Goal: Task Accomplishment & Management: Use online tool/utility

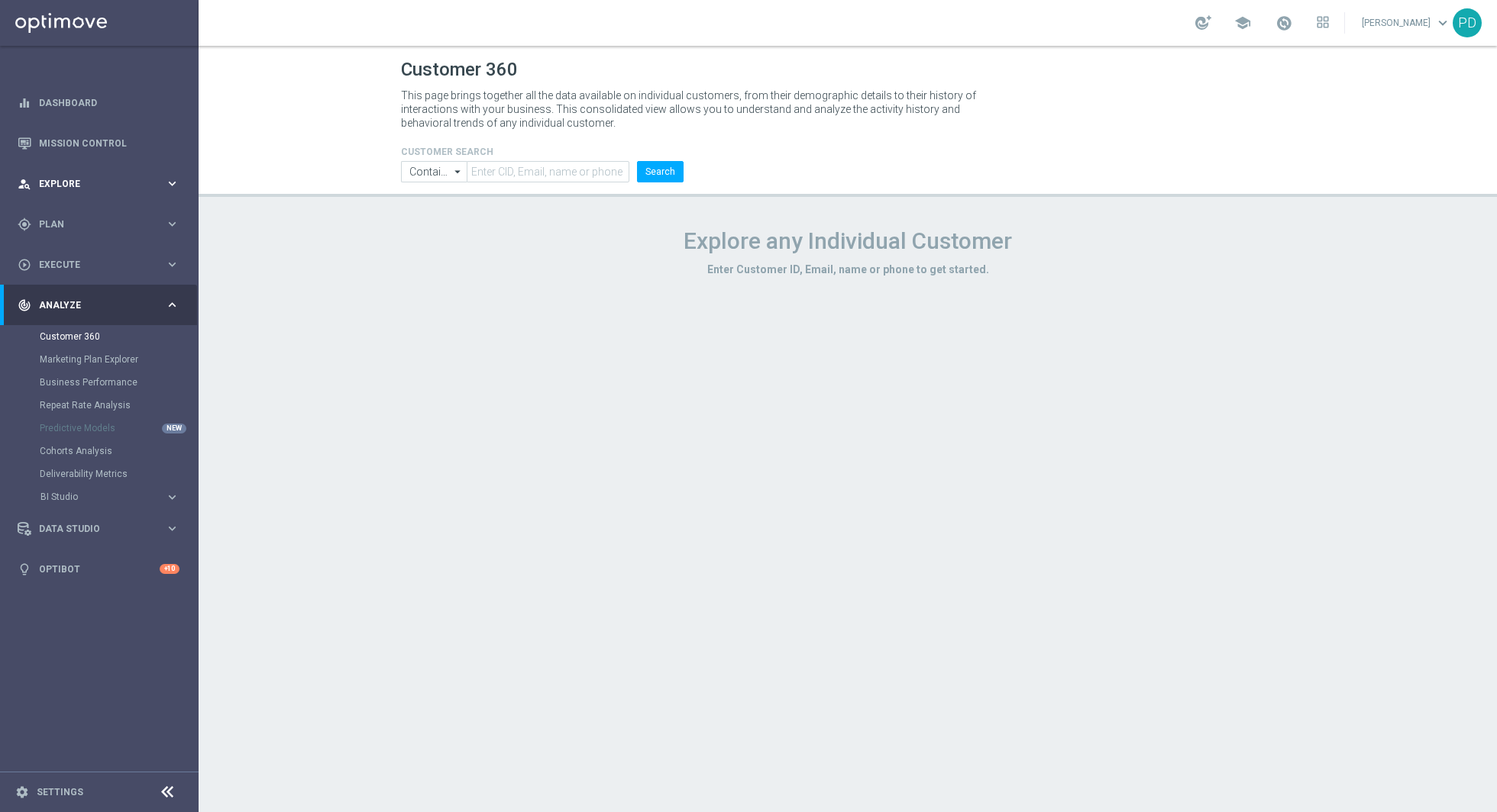
click at [114, 181] on span "Explore" at bounding box center [101, 184] width 126 height 9
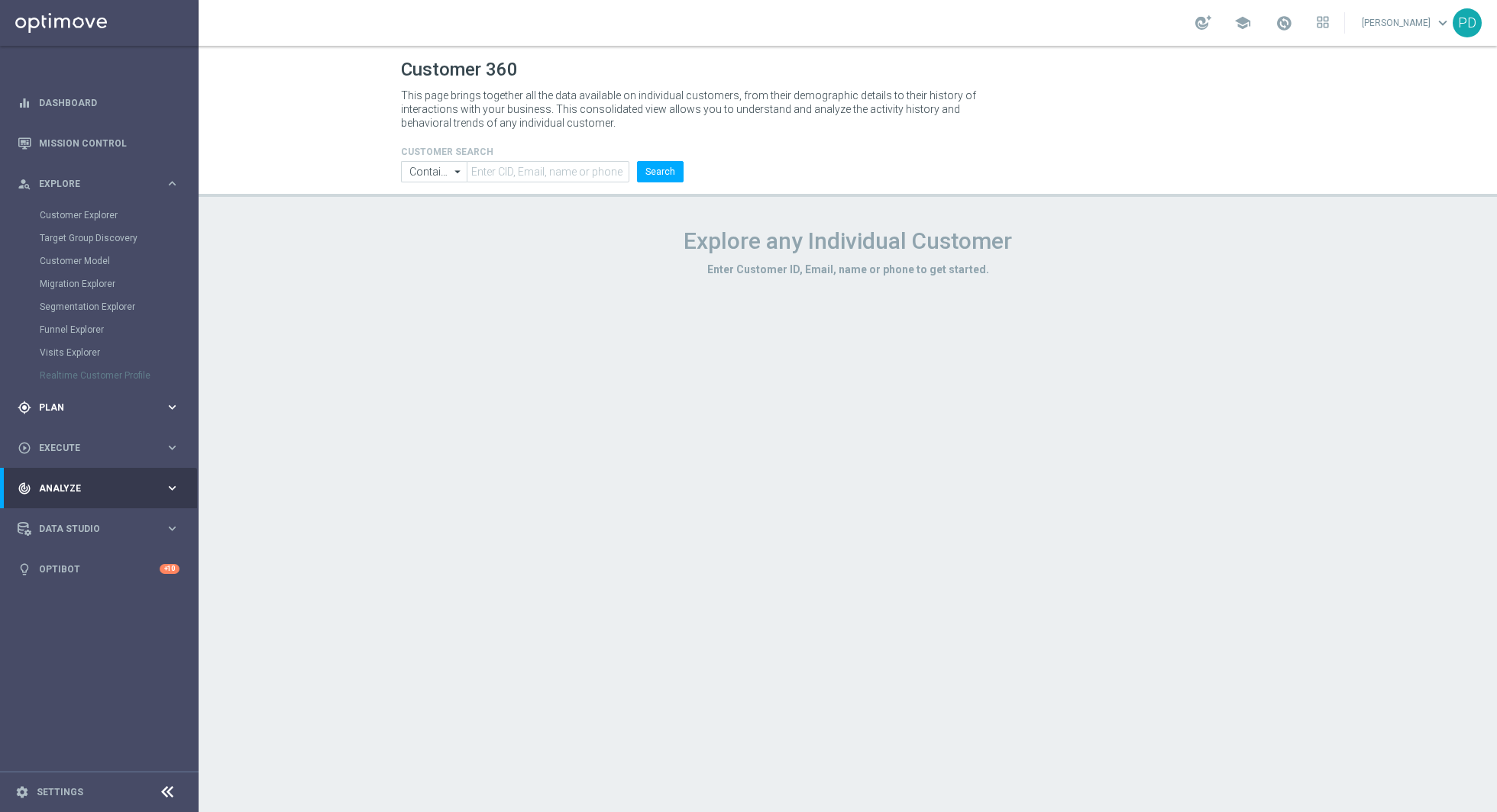
click at [86, 403] on span "Plan" at bounding box center [101, 408] width 126 height 9
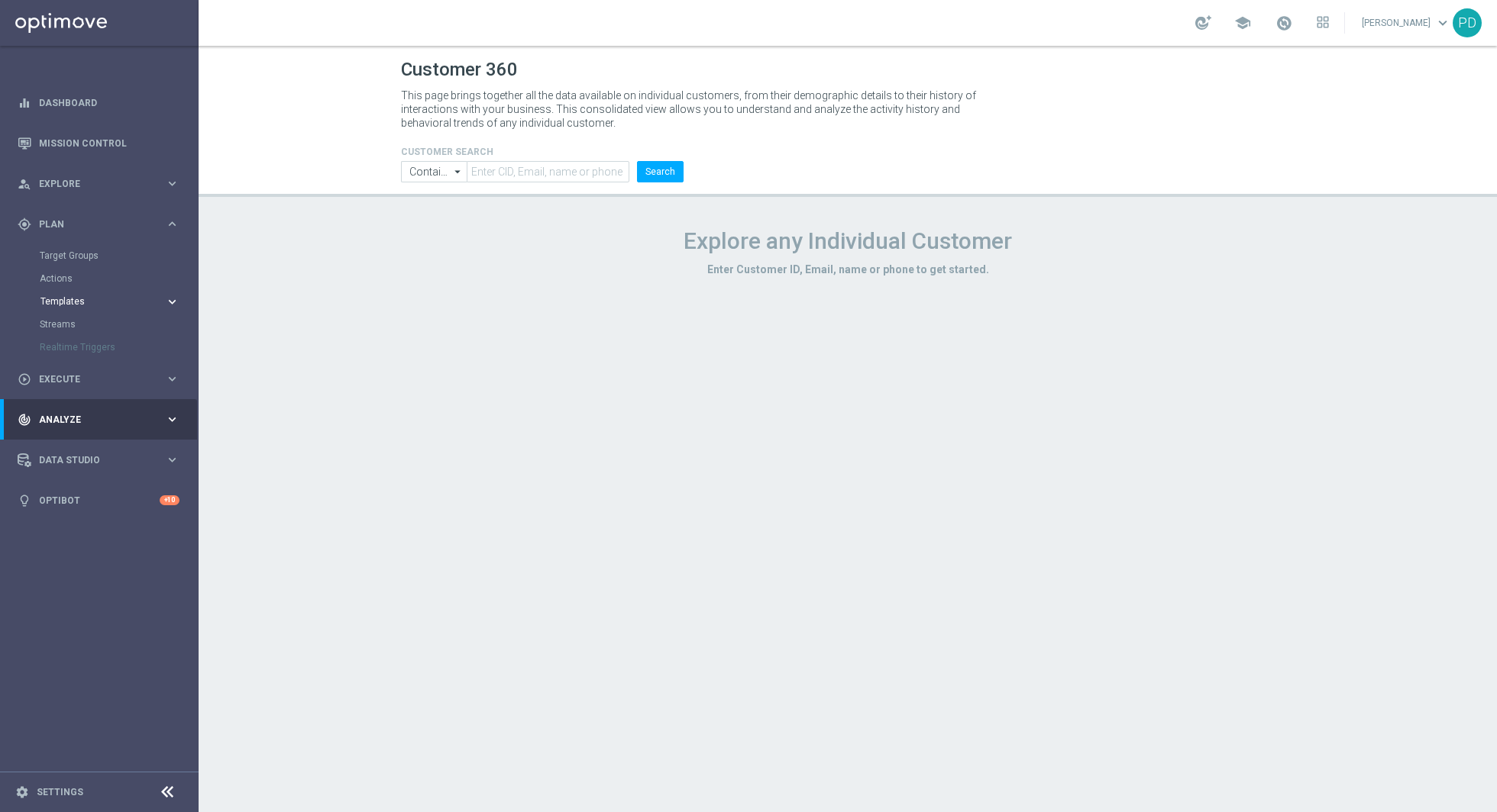
click at [64, 301] on span "Templates" at bounding box center [94, 302] width 109 height 9
click at [67, 301] on span "Templates" at bounding box center [94, 302] width 109 height 9
click at [72, 324] on link "Optimail" at bounding box center [103, 324] width 112 height 12
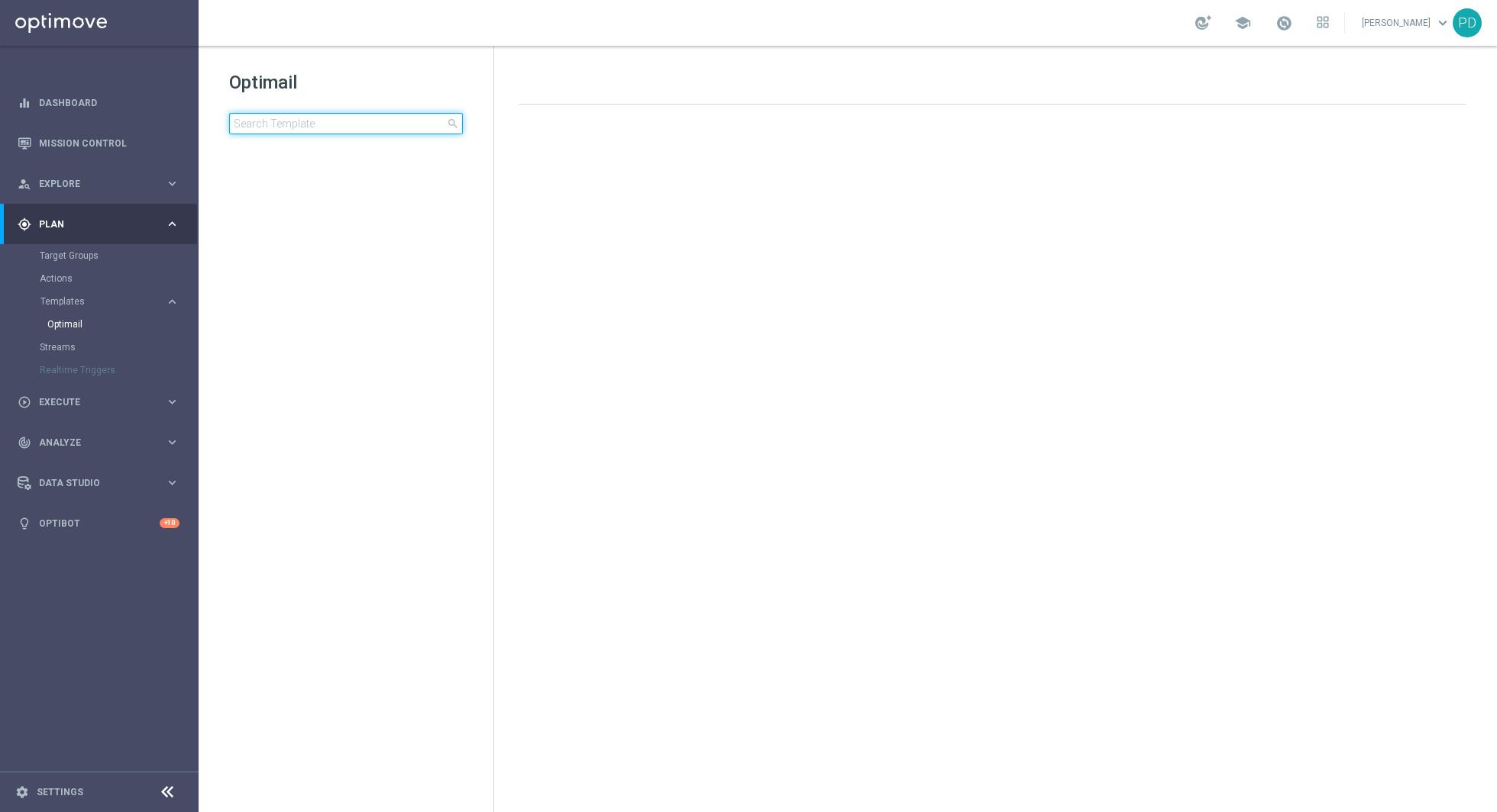
click at [304, 125] on input at bounding box center [346, 124] width 234 height 22
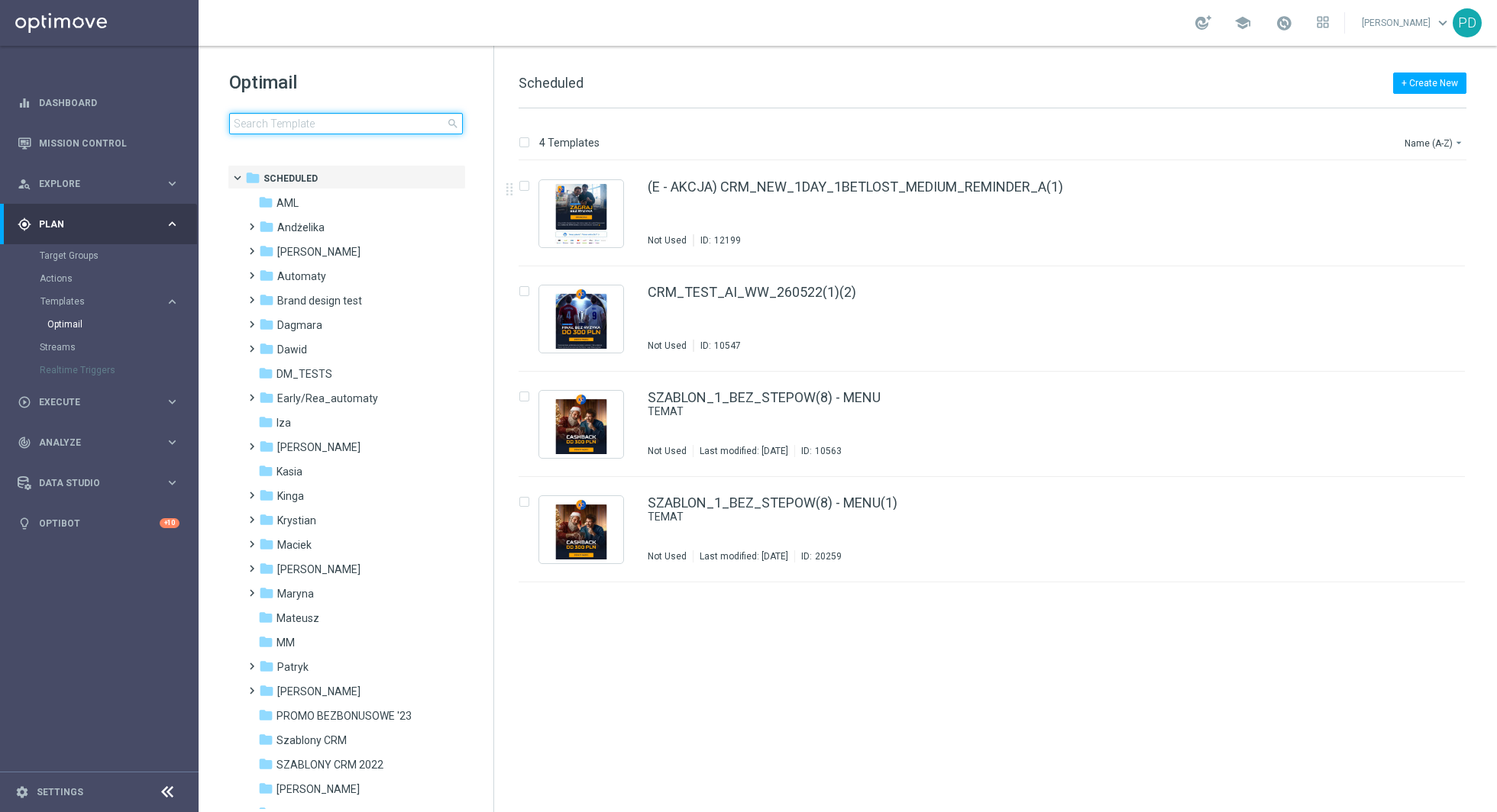
click at [318, 122] on input at bounding box center [346, 124] width 234 height 22
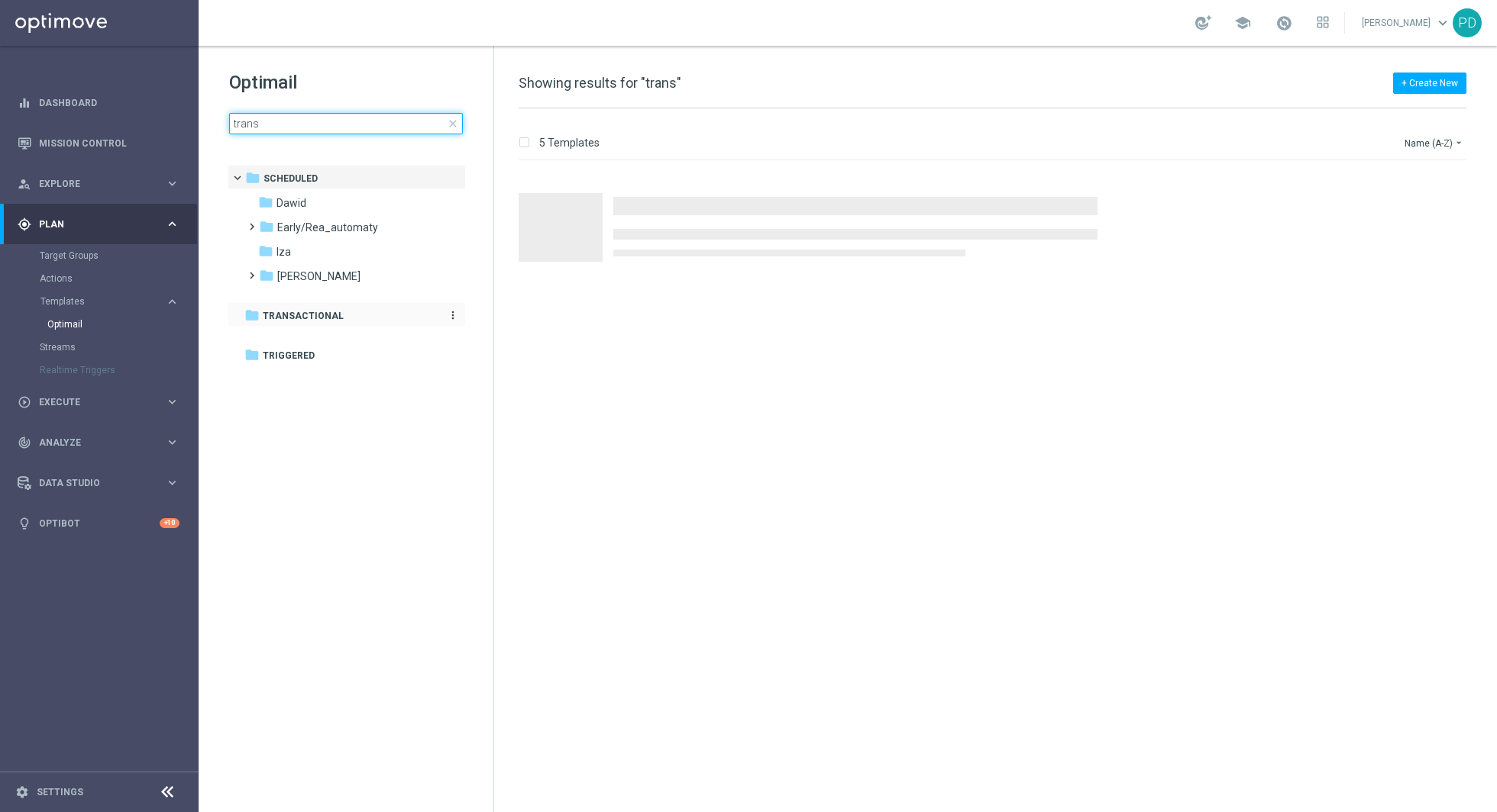
type input "trans"
click at [288, 321] on span "Trans actional" at bounding box center [303, 316] width 81 height 14
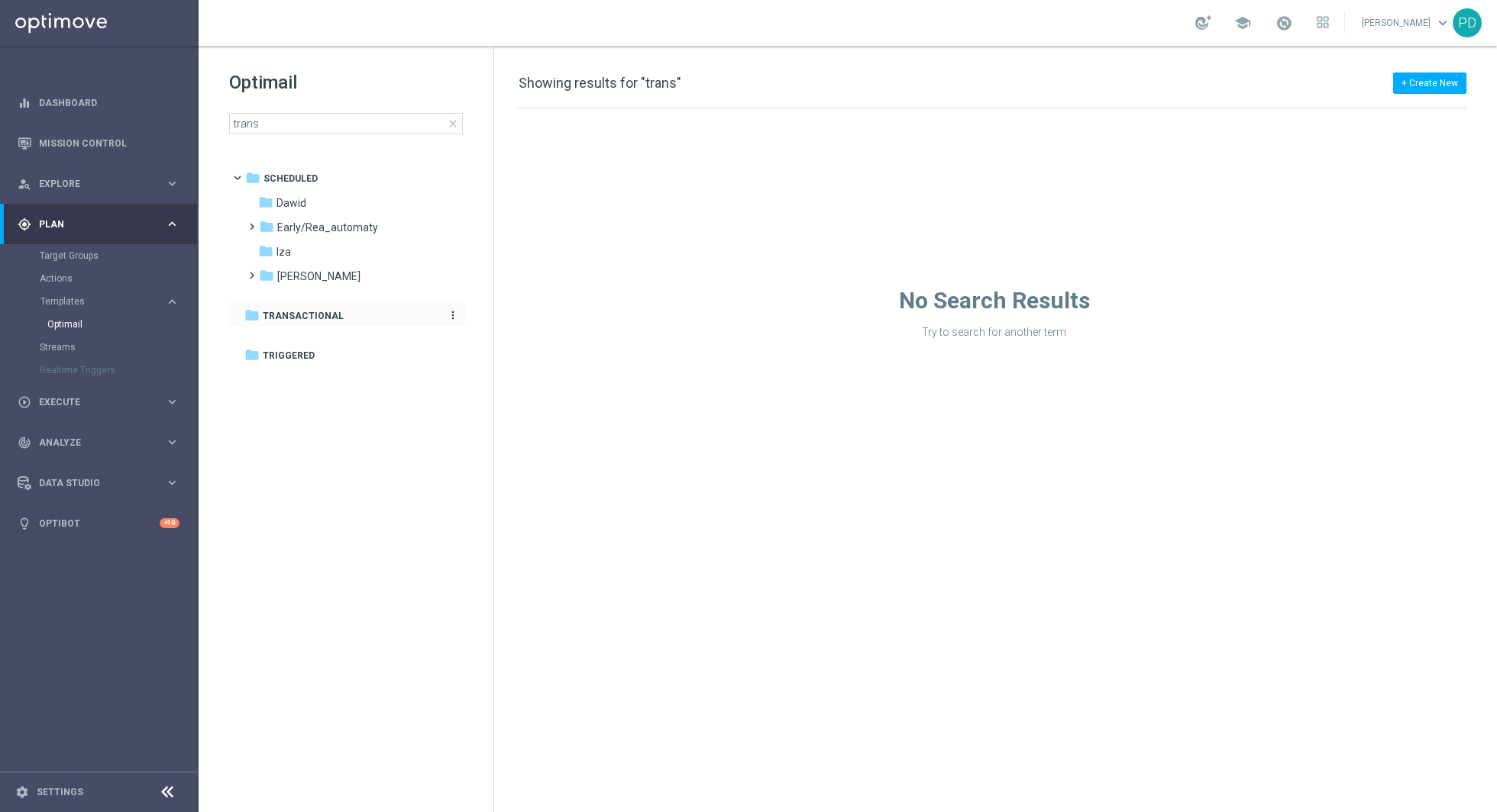
click at [248, 315] on icon "folder" at bounding box center [252, 315] width 15 height 15
click at [264, 121] on input "trans" at bounding box center [346, 124] width 234 height 22
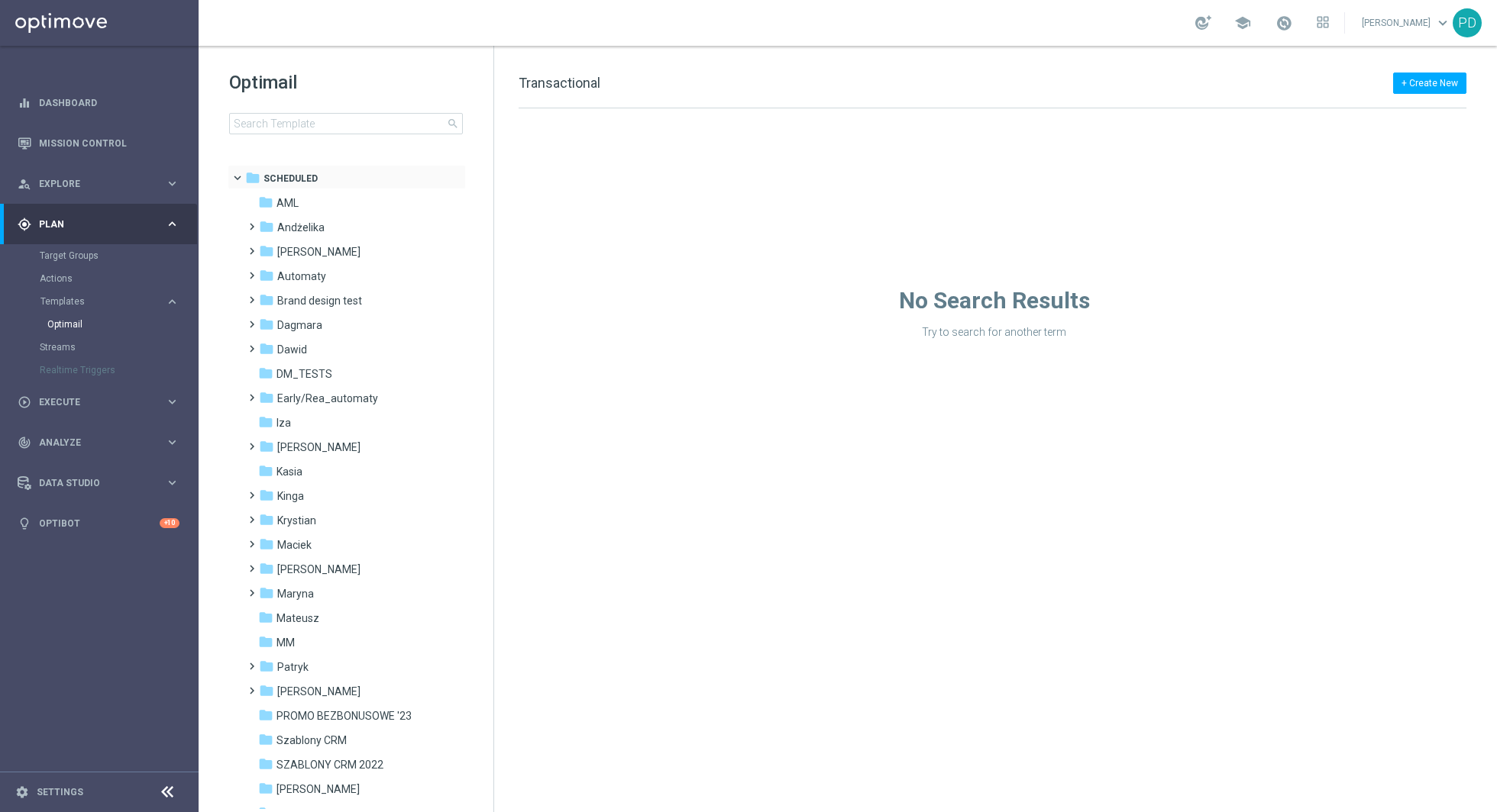
click at [242, 171] on span at bounding box center [245, 174] width 6 height 7
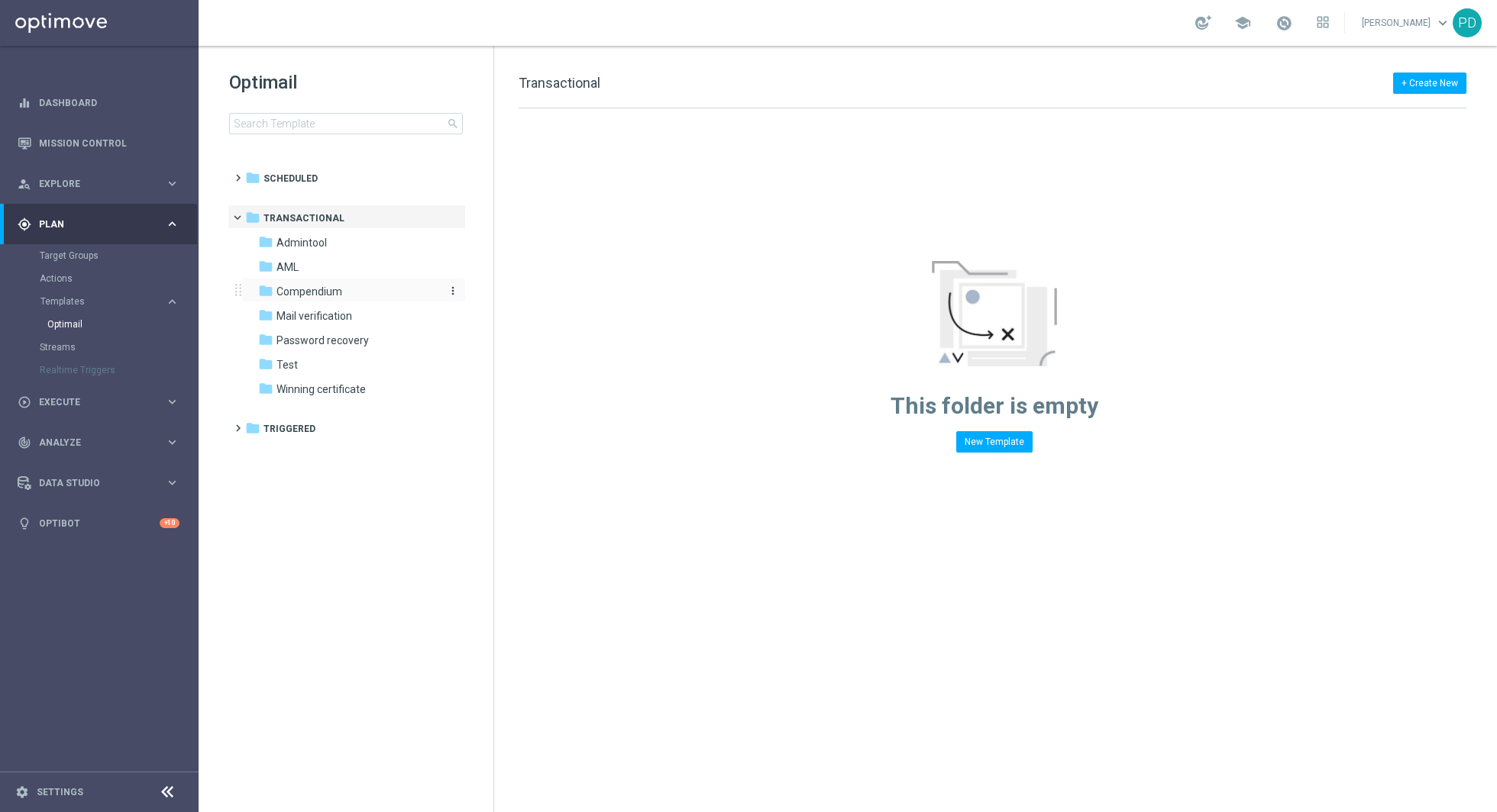
click at [328, 296] on span "Compendium" at bounding box center [309, 292] width 66 height 14
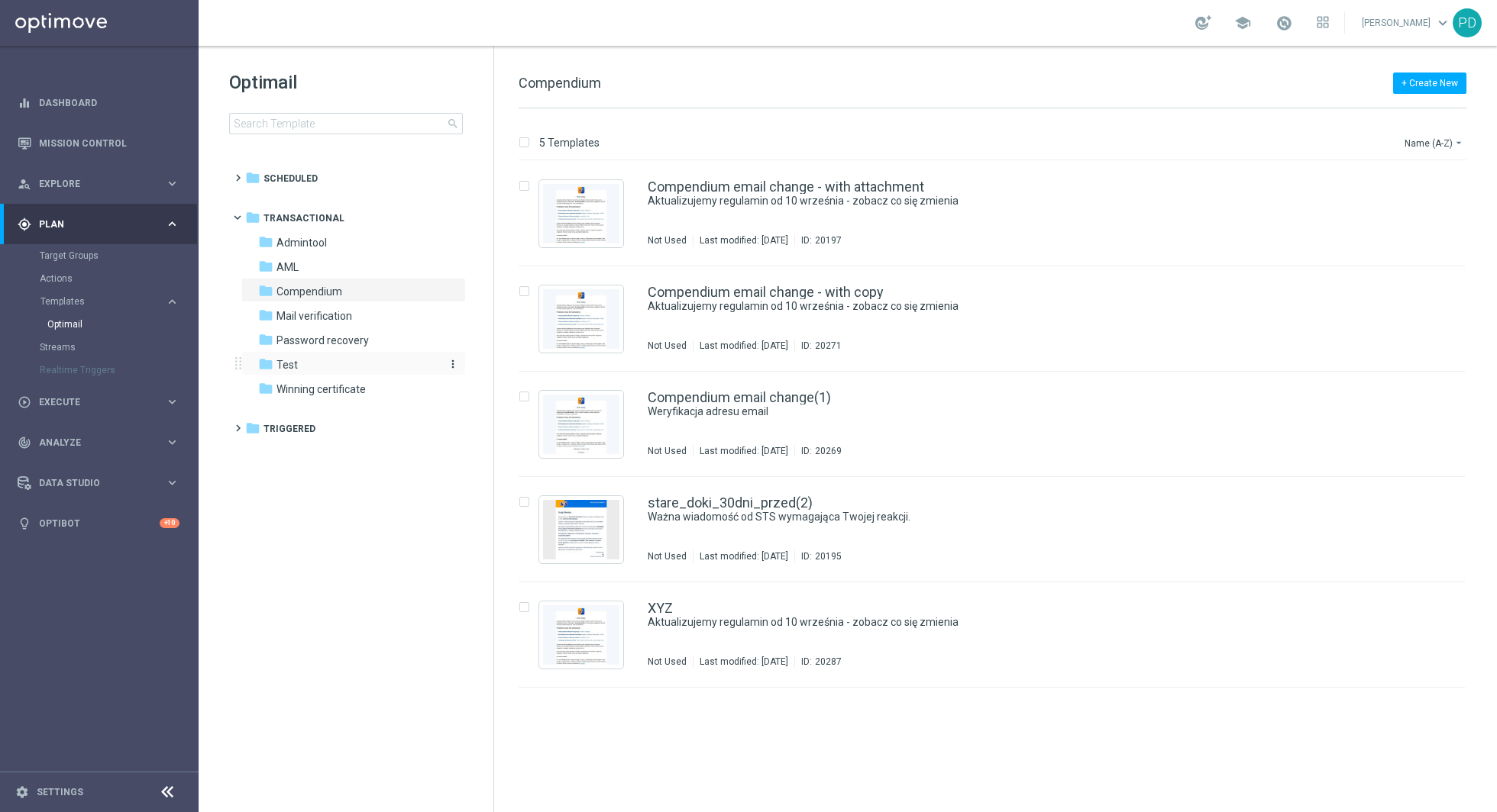
click at [392, 358] on div "folder Test" at bounding box center [345, 365] width 176 height 18
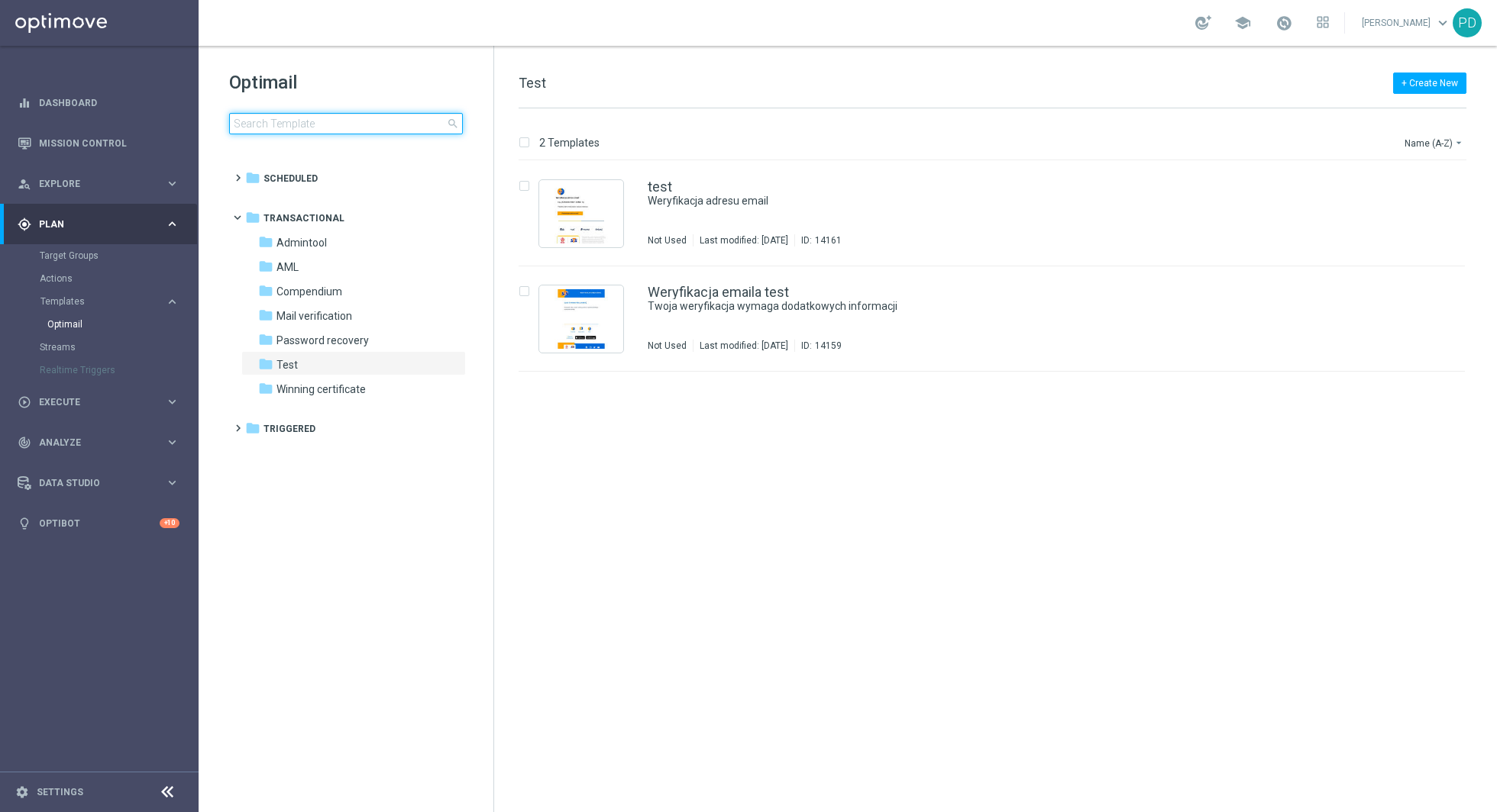
click at [324, 127] on input at bounding box center [346, 124] width 234 height 22
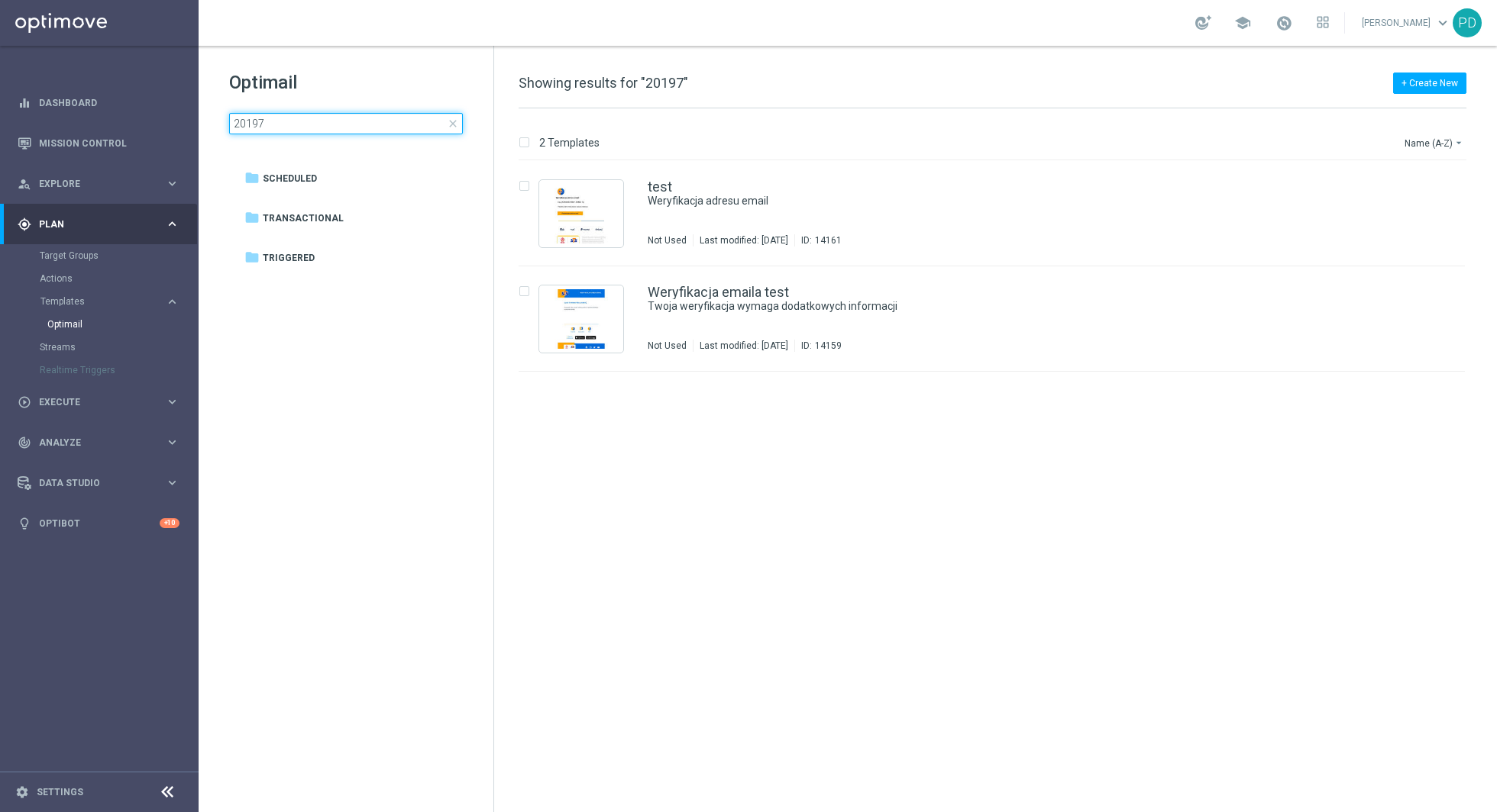
type input "20197"
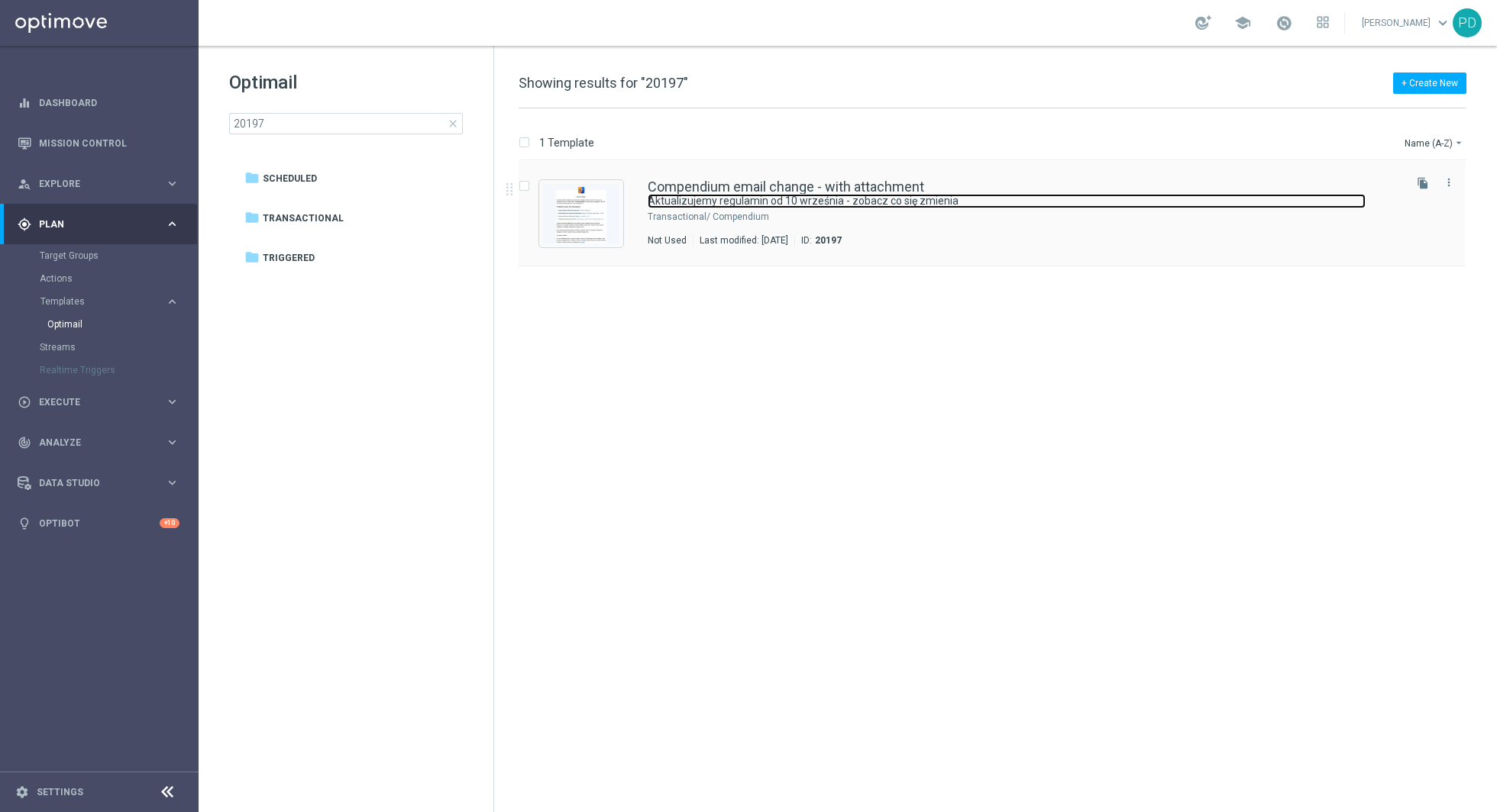
click at [771, 196] on link "Aktualizujemy regulamin od 10 września - zobacz co się zmienia" at bounding box center [1006, 200] width 718 height 15
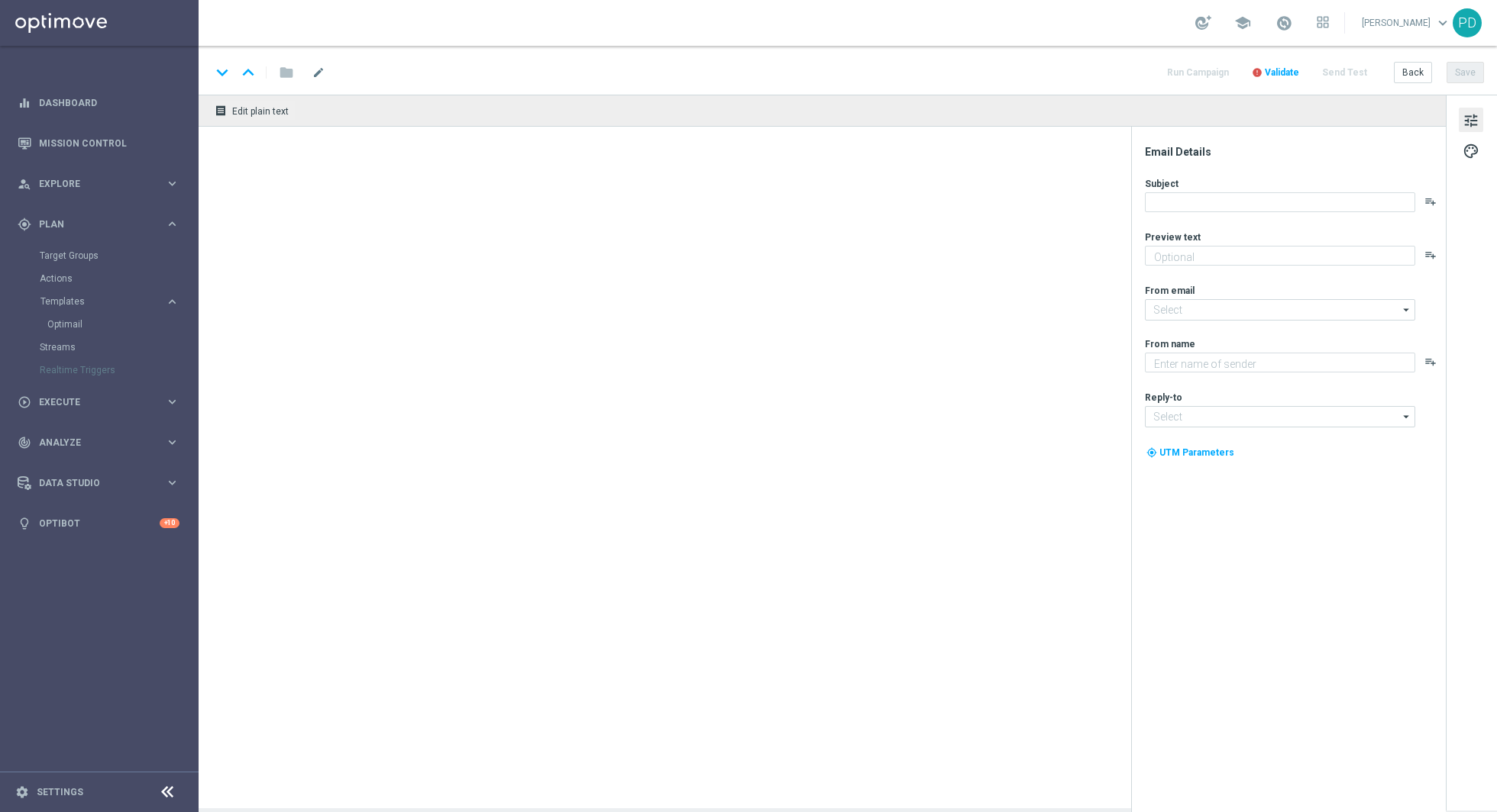
type textarea "Aktualizujemy regulamin od 10 września"
type textarea "STS"
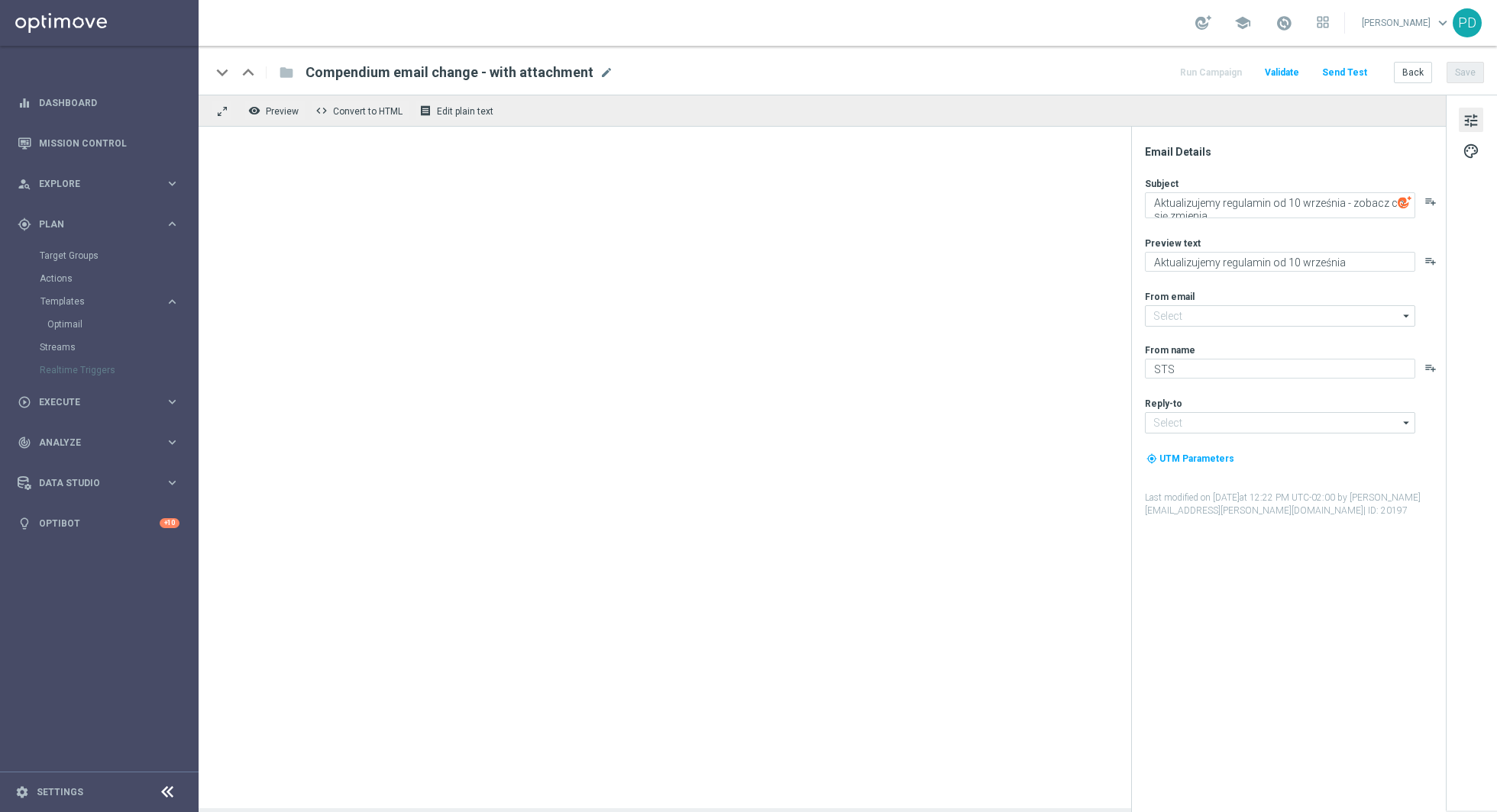
type input "[EMAIL_ADDRESS][DOMAIN_NAME]"
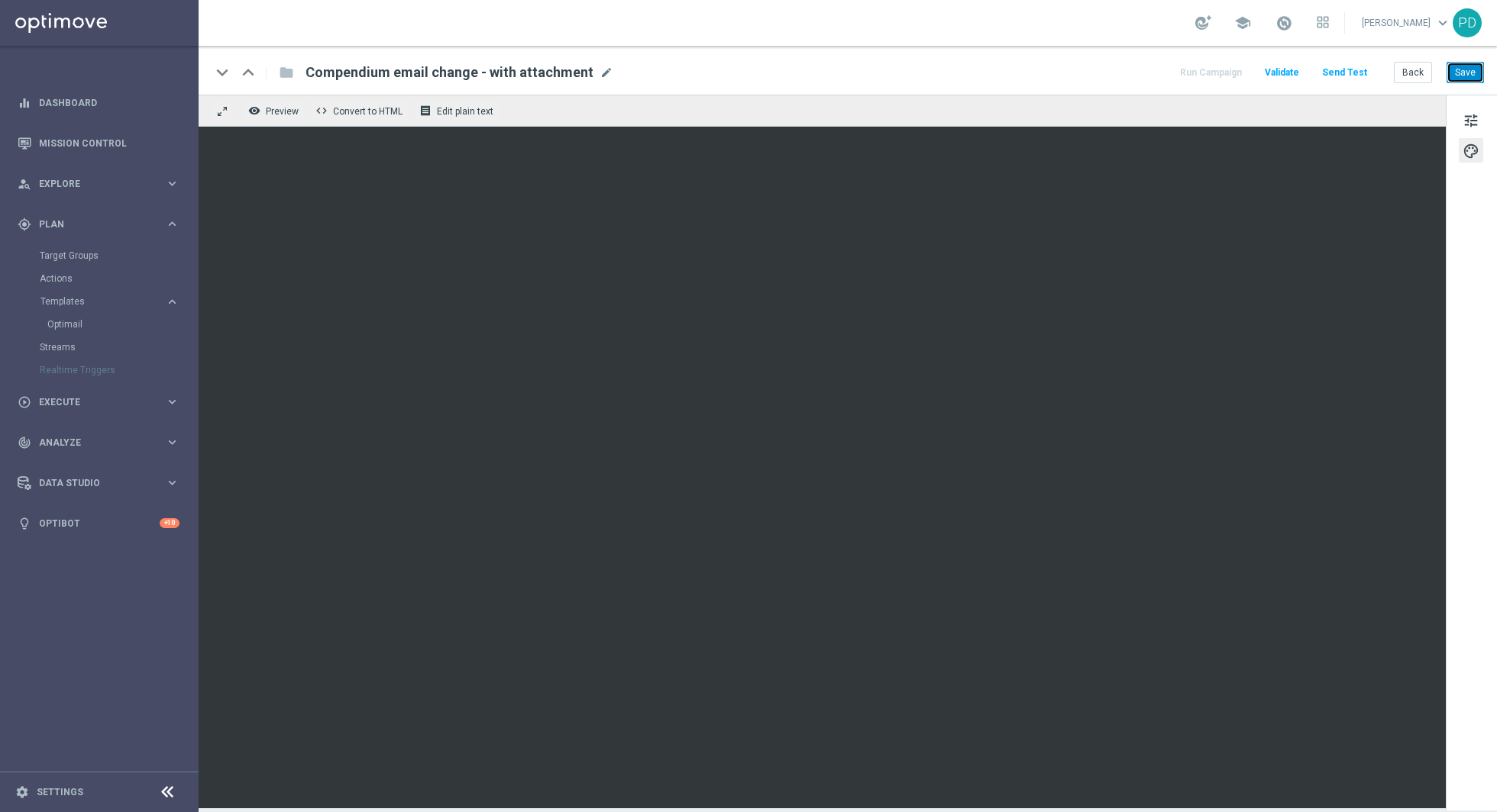
click at [1471, 74] on button "Save" at bounding box center [1465, 73] width 37 height 22
click at [1463, 69] on button "Save" at bounding box center [1465, 73] width 37 height 22
click at [1337, 69] on button "Send Test" at bounding box center [1344, 73] width 50 height 21
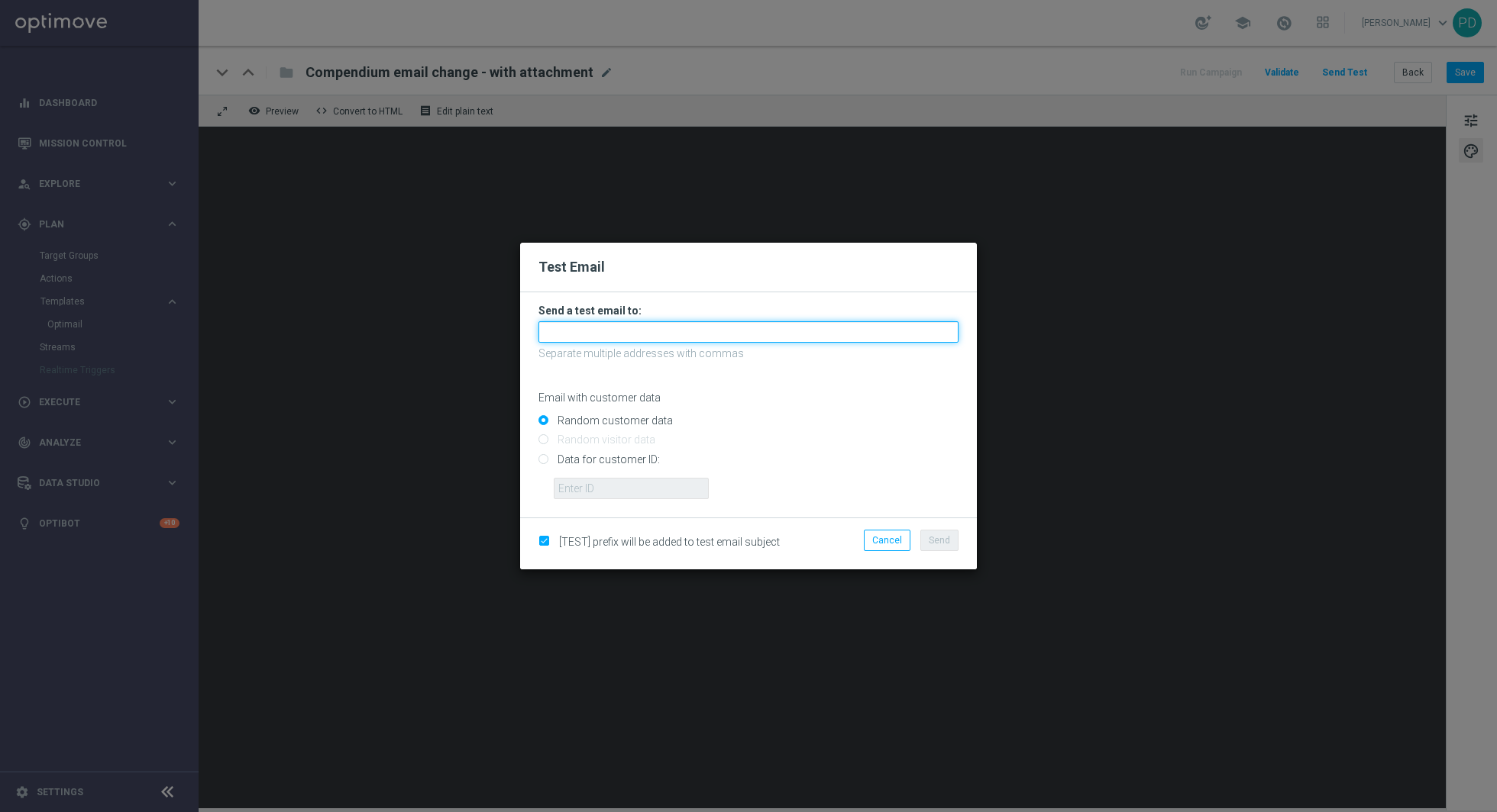
click at [574, 334] on input "text" at bounding box center [748, 332] width 420 height 22
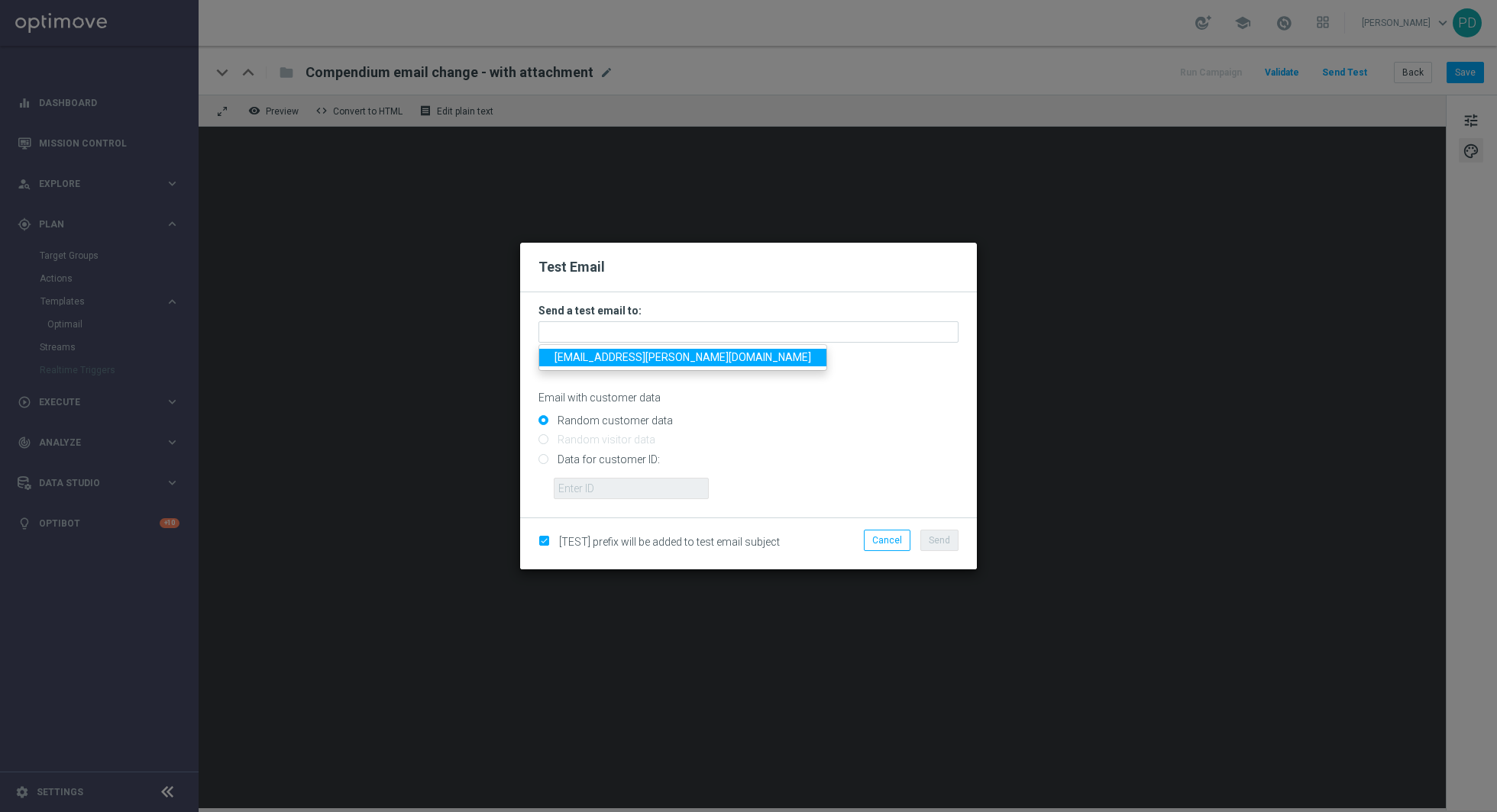
click at [611, 358] on span "[EMAIL_ADDRESS][PERSON_NAME][DOMAIN_NAME]" at bounding box center [682, 358] width 256 height 12
type input "[EMAIL_ADDRESS][PERSON_NAME][DOMAIN_NAME]"
click at [940, 540] on span "Send" at bounding box center [939, 540] width 22 height 11
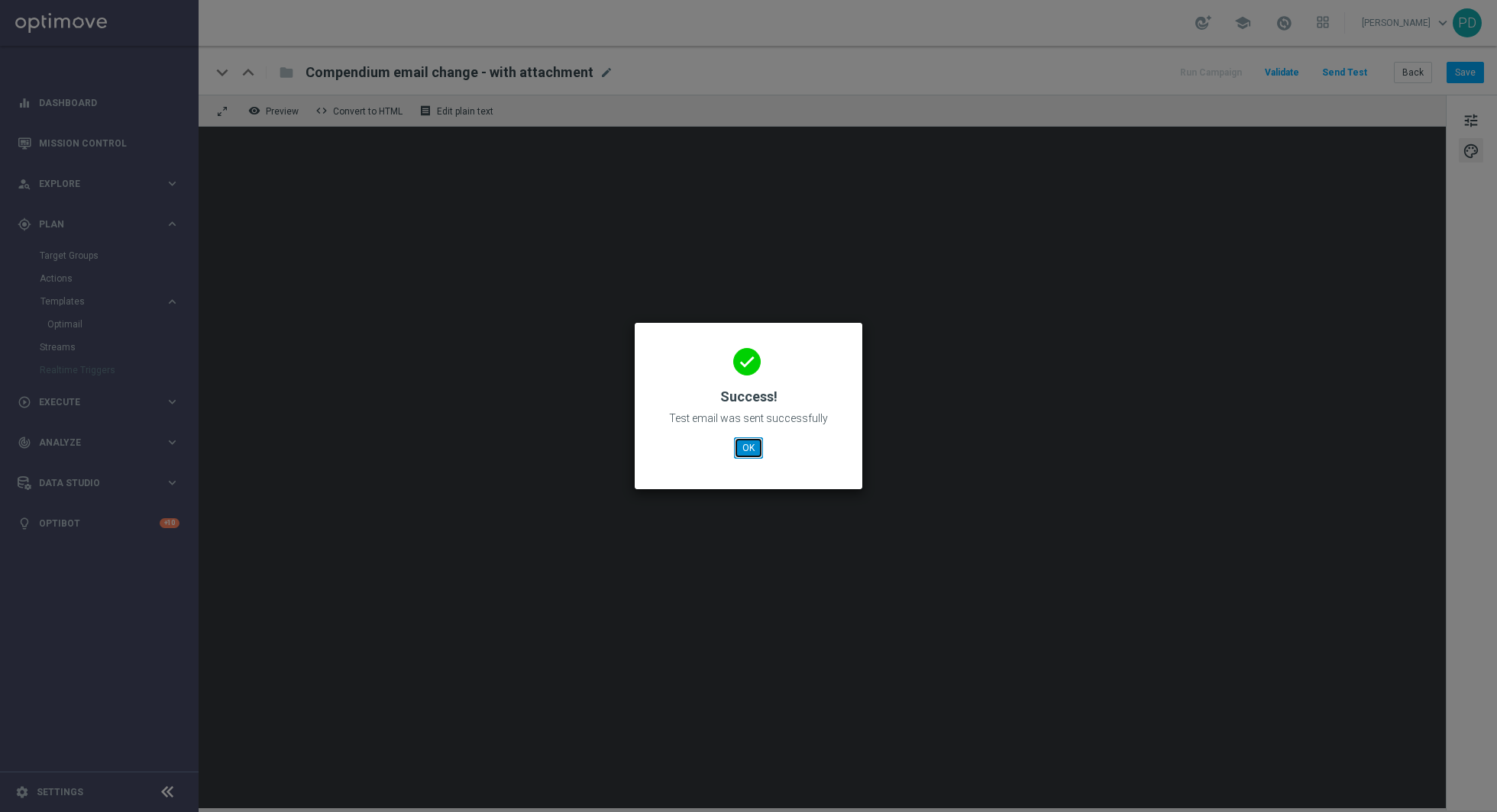
click at [749, 438] on button "OK" at bounding box center [748, 448] width 29 height 22
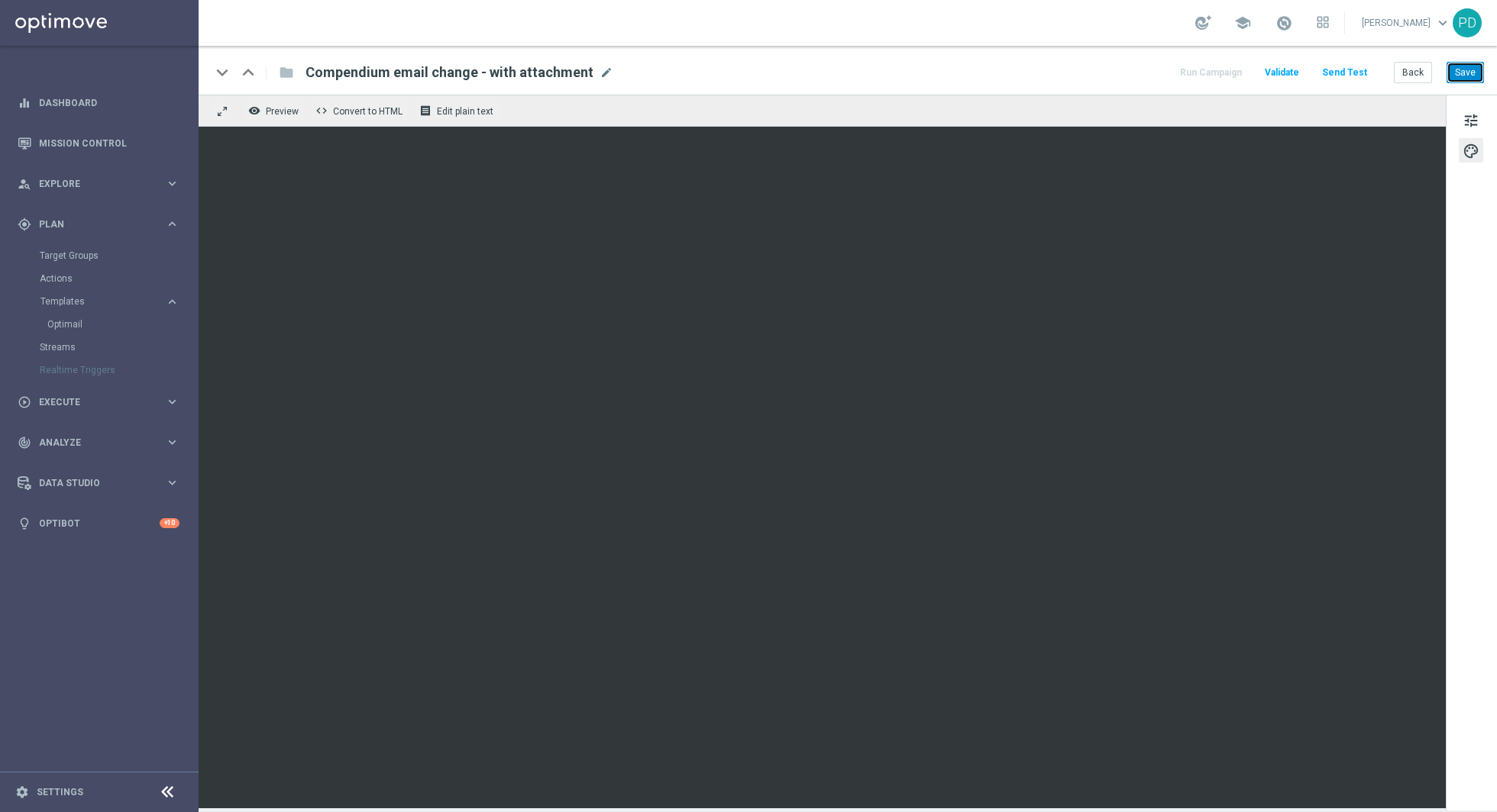
click at [1460, 70] on button "Save" at bounding box center [1465, 73] width 37 height 22
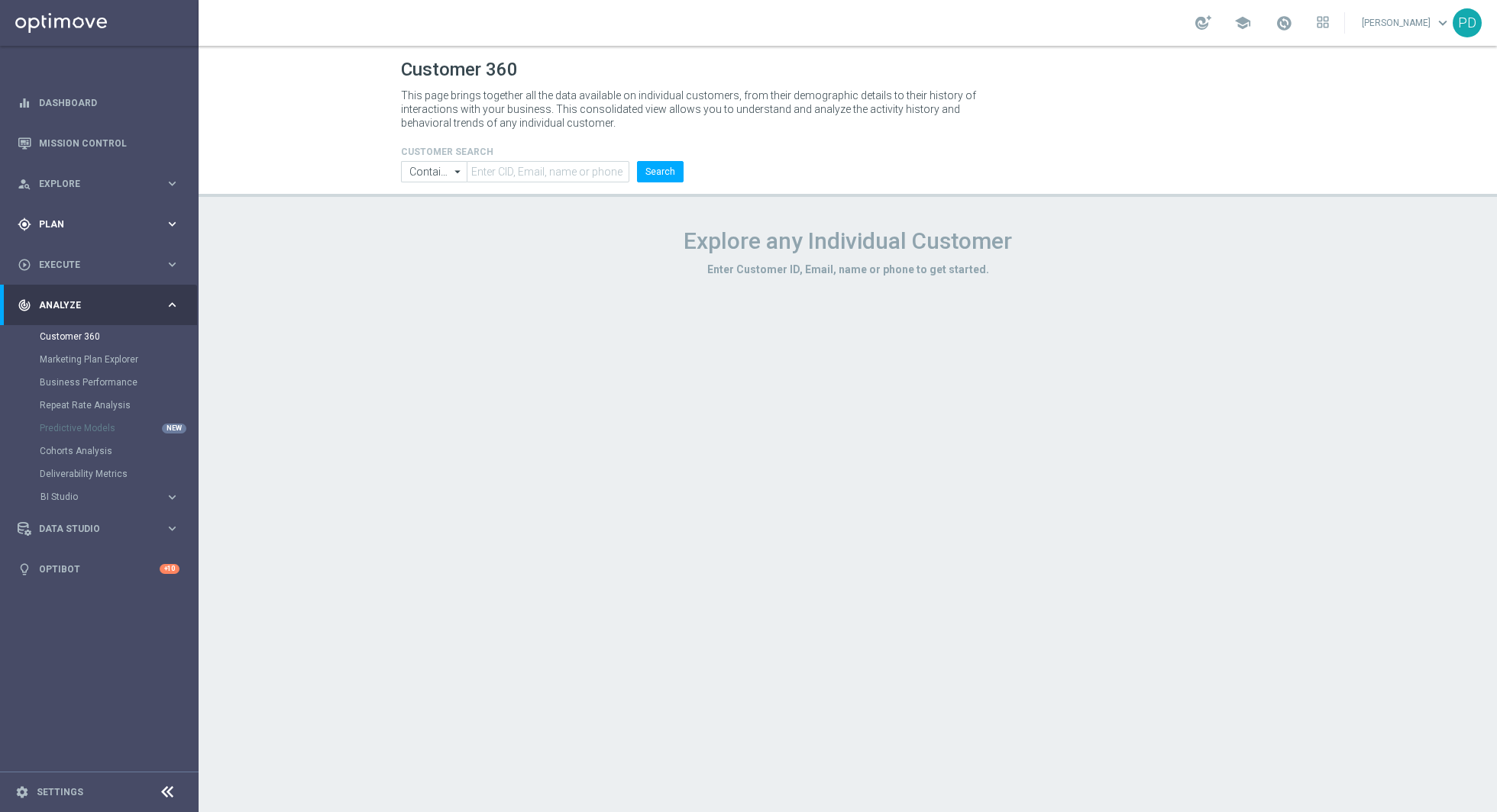
click at [59, 225] on span "Plan" at bounding box center [101, 224] width 126 height 9
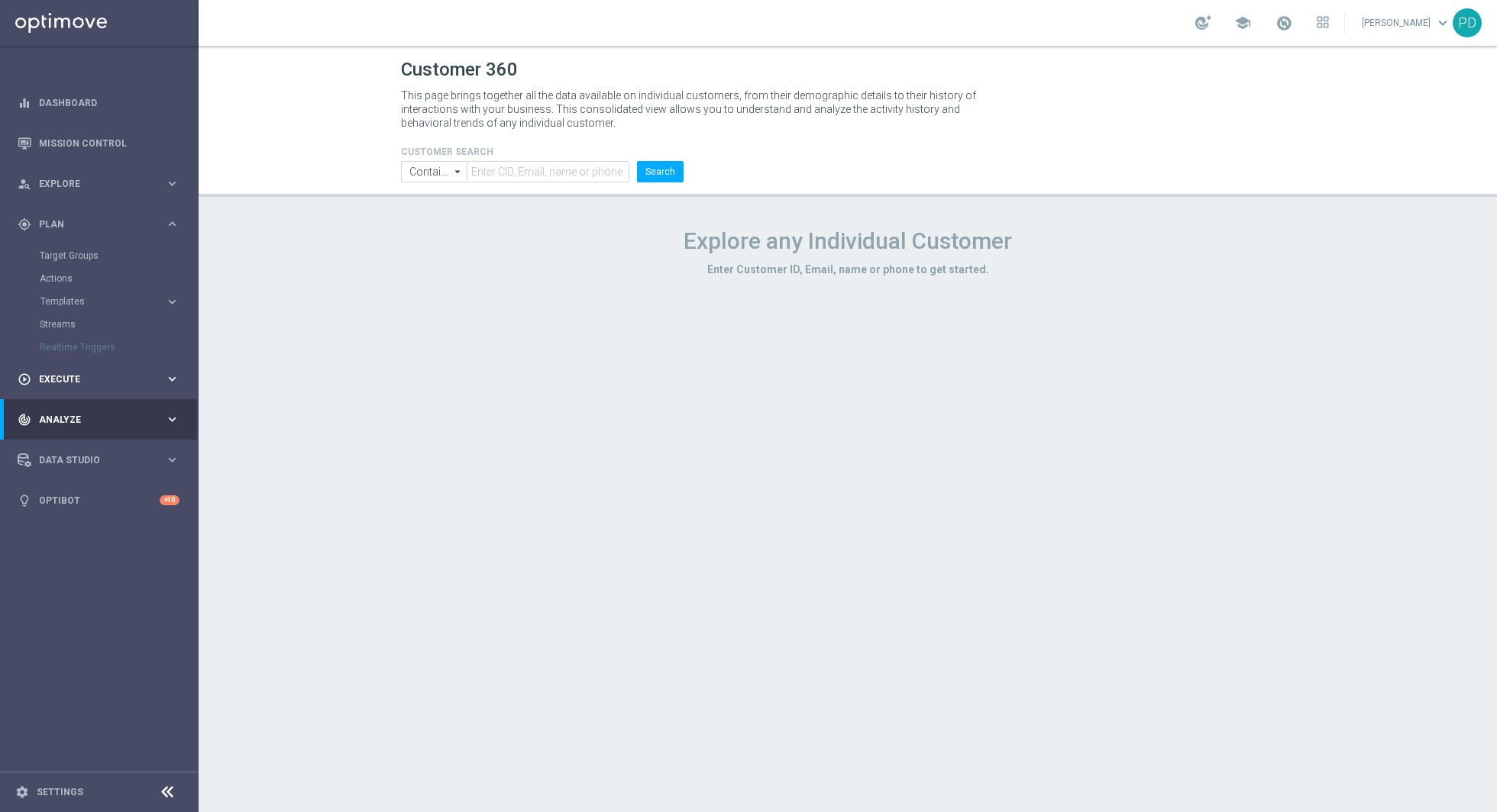
click at [77, 384] on div "play_circle_outline Execute" at bounding box center [91, 379] width 147 height 14
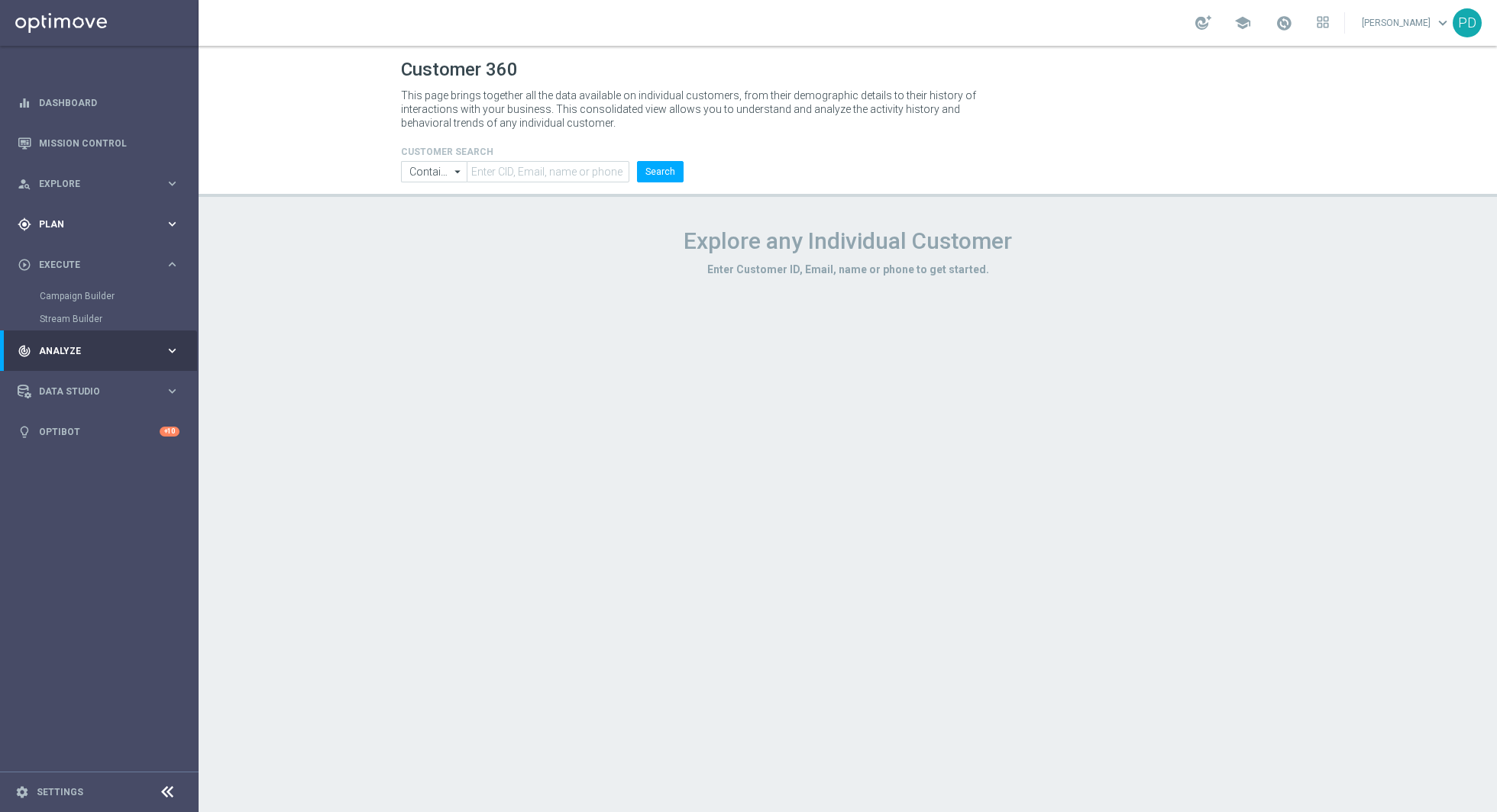
click at [33, 221] on div "gps_fixed Plan" at bounding box center [91, 224] width 147 height 14
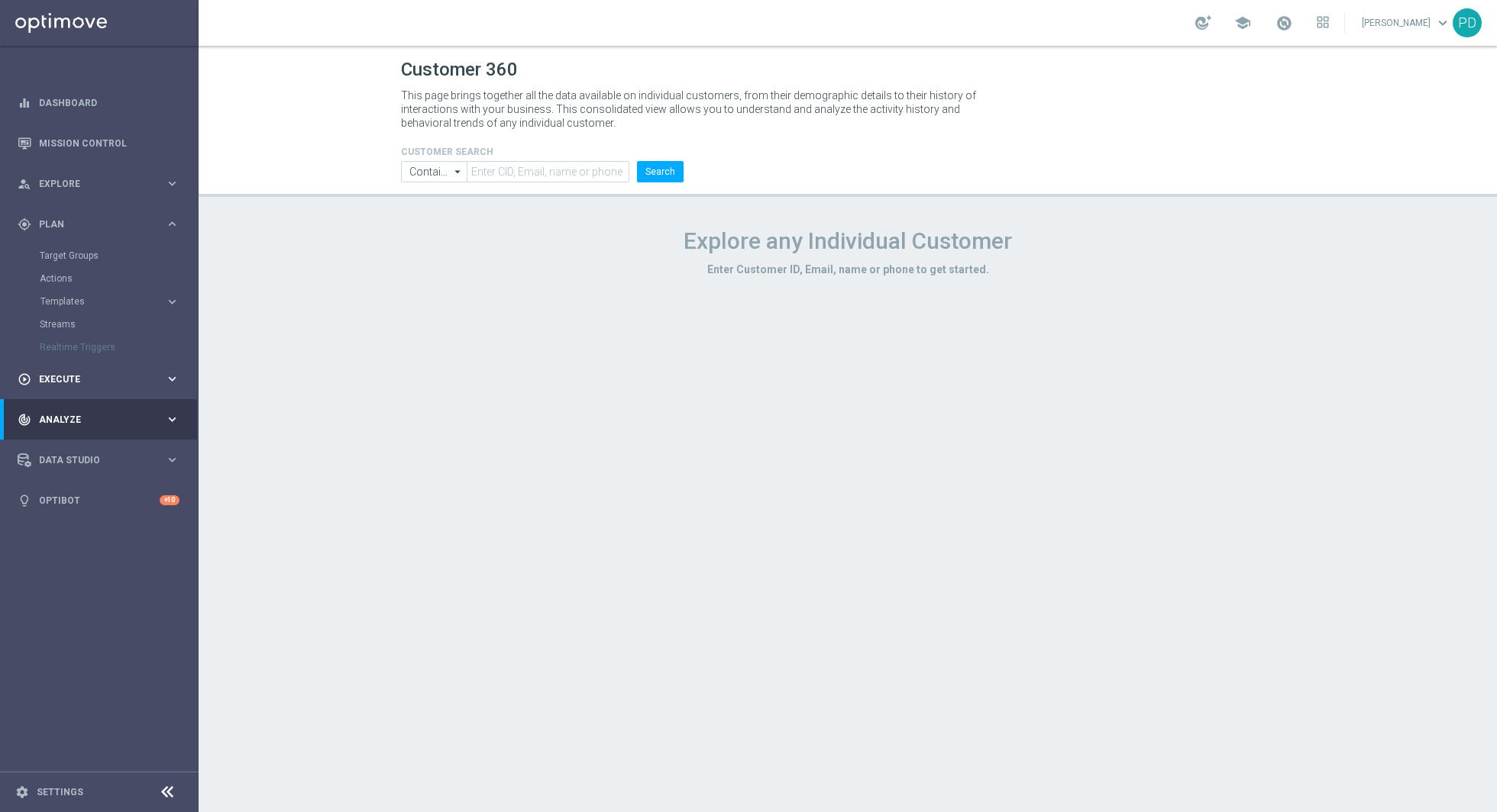
click at [67, 390] on div "play_circle_outline Execute keyboard_arrow_right" at bounding box center [98, 379] width 197 height 40
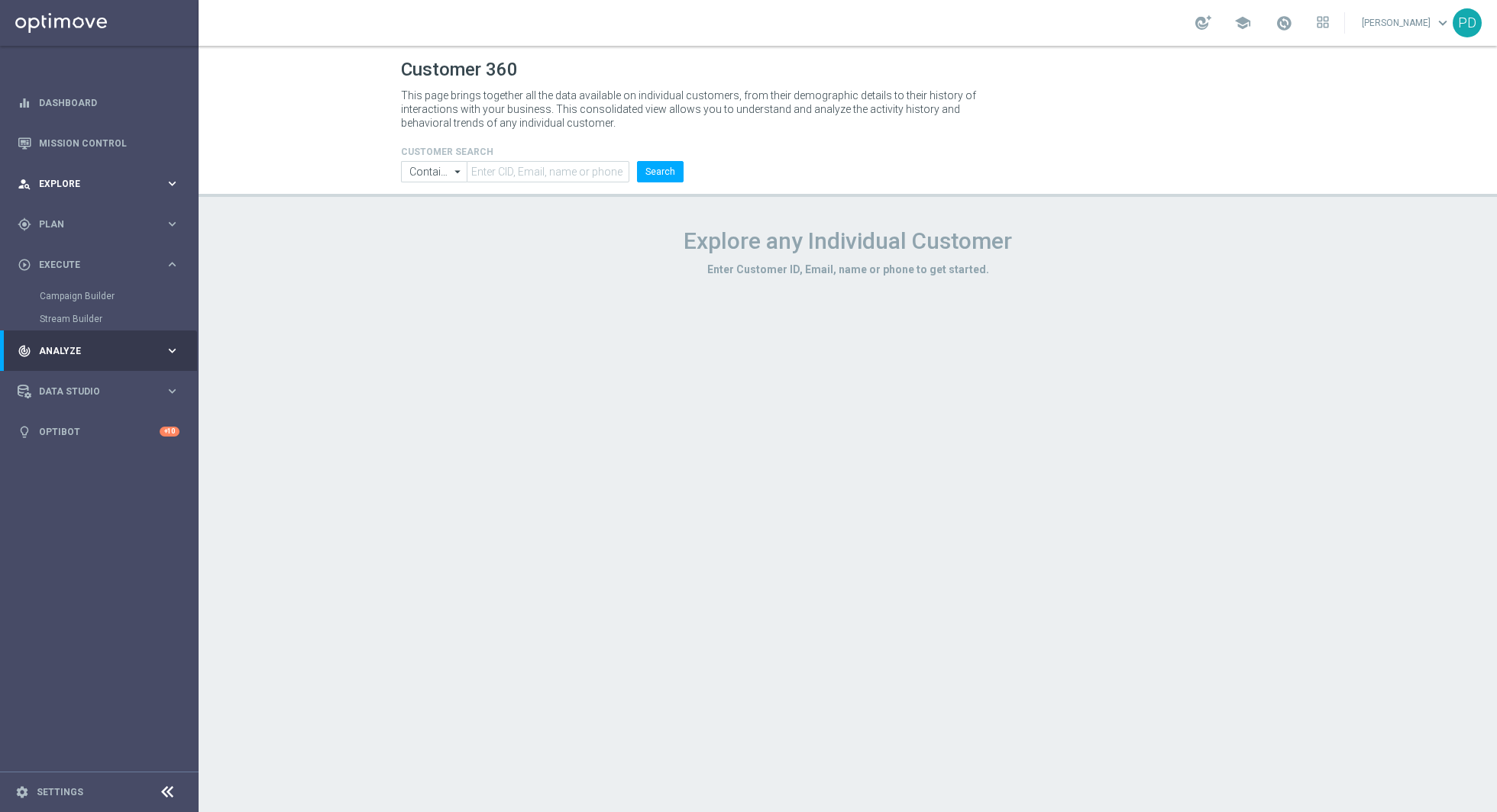
click at [82, 180] on span "Explore" at bounding box center [101, 184] width 126 height 9
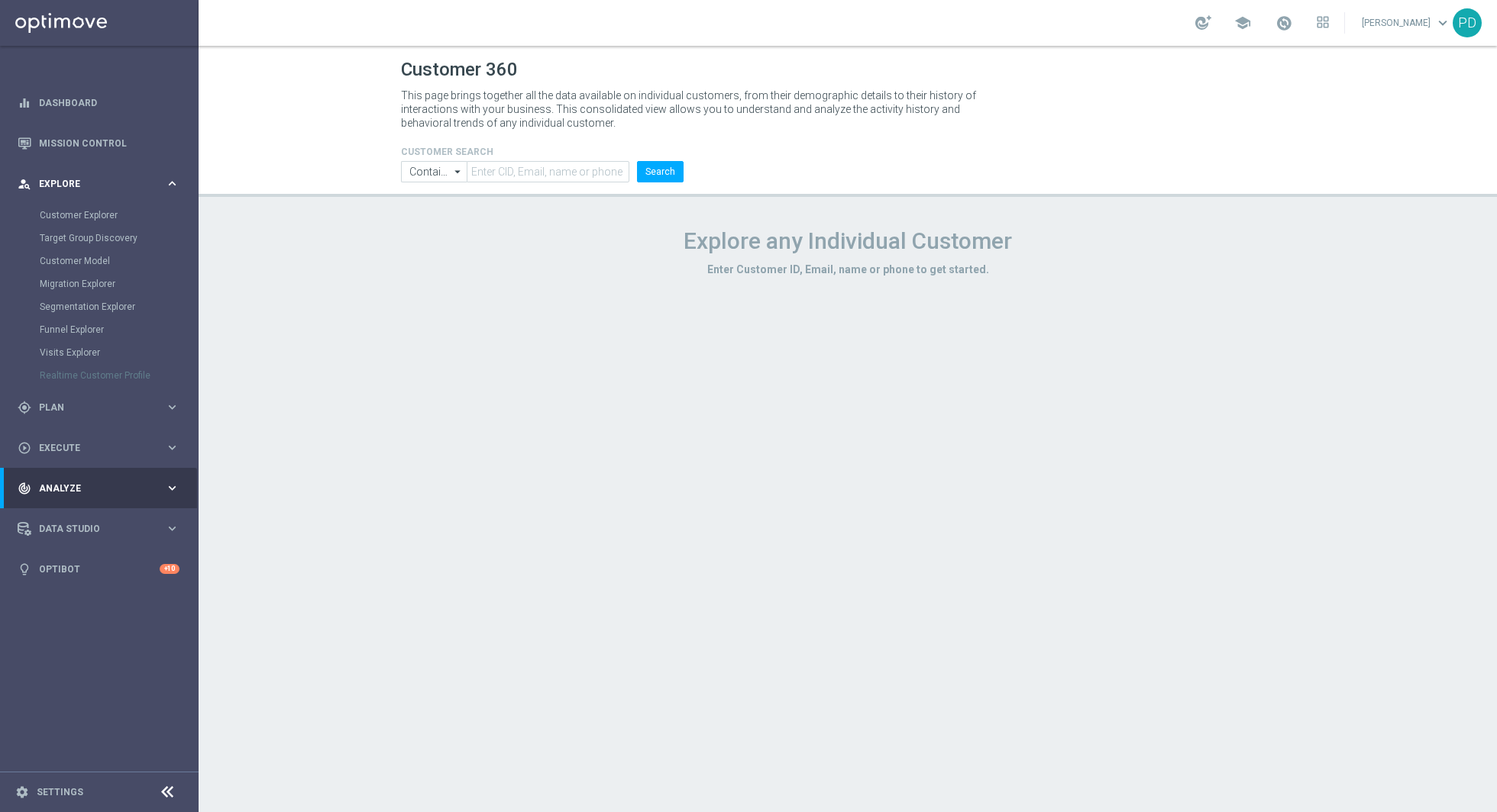
click at [82, 178] on div "person_search Explore" at bounding box center [91, 184] width 147 height 14
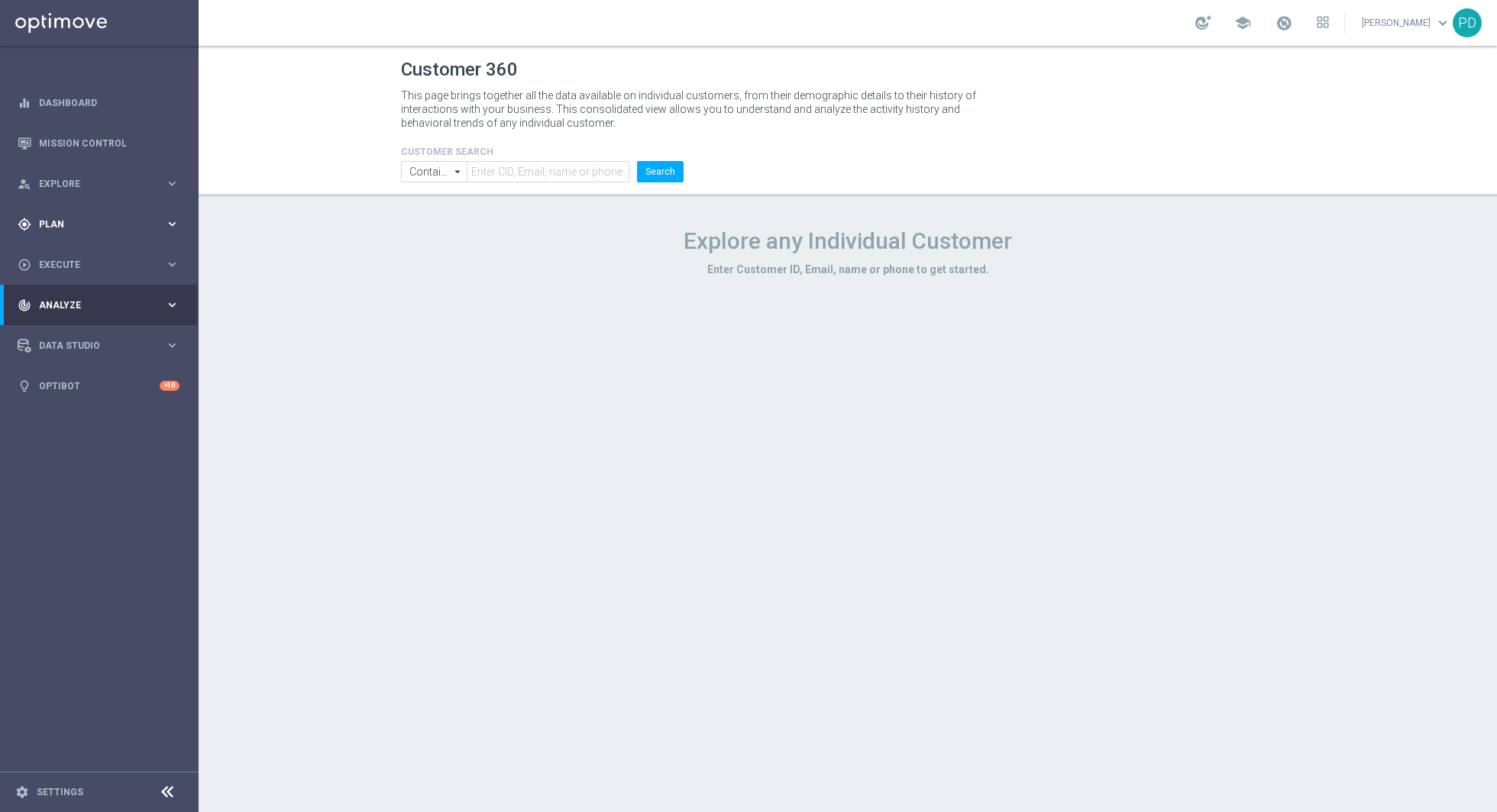
click at [73, 213] on div "gps_fixed Plan keyboard_arrow_right" at bounding box center [98, 224] width 197 height 40
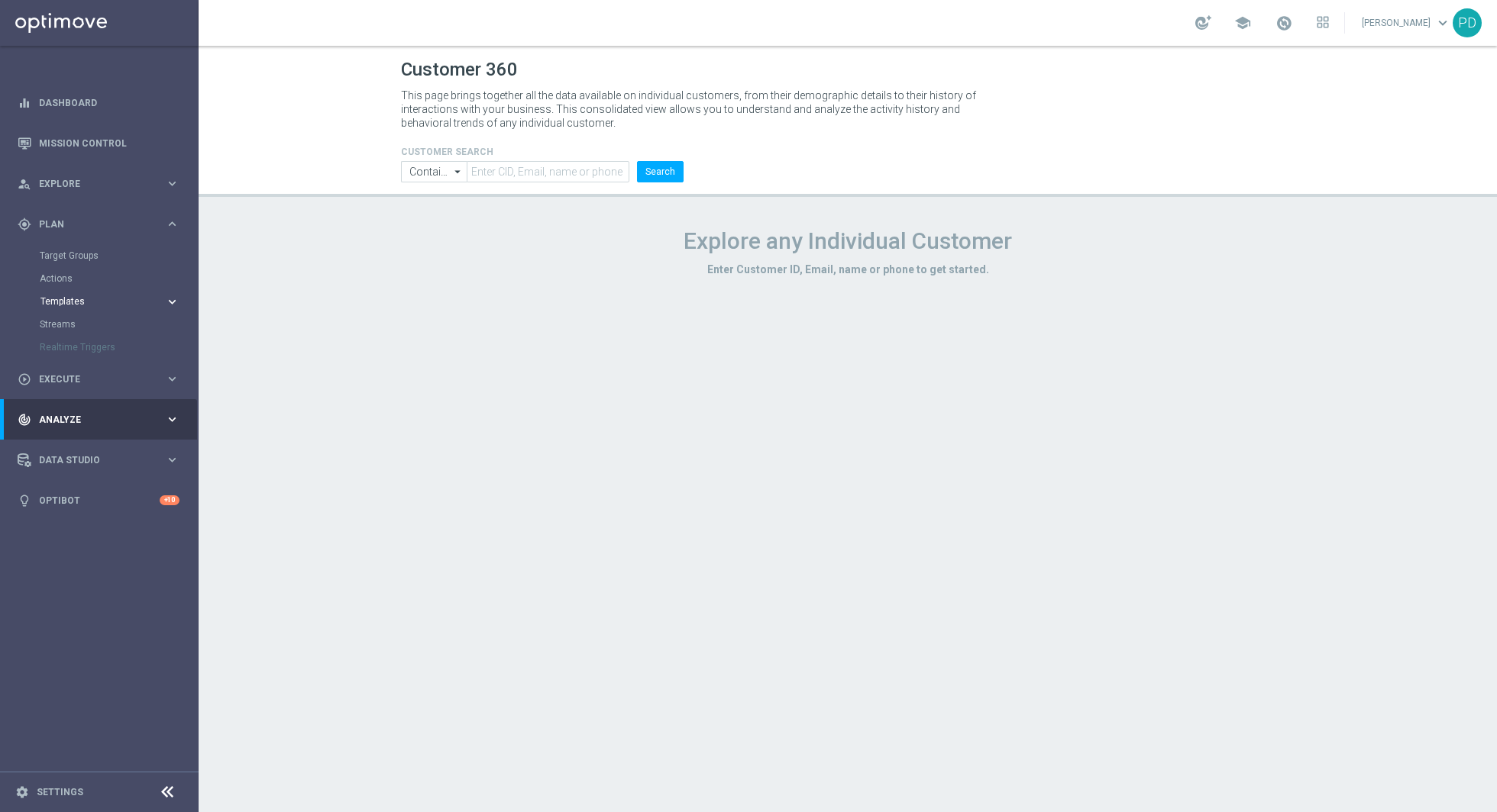
click at [73, 296] on button "Templates keyboard_arrow_right" at bounding box center [109, 302] width 140 height 12
click at [77, 331] on div "Optimail" at bounding box center [122, 324] width 149 height 23
click at [76, 318] on link "Optimail" at bounding box center [103, 324] width 112 height 12
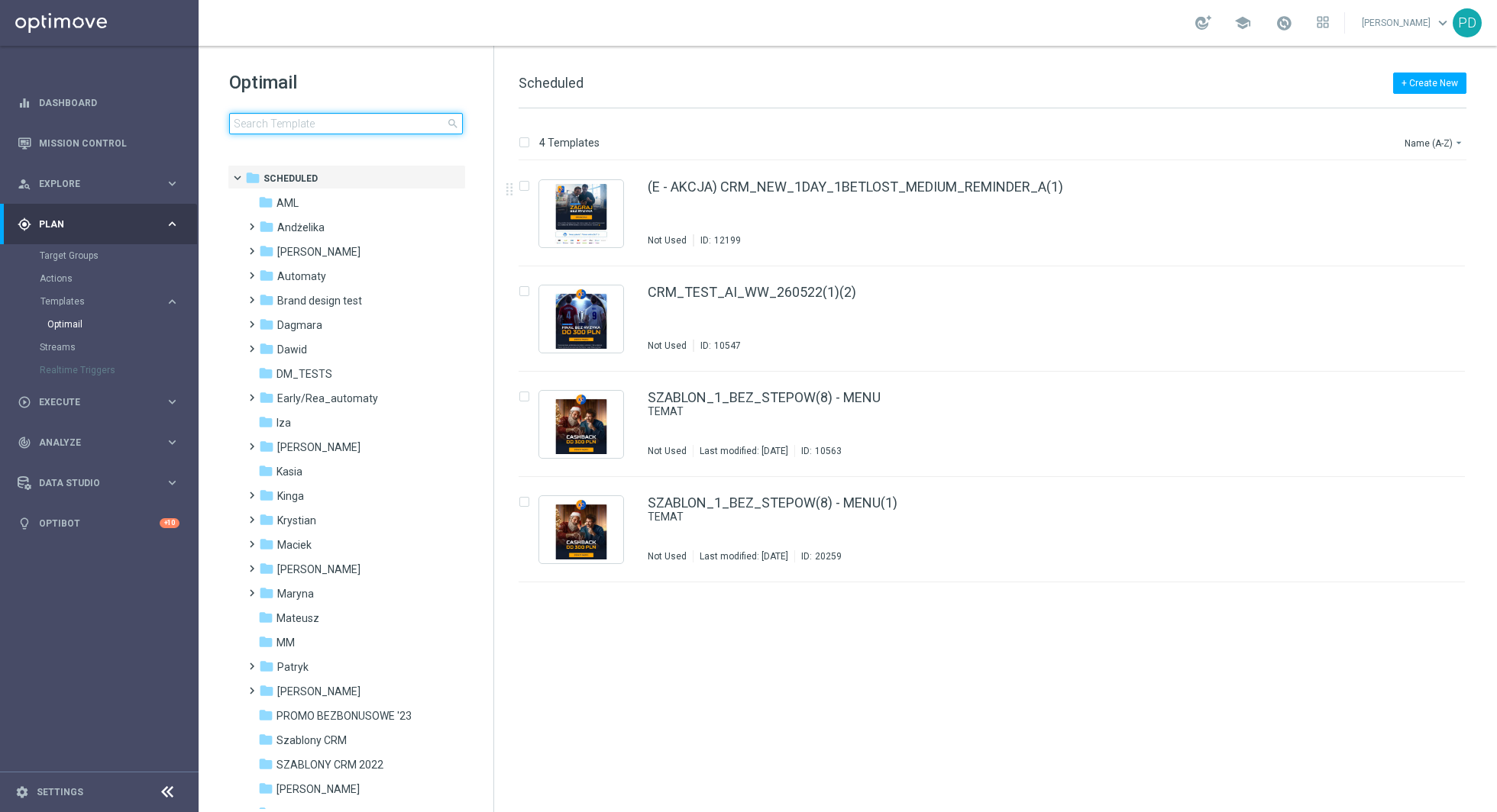
click at [350, 128] on input at bounding box center [346, 124] width 234 height 22
click at [348, 111] on div "Optimail search" at bounding box center [361, 102] width 264 height 64
click at [348, 115] on input at bounding box center [346, 124] width 234 height 22
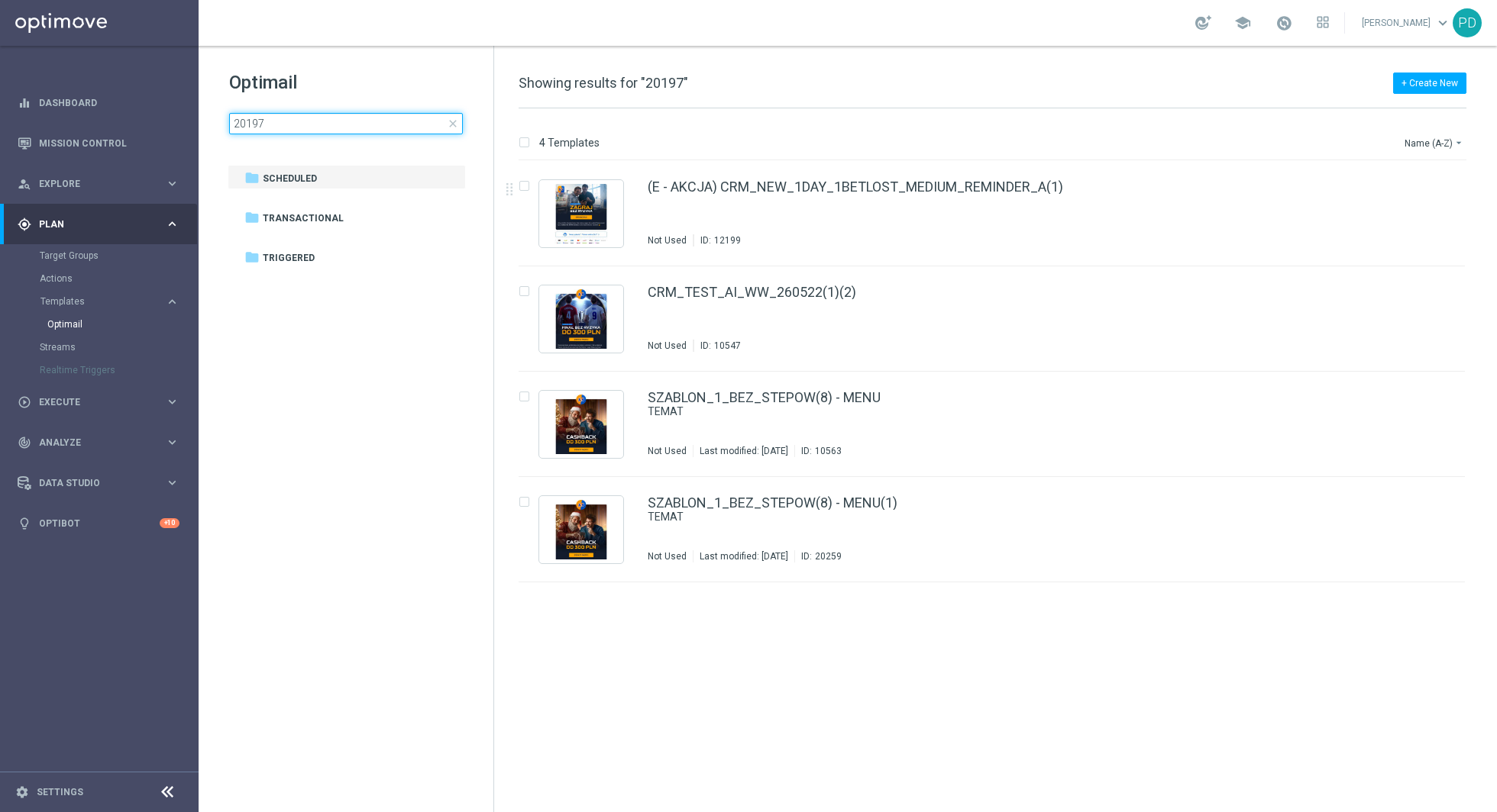
type input "20197"
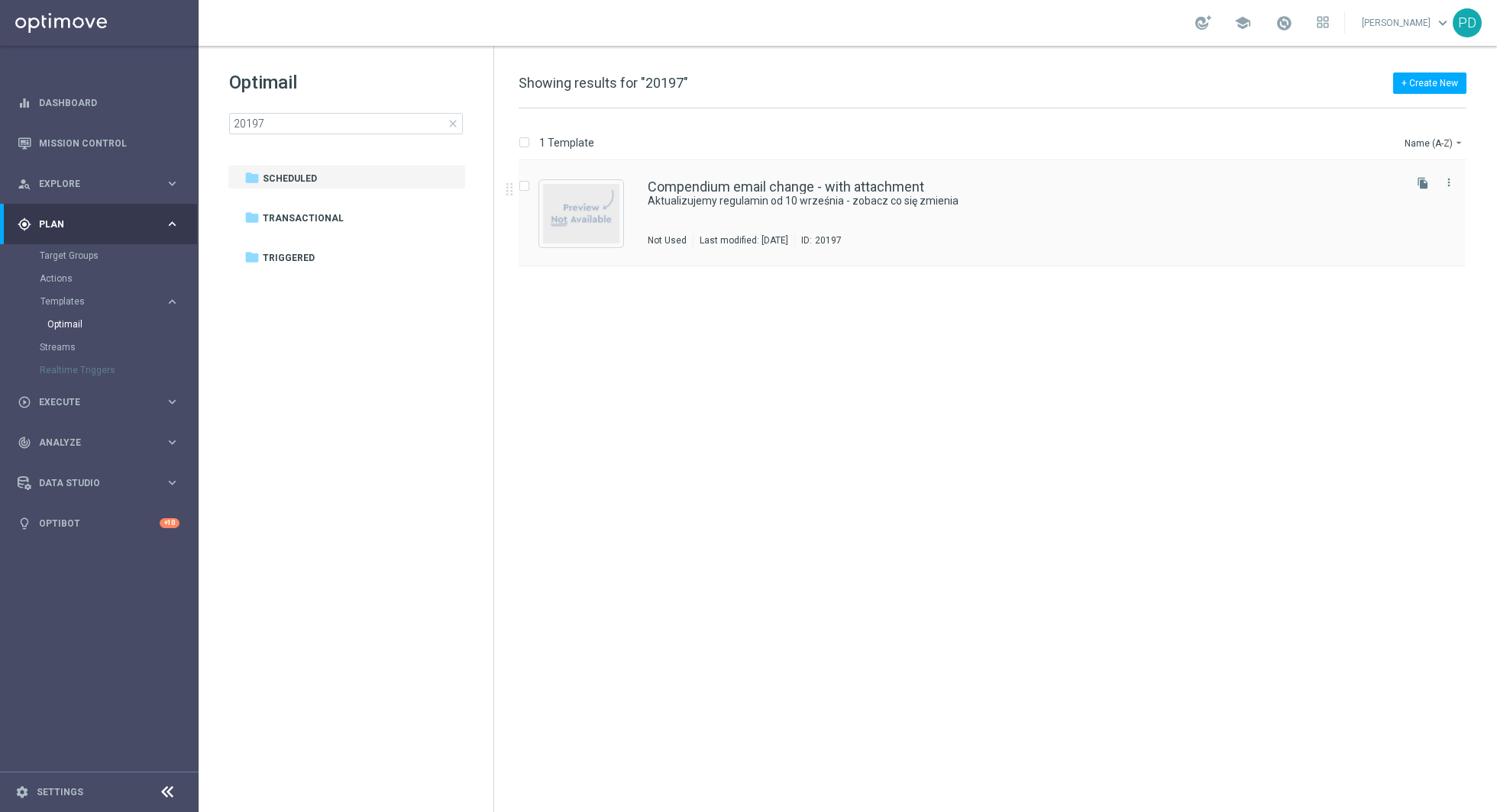
click at [658, 216] on div "Compendium email change - with attachment Aktualizujemy regulamin od 10 wrześni…" at bounding box center [1024, 214] width 753 height 67
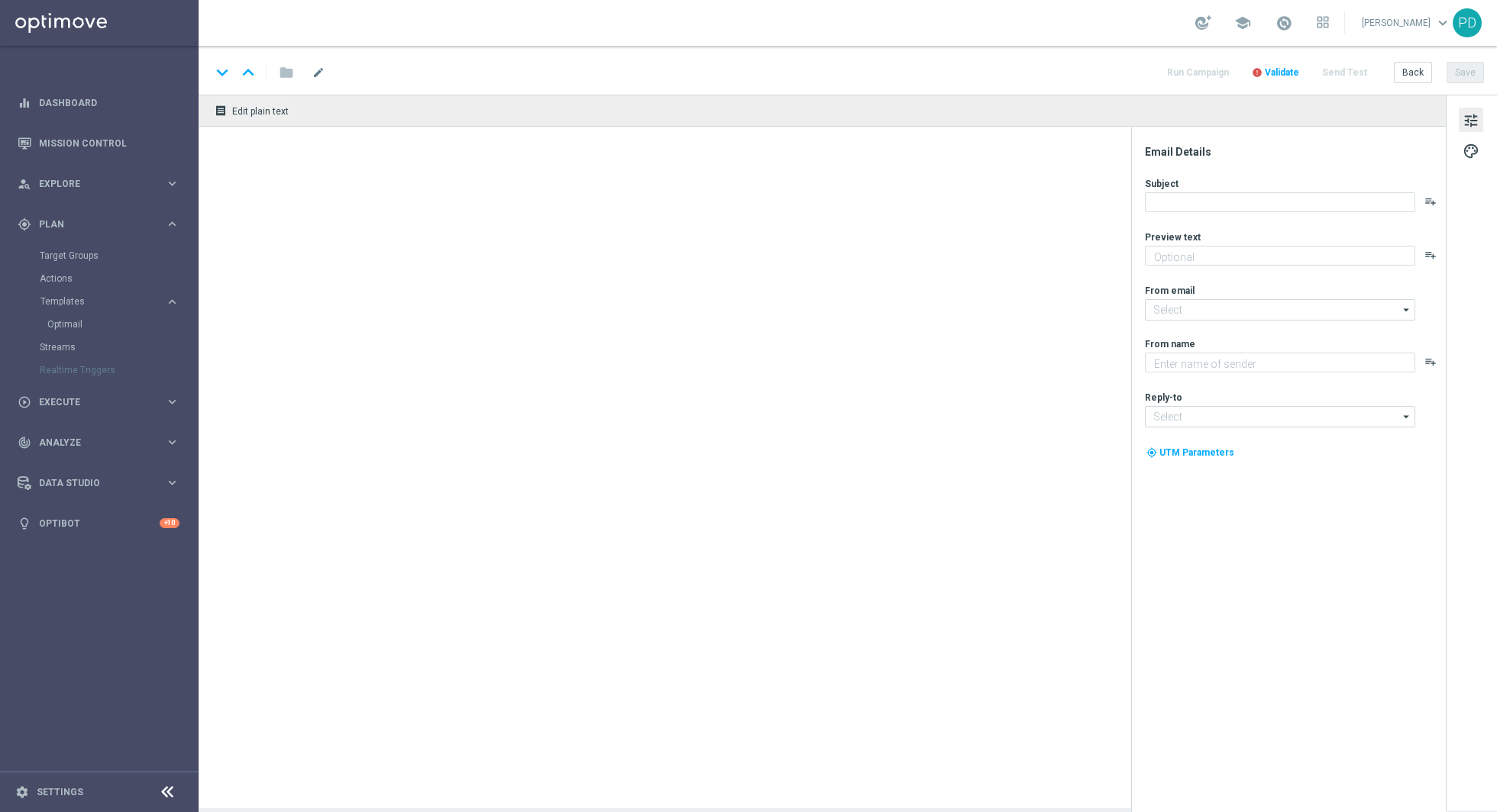
type textarea "Aktualizujemy regulamin od 10 września"
type input "[EMAIL_ADDRESS][DOMAIN_NAME]"
type textarea "STS"
type input "[EMAIL_ADDRESS][DOMAIN_NAME]"
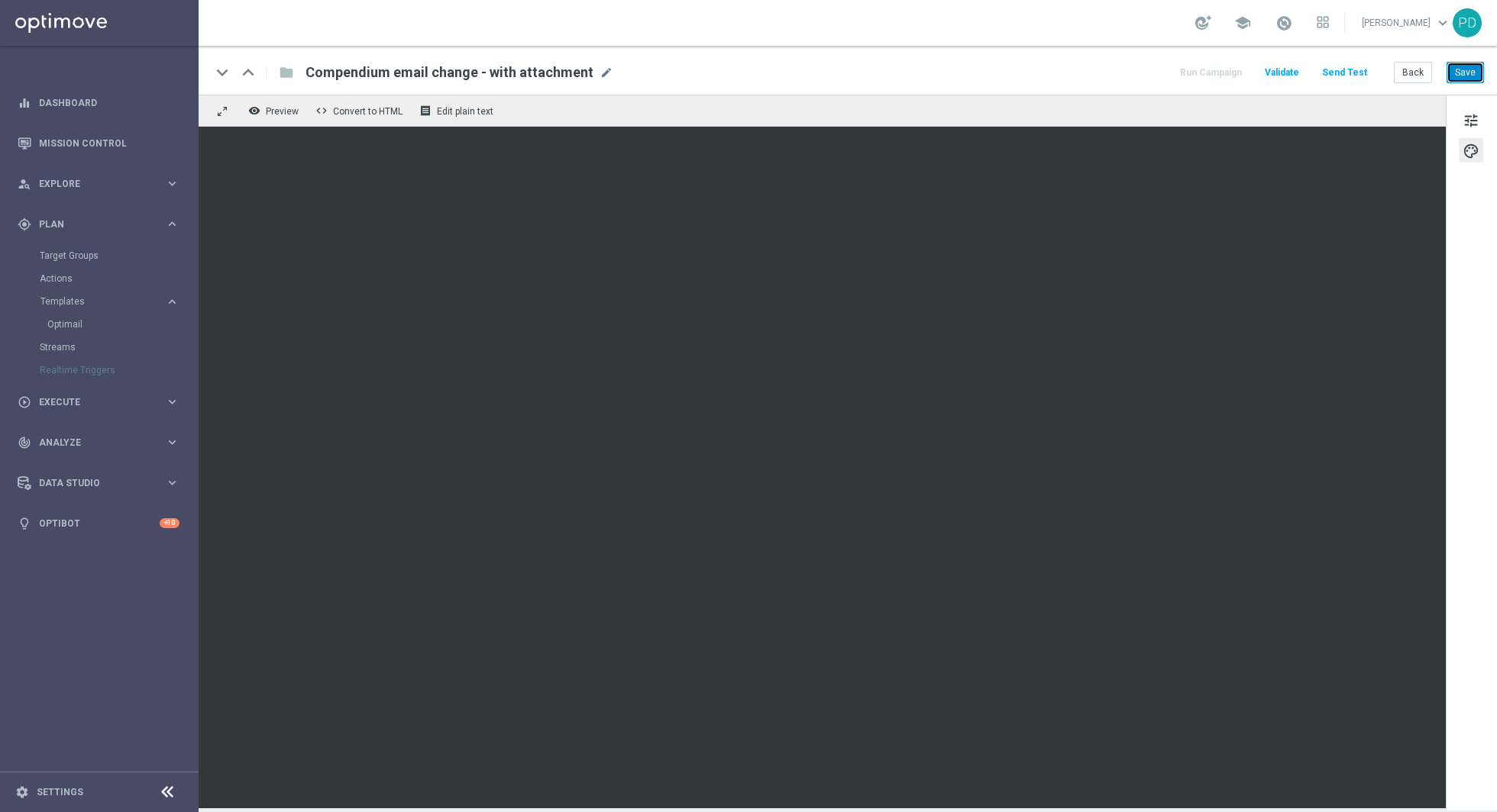
click at [1463, 72] on button "Save" at bounding box center [1465, 73] width 37 height 22
click at [1343, 77] on button "Send Test" at bounding box center [1344, 73] width 50 height 21
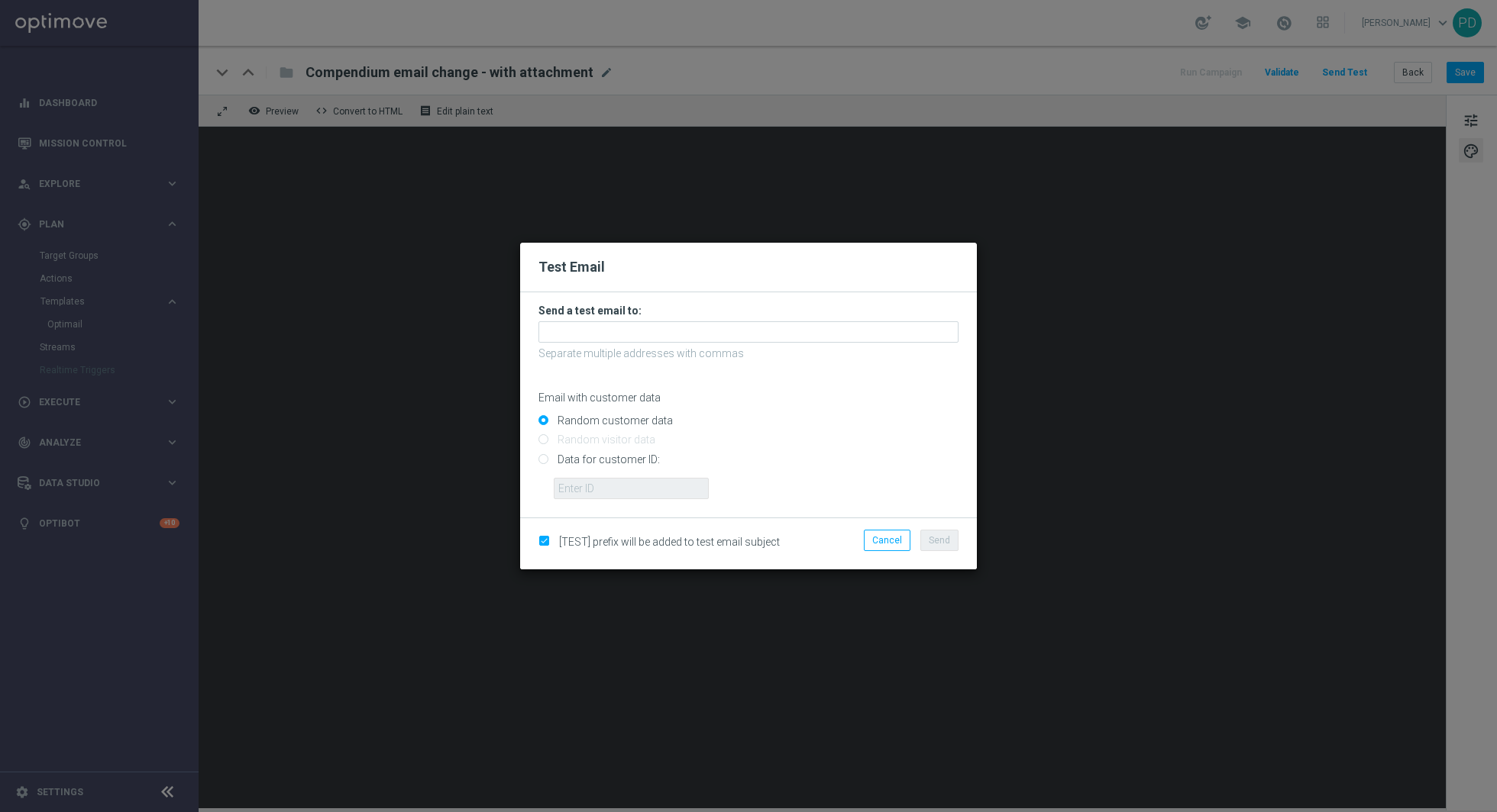
click at [750, 350] on p "Separate multiple addresses with commas" at bounding box center [748, 354] width 420 height 14
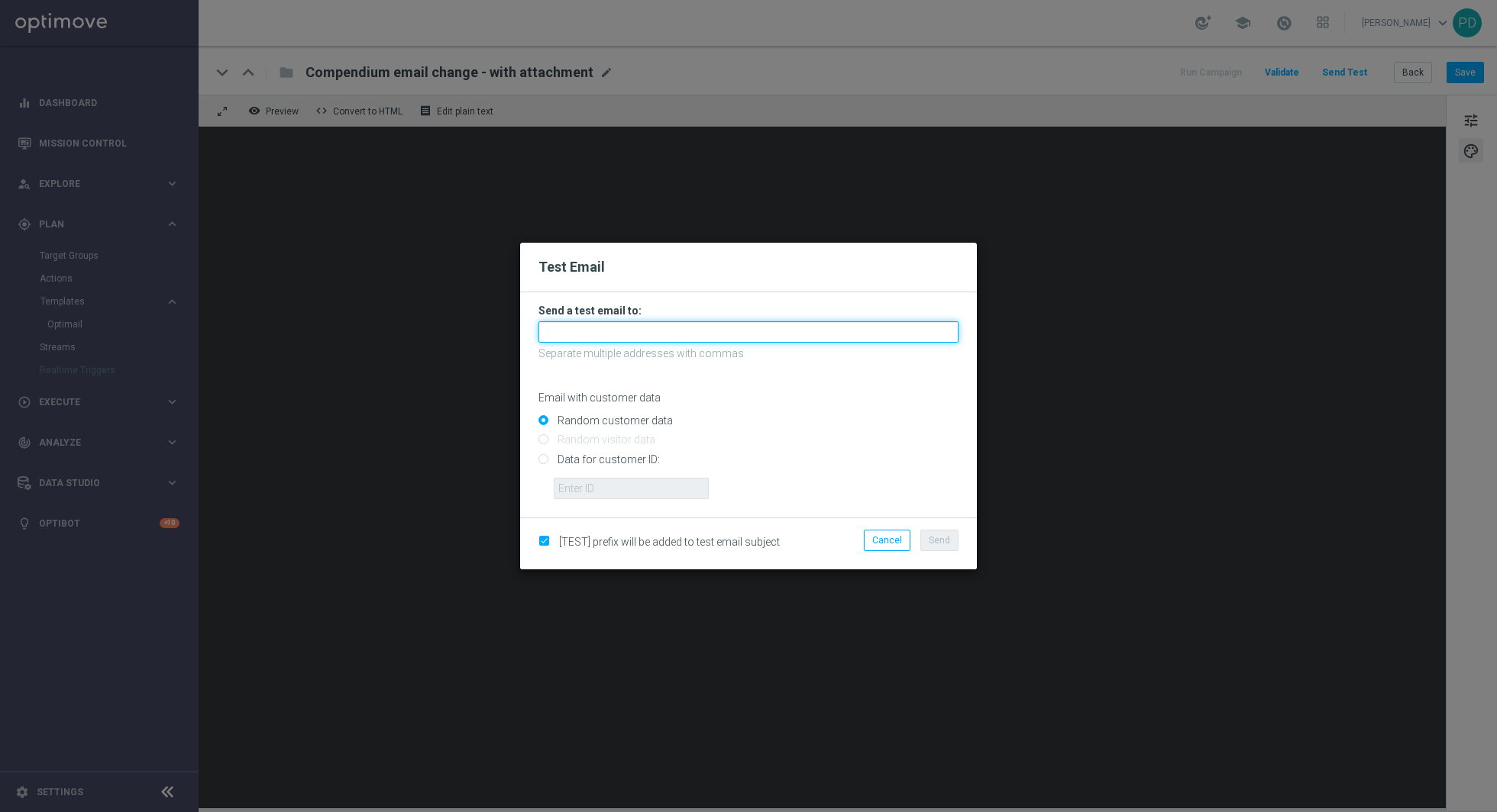
click at [744, 340] on input "text" at bounding box center [748, 332] width 420 height 22
type input "[EMAIL_ADDRESS][PERSON_NAME][DOMAIN_NAME]"
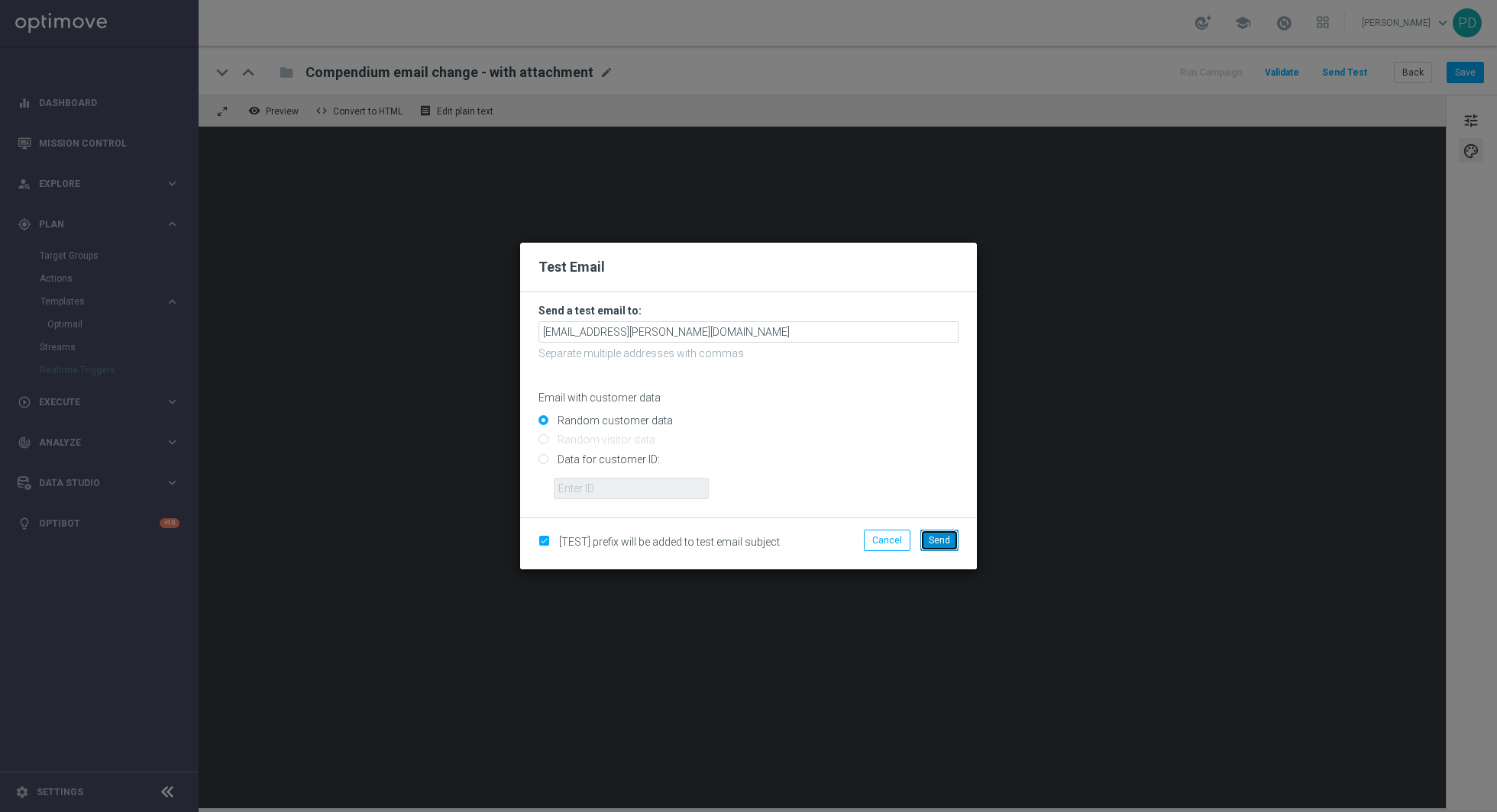
click at [950, 537] on span "Send" at bounding box center [939, 540] width 22 height 11
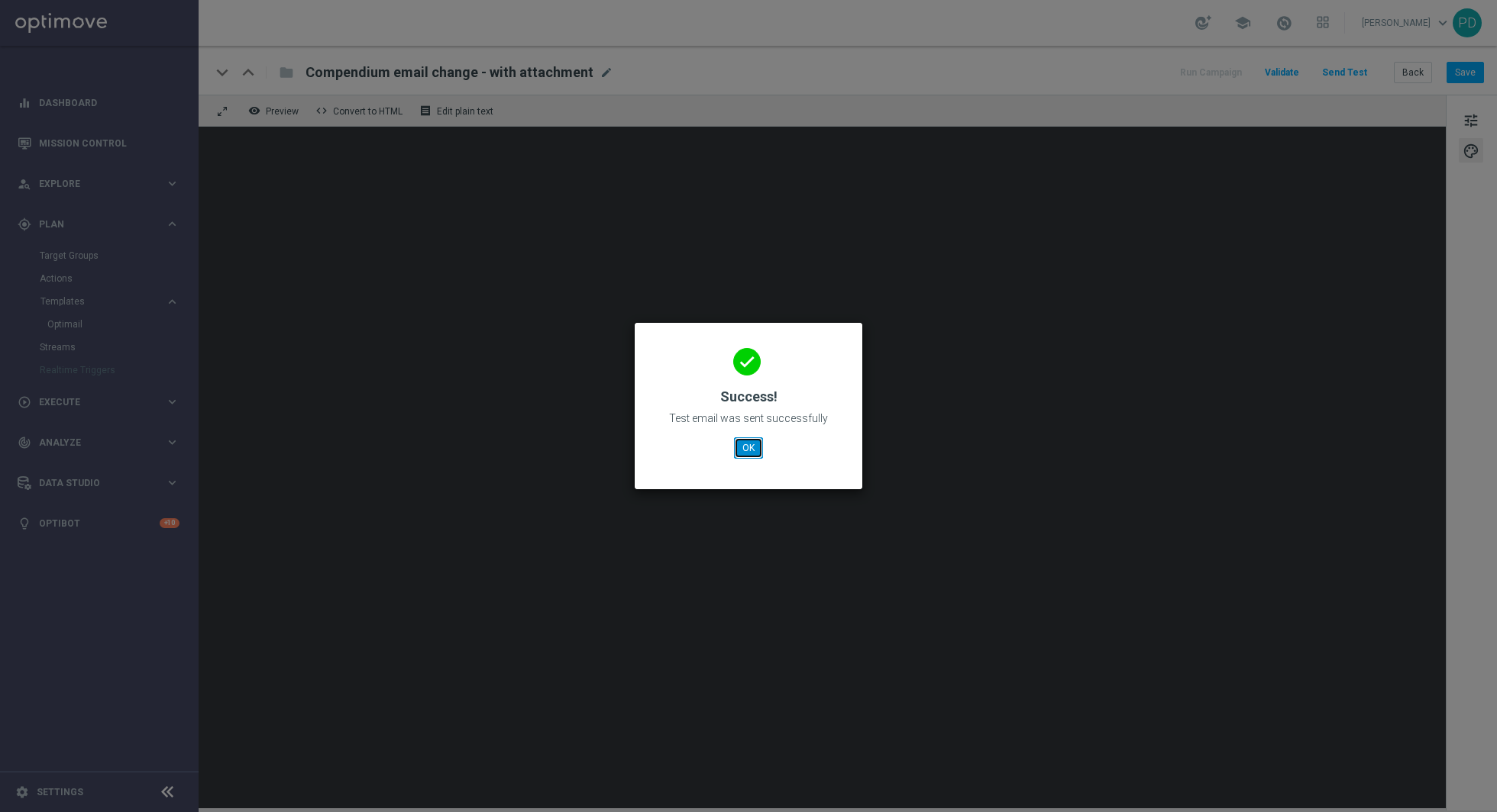
click at [746, 450] on button "OK" at bounding box center [748, 448] width 29 height 22
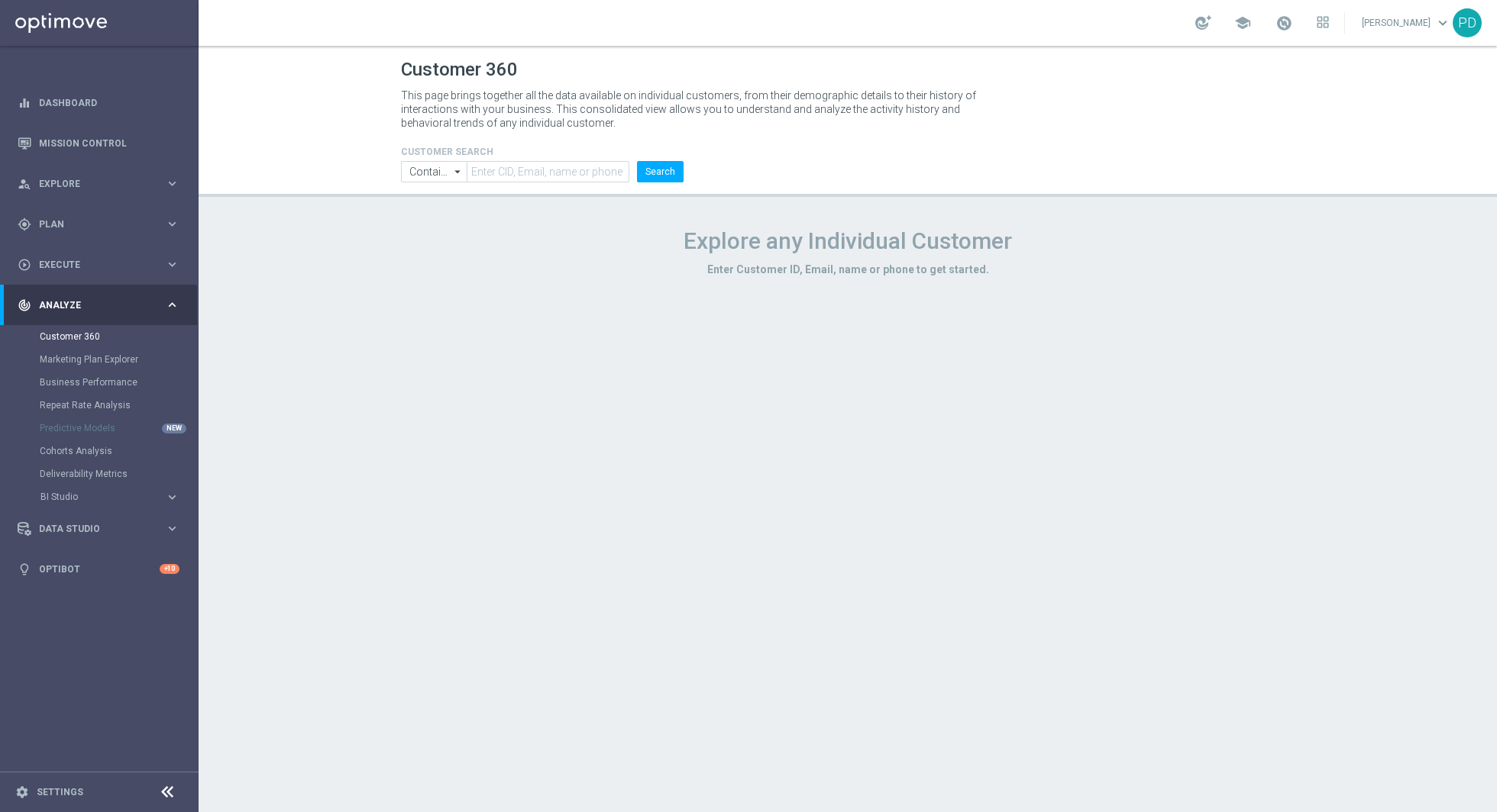
click at [152, 301] on span "Analyze" at bounding box center [101, 306] width 126 height 9
click at [173, 218] on icon "keyboard_arrow_right" at bounding box center [172, 224] width 15 height 15
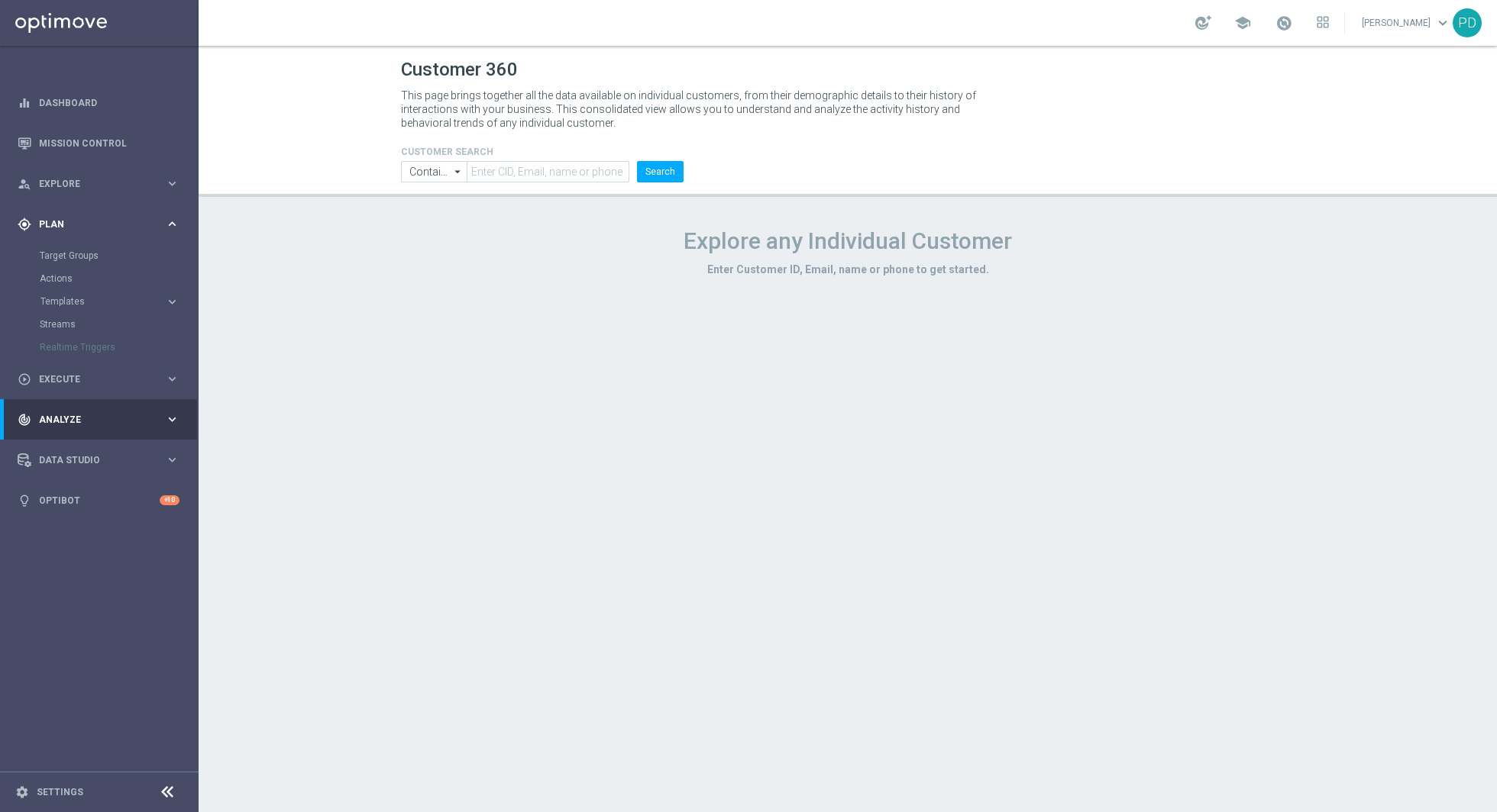
click at [165, 227] on icon "keyboard_arrow_right" at bounding box center [172, 224] width 15 height 15
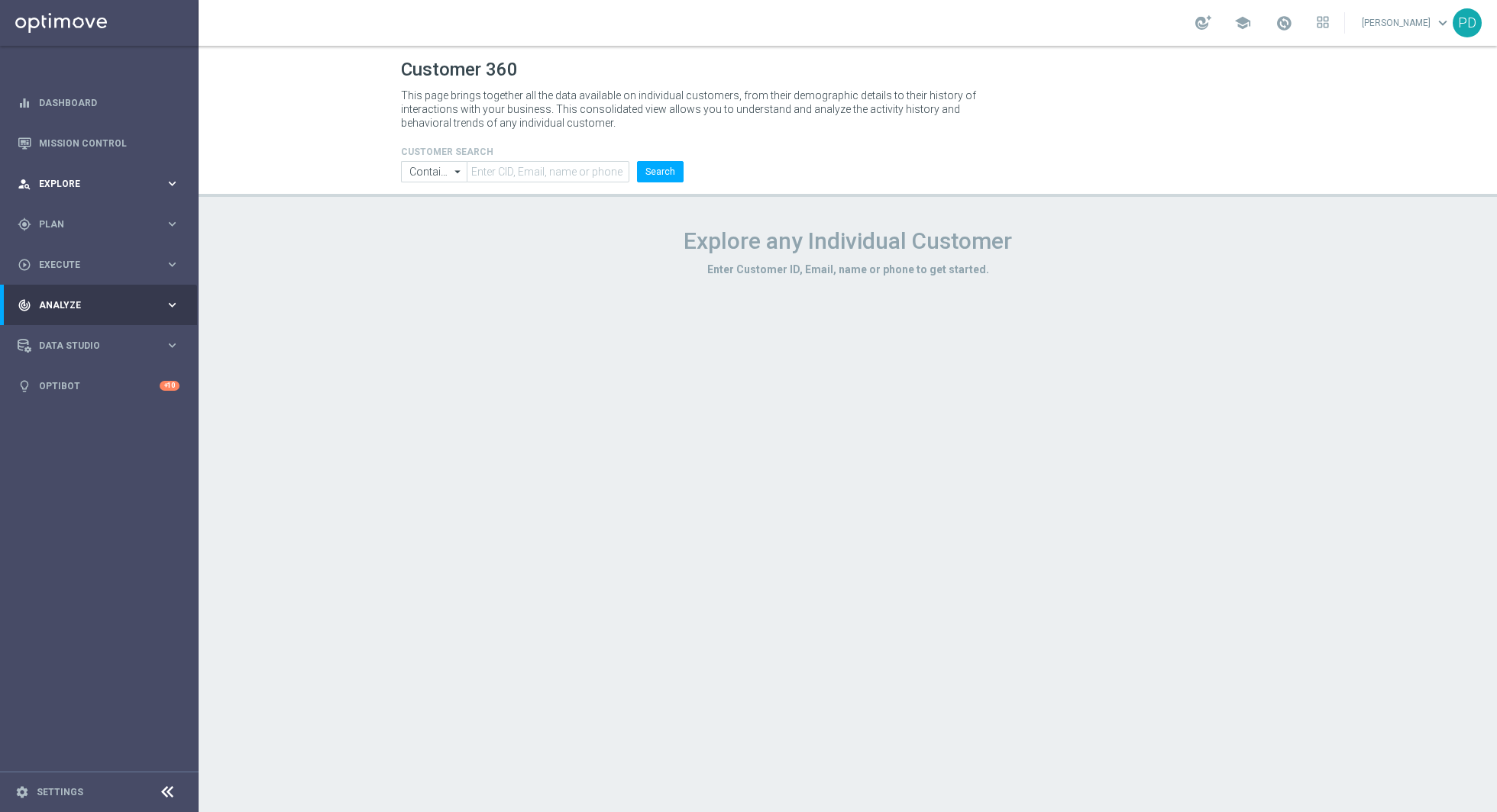
click at [164, 185] on span "Explore" at bounding box center [101, 184] width 126 height 9
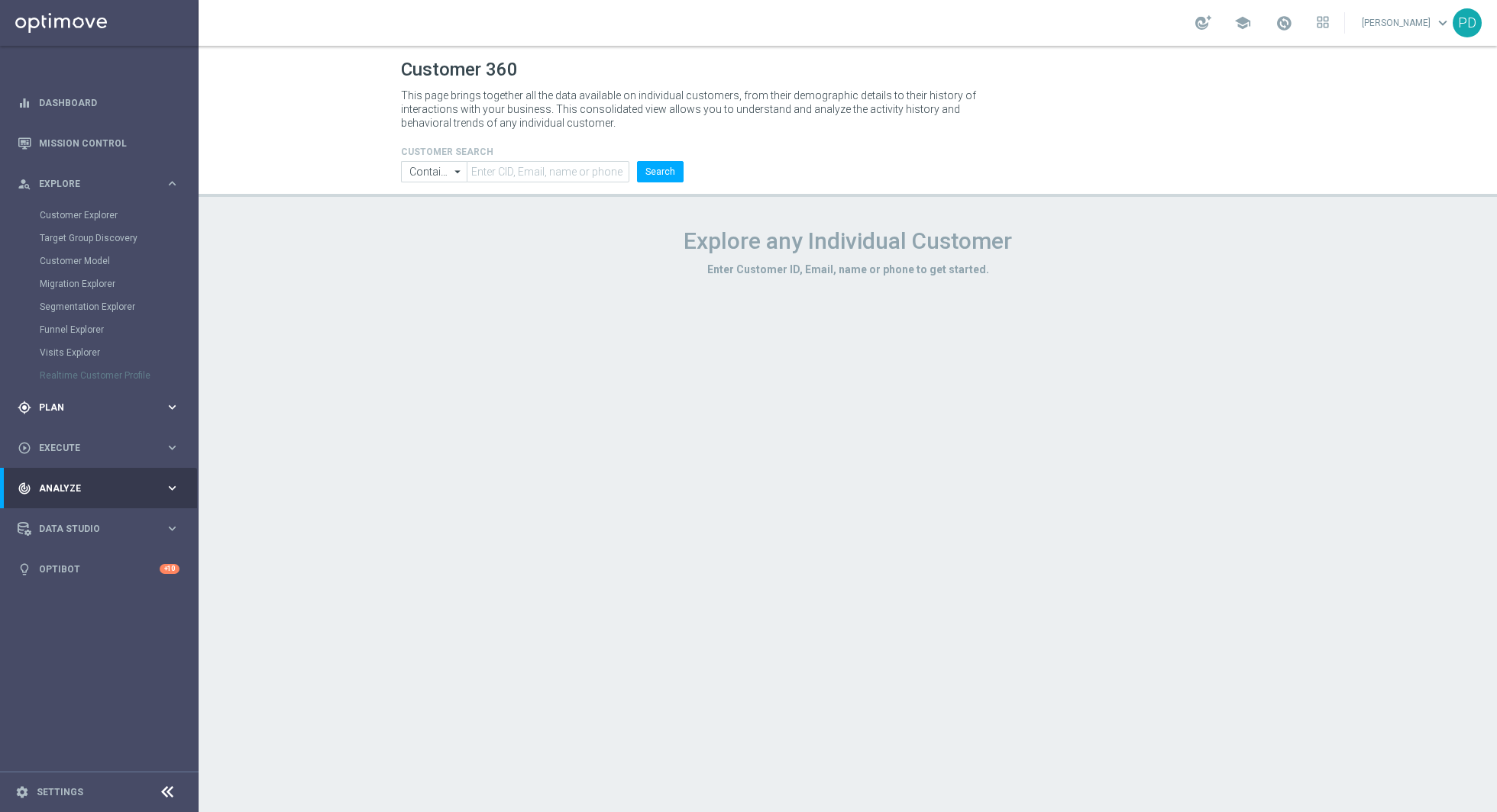
click at [82, 416] on div "gps_fixed Plan keyboard_arrow_right" at bounding box center [98, 407] width 197 height 40
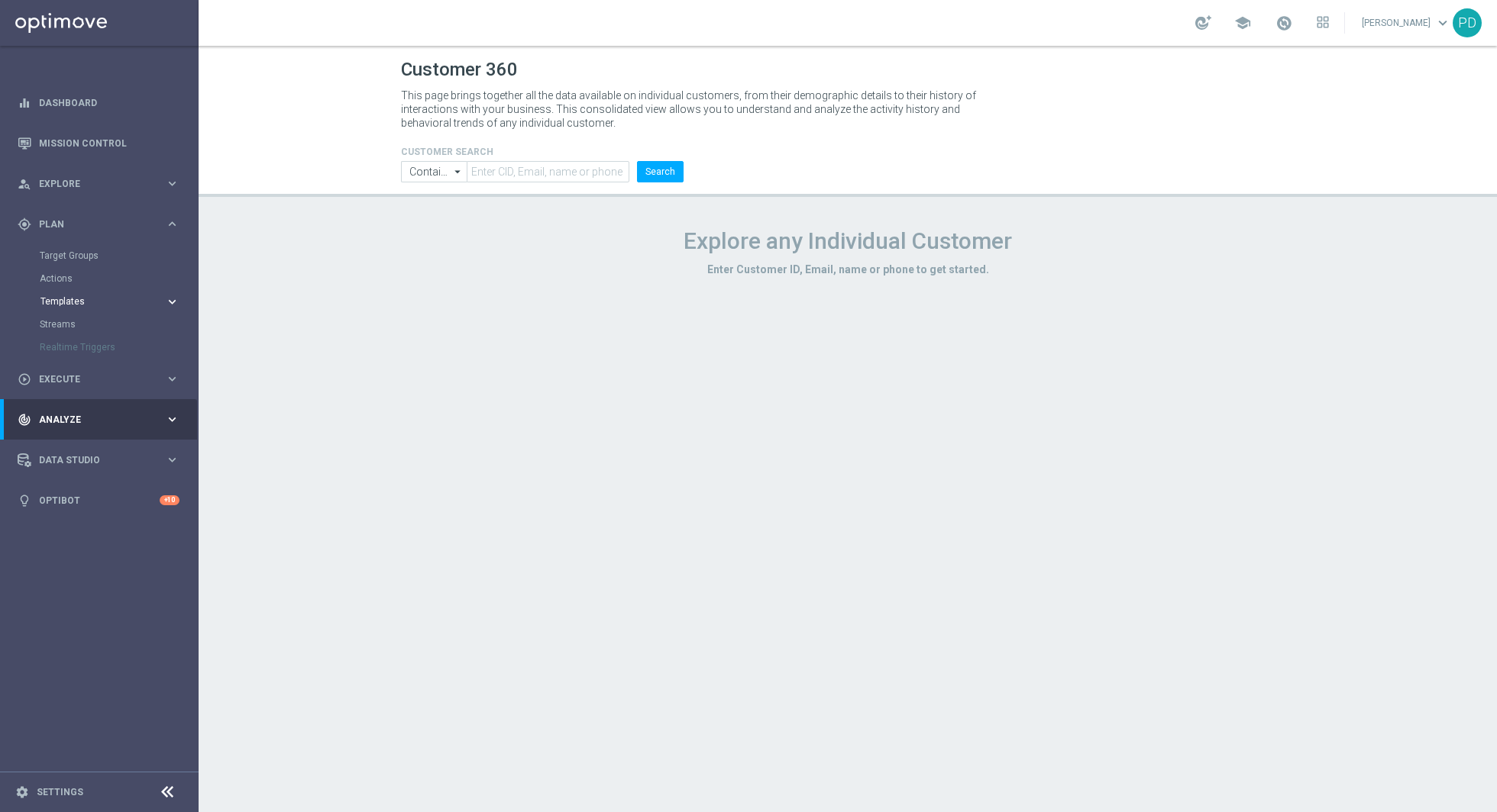
click at [74, 302] on span "Templates" at bounding box center [94, 302] width 109 height 9
click at [123, 396] on div "play_circle_outline Execute" at bounding box center [91, 403] width 147 height 14
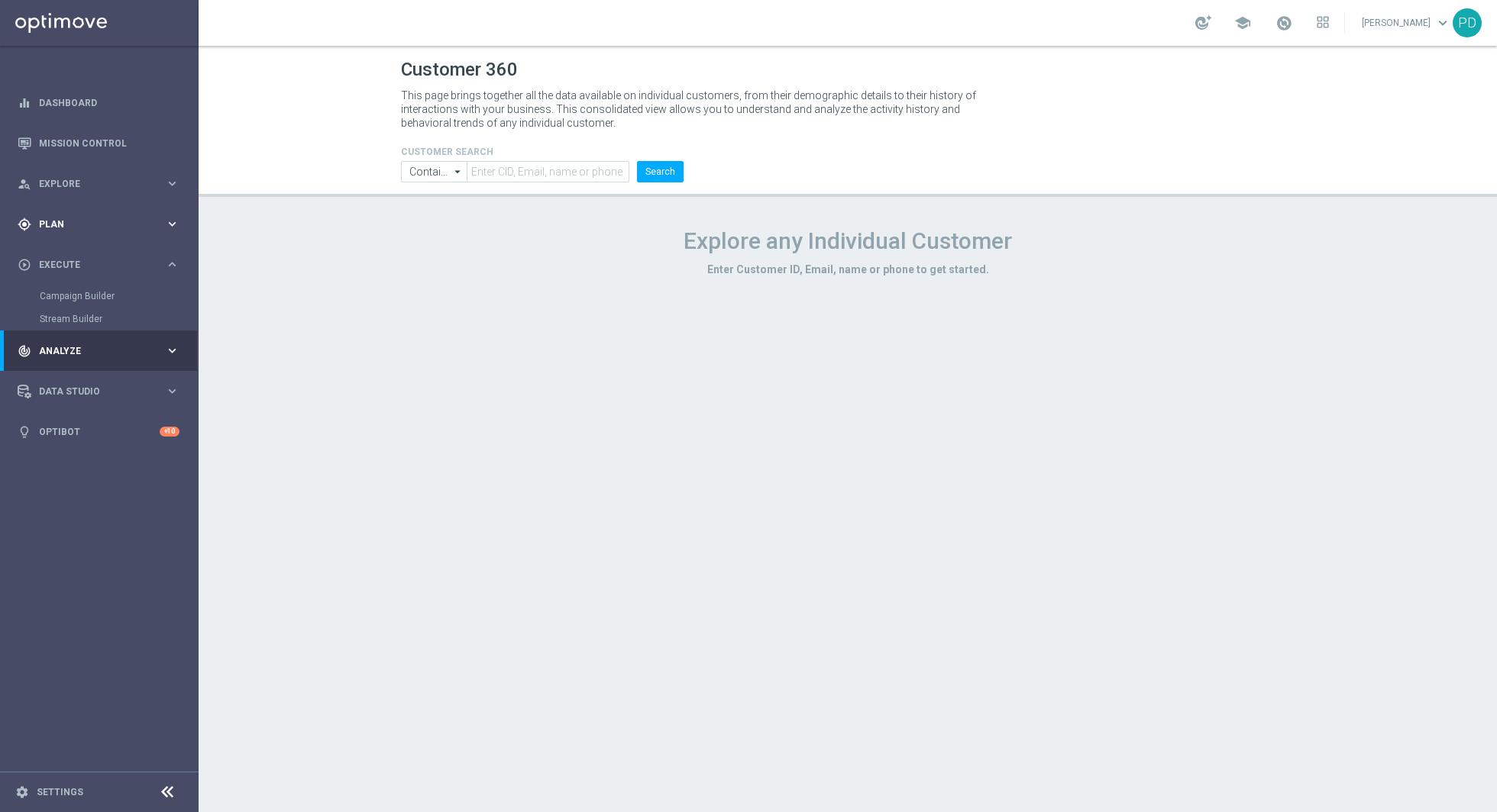
click at [98, 228] on span "Plan" at bounding box center [101, 224] width 126 height 9
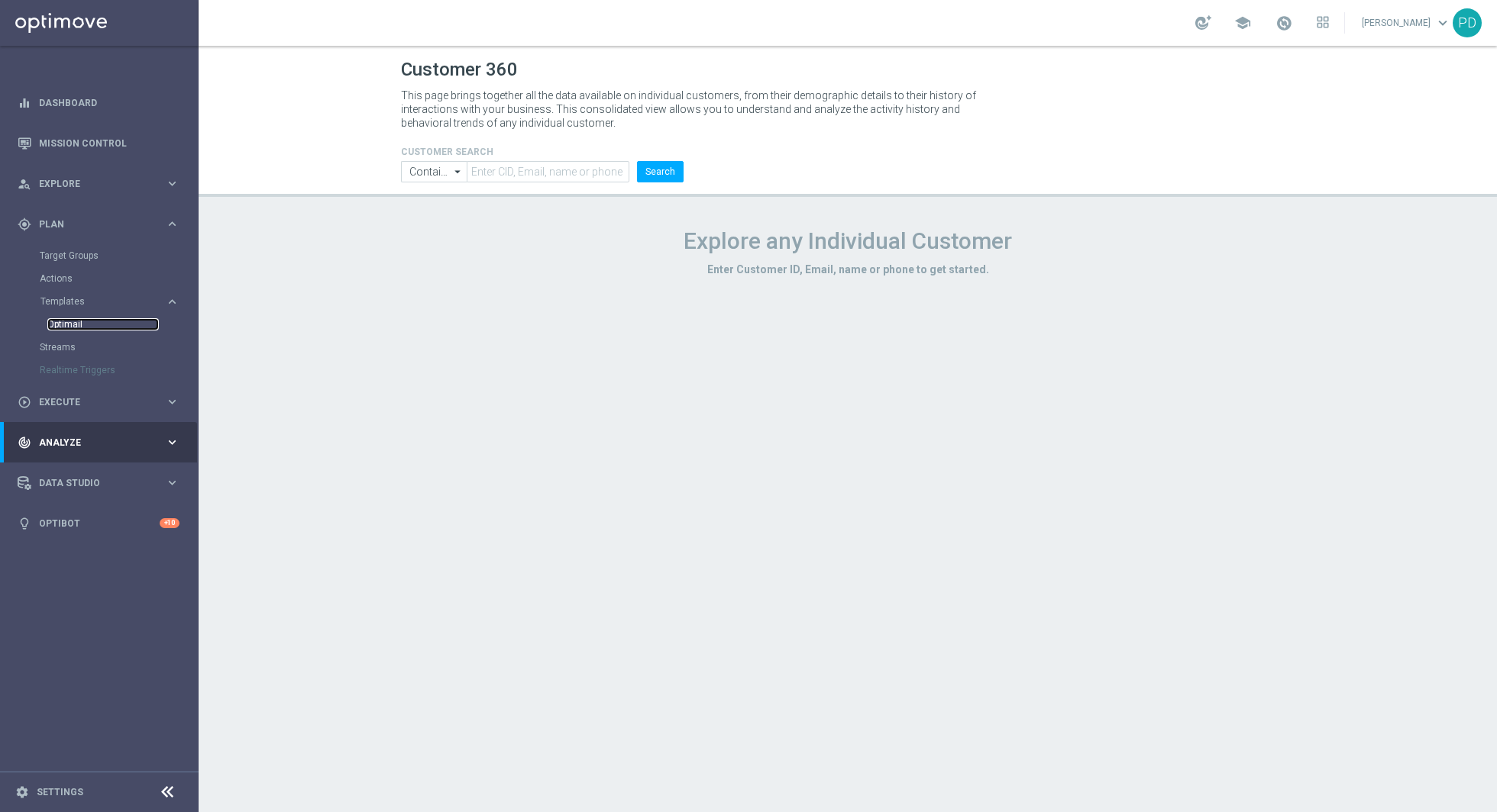
click at [78, 324] on link "Optimail" at bounding box center [103, 324] width 112 height 12
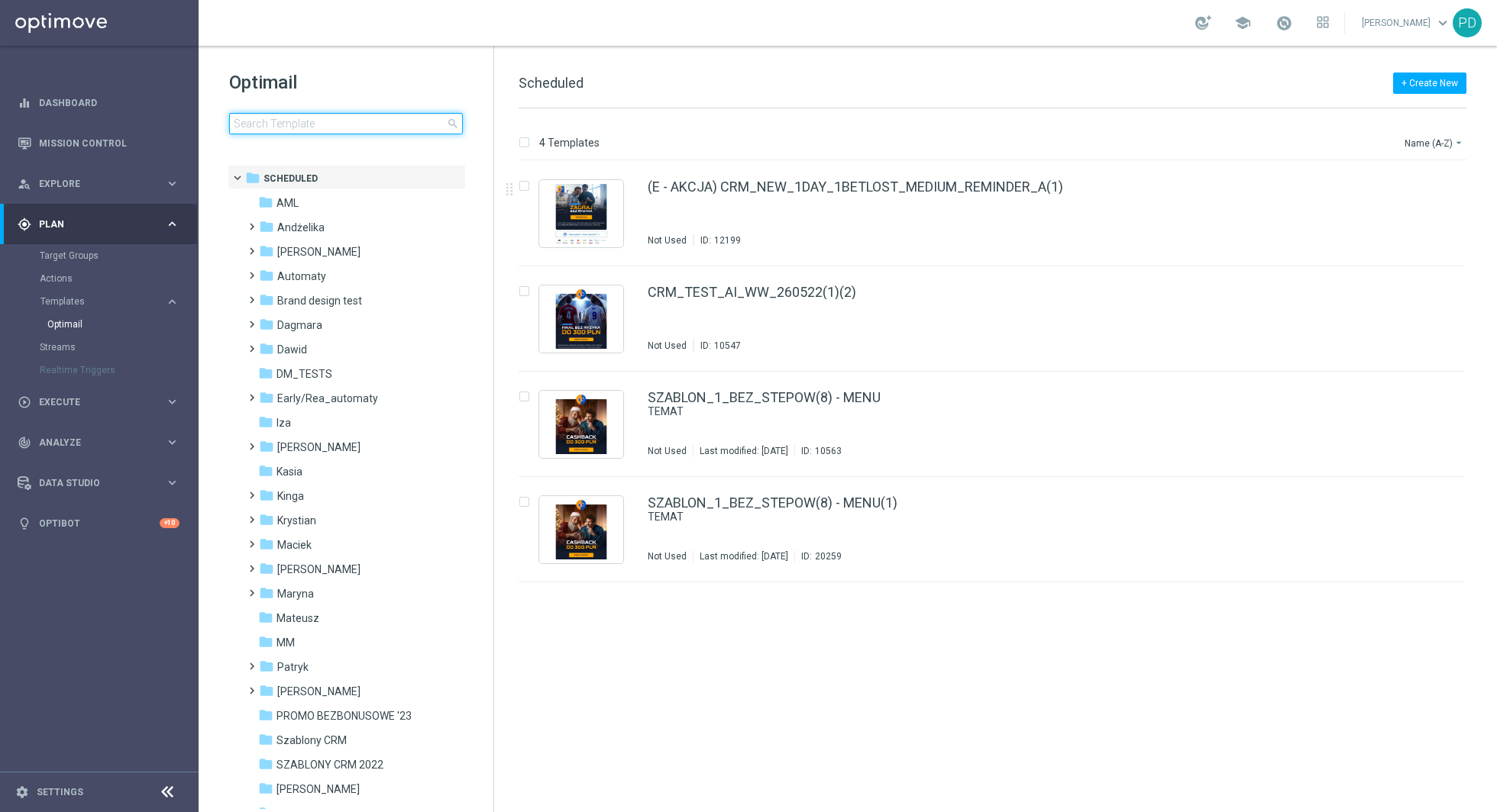
click at [314, 119] on input at bounding box center [346, 124] width 234 height 22
type input "https://www.sts.pl/polityka-prywatnosci"
click at [360, 114] on input at bounding box center [346, 124] width 234 height 22
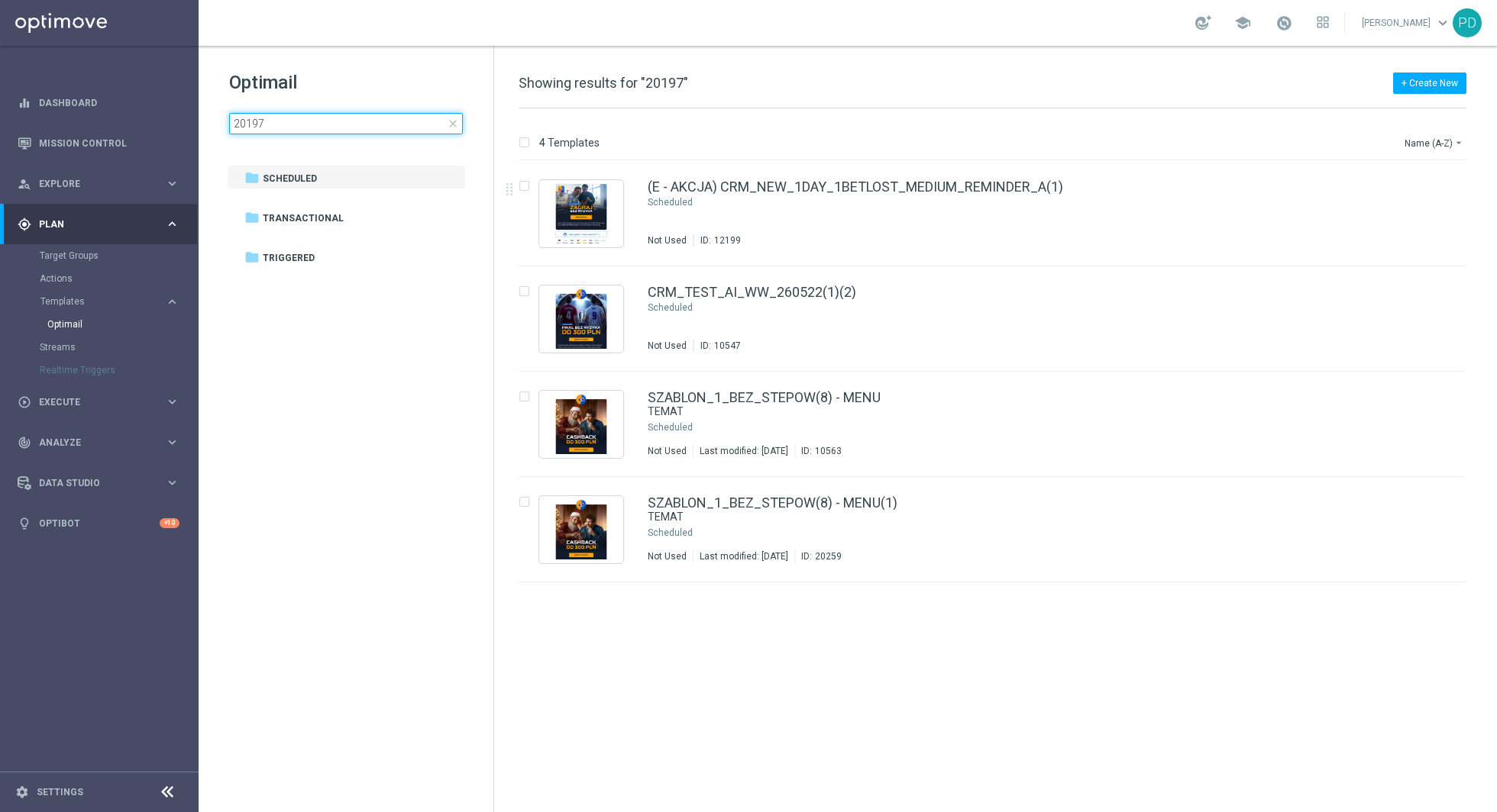
type input "20197"
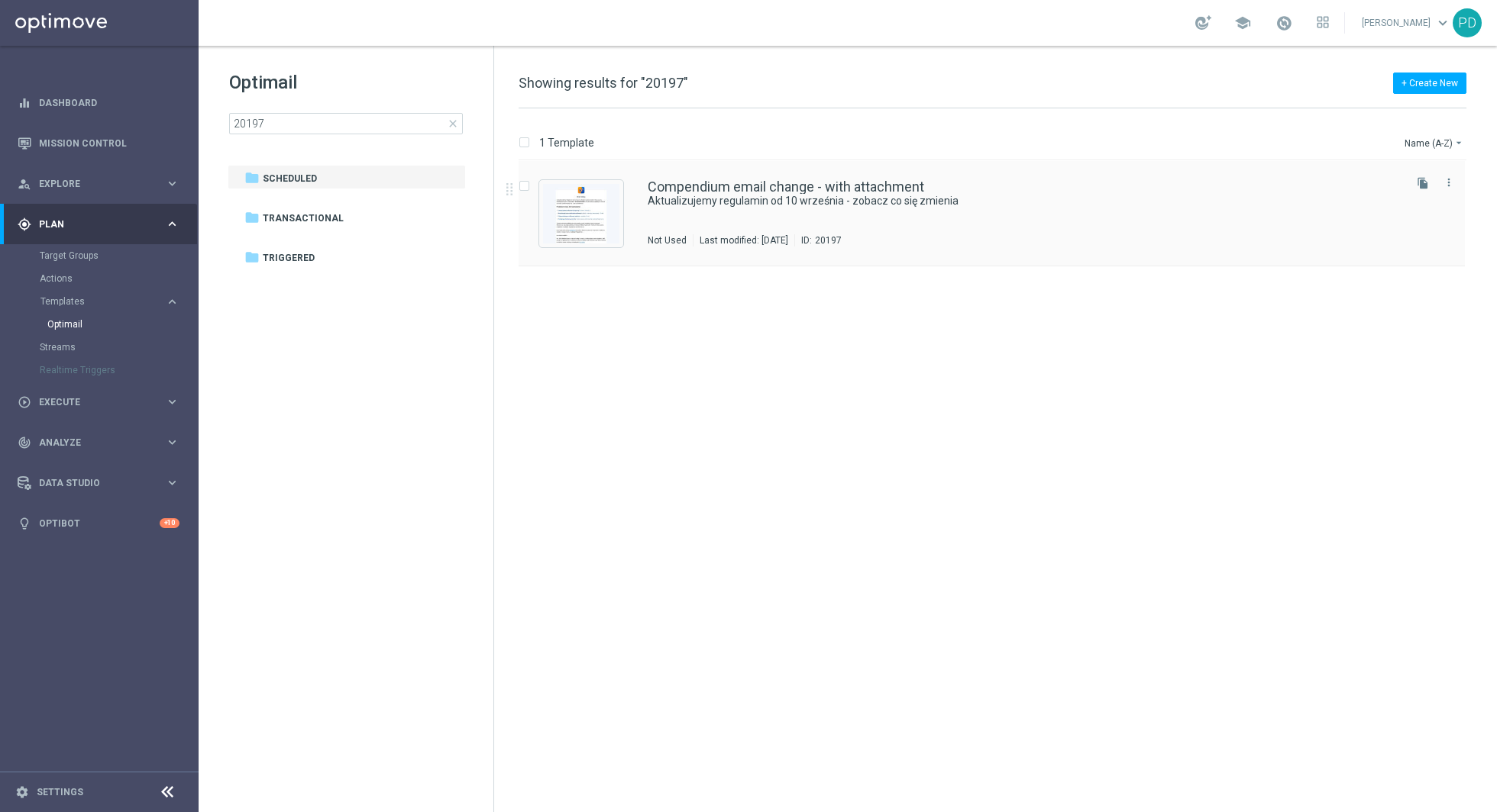
click at [605, 177] on div "Compendium email change - with attachment Aktualizujemy regulamin od 10 wrześni…" at bounding box center [992, 214] width 946 height 105
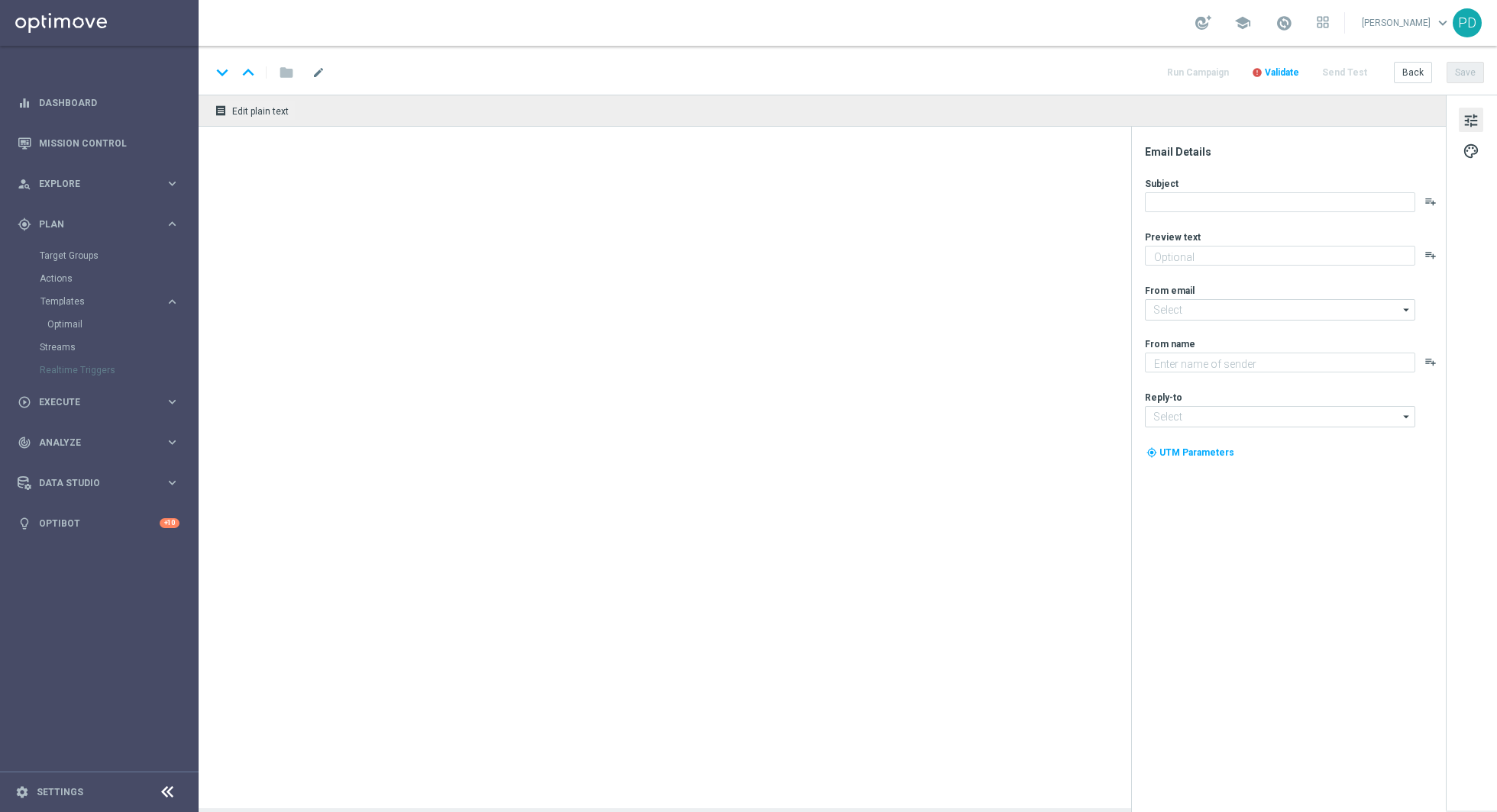
type textarea "Aktualizujemy regulamin od 10 września"
type textarea "STS"
type input "[EMAIL_ADDRESS][DOMAIN_NAME]"
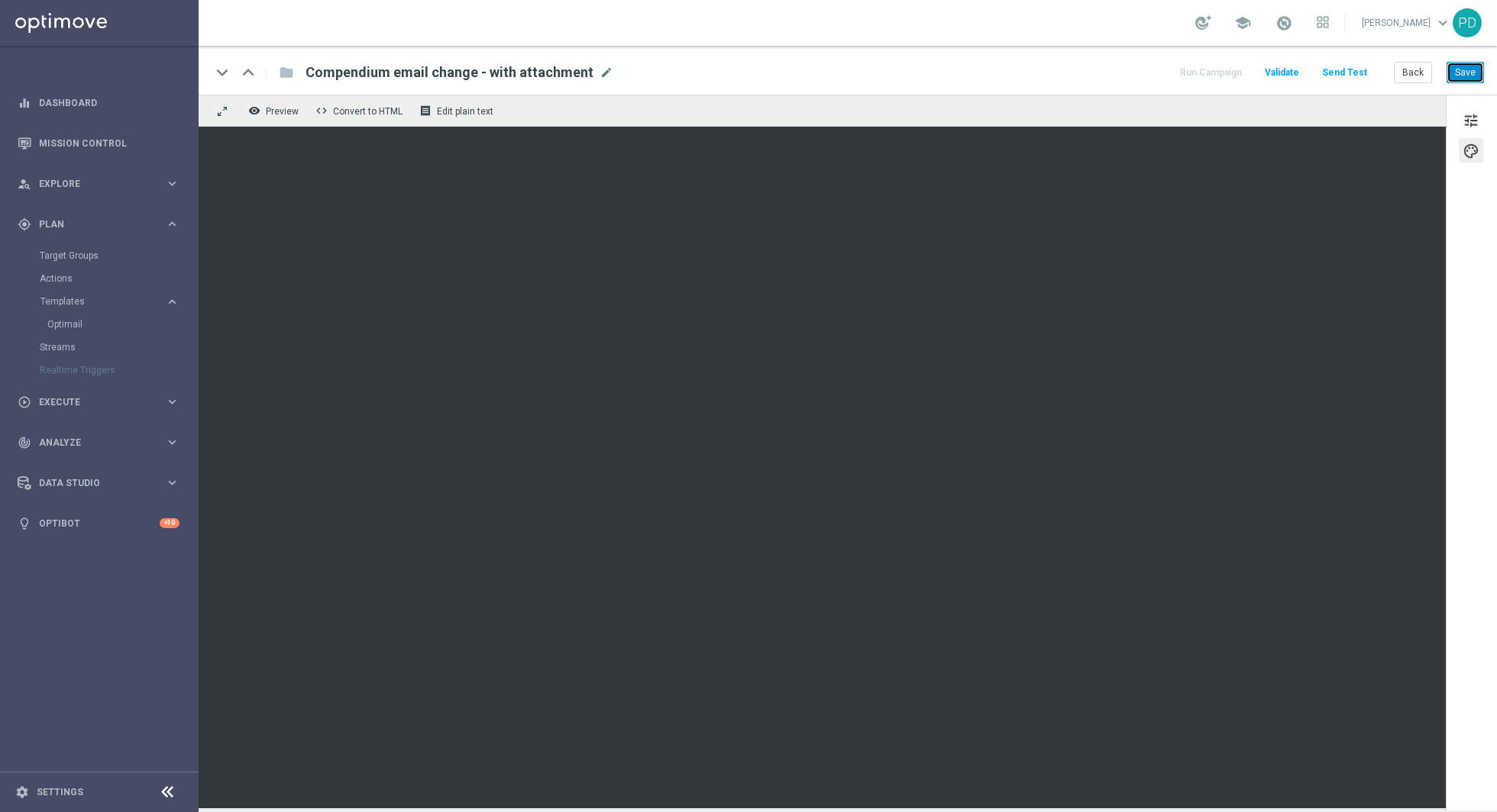
click at [1457, 63] on button "Save" at bounding box center [1465, 73] width 37 height 22
click at [1331, 66] on button "Send Test" at bounding box center [1344, 73] width 50 height 21
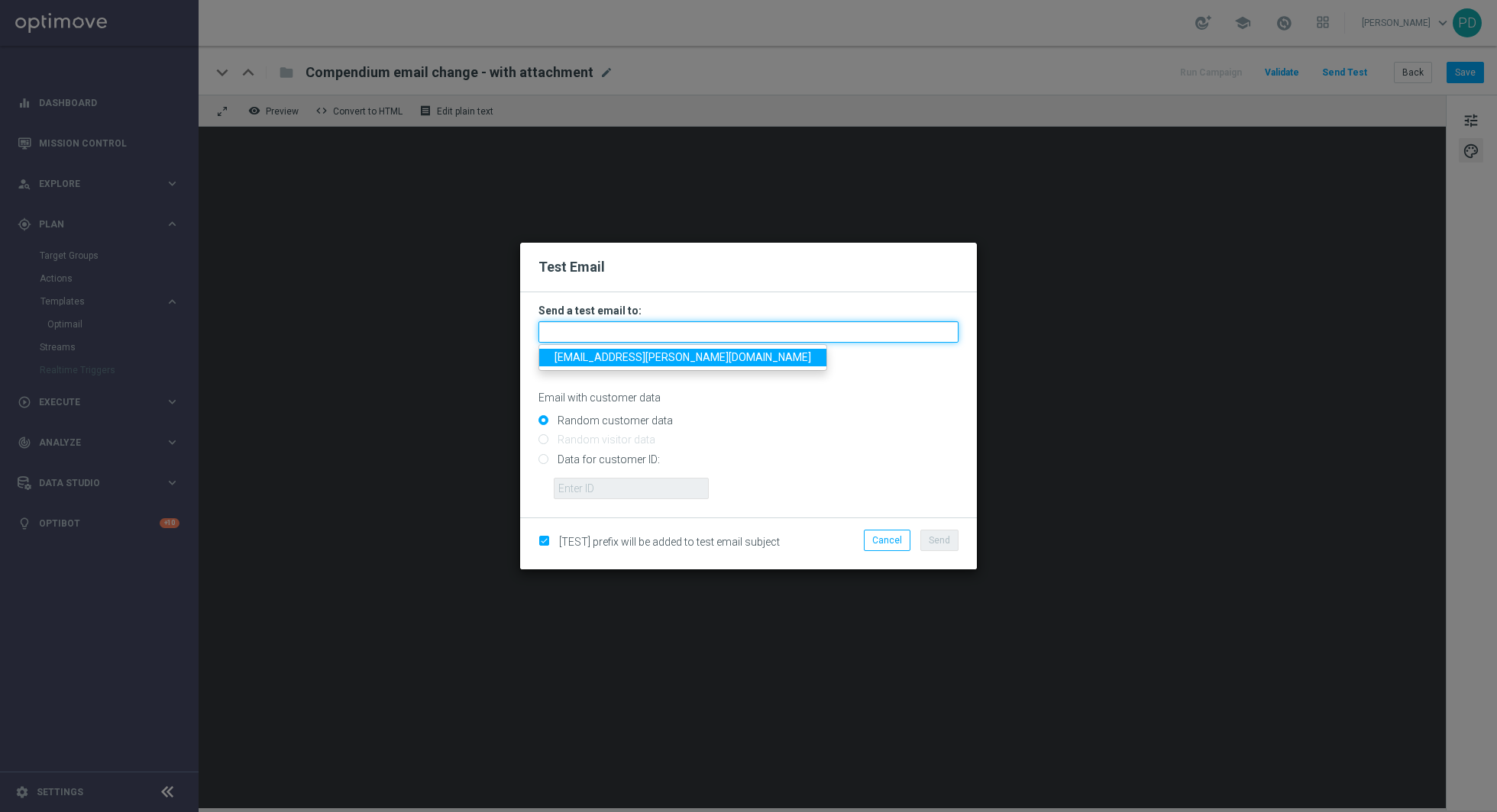
click at [695, 336] on input "text" at bounding box center [748, 332] width 420 height 22
type input "[EMAIL_ADDRESS][PERSON_NAME][DOMAIN_NAME]"
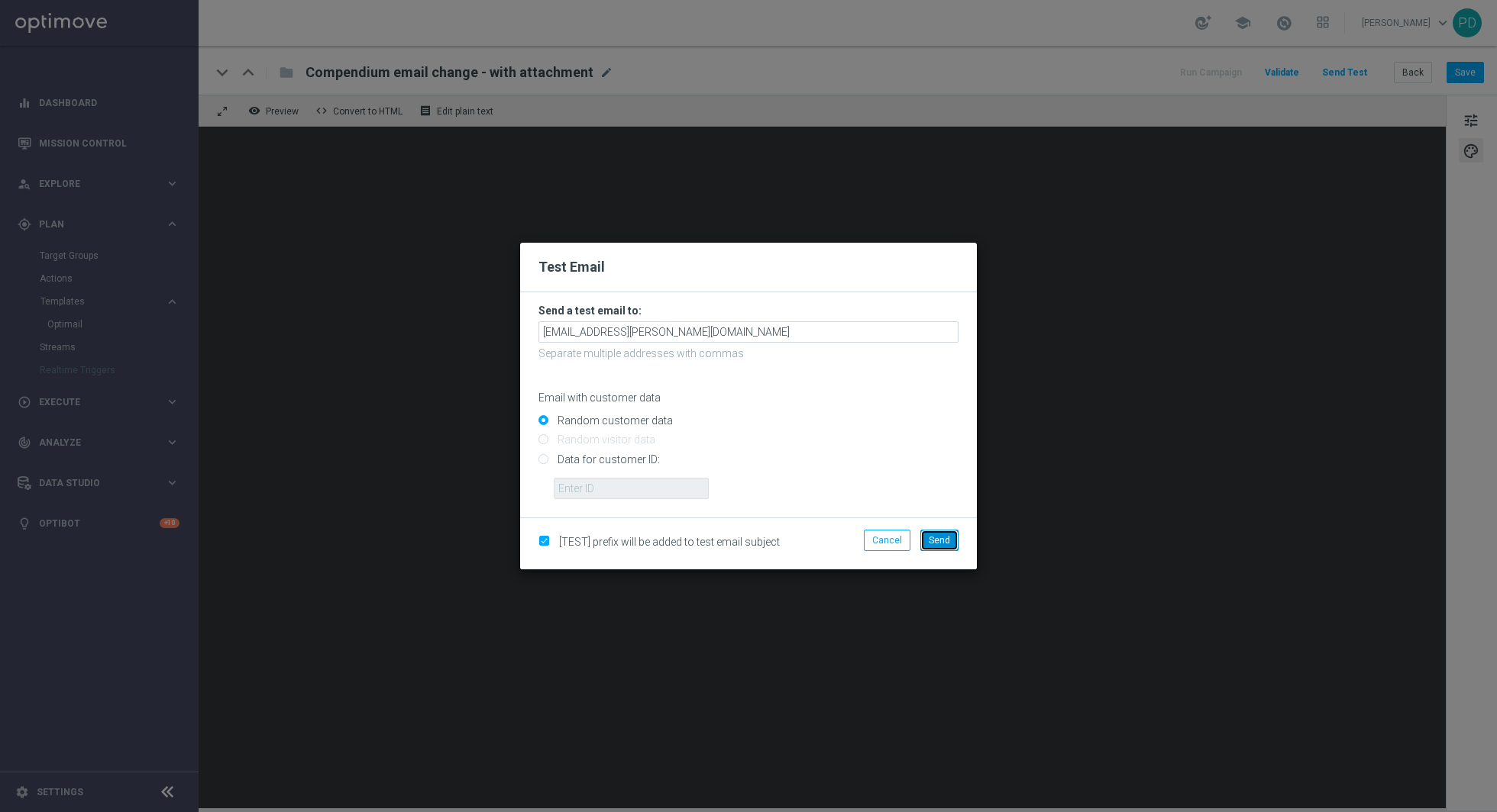
click at [955, 536] on button "Send" at bounding box center [939, 540] width 38 height 22
click at [925, 537] on button "Send" at bounding box center [939, 540] width 38 height 22
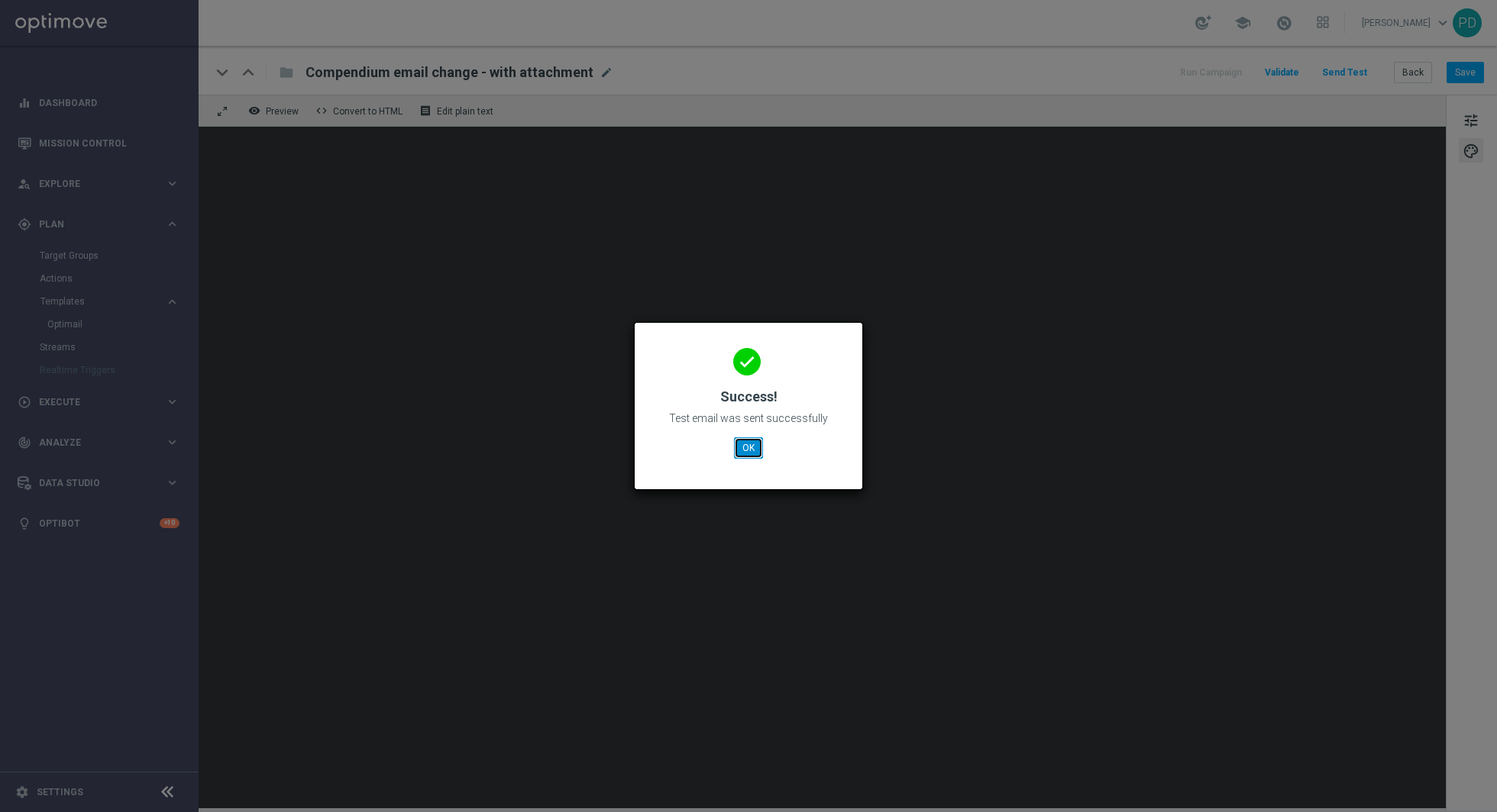
click at [754, 451] on button "OK" at bounding box center [748, 448] width 29 height 22
click at [750, 451] on button "OK" at bounding box center [748, 448] width 29 height 22
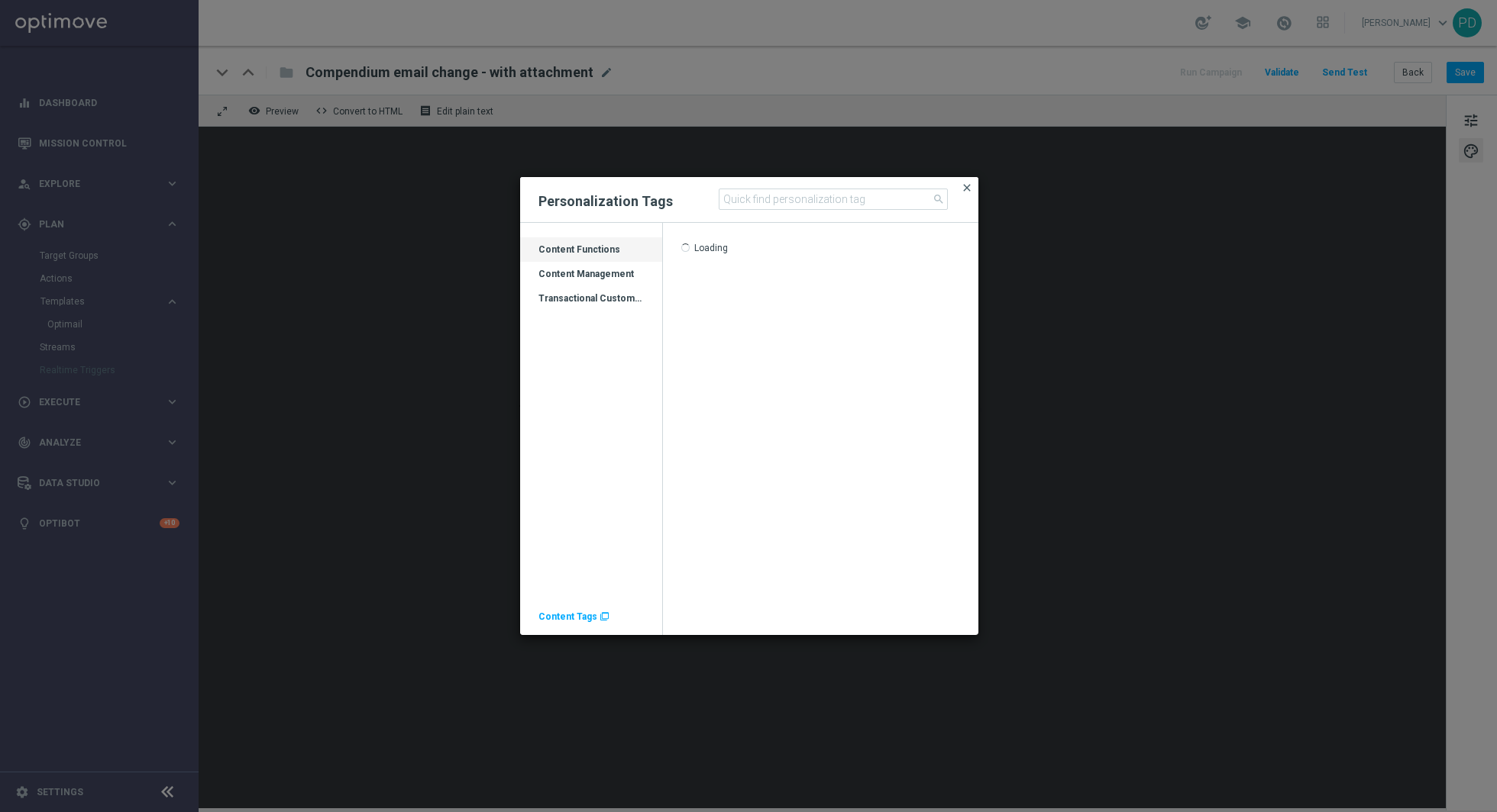
click at [963, 184] on span "close" at bounding box center [967, 188] width 12 height 12
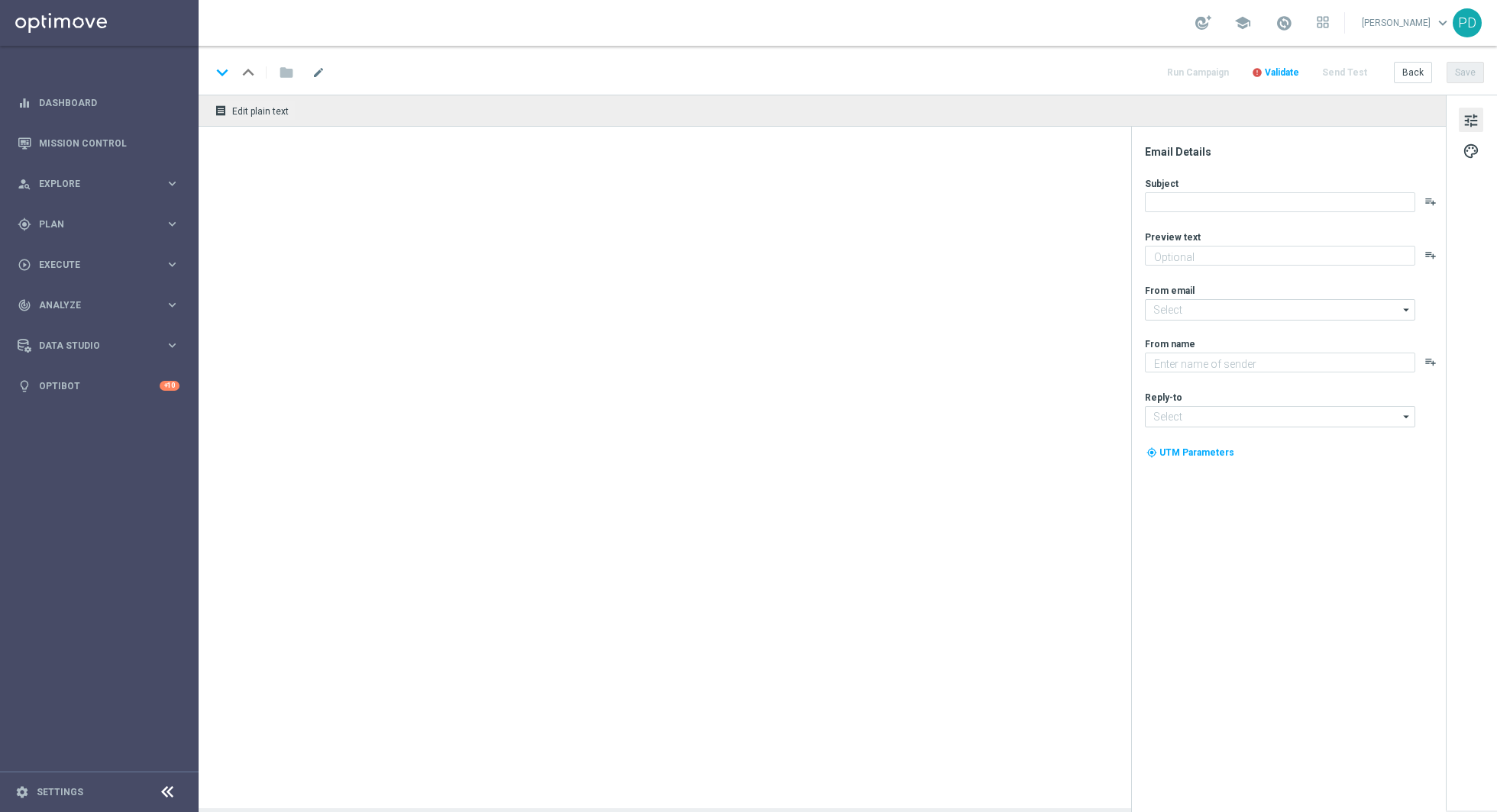
type textarea "Aktualizujemy regulamin od 10 września"
type textarea "STS"
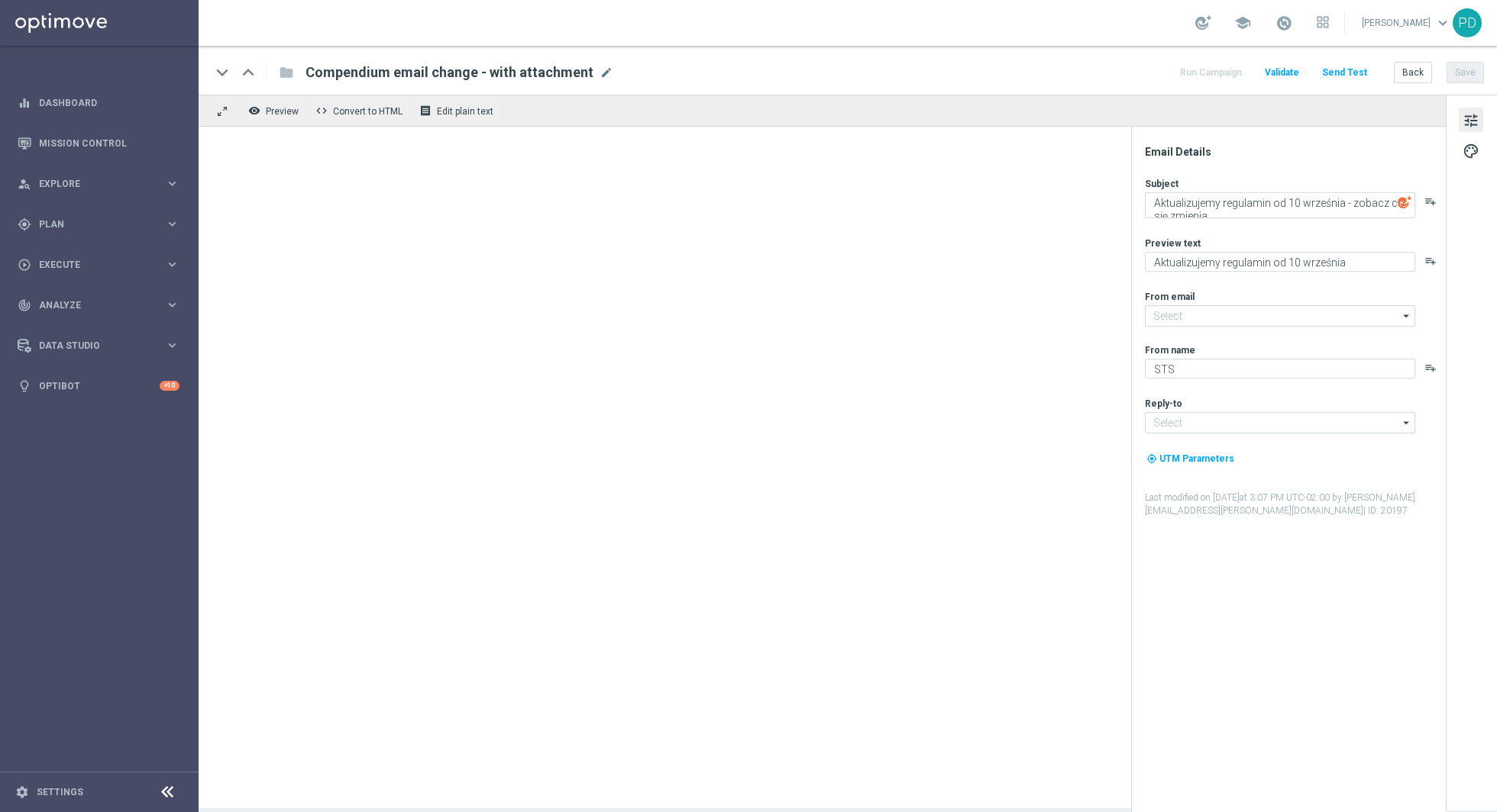
type input "[EMAIL_ADDRESS][DOMAIN_NAME]"
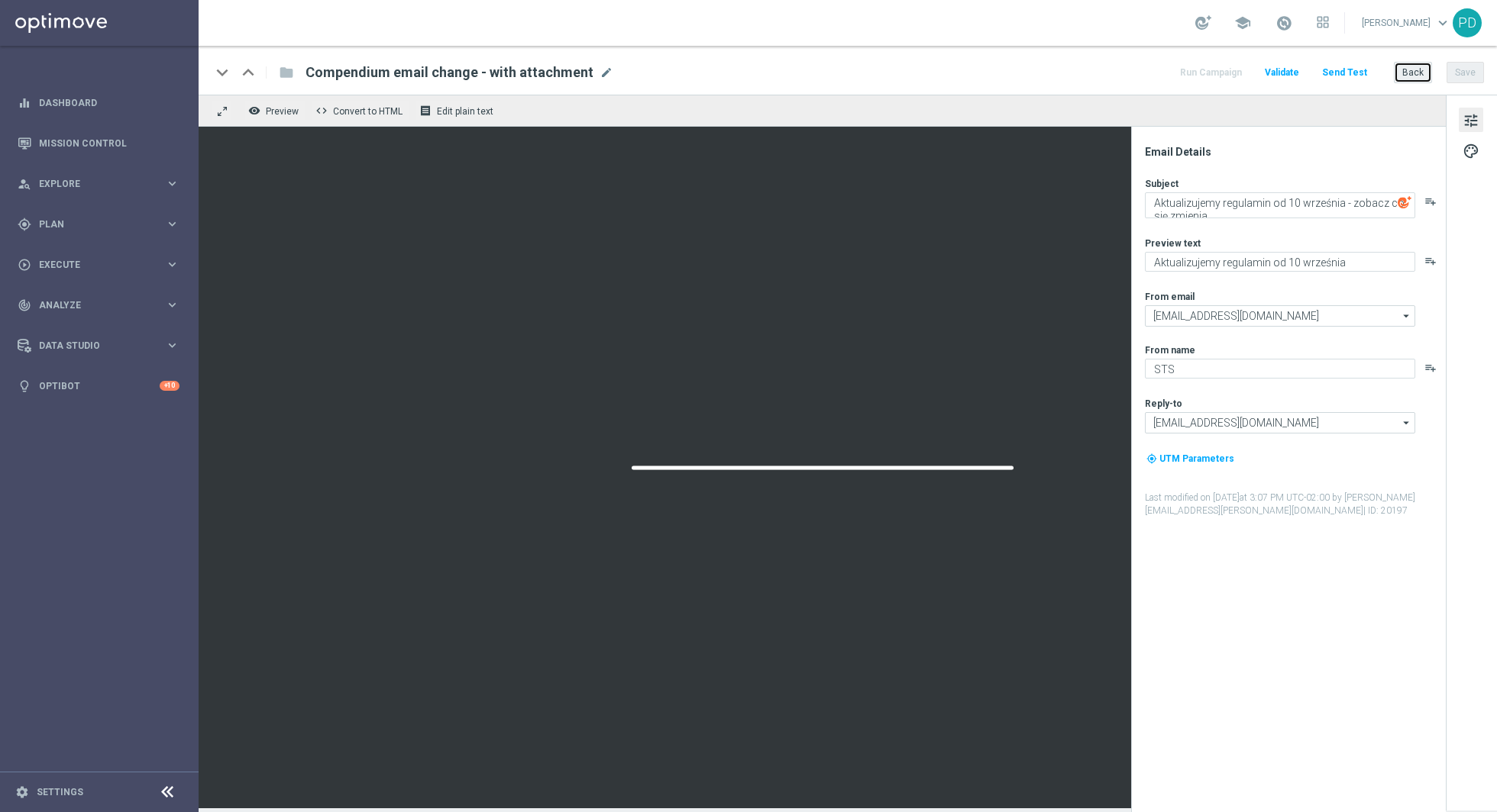
click at [1403, 68] on button "Back" at bounding box center [1413, 73] width 38 height 22
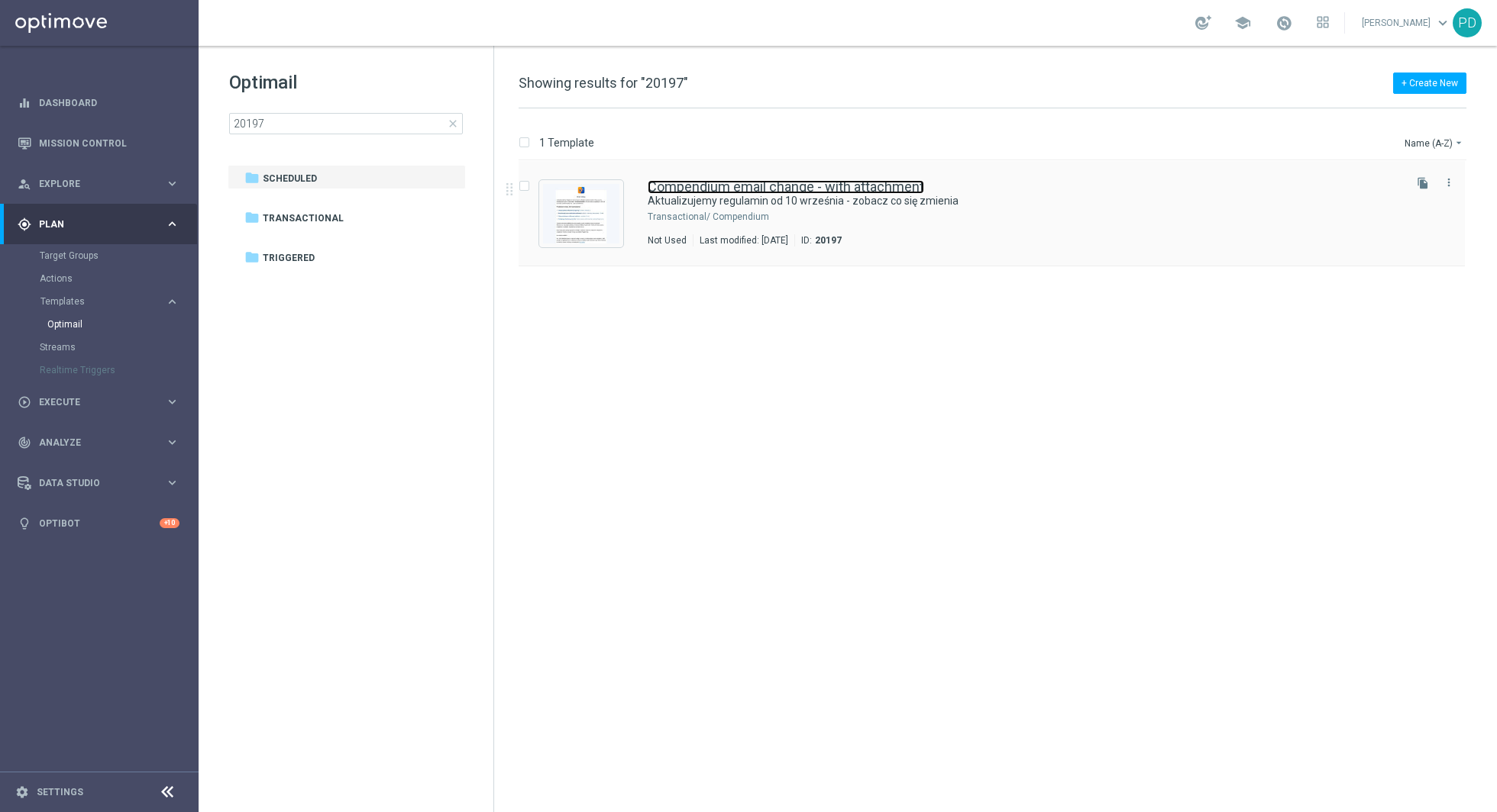
click at [849, 180] on link "Compendium email change - with attachment" at bounding box center [785, 187] width 276 height 14
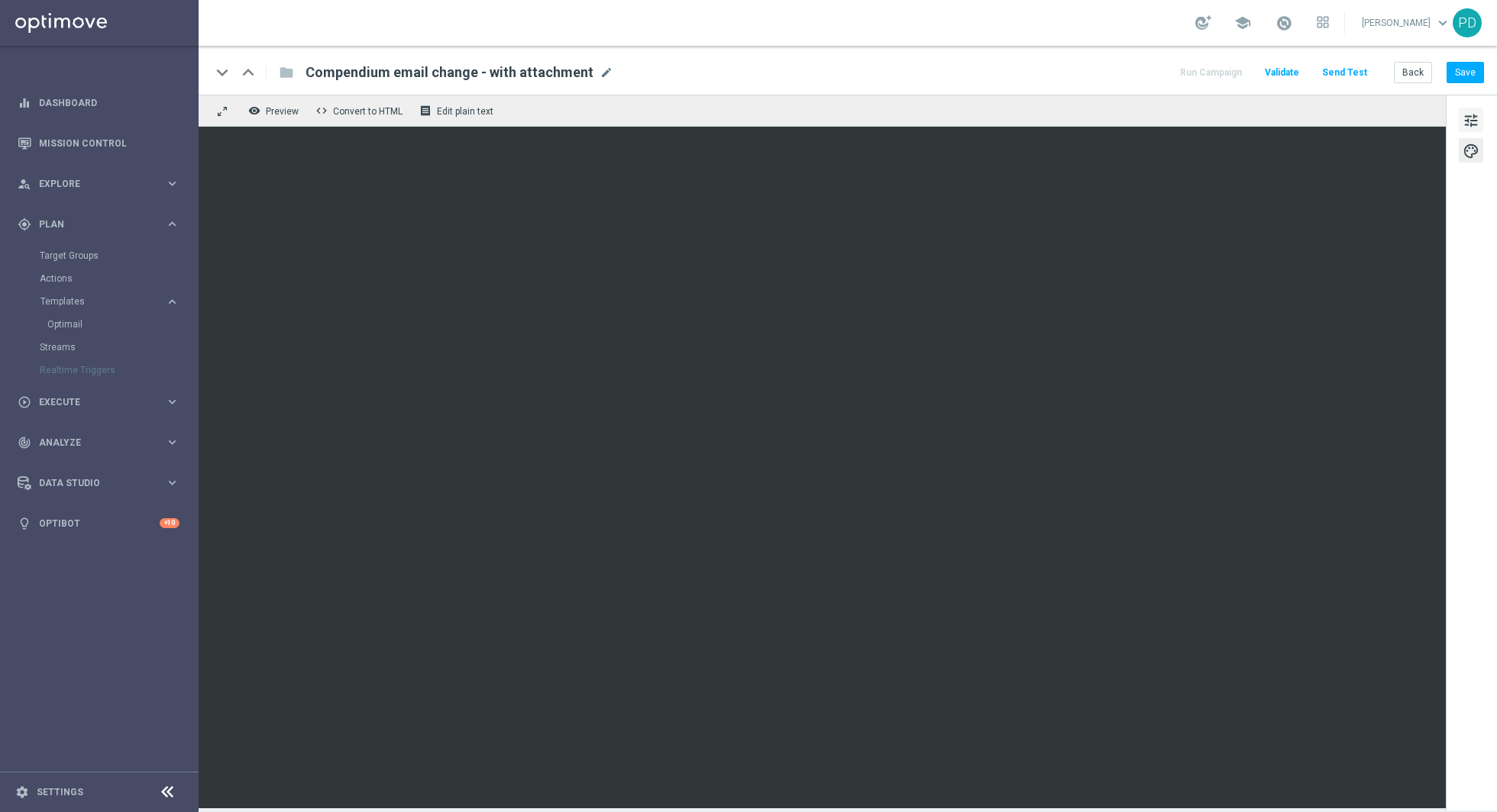
click at [1469, 113] on span "tune" at bounding box center [1471, 121] width 17 height 20
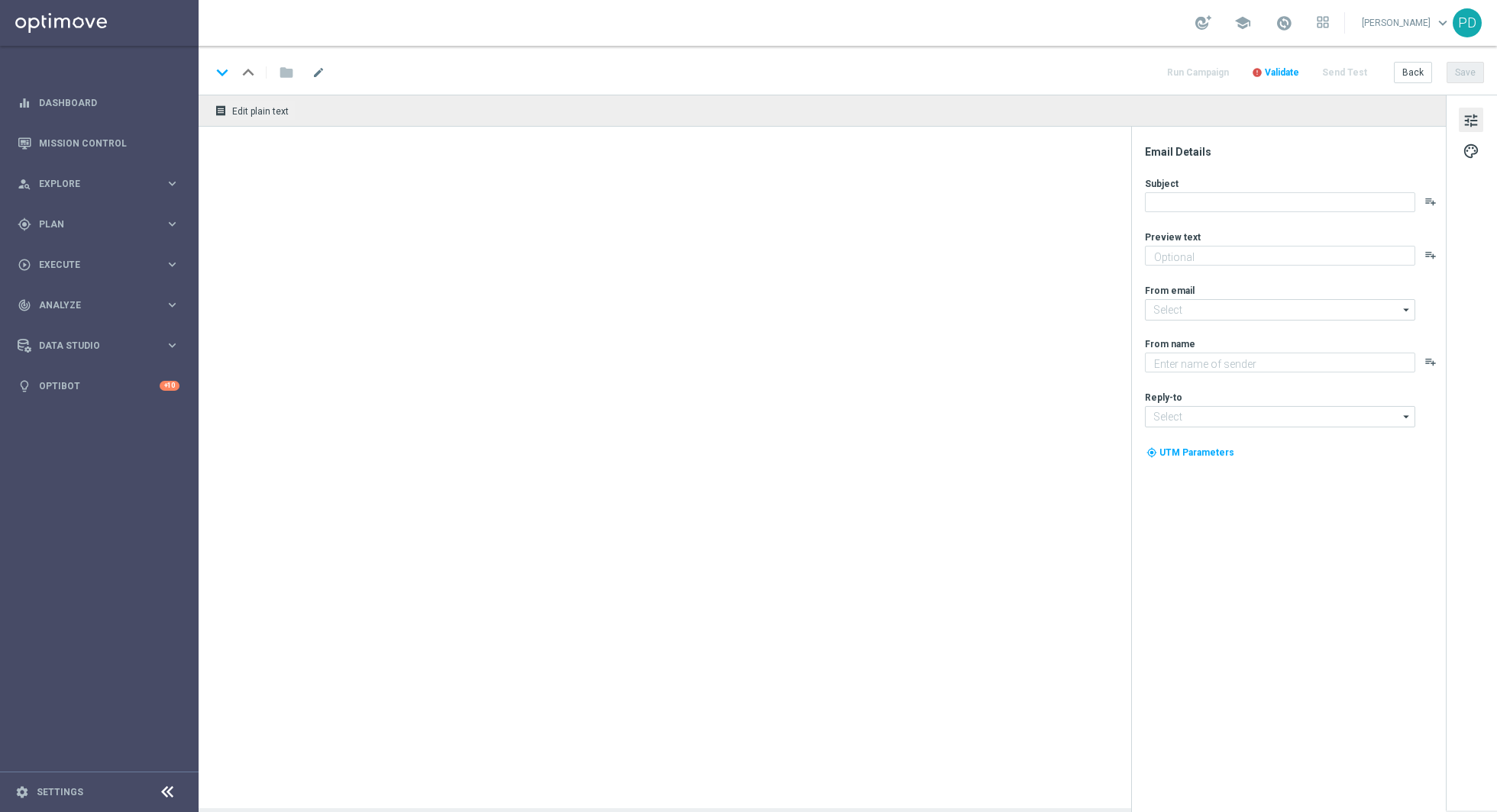
type textarea "Aktualizujemy regulamin od 10 września"
type textarea "STS"
type input "[EMAIL_ADDRESS][DOMAIN_NAME]"
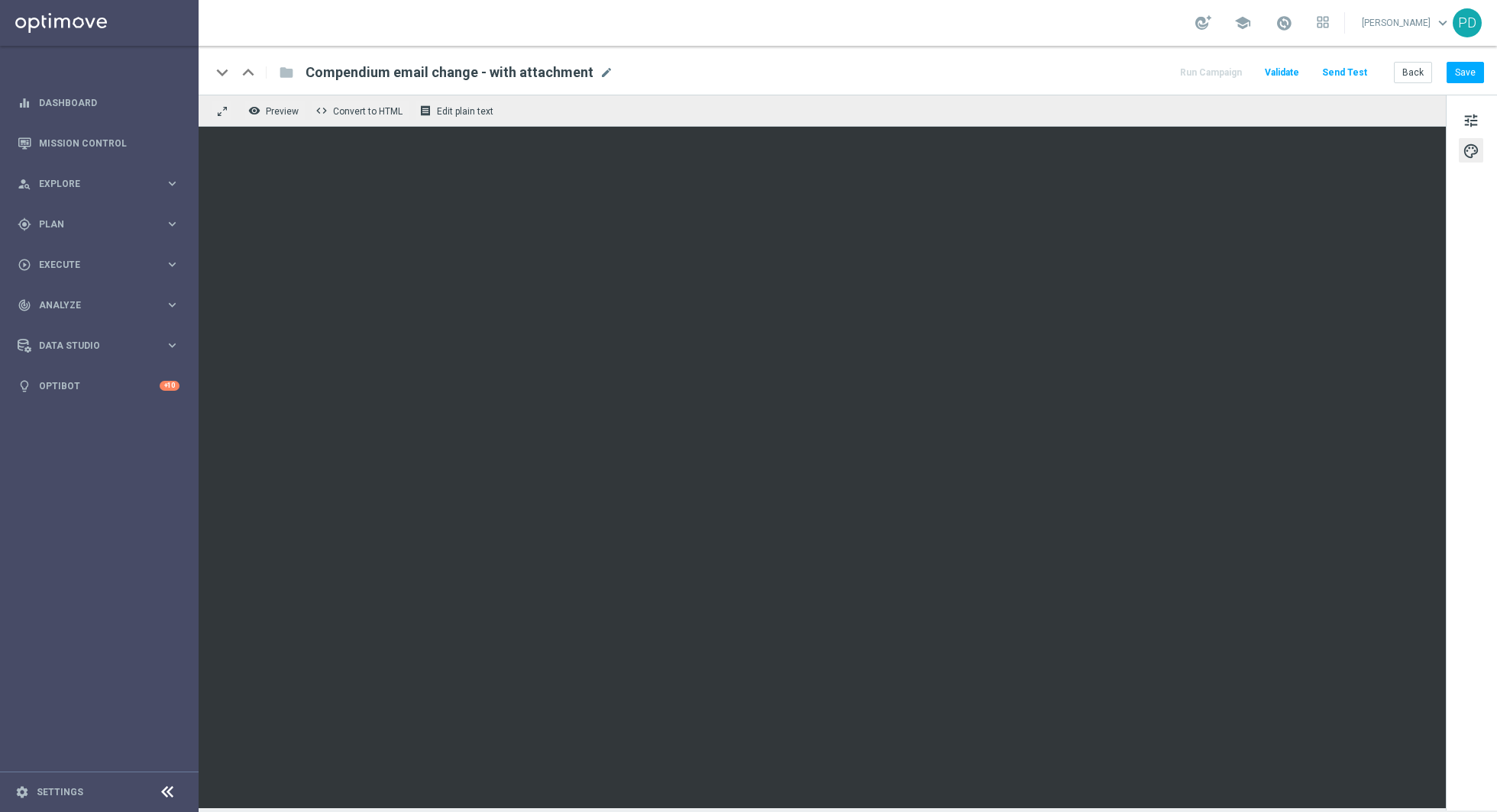
click at [1341, 72] on button "Send Test" at bounding box center [1344, 73] width 50 height 21
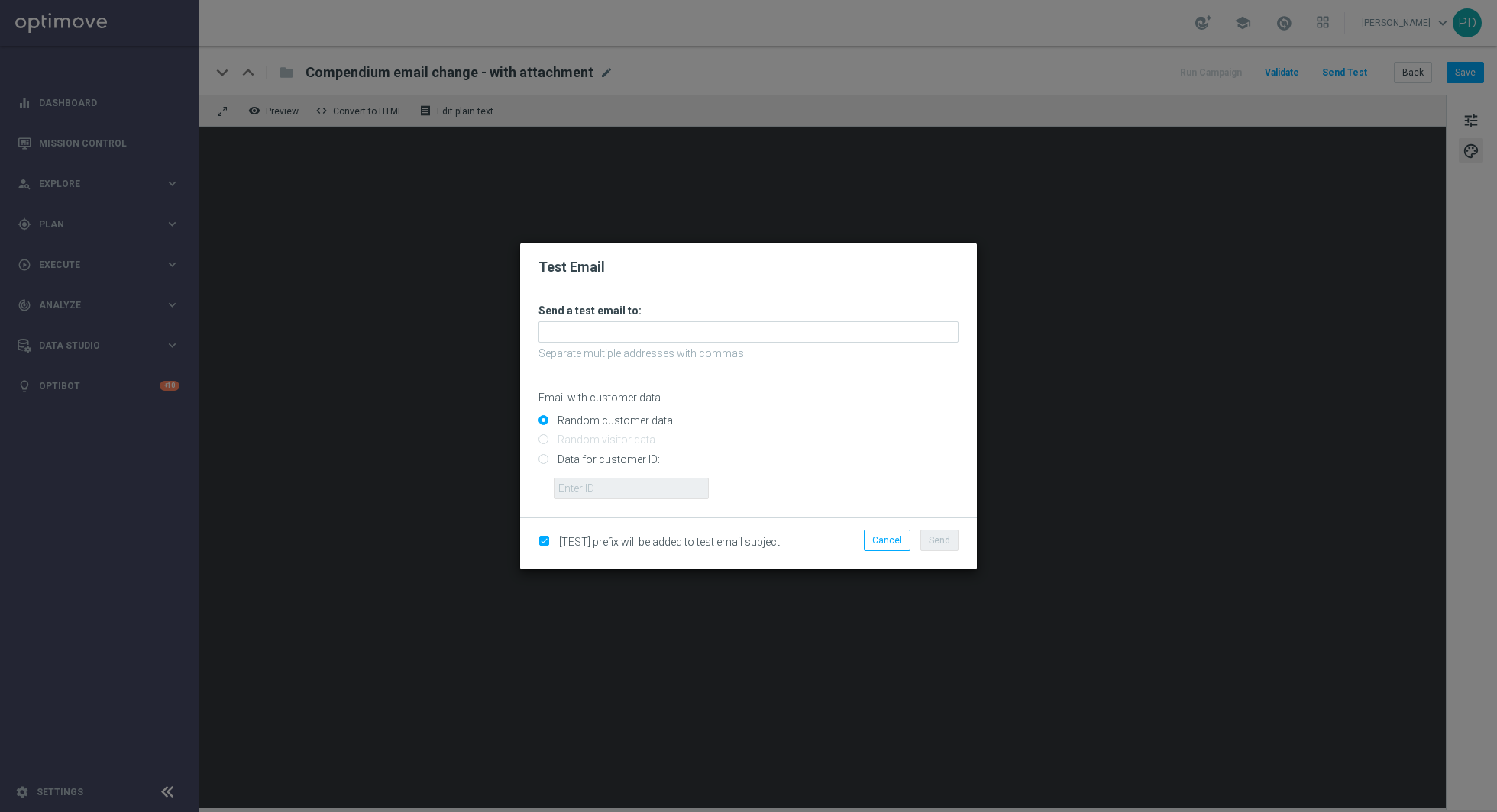
click at [760, 312] on h3 "Send a test email to:" at bounding box center [748, 310] width 420 height 14
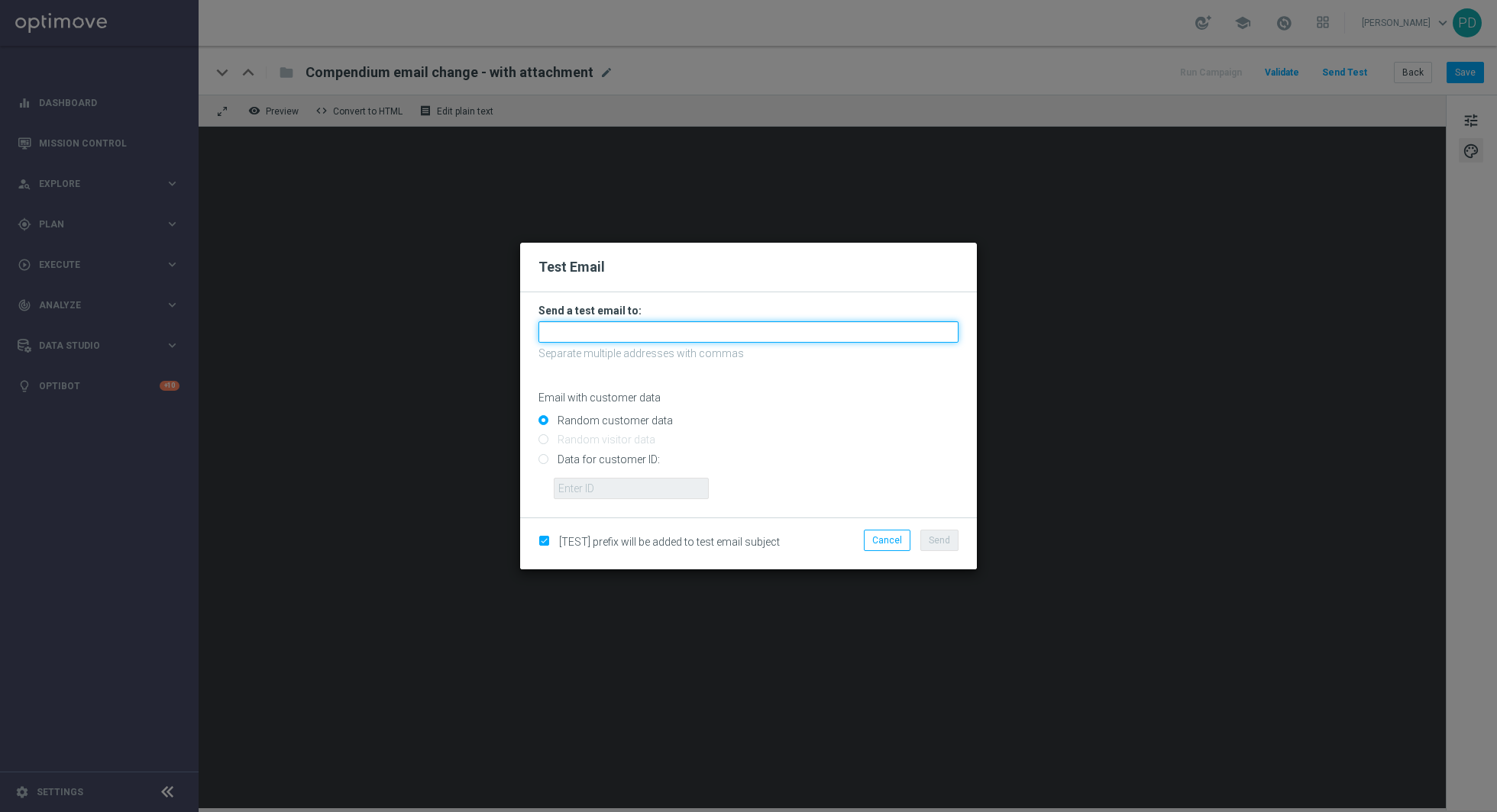
click at [778, 324] on input "text" at bounding box center [748, 332] width 420 height 22
type input "[EMAIL_ADDRESS][PERSON_NAME][DOMAIN_NAME]"
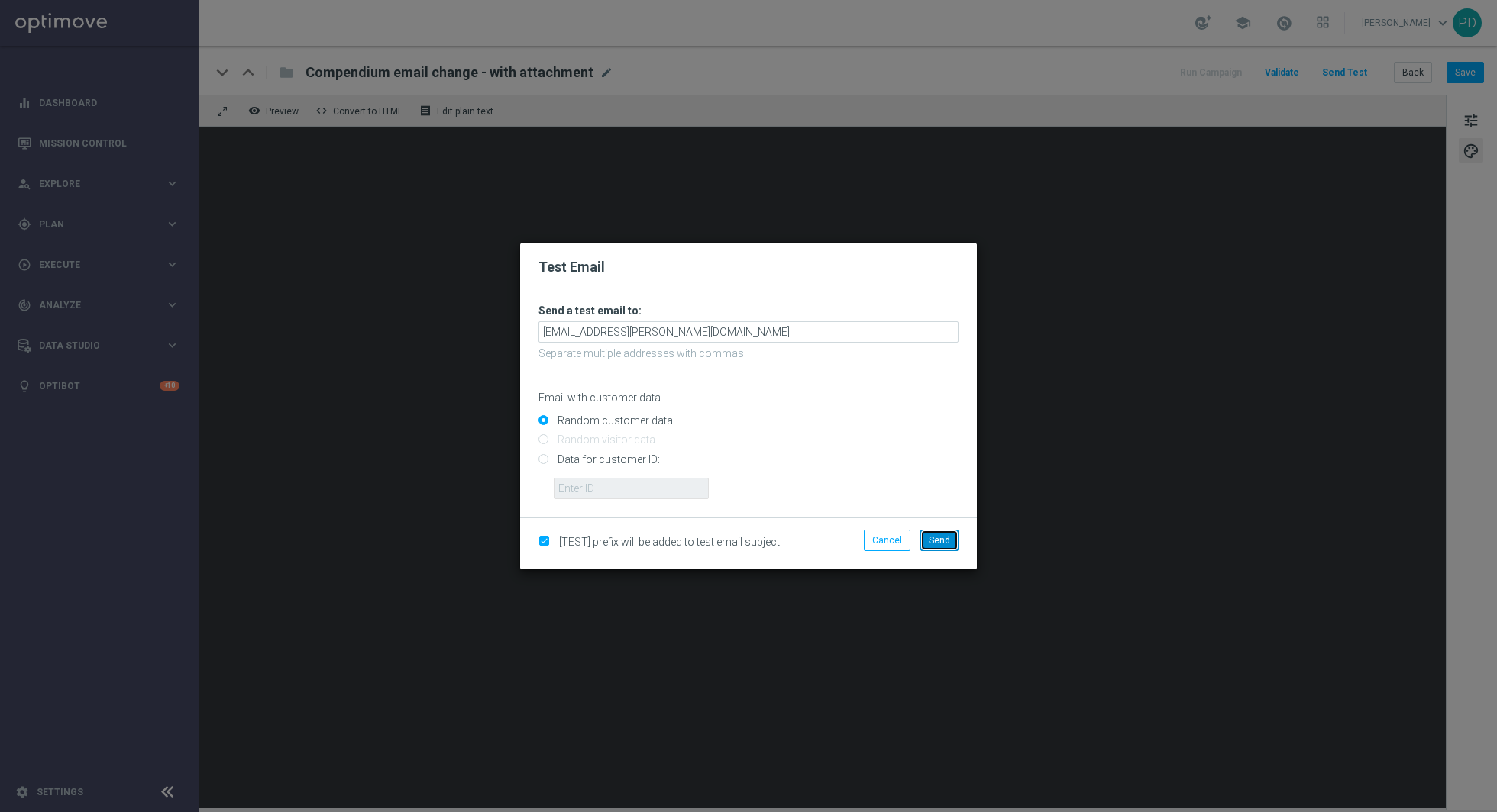
click at [945, 535] on span "Send" at bounding box center [939, 540] width 22 height 11
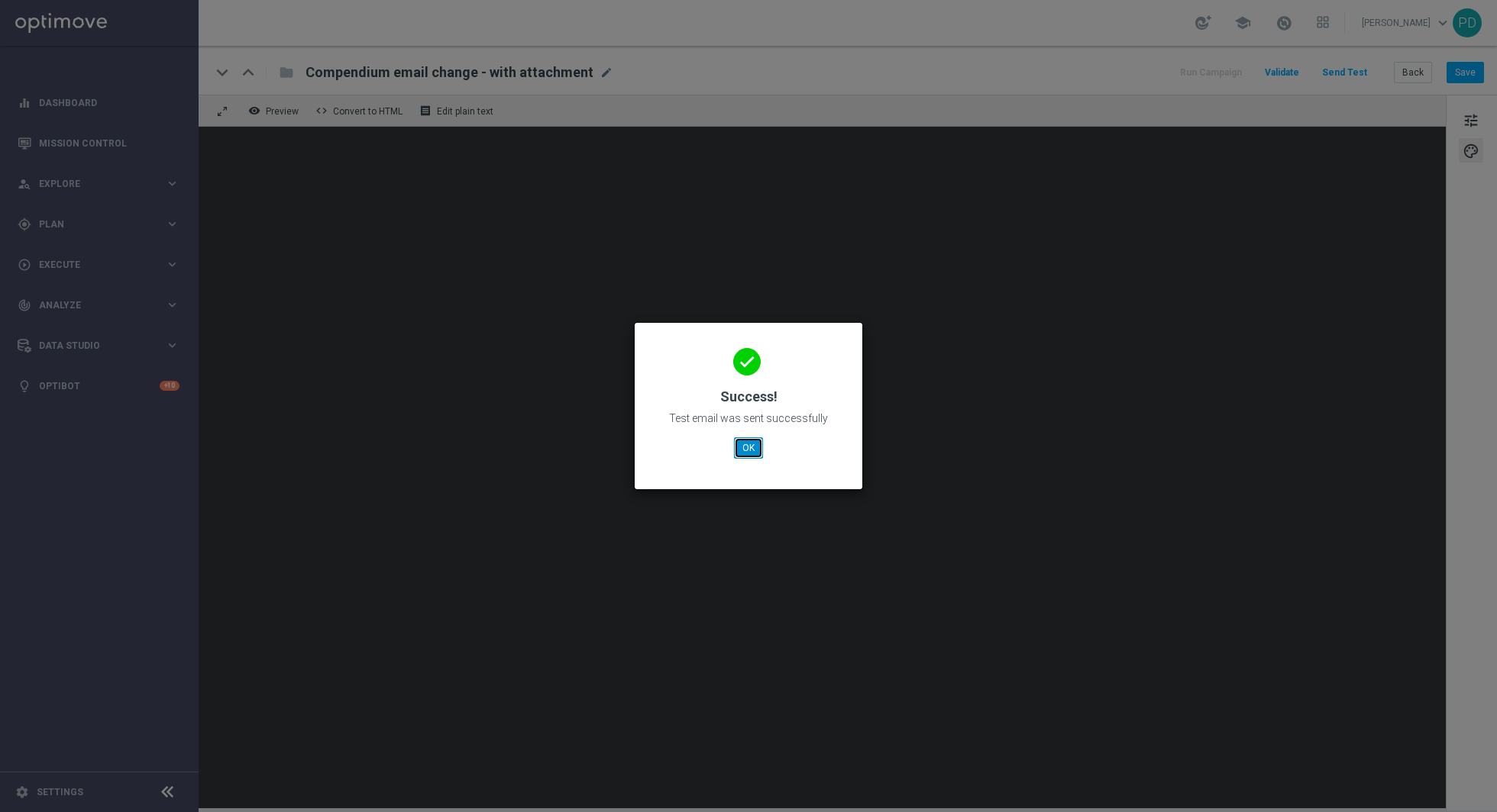
click at [748, 440] on button "OK" at bounding box center [748, 448] width 29 height 22
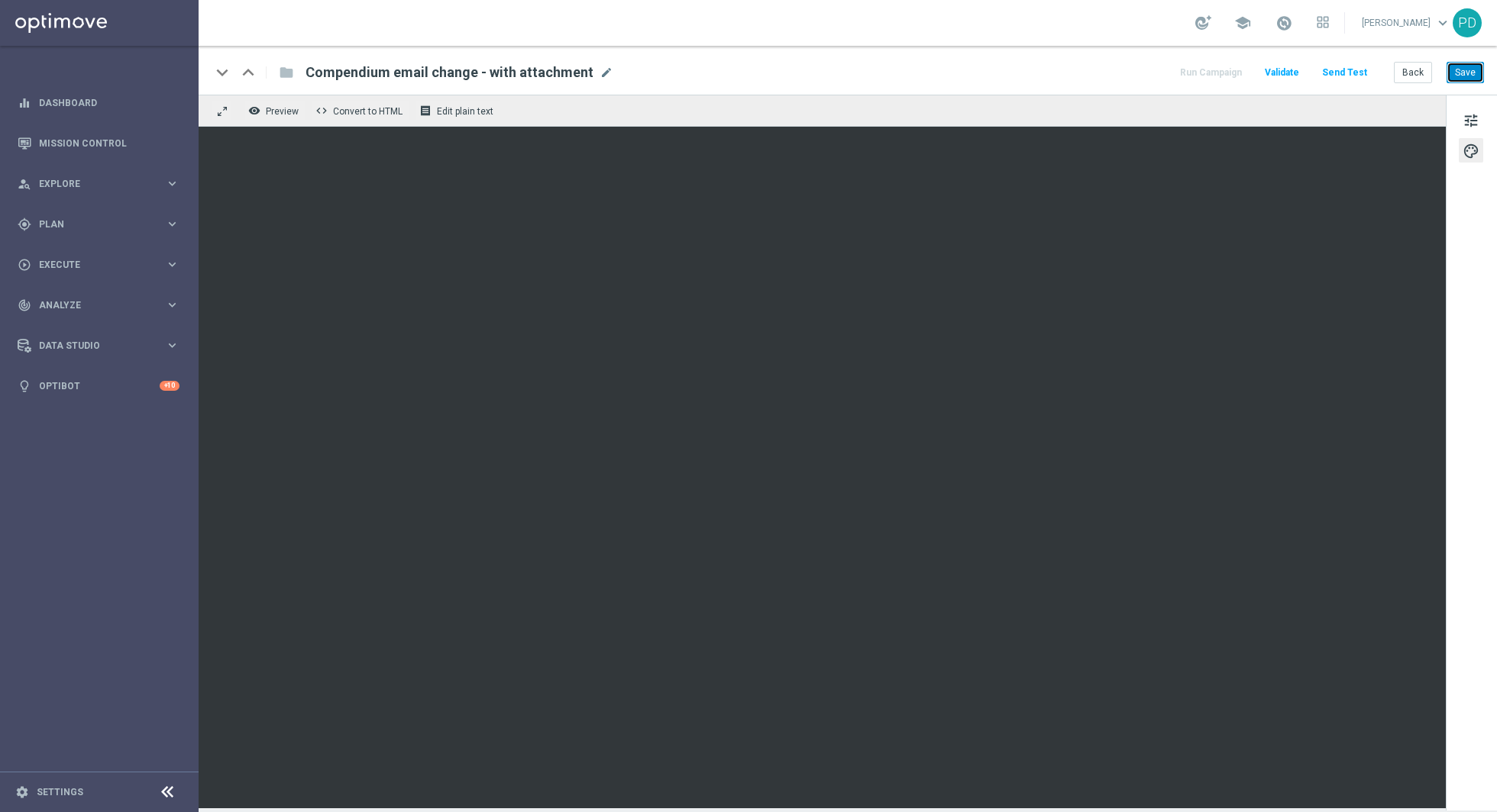
click at [1476, 76] on button "Save" at bounding box center [1465, 73] width 37 height 22
click at [1459, 63] on button "Save" at bounding box center [1465, 73] width 37 height 22
click at [1417, 67] on button "Back" at bounding box center [1413, 73] width 38 height 22
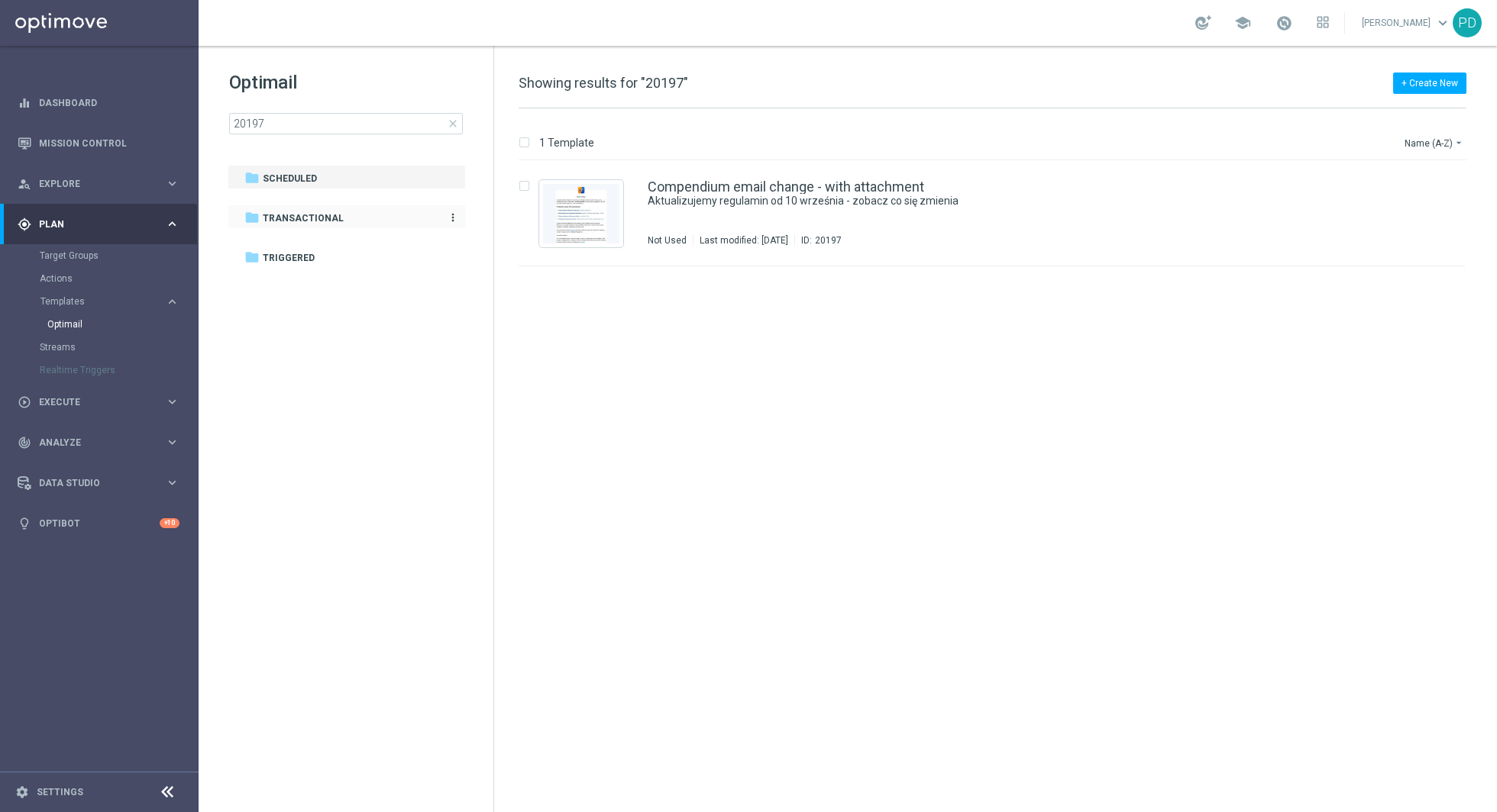
click at [268, 210] on div "folder Transactional" at bounding box center [338, 218] width 188 height 18
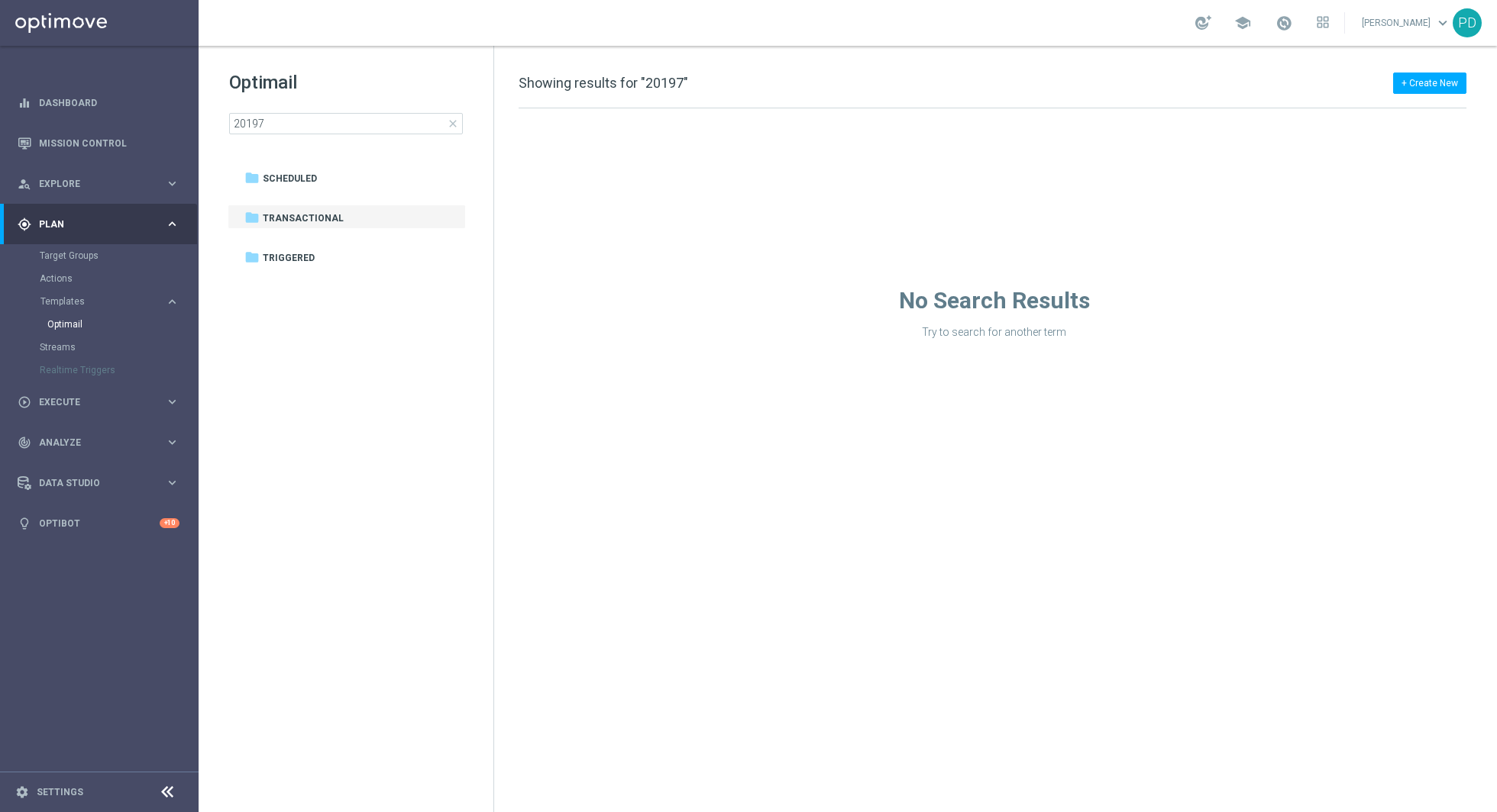
click at [456, 125] on span "close" at bounding box center [453, 124] width 12 height 12
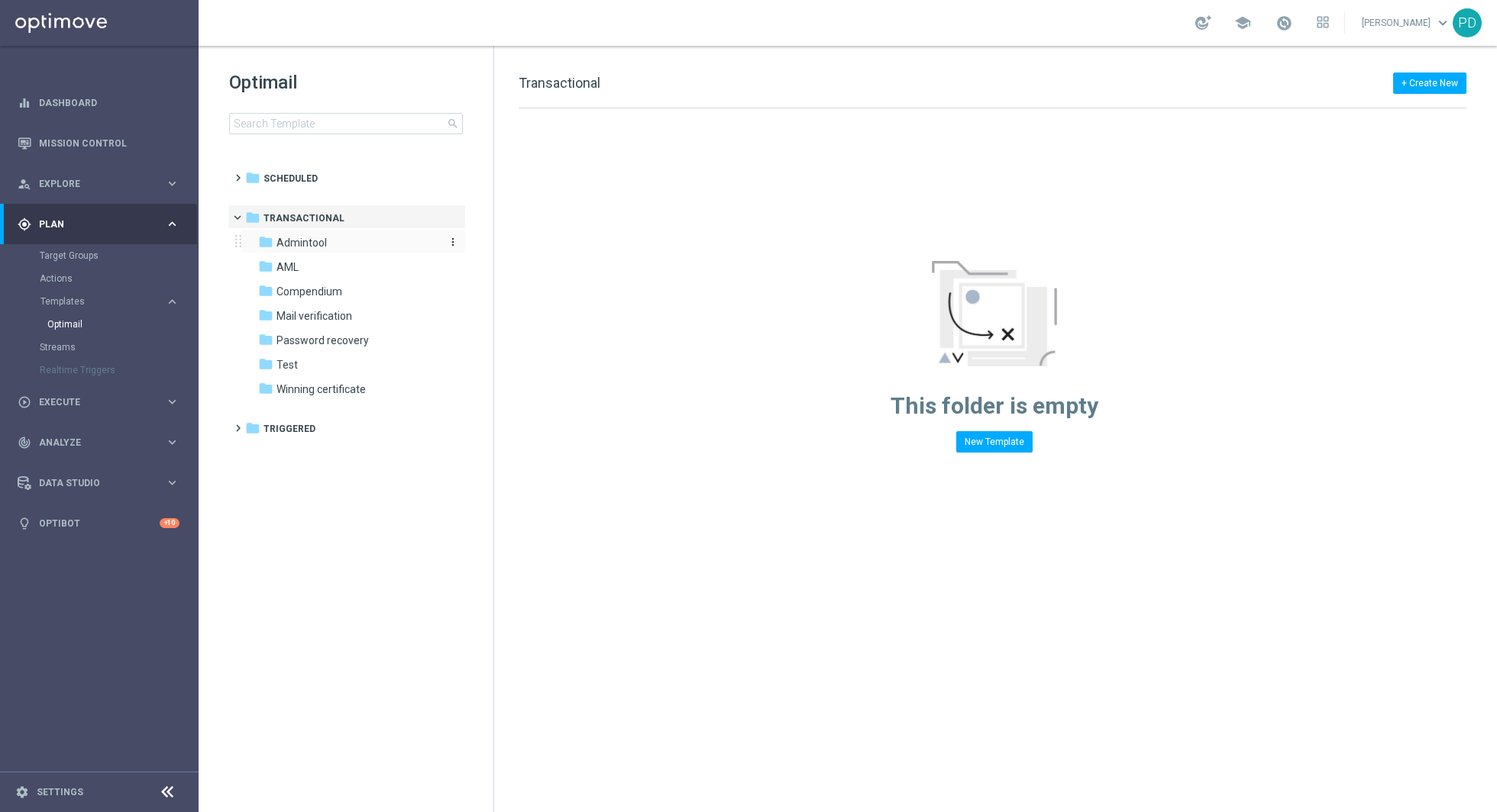
click at [323, 246] on span "Admintool" at bounding box center [301, 243] width 50 height 14
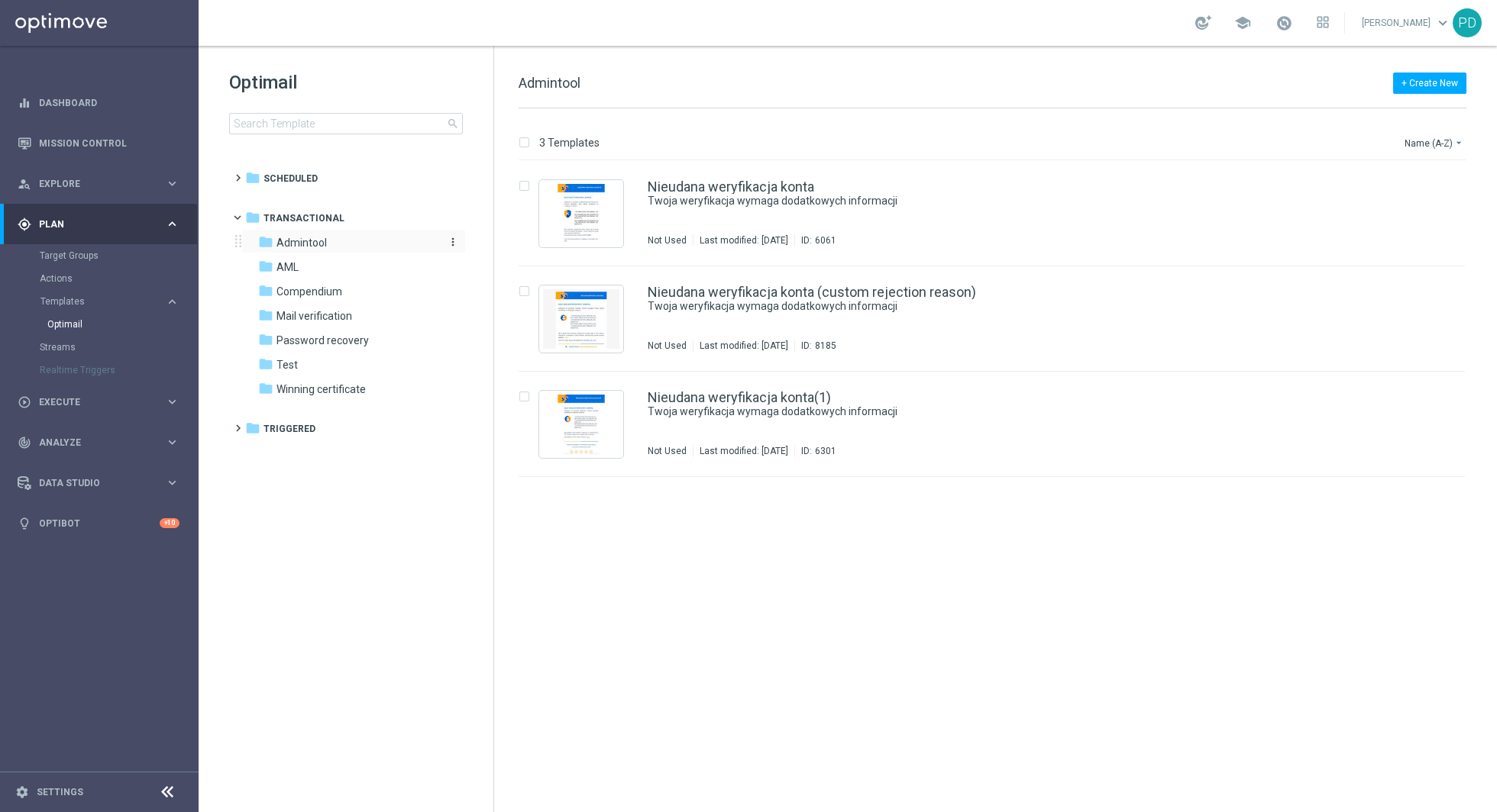
click at [322, 244] on span "Admintool" at bounding box center [301, 243] width 50 height 14
click at [321, 256] on div "folder AML more_vert" at bounding box center [354, 266] width 225 height 25
click at [321, 262] on div "folder AML" at bounding box center [345, 267] width 176 height 18
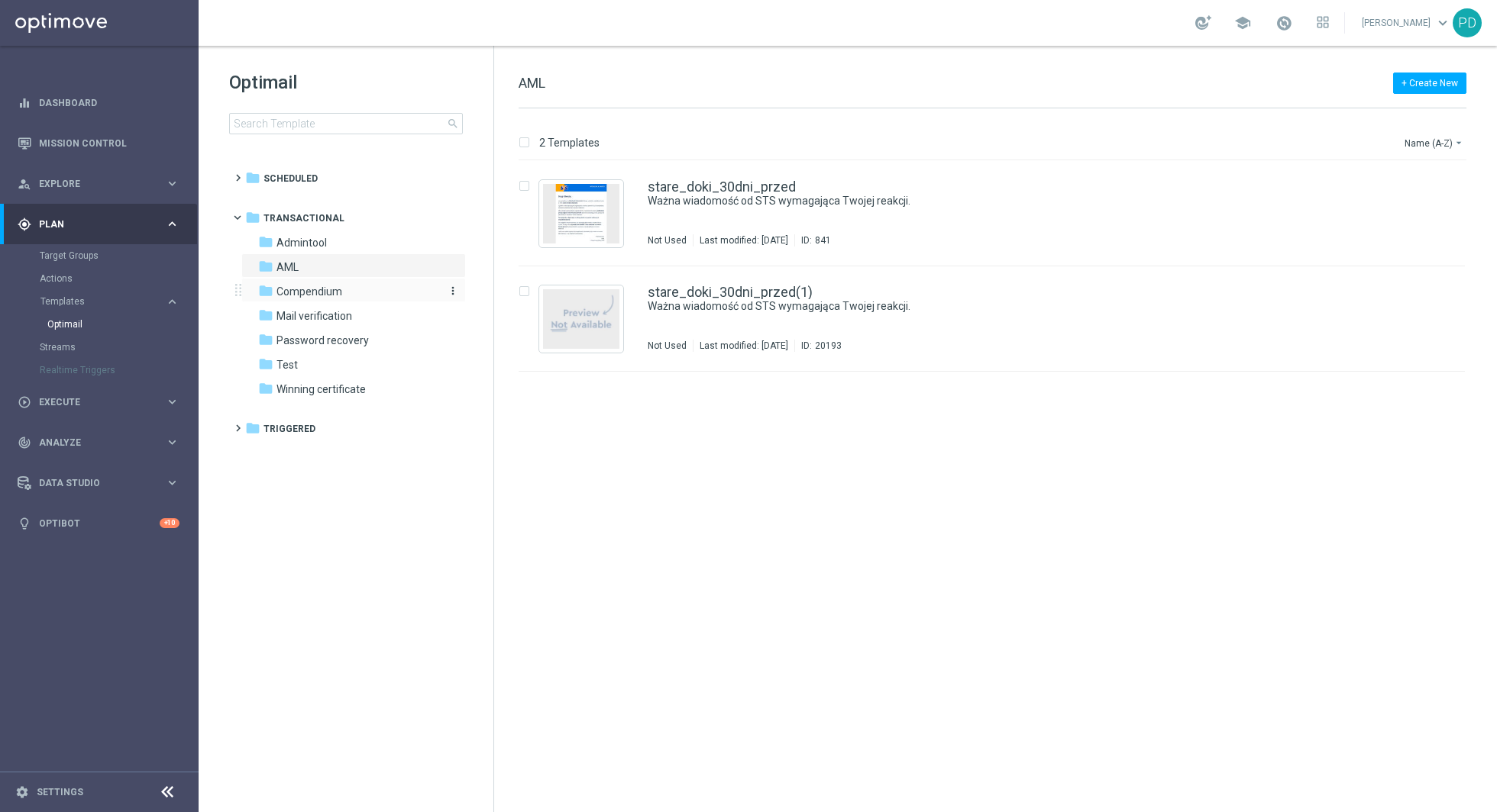
click at [319, 291] on span "Compendium" at bounding box center [309, 292] width 66 height 14
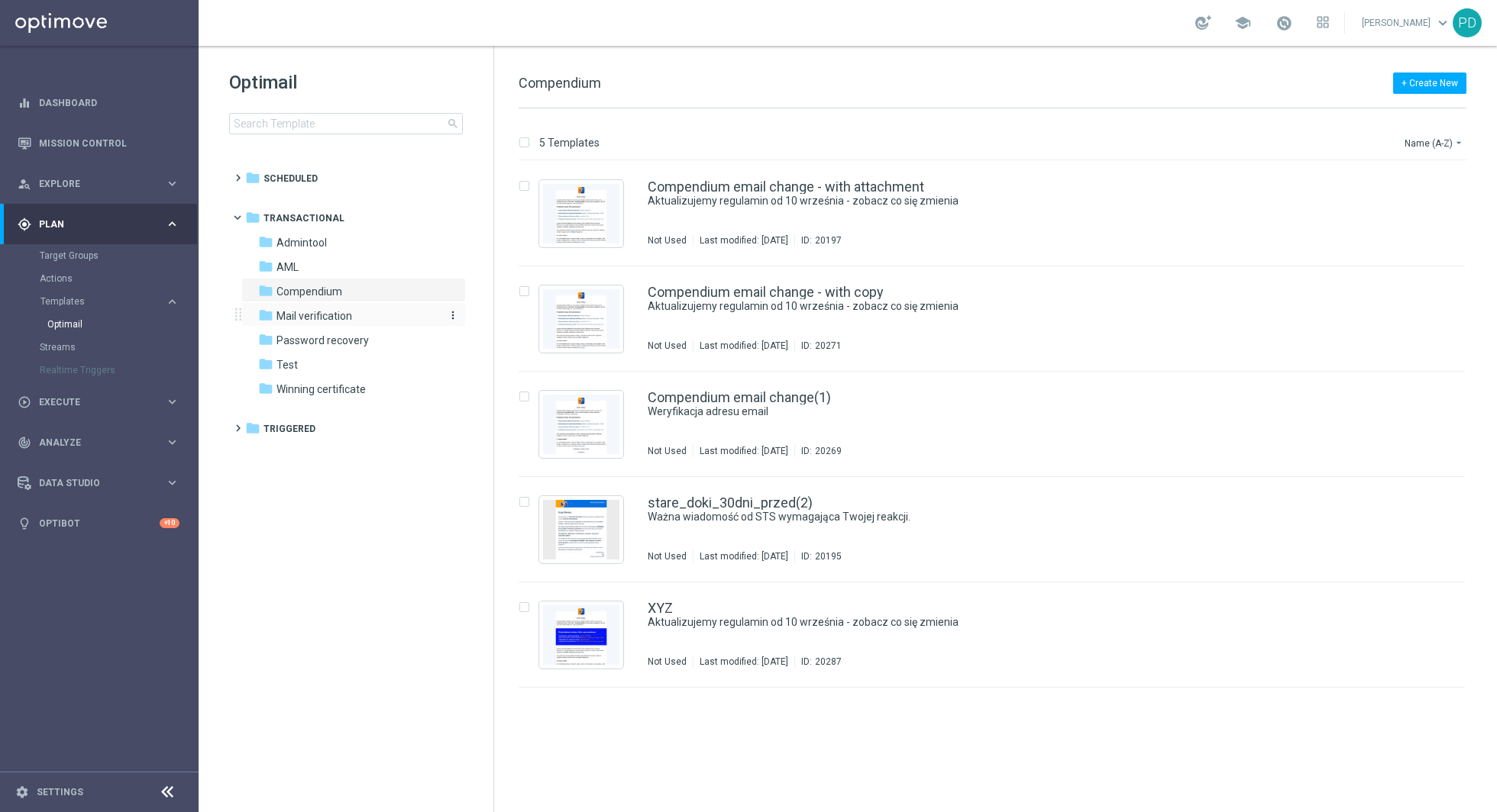
click at [327, 317] on span "Mail verification" at bounding box center [314, 316] width 76 height 14
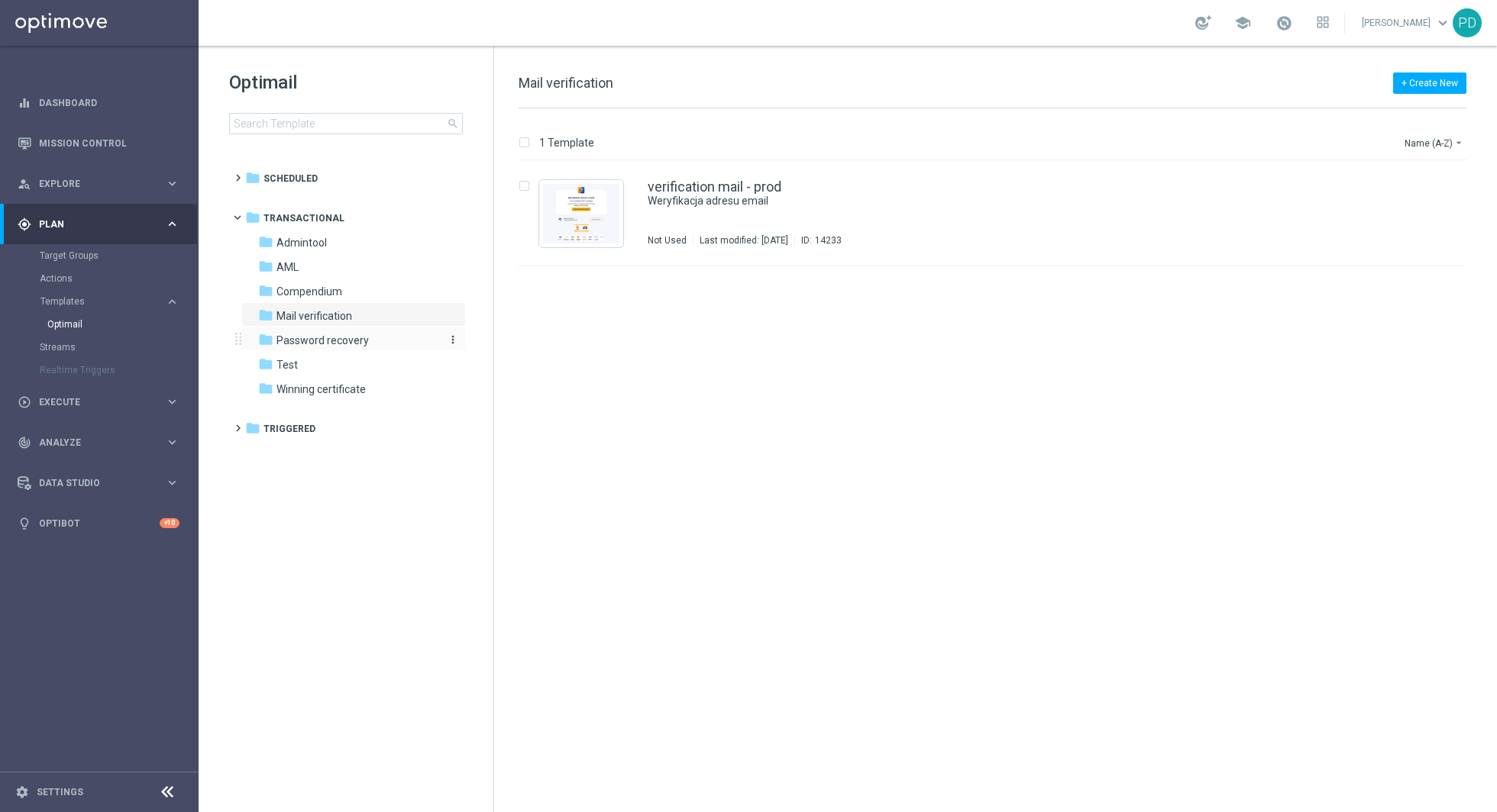
click at [338, 340] on span "Password recovery" at bounding box center [322, 341] width 92 height 14
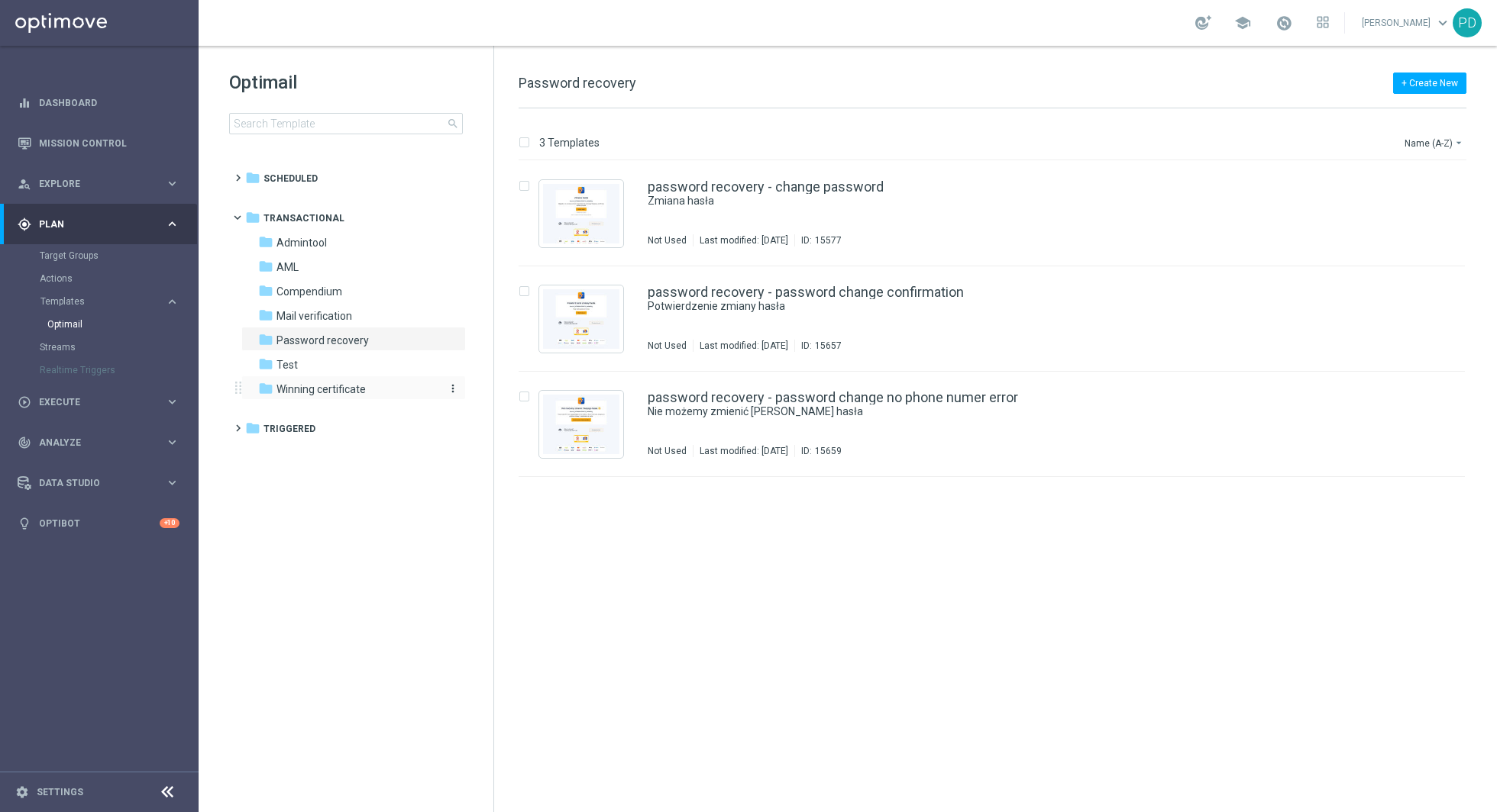
click at [358, 382] on span "Winning certificate" at bounding box center [321, 389] width 89 height 14
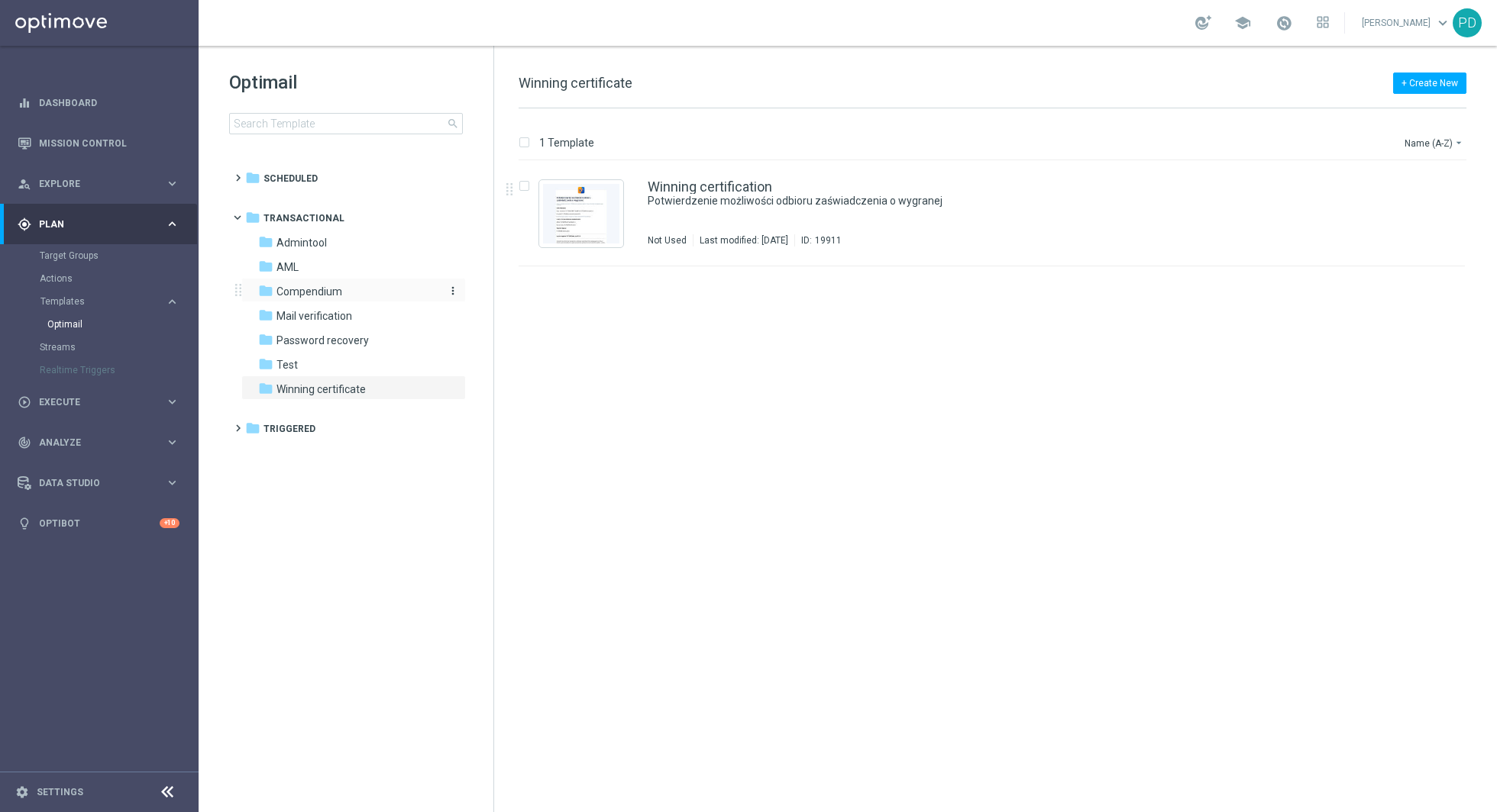
click at [310, 292] on span "Compendium" at bounding box center [309, 292] width 66 height 14
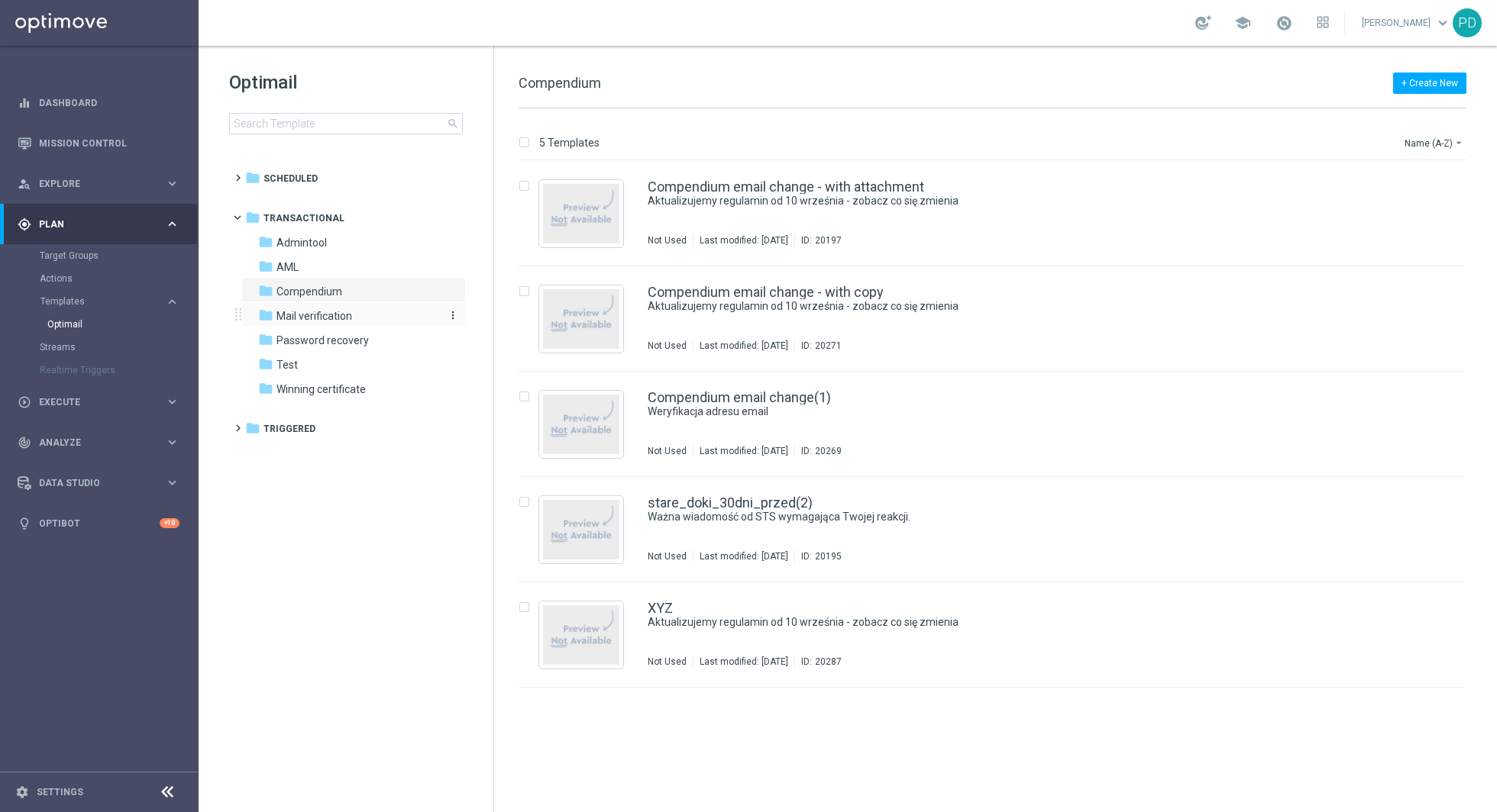
click at [314, 309] on span "Mail verification" at bounding box center [314, 316] width 76 height 14
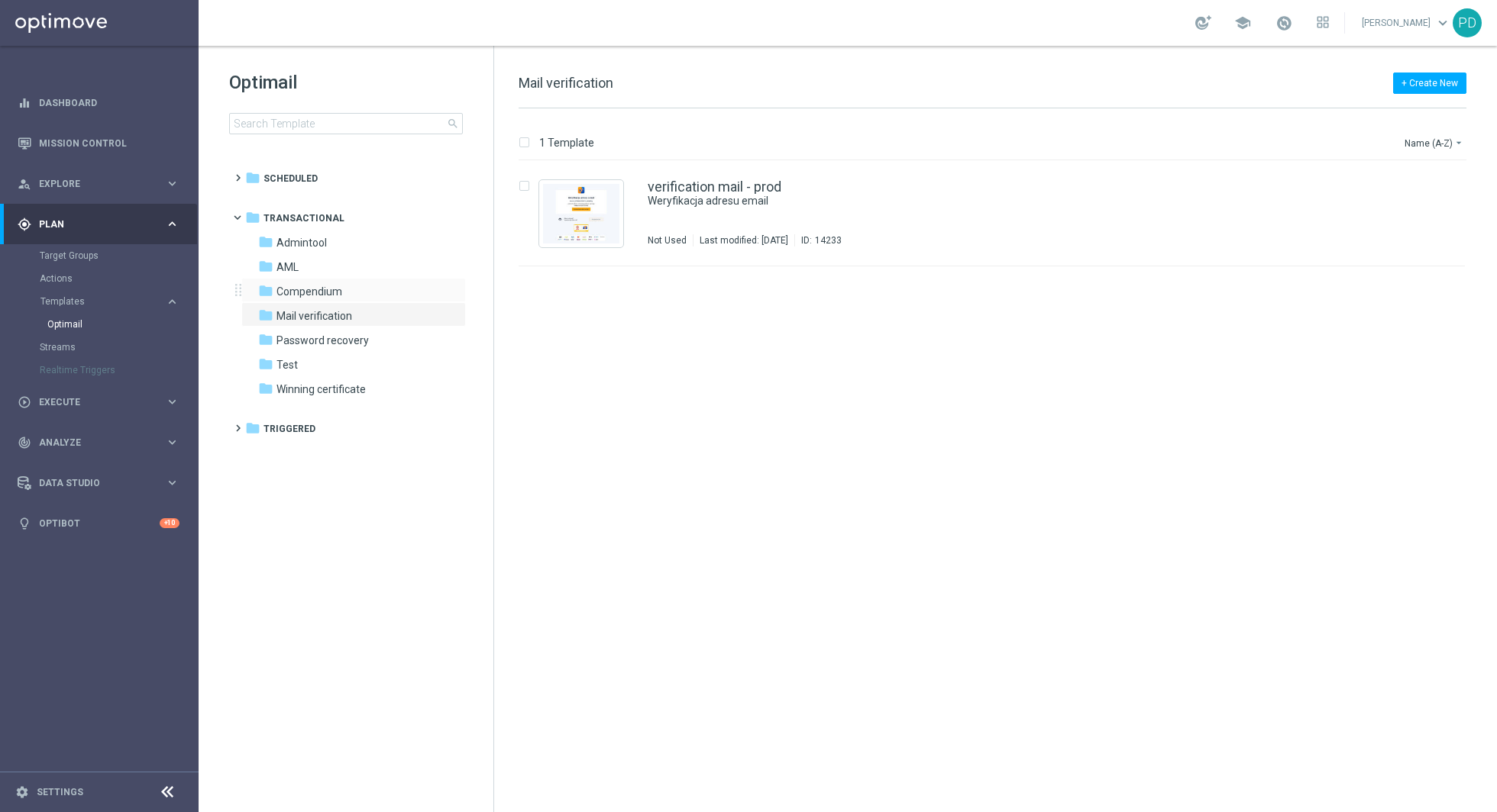
click at [368, 282] on div "folder Compendium more_vert" at bounding box center [354, 290] width 225 height 25
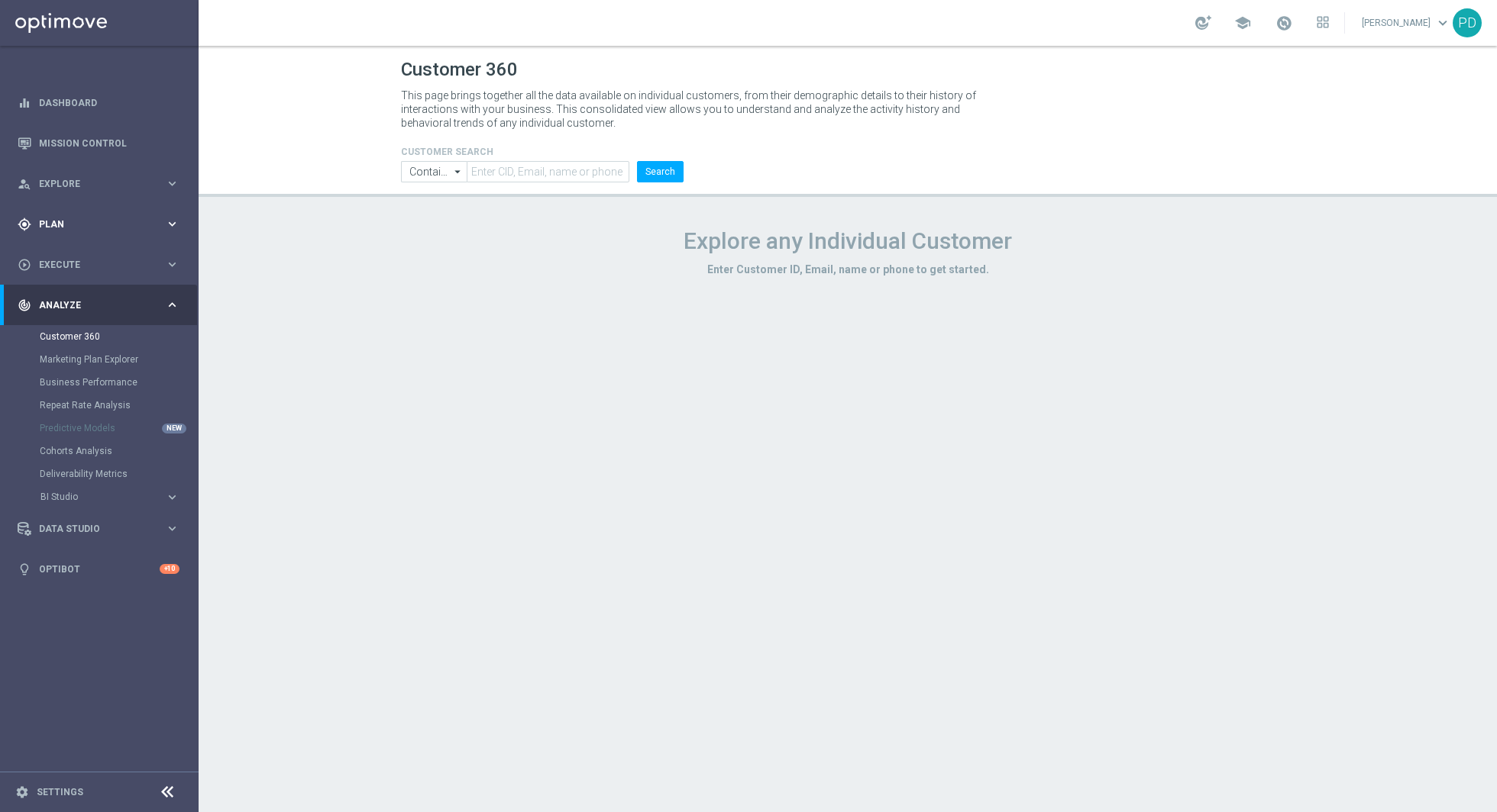
click at [61, 209] on div "gps_fixed Plan keyboard_arrow_right" at bounding box center [98, 224] width 197 height 40
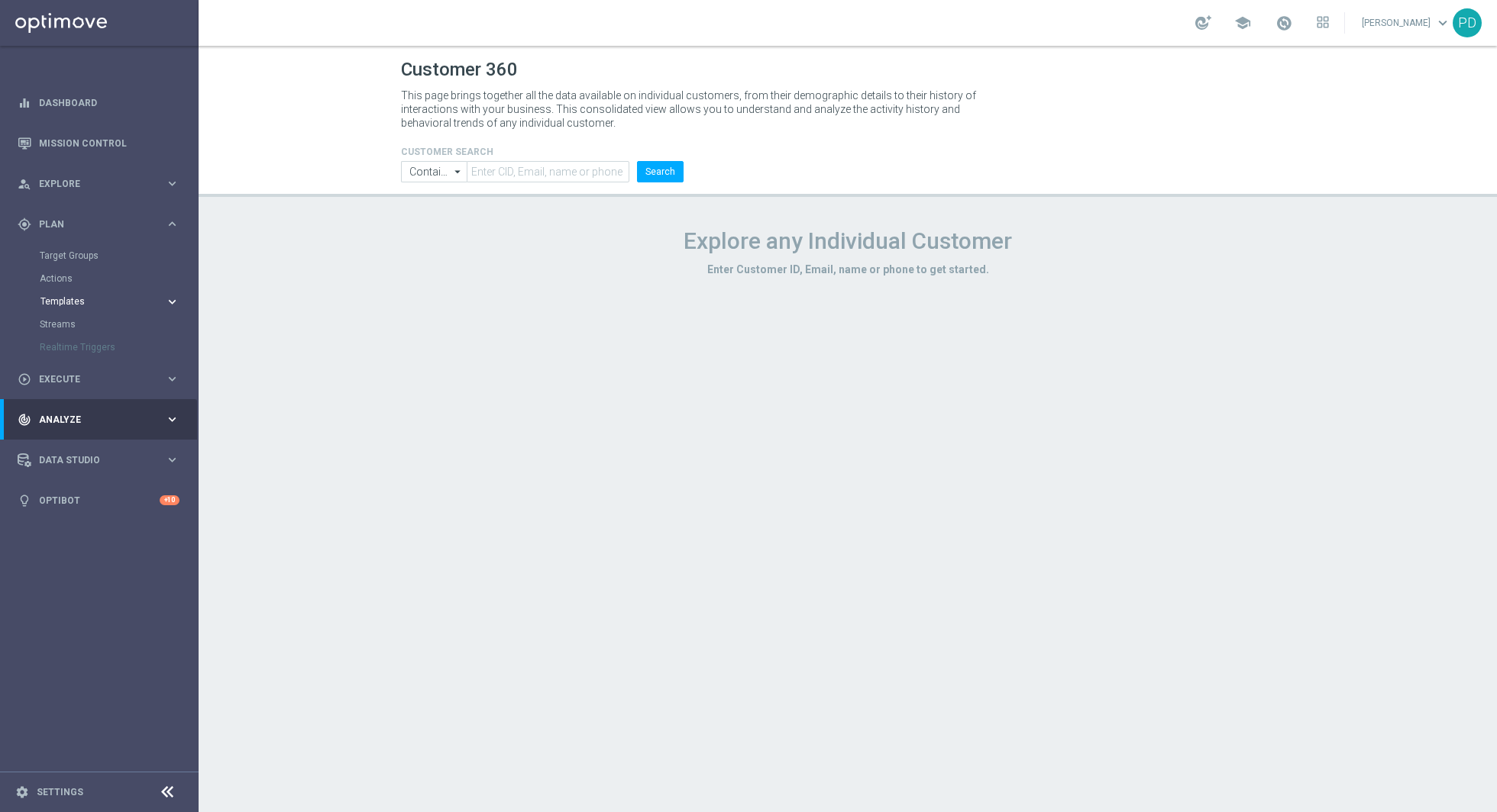
click at [81, 303] on span "Templates" at bounding box center [94, 302] width 109 height 9
click at [80, 323] on link "Optimail" at bounding box center [103, 324] width 112 height 12
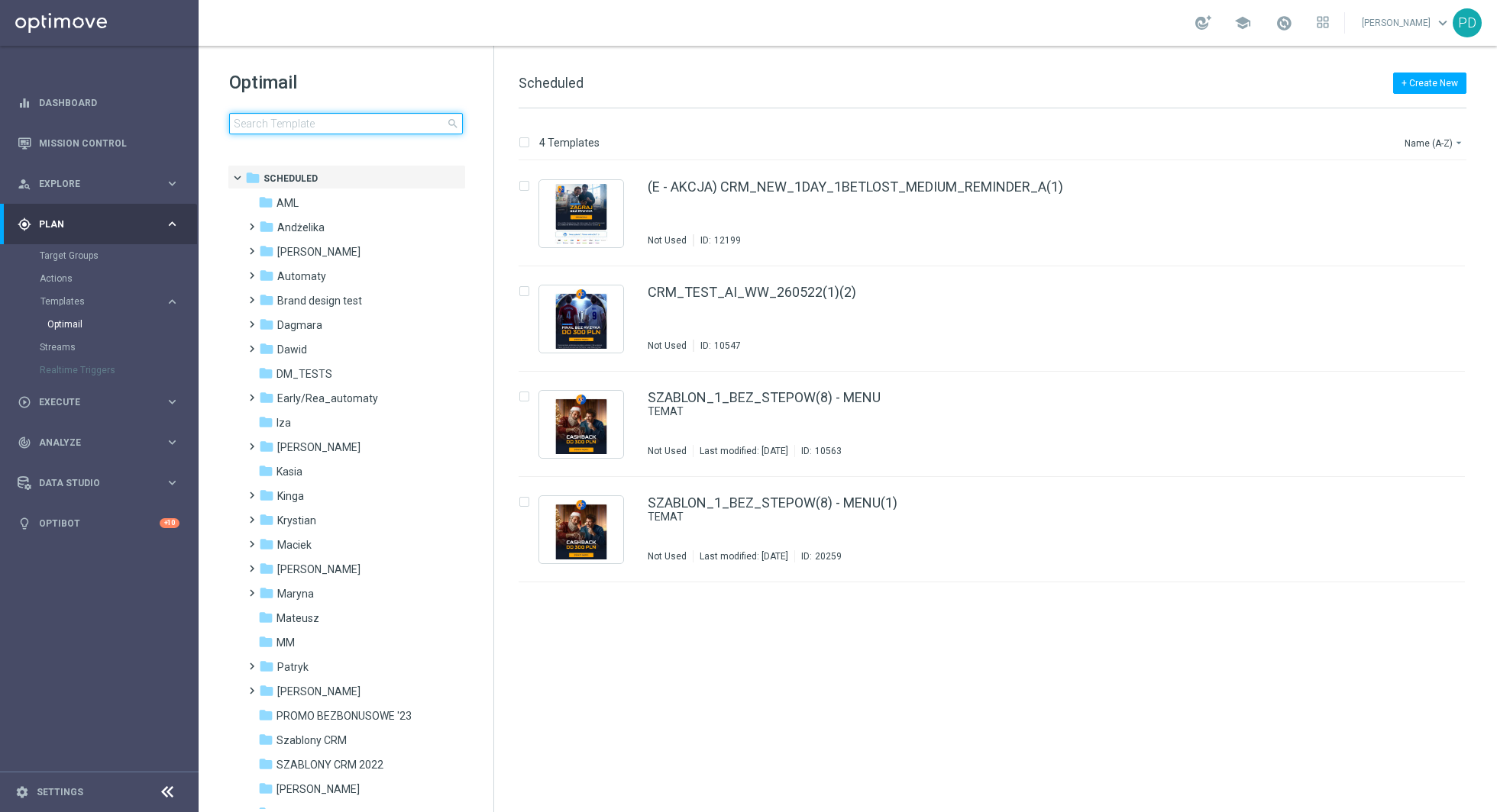
click at [322, 118] on input at bounding box center [346, 124] width 234 height 22
click at [242, 172] on span at bounding box center [245, 174] width 6 height 7
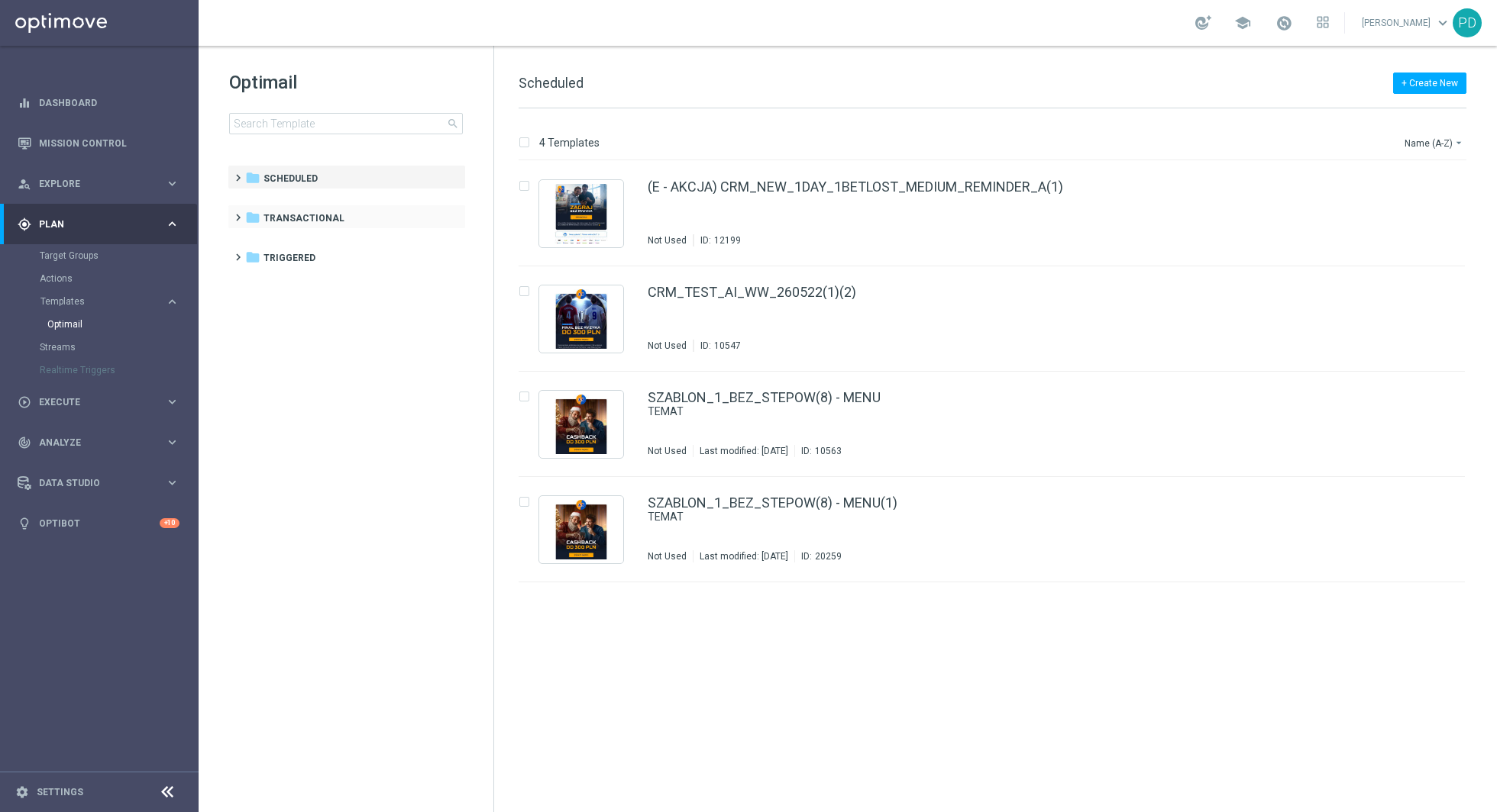
click at [239, 212] on span at bounding box center [235, 211] width 7 height 6
click at [338, 287] on span "Compendium" at bounding box center [309, 292] width 66 height 14
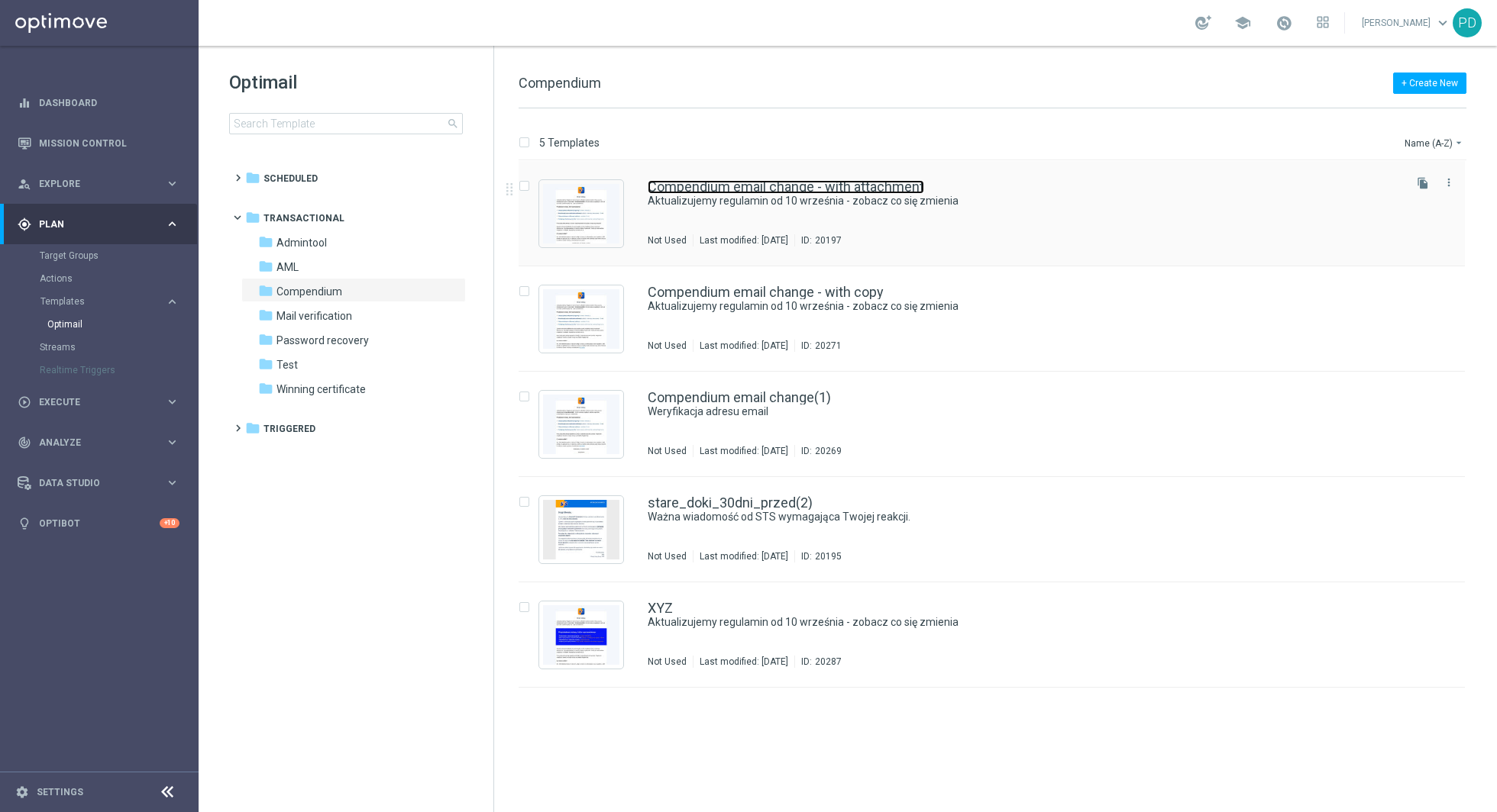
click at [677, 190] on link "Compendium email change - with attachment" at bounding box center [785, 187] width 276 height 14
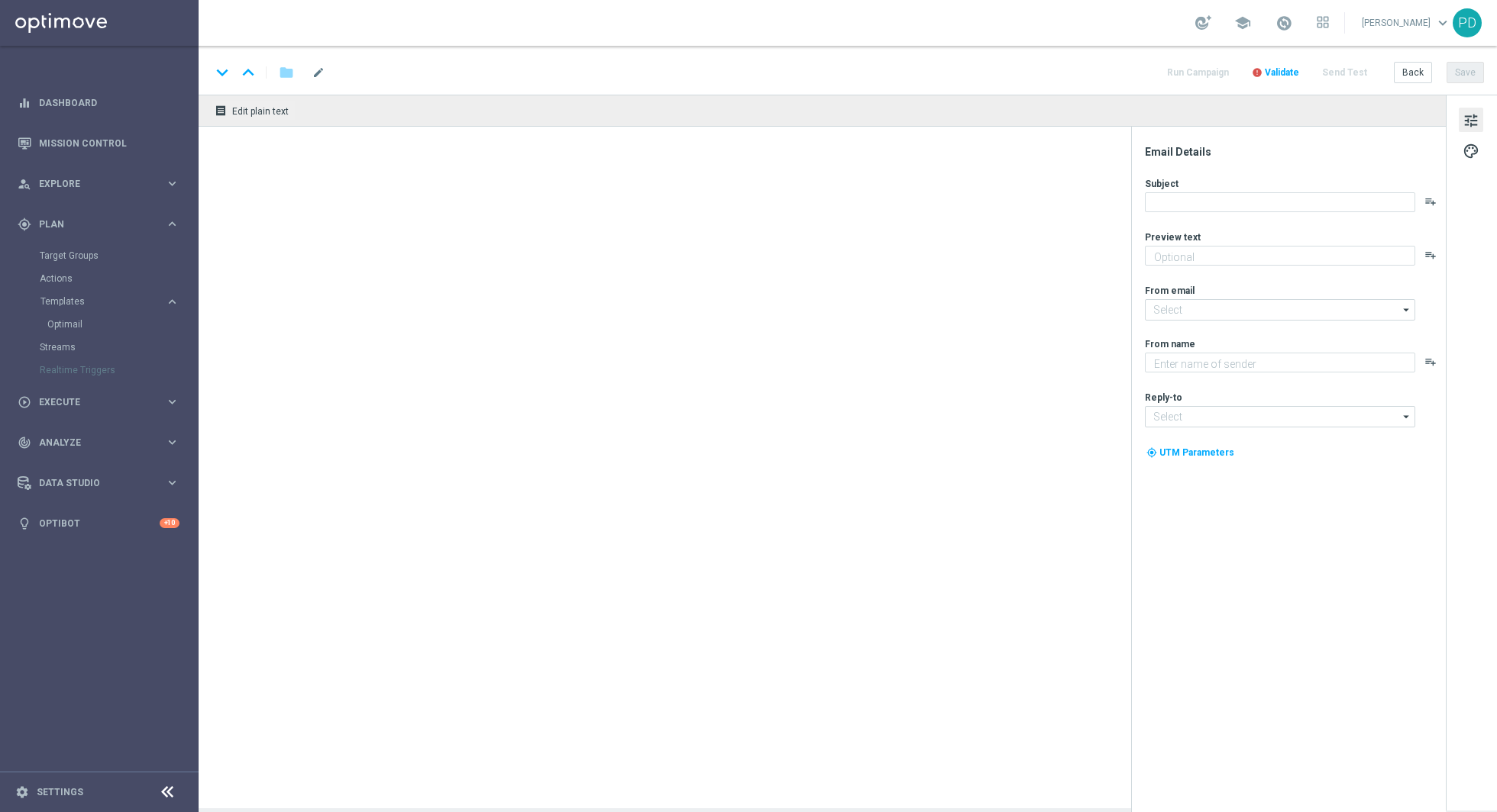
type textarea "Aktualizujemy regulamin od 10 września"
type input "[EMAIL_ADDRESS][DOMAIN_NAME]"
type textarea "STS"
type input "[EMAIL_ADDRESS][DOMAIN_NAME]"
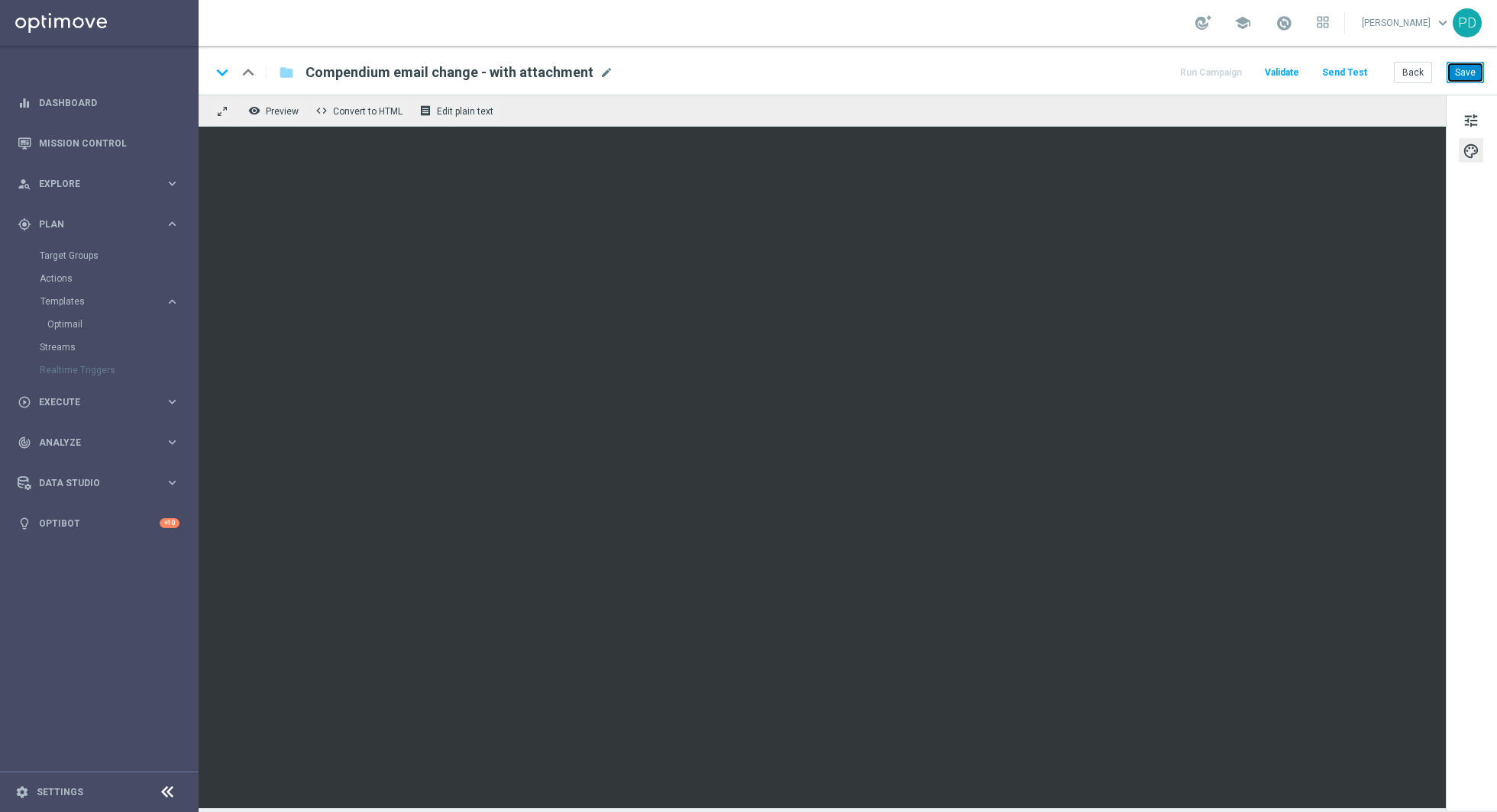
click at [1460, 70] on button "Save" at bounding box center [1465, 73] width 37 height 22
click at [1287, 69] on span "Validate" at bounding box center [1282, 73] width 34 height 11
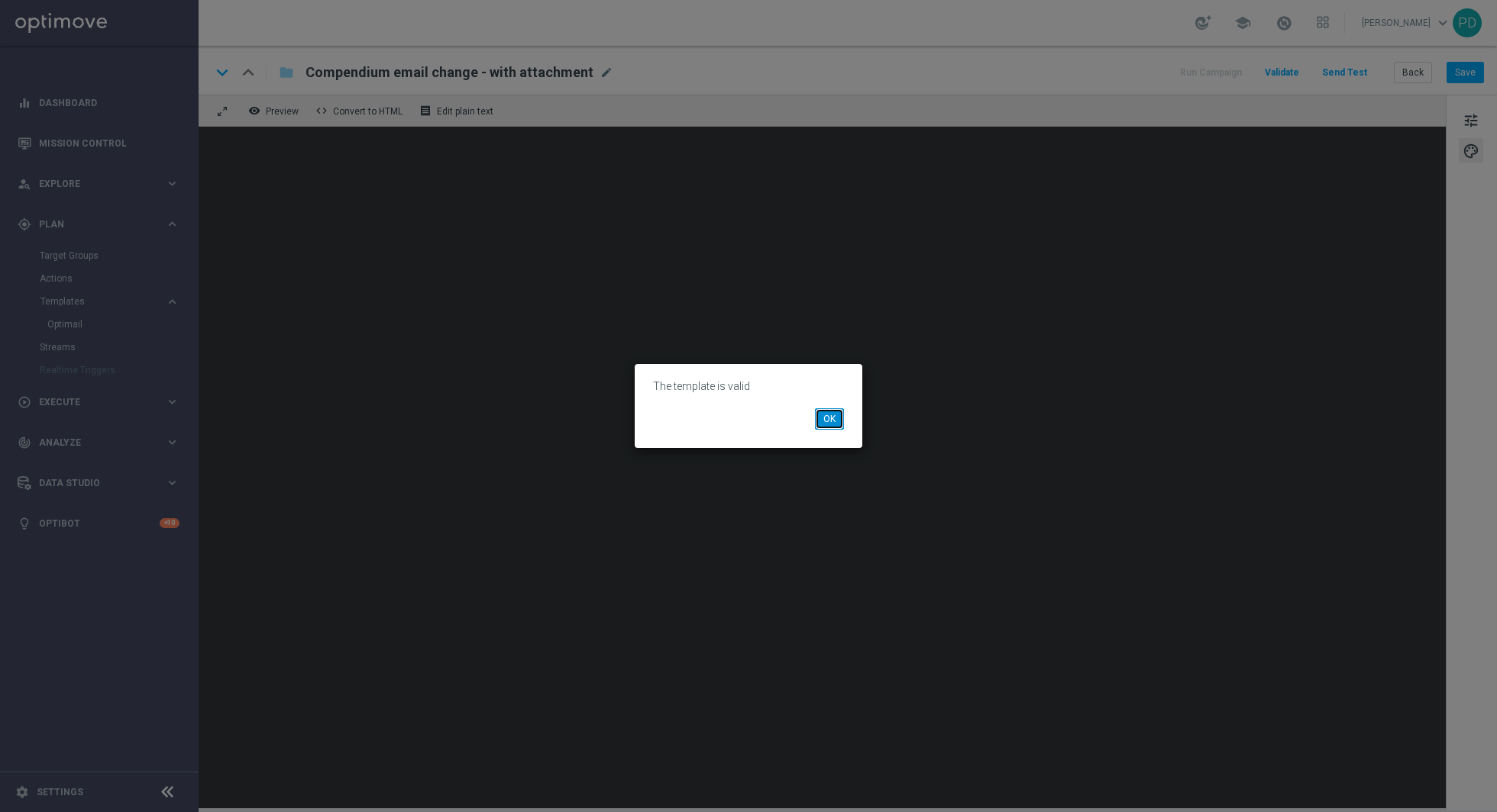
click at [827, 419] on button "OK" at bounding box center [829, 420] width 29 height 22
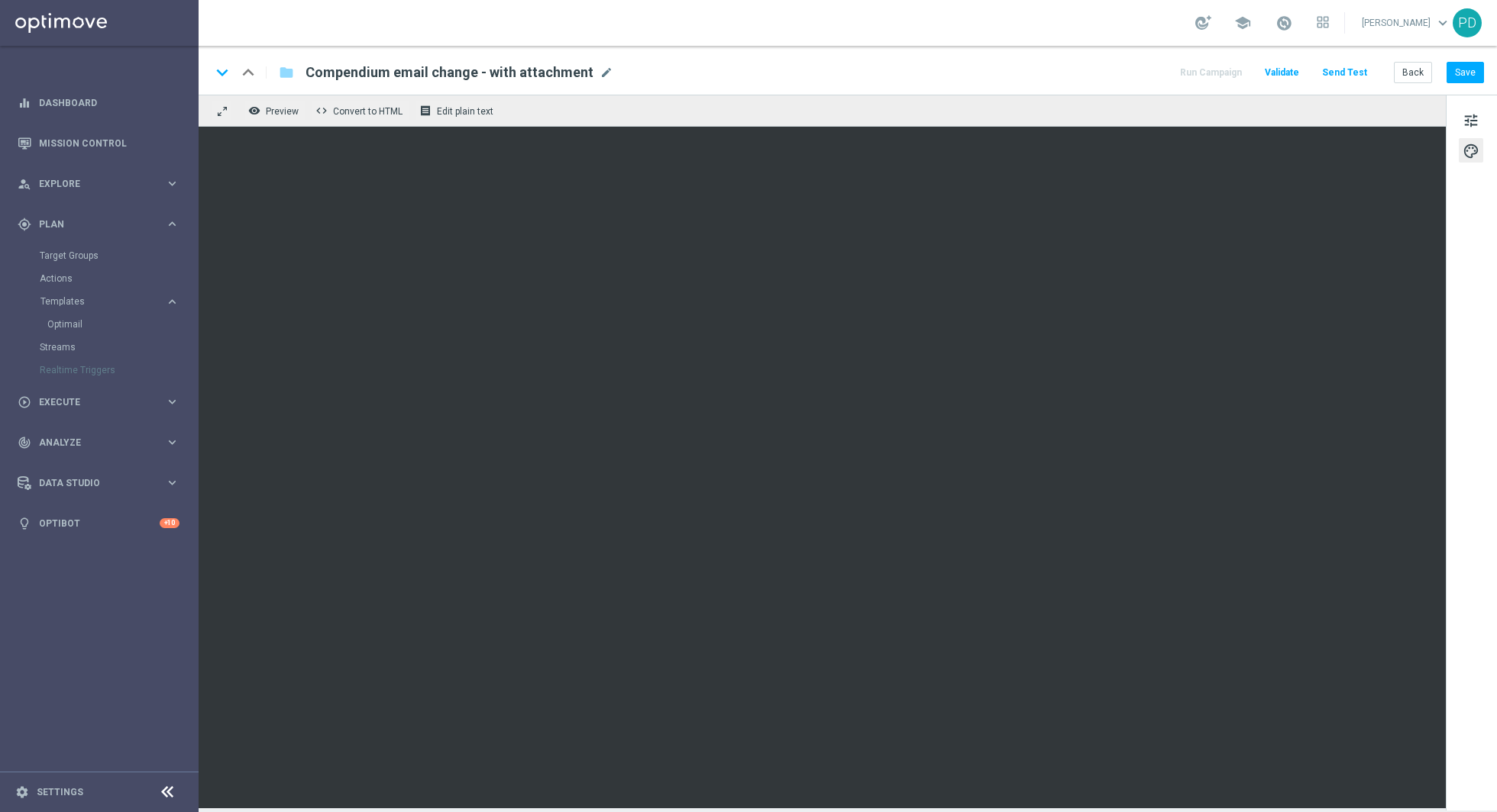
click at [1361, 63] on button "Send Test" at bounding box center [1344, 73] width 50 height 21
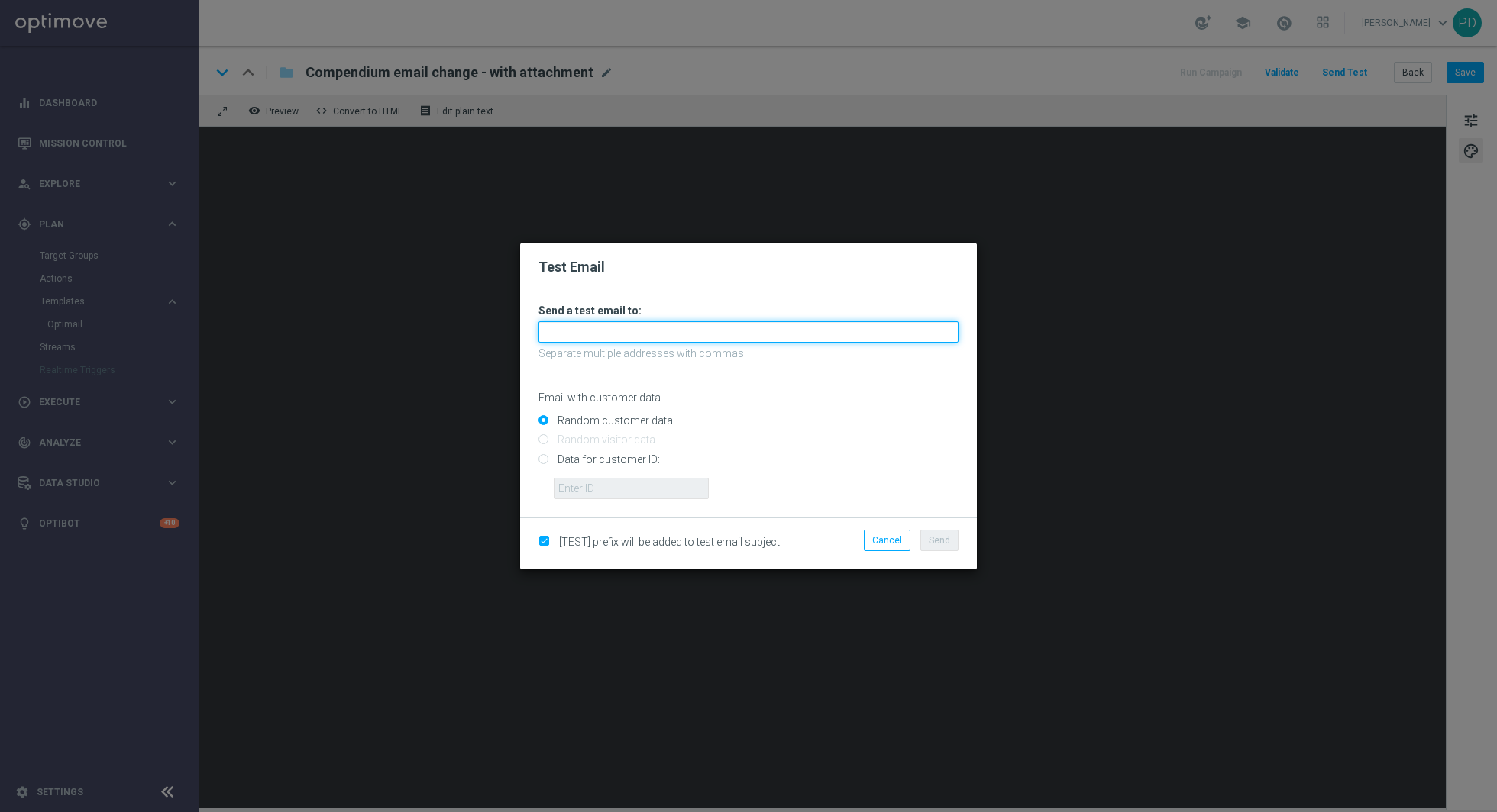
click at [671, 326] on input "text" at bounding box center [748, 332] width 420 height 22
type input "[EMAIL_ADDRESS][DOMAIN_NAME]"
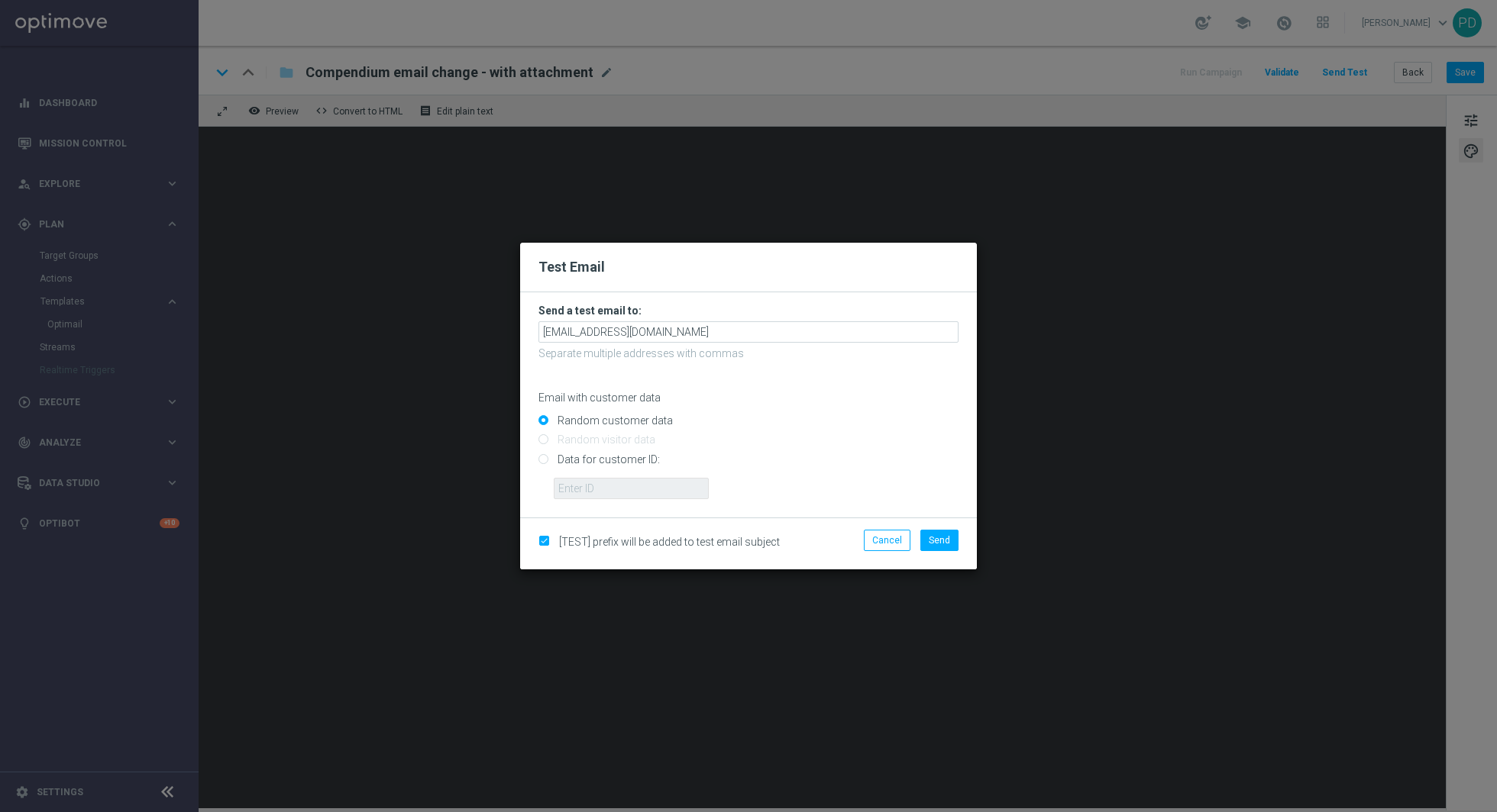
click at [784, 379] on div "Email with customer data" at bounding box center [748, 384] width 420 height 40
click at [944, 540] on span "Send" at bounding box center [939, 540] width 22 height 11
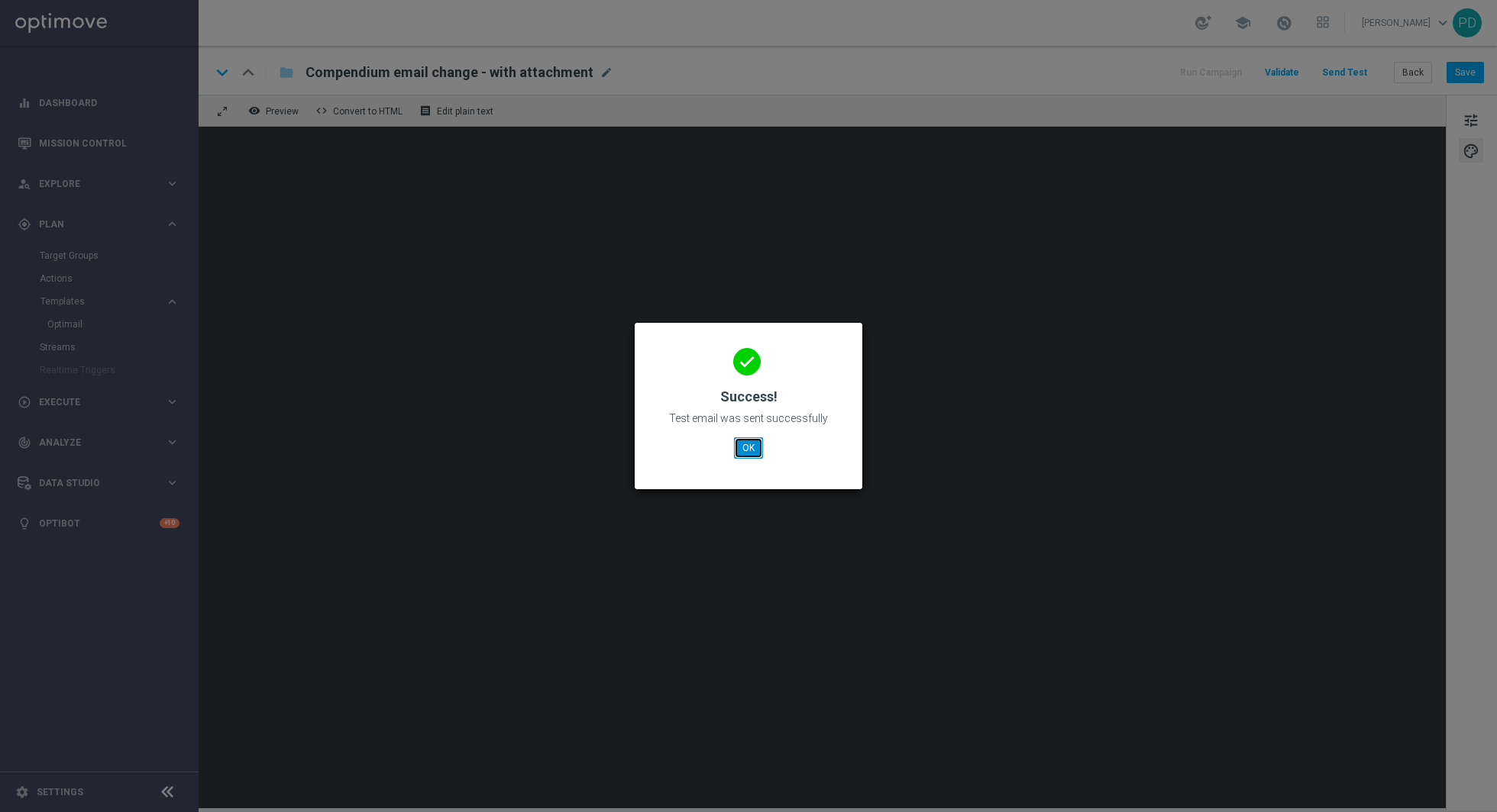
click at [742, 449] on button "OK" at bounding box center [748, 448] width 29 height 22
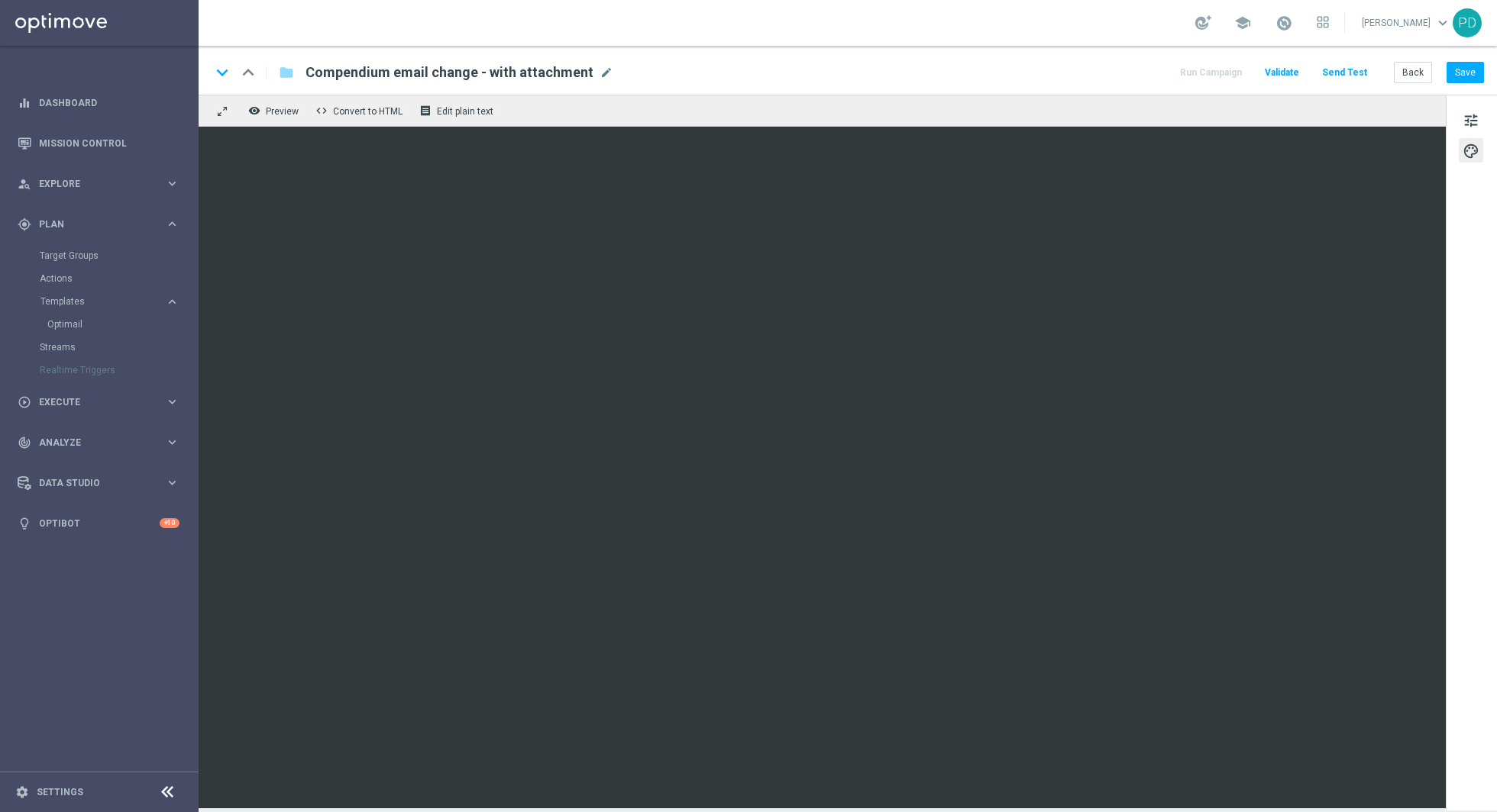
click at [1339, 67] on button "Send Test" at bounding box center [1344, 73] width 50 height 21
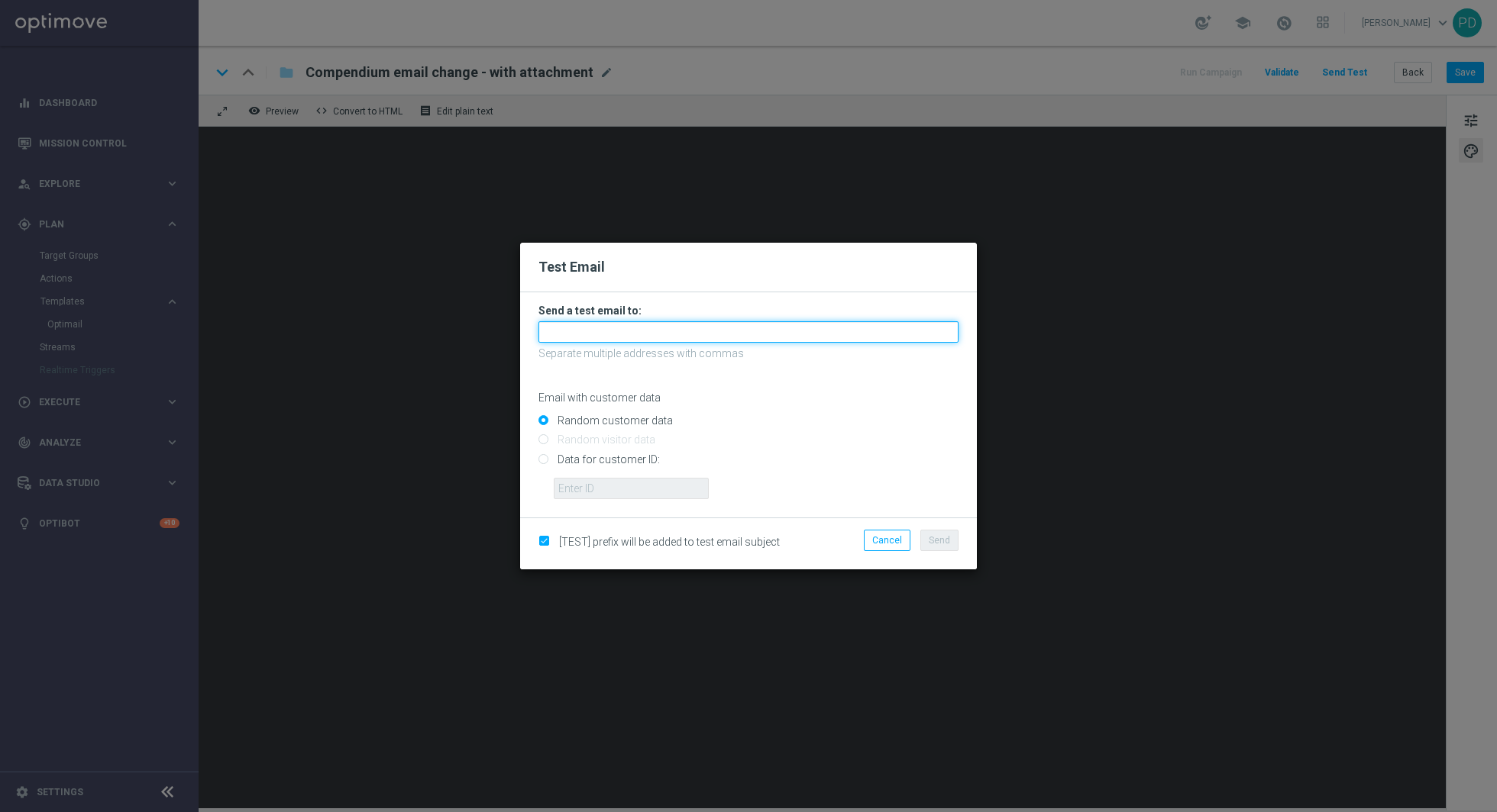
click at [666, 330] on input "text" at bounding box center [748, 332] width 420 height 22
click at [562, 330] on input "[EMAIL_ADDRESS][PERSON_NAME][DOMAIN_NAME]" at bounding box center [748, 332] width 420 height 22
type input "[EMAIL_ADDRESS][PERSON_NAME][DOMAIN_NAME]"
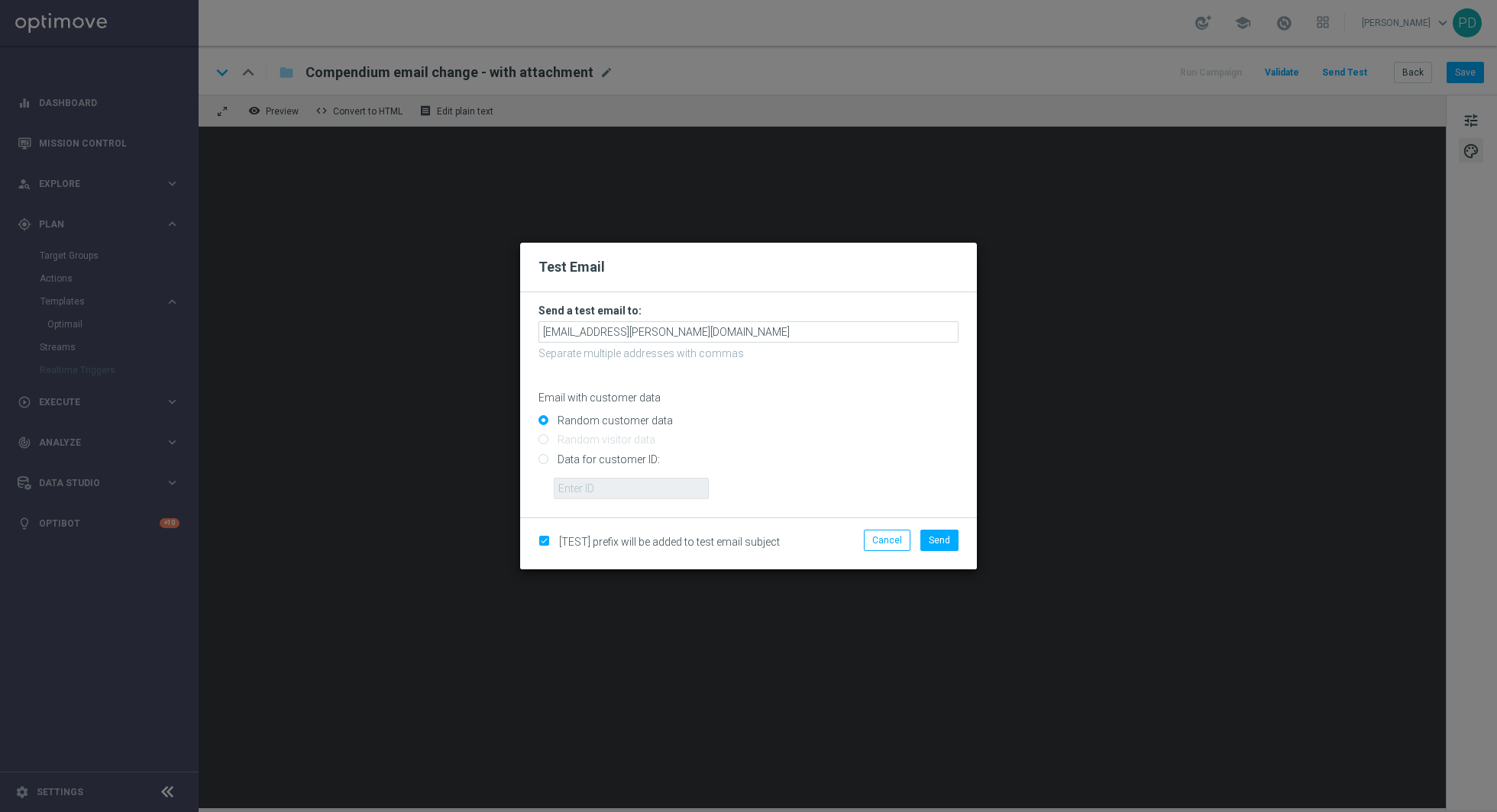
click at [936, 528] on div "[TEST] prefix will be added to test email subject Cancel Send" at bounding box center [749, 543] width 457 height 52
click at [953, 541] on button "Send" at bounding box center [939, 540] width 38 height 22
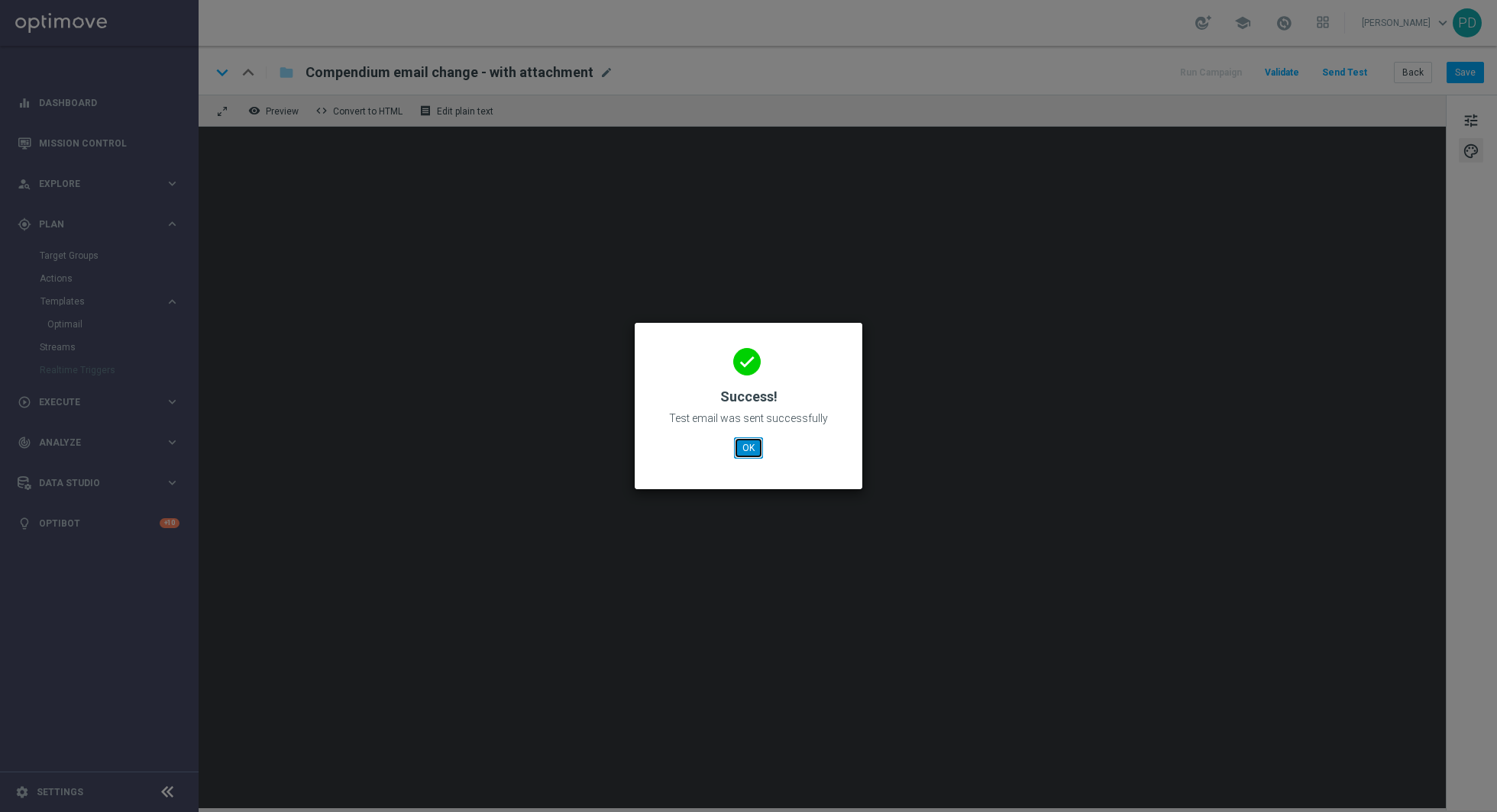
click at [761, 449] on button "OK" at bounding box center [748, 448] width 29 height 22
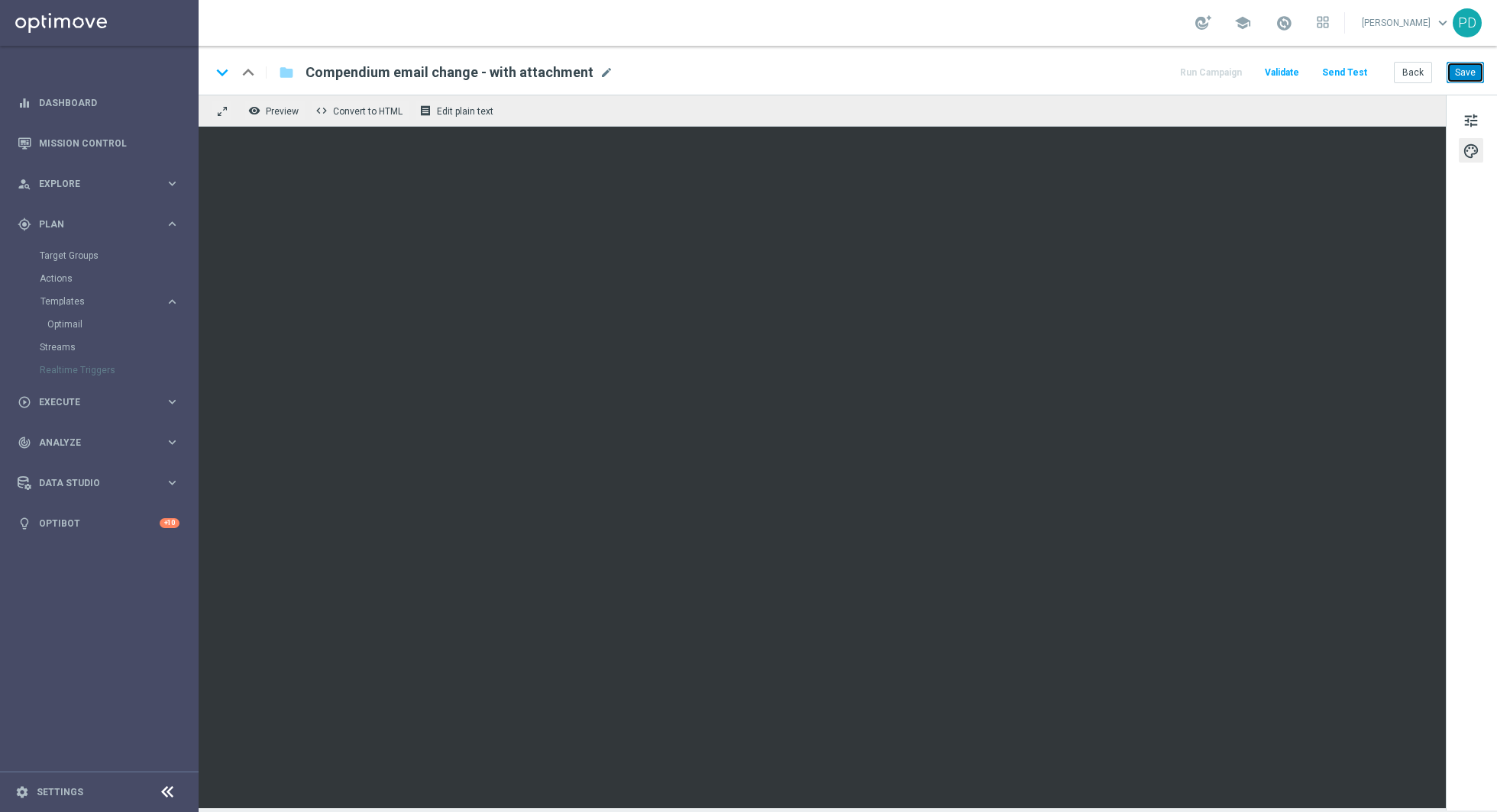
click at [1469, 71] on button "Save" at bounding box center [1465, 73] width 37 height 22
click at [1352, 71] on button "Send Test" at bounding box center [1344, 73] width 50 height 21
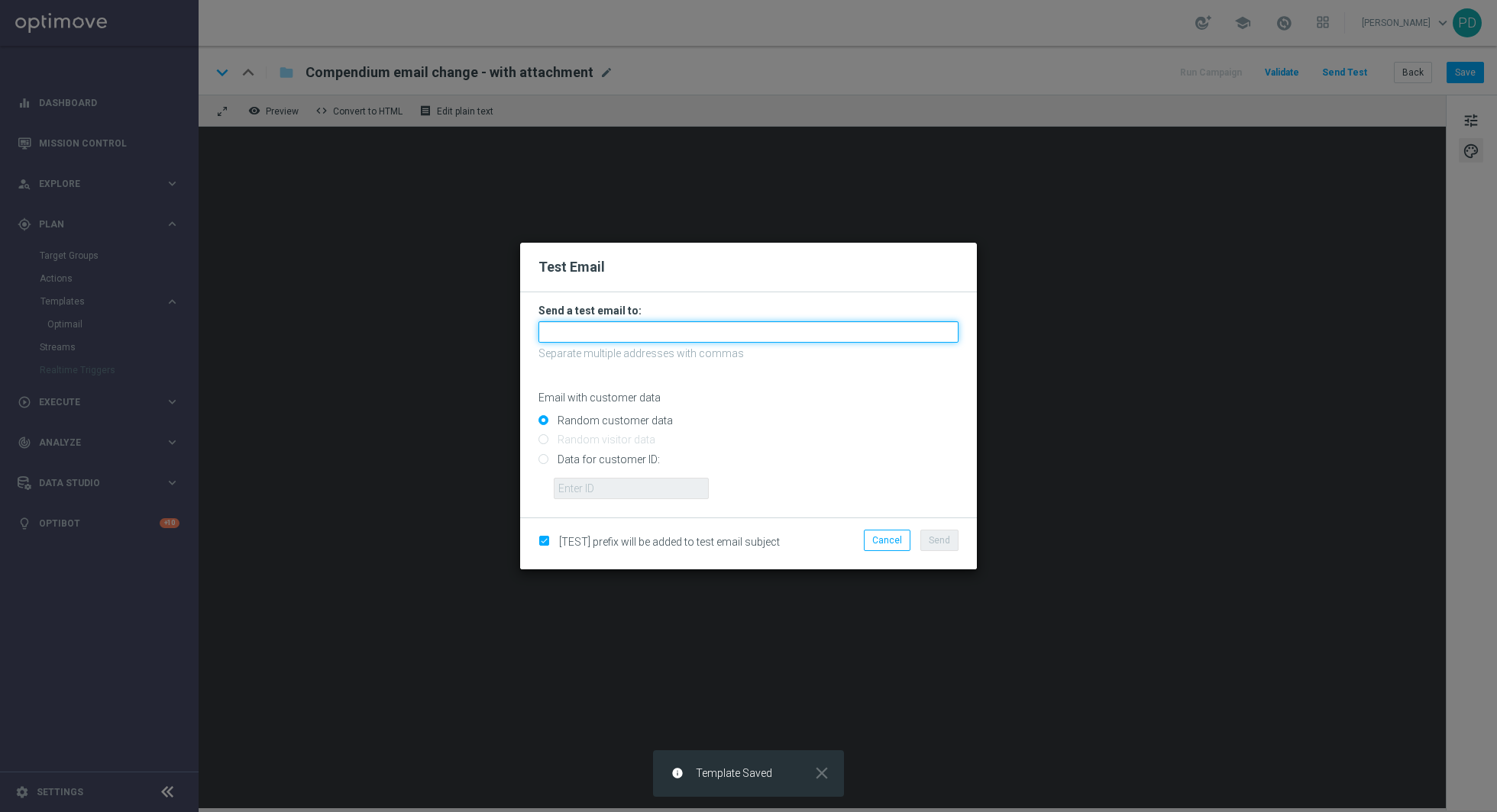
click at [712, 332] on input "text" at bounding box center [748, 332] width 420 height 22
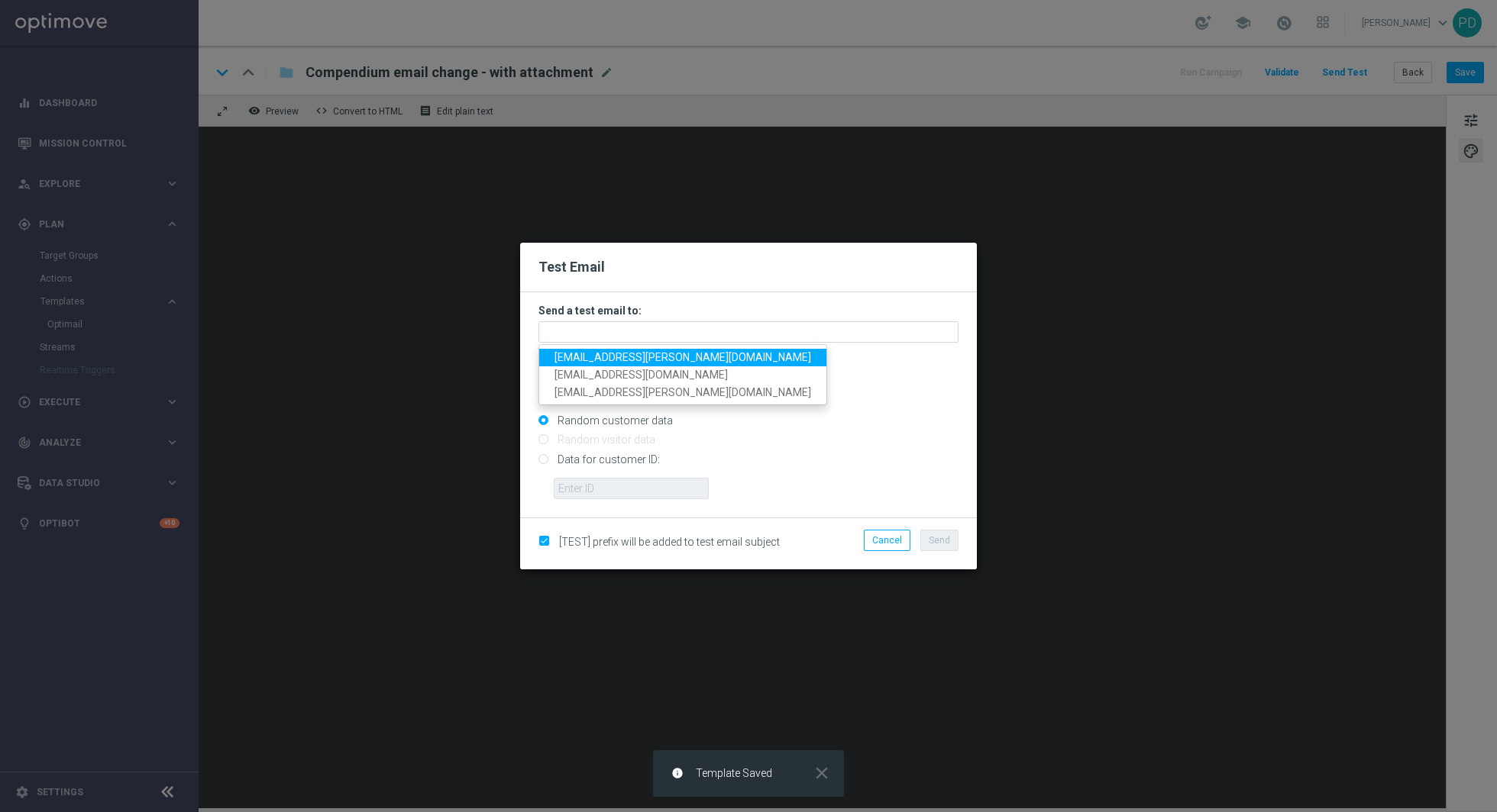
click at [619, 355] on span "[EMAIL_ADDRESS][PERSON_NAME][DOMAIN_NAME]" at bounding box center [682, 358] width 256 height 12
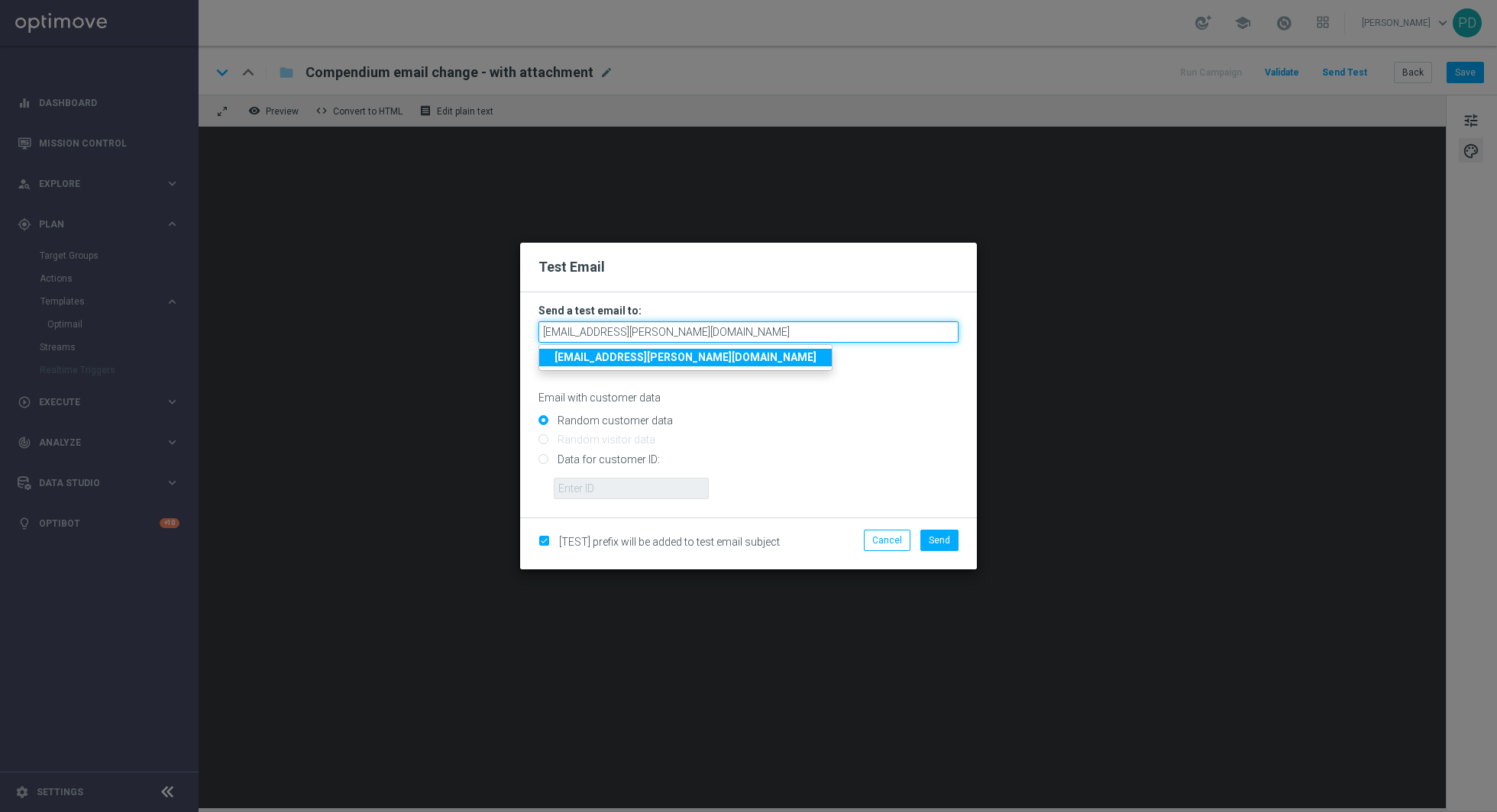
click at [677, 329] on input "[EMAIL_ADDRESS][PERSON_NAME][DOMAIN_NAME]" at bounding box center [748, 332] width 420 height 22
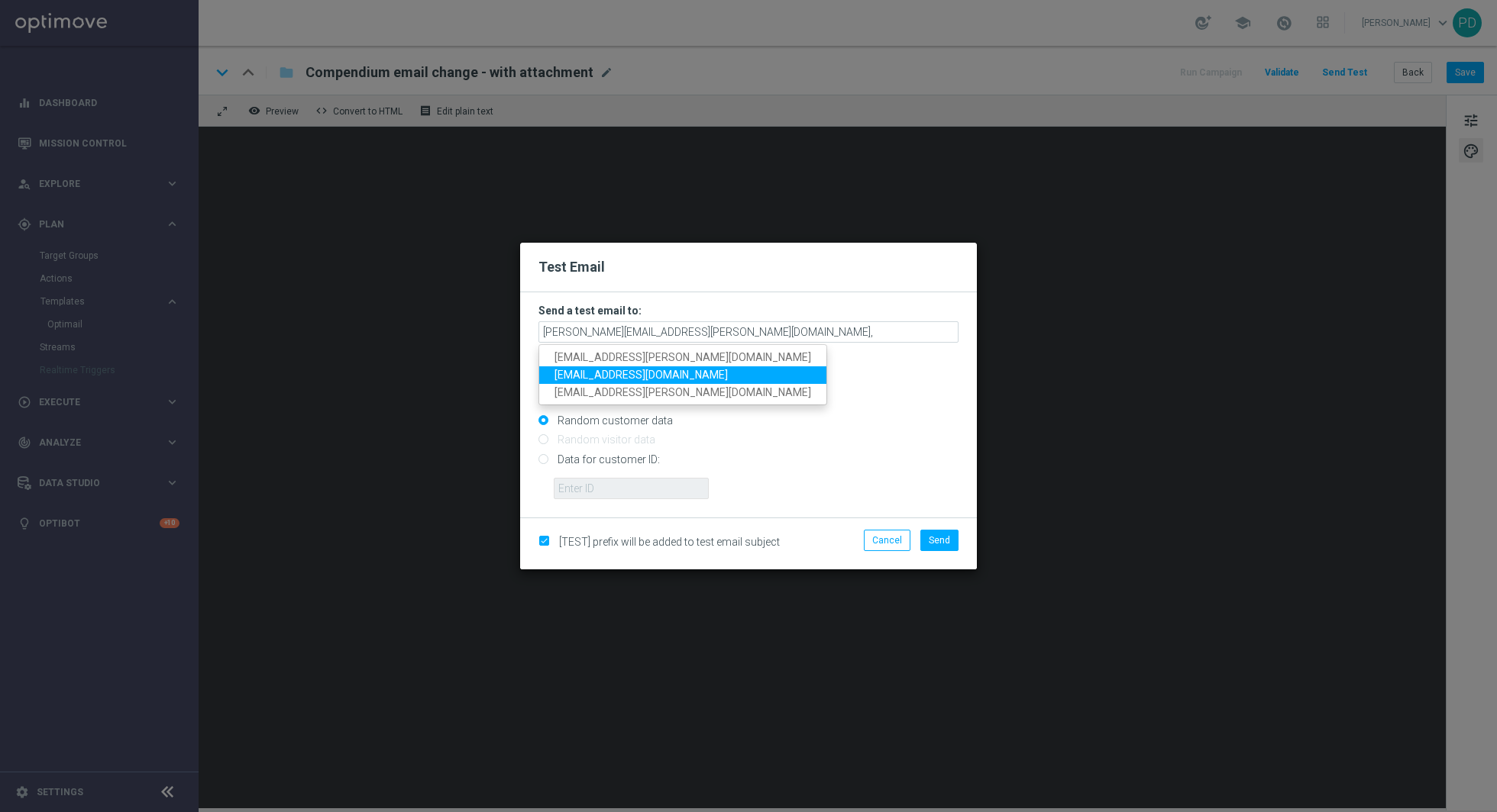
click at [634, 373] on span "[EMAIL_ADDRESS][DOMAIN_NAME]" at bounding box center [641, 375] width 173 height 12
type input "[PERSON_NAME][EMAIL_ADDRESS][PERSON_NAME][DOMAIN_NAME],[EMAIL_ADDRESS][DOMAIN_N…"
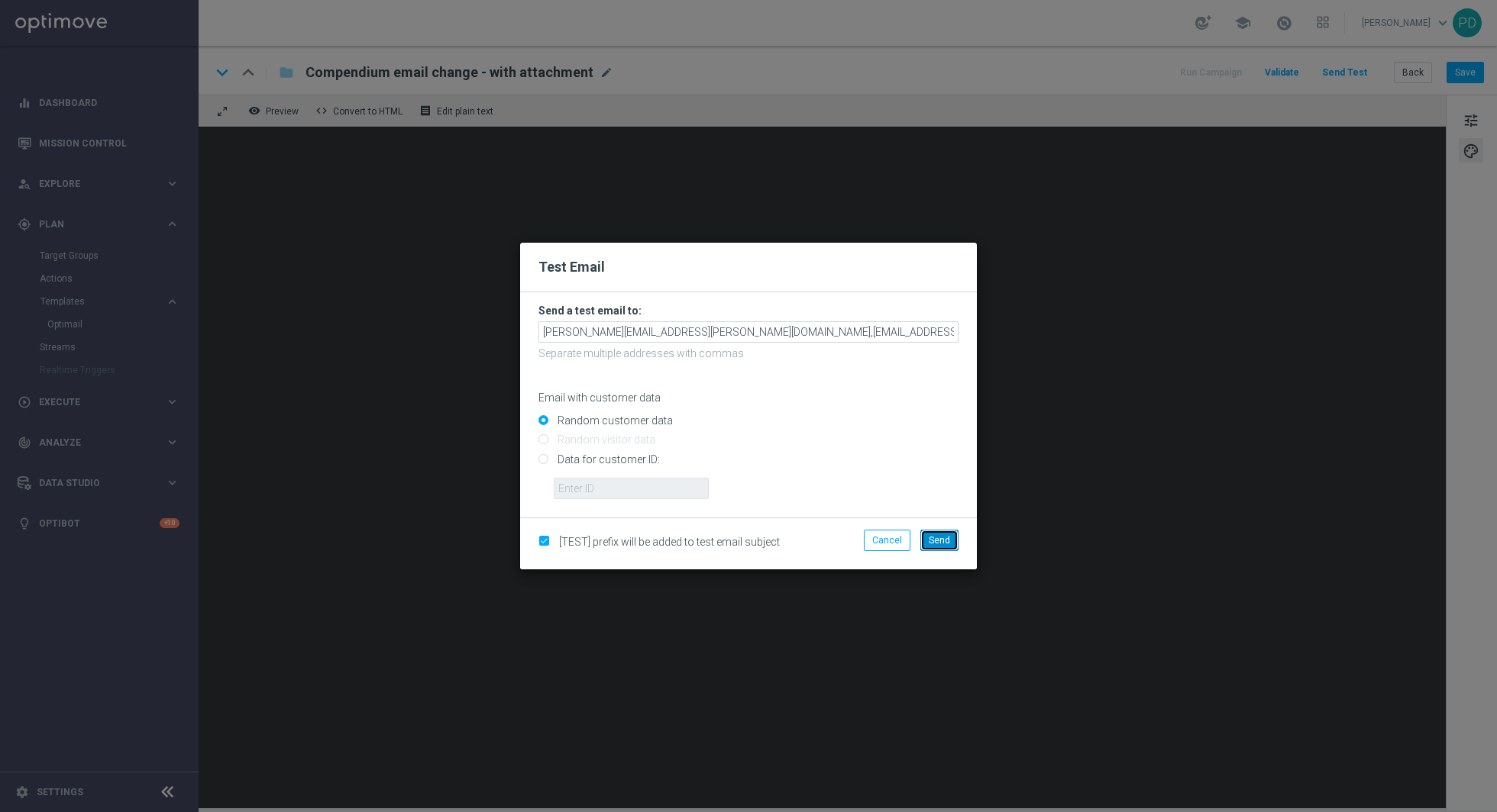
click at [937, 536] on span "Send" at bounding box center [939, 540] width 22 height 11
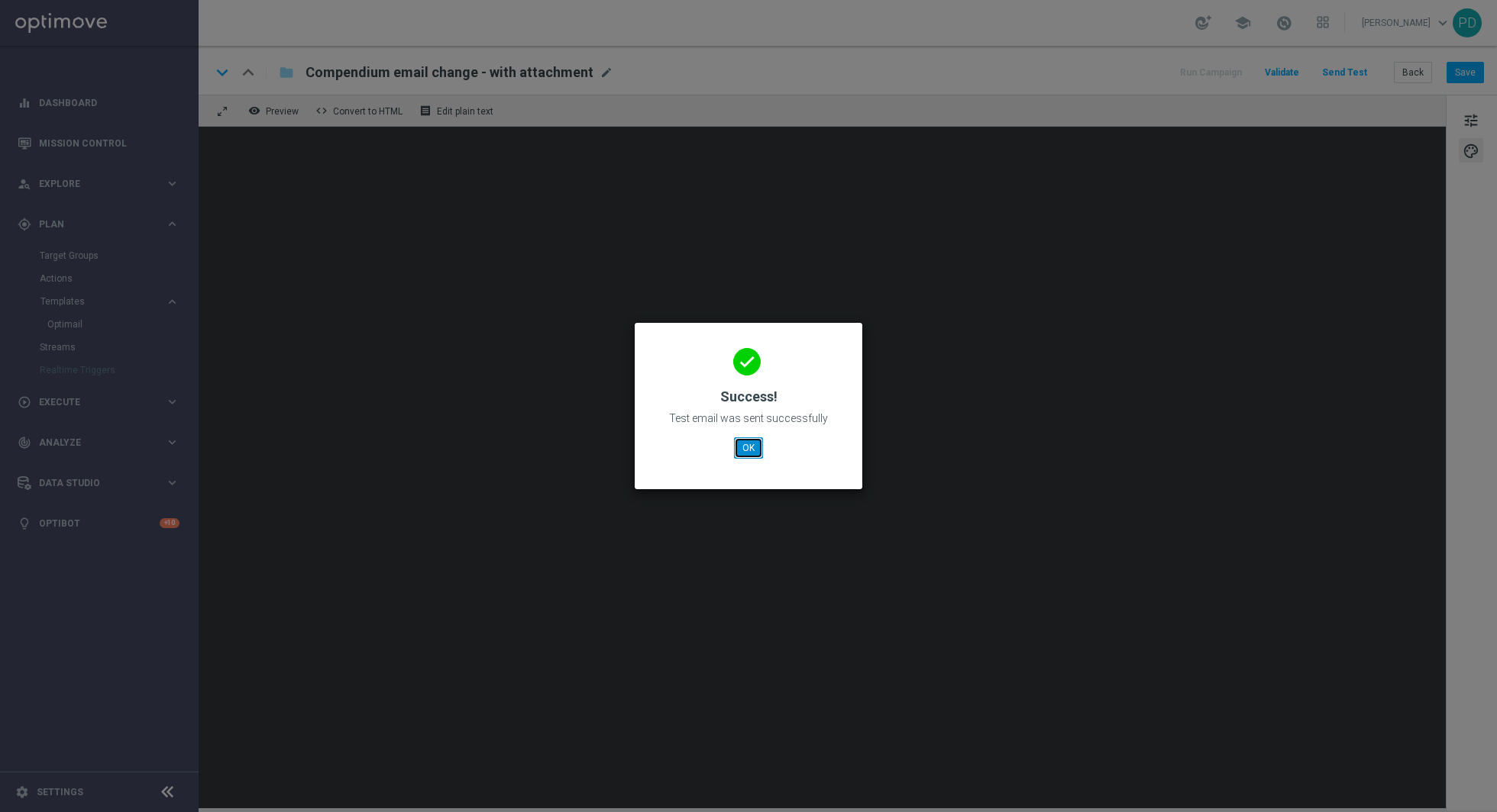
click at [745, 442] on button "OK" at bounding box center [748, 448] width 29 height 22
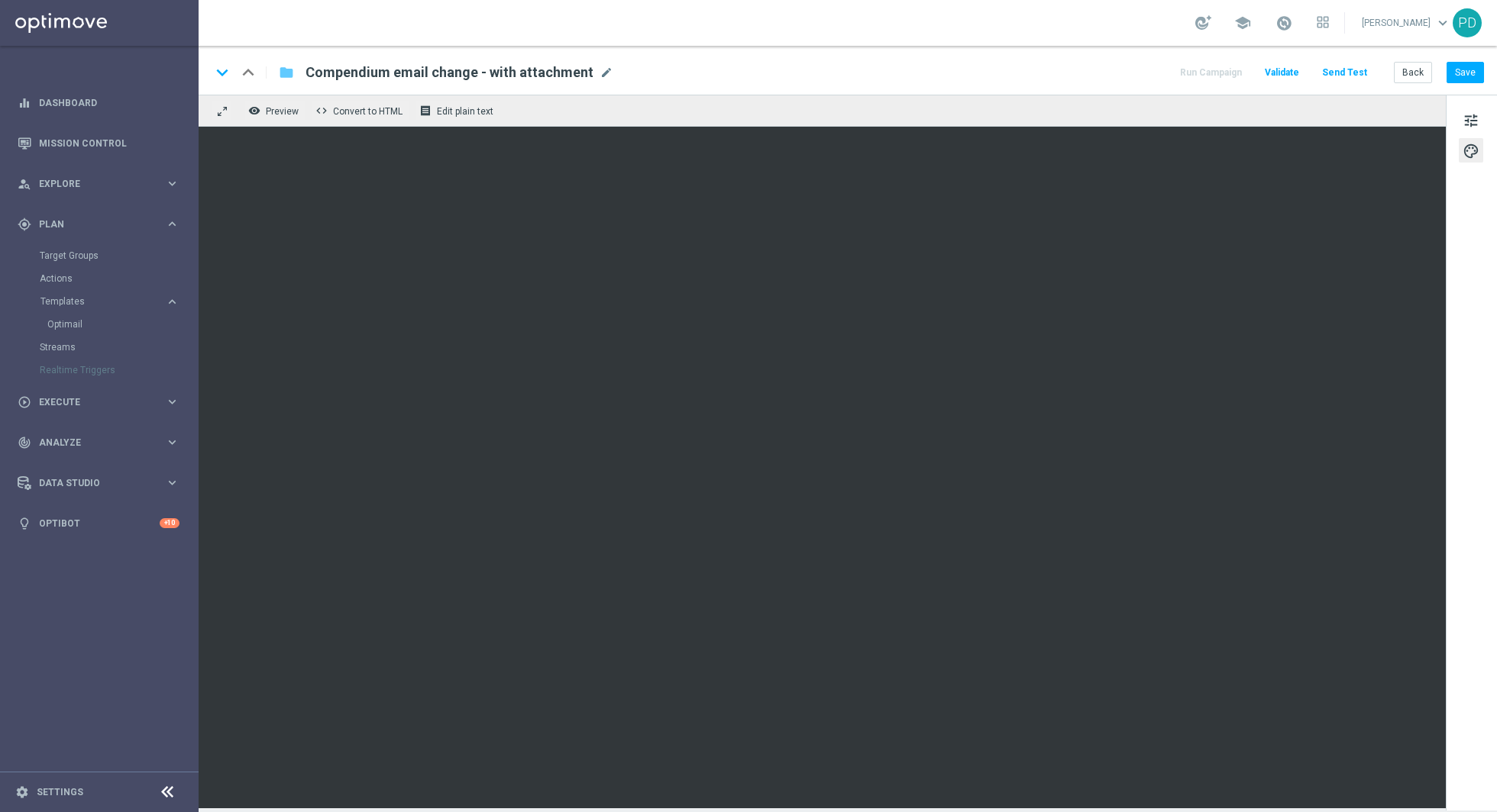
click at [290, 69] on icon "folder" at bounding box center [287, 73] width 15 height 19
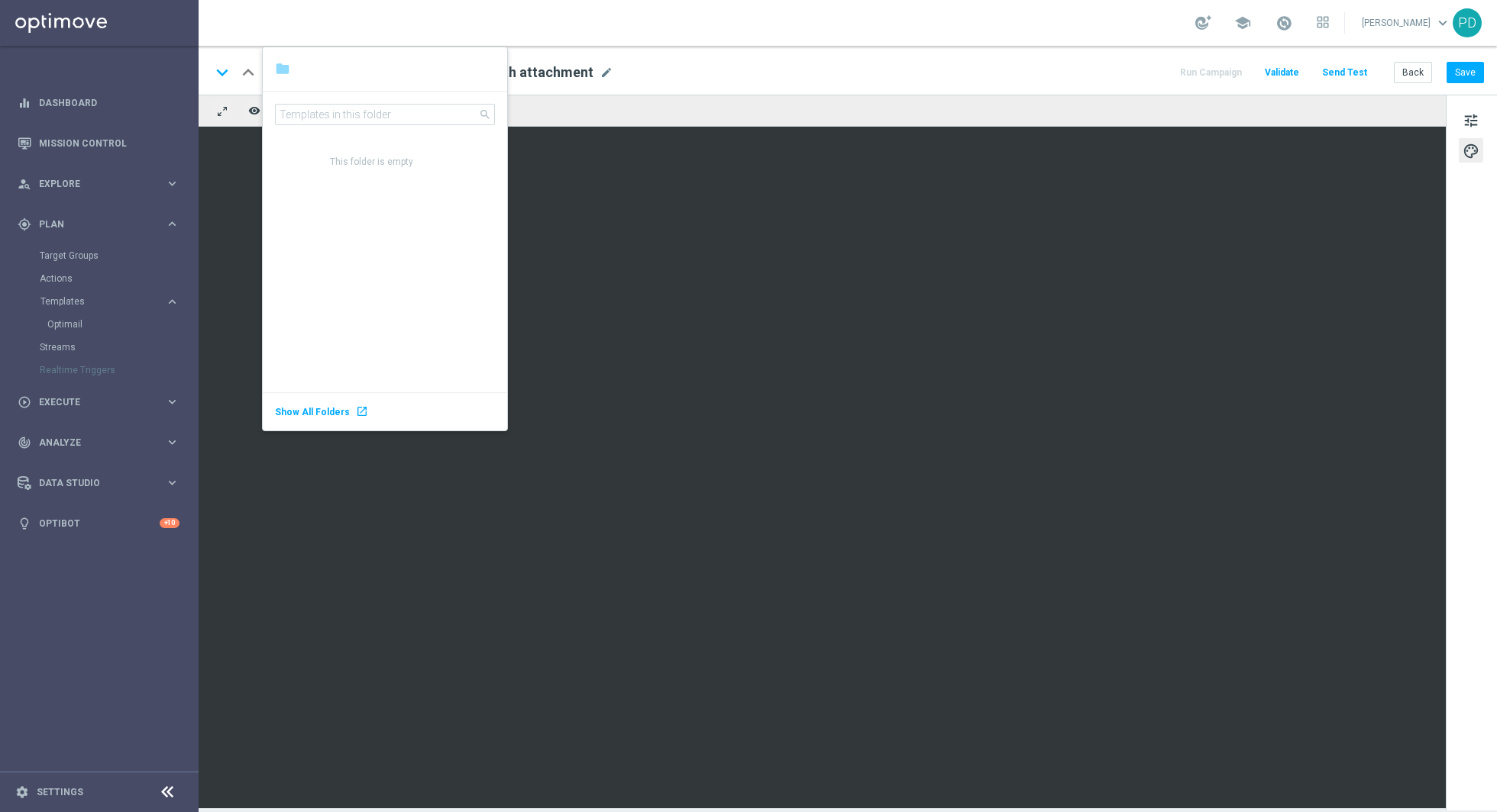
click at [278, 69] on div "folder" at bounding box center [283, 69] width 15 height 19
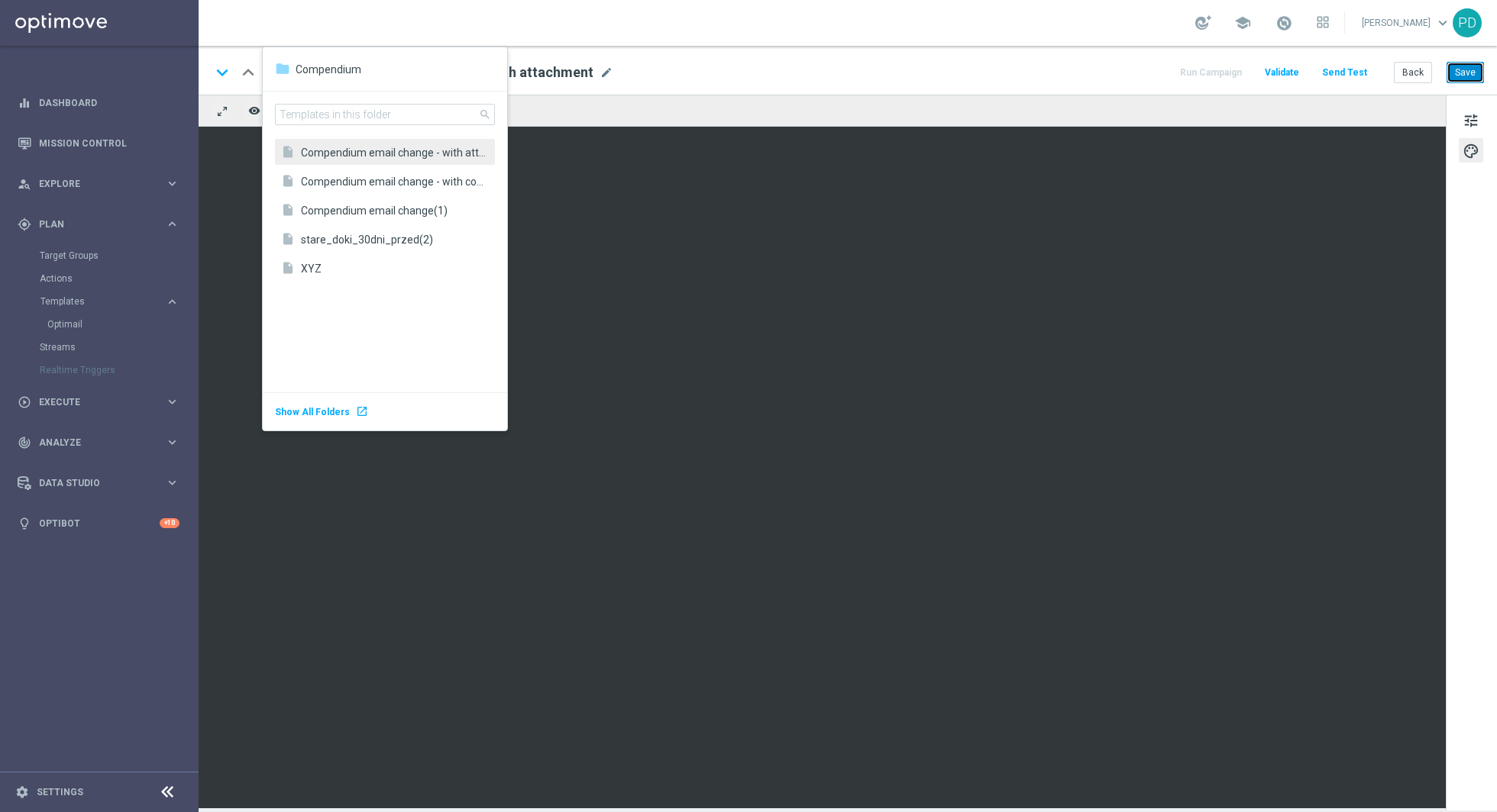
click at [1460, 66] on button "Save" at bounding box center [1465, 73] width 37 height 22
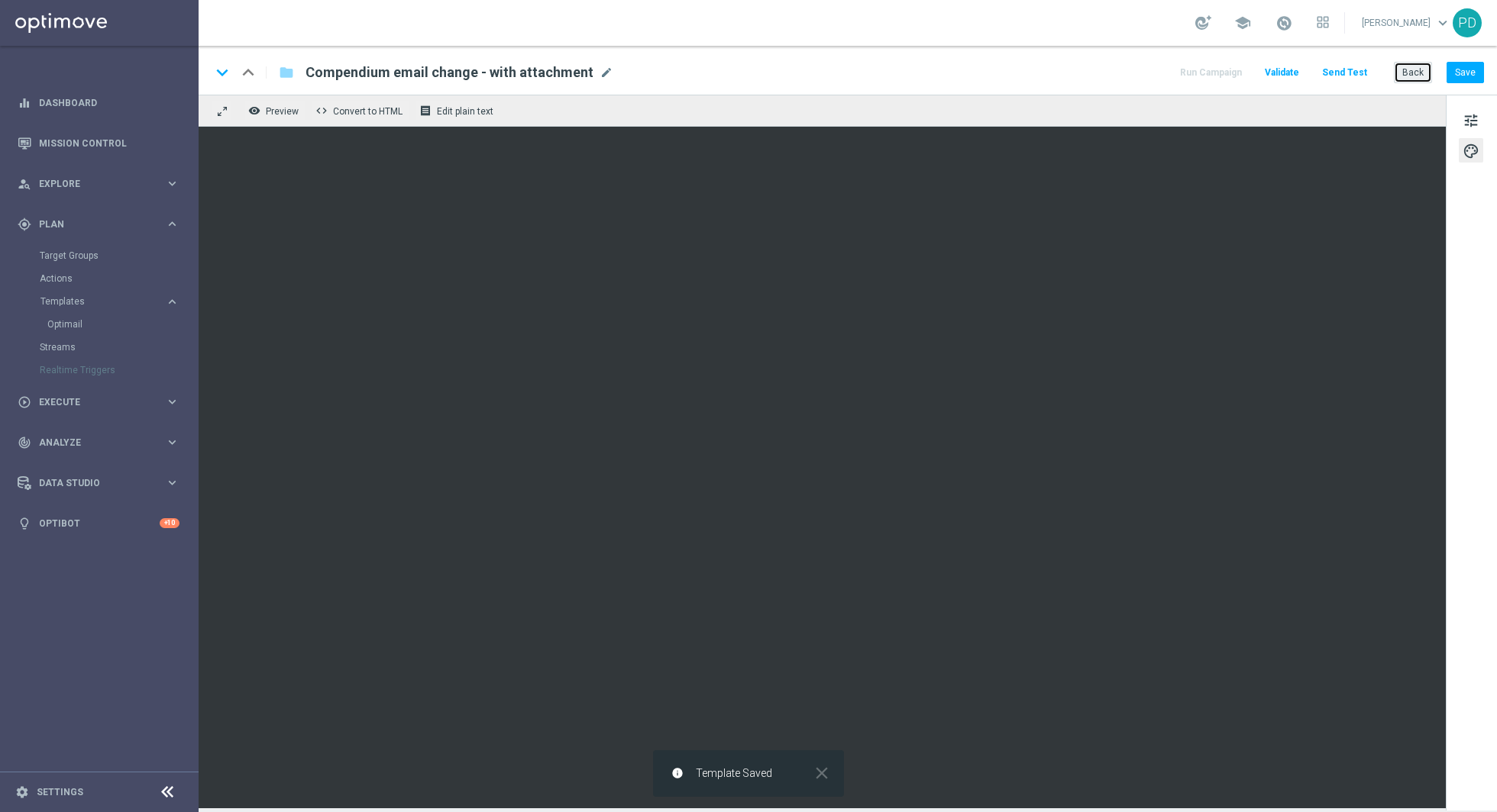
click at [1408, 68] on button "Back" at bounding box center [1413, 73] width 38 height 22
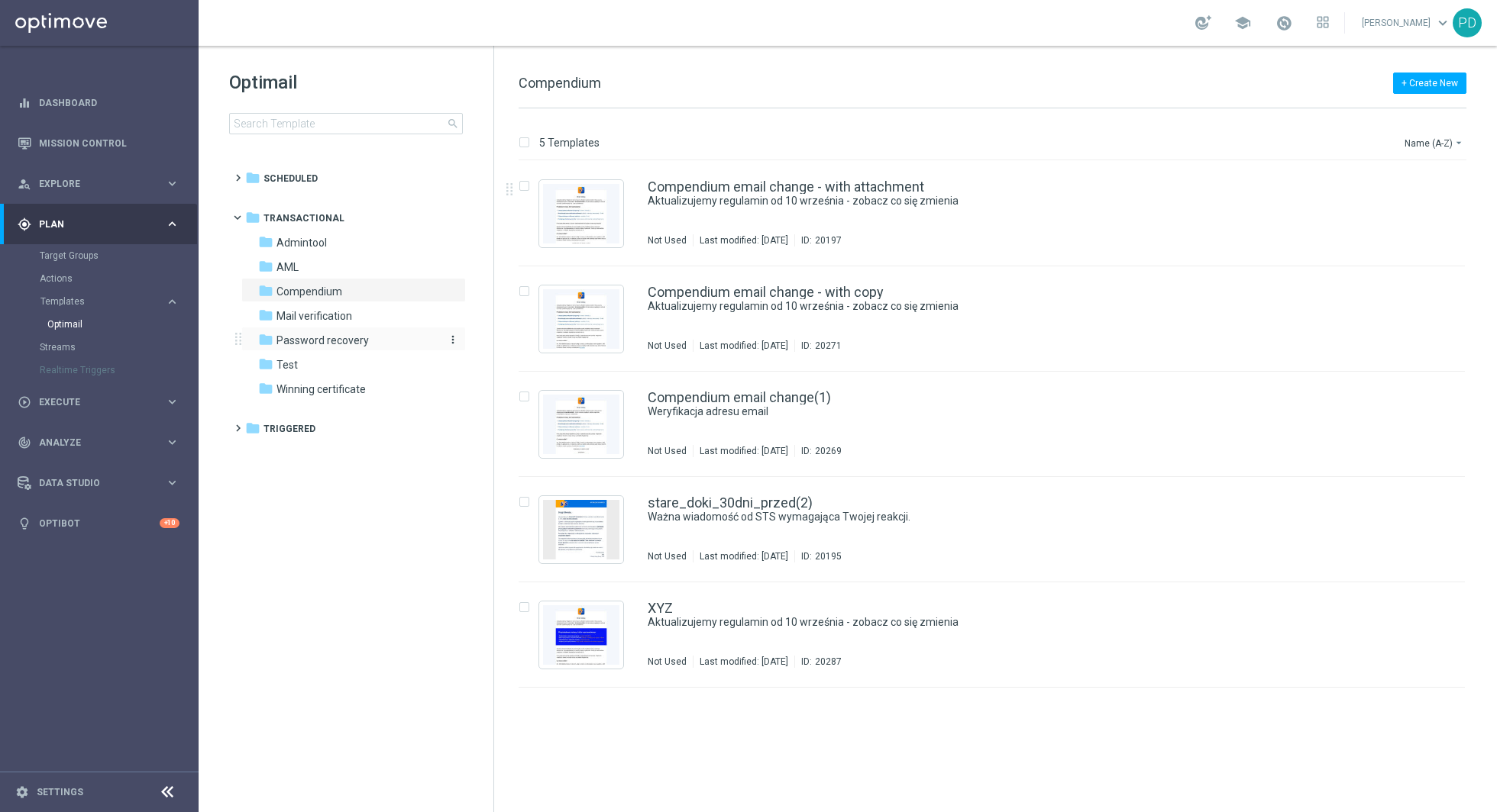
click at [343, 339] on span "Password recovery" at bounding box center [322, 341] width 92 height 14
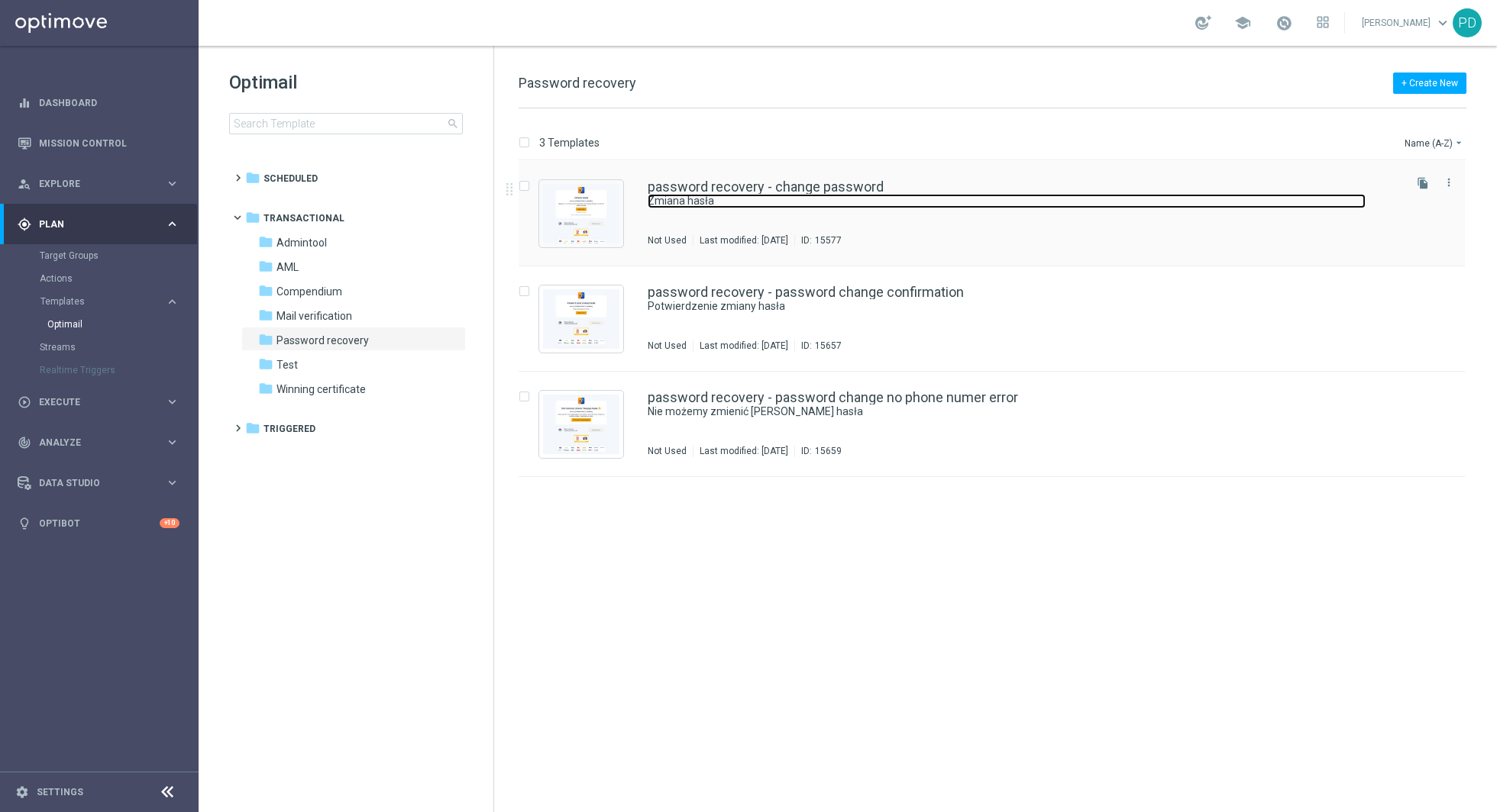
click at [918, 194] on link "Zmiana hasła" at bounding box center [1006, 200] width 718 height 15
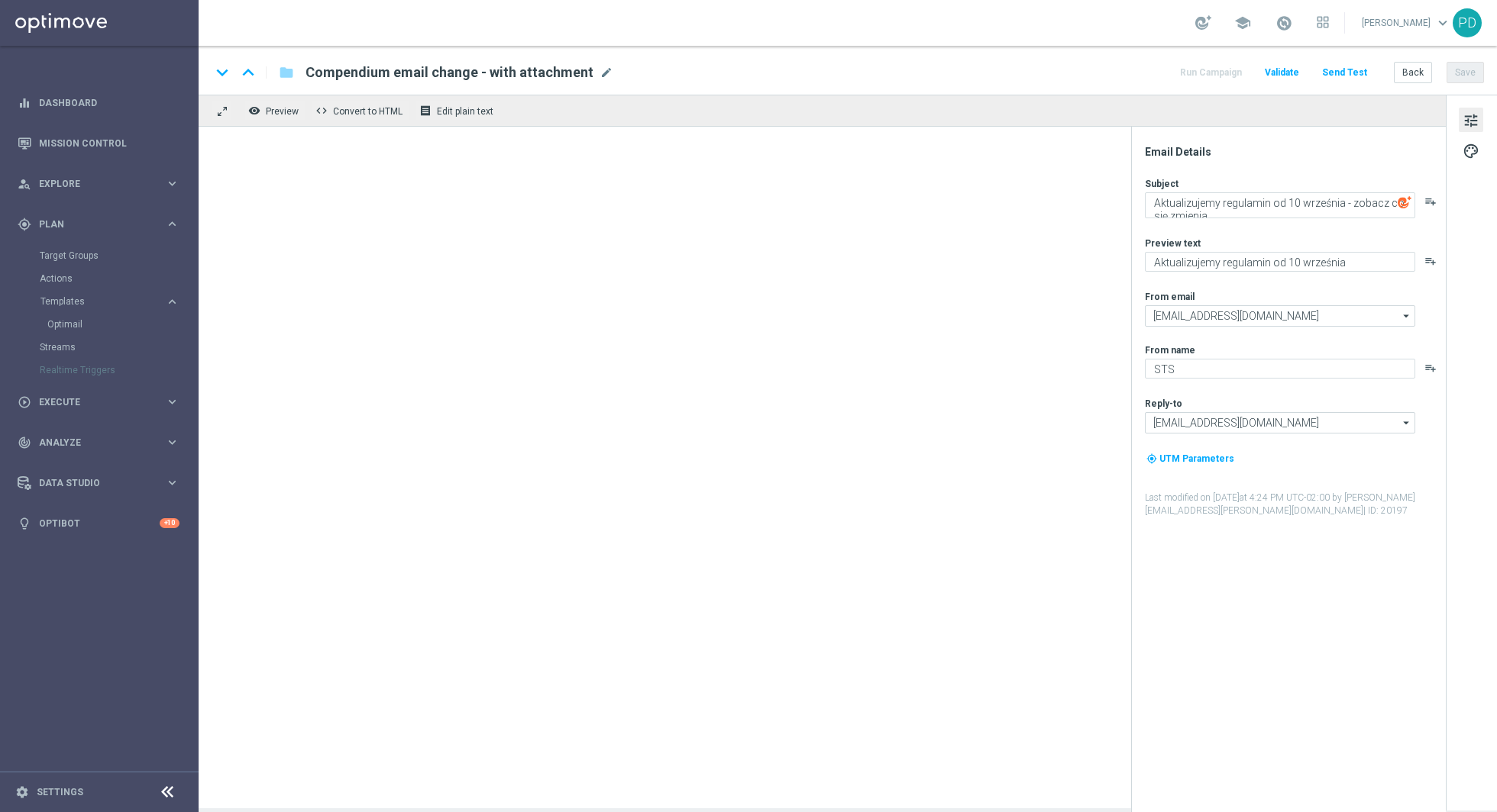
type textarea "Zmiana hasła"
type textarea "Zmień swoje hasło w STS"
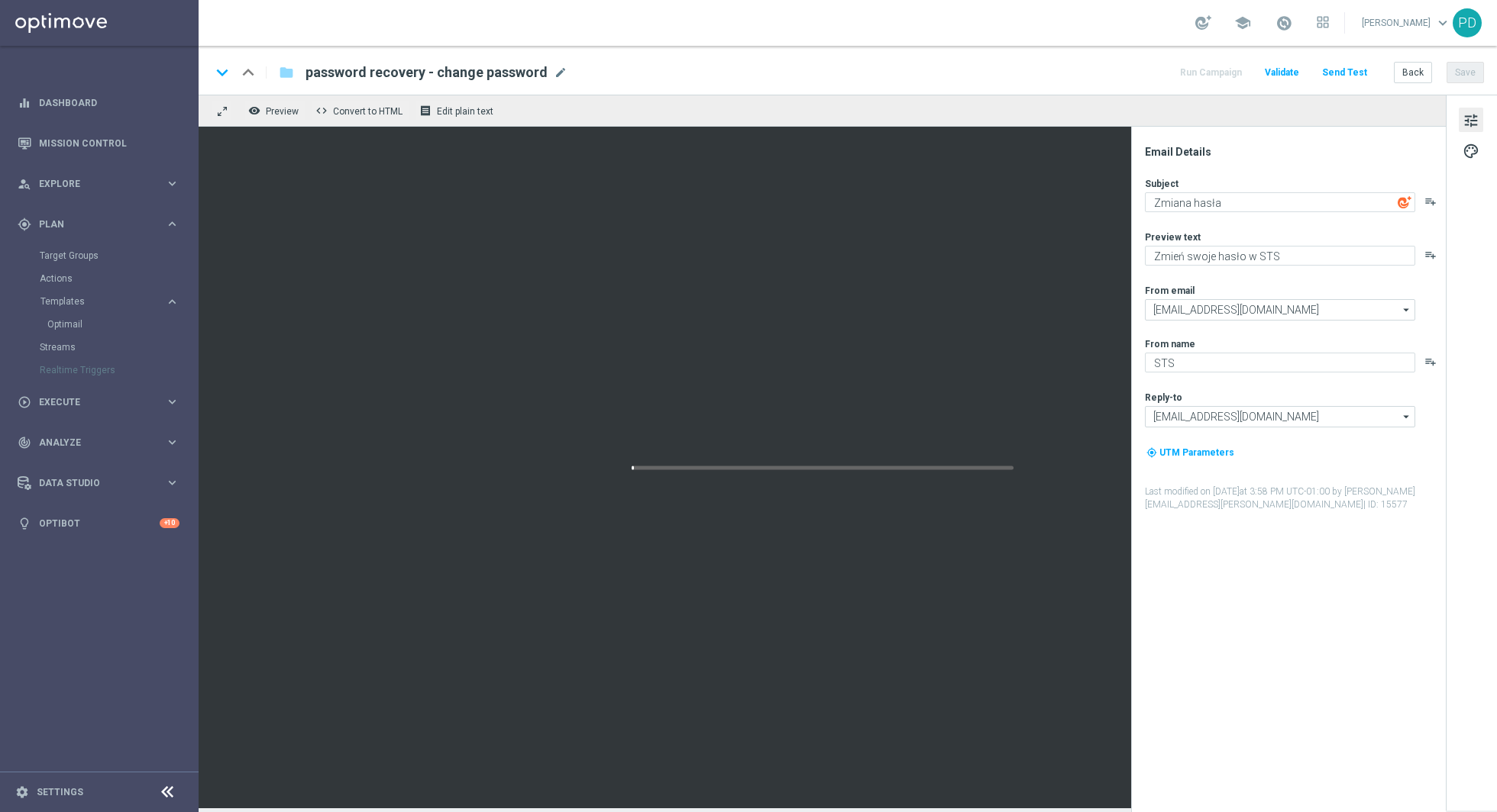
click at [1339, 67] on button "Send Test" at bounding box center [1344, 73] width 50 height 21
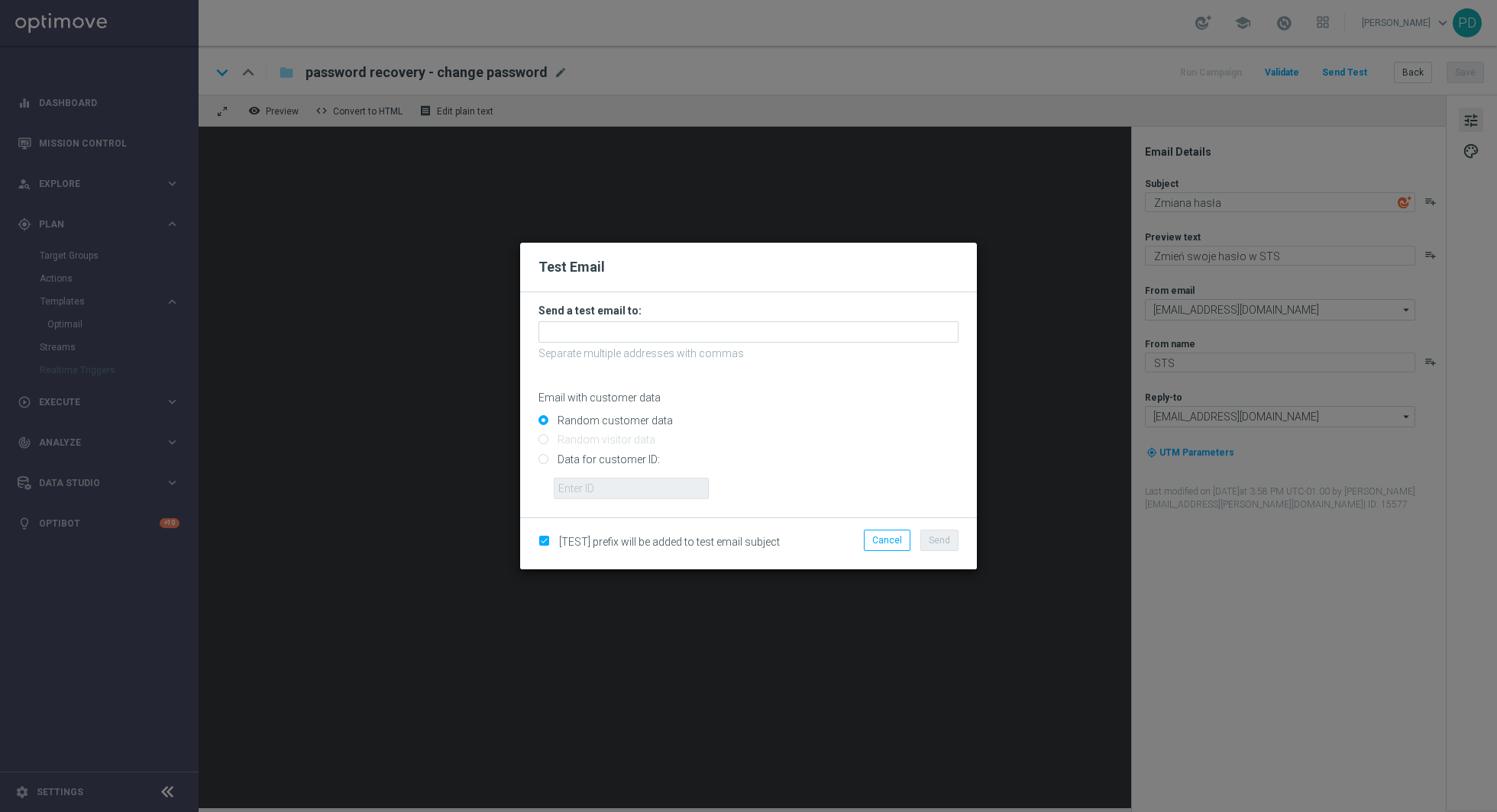
click at [790, 317] on h3 "Send a test email to:" at bounding box center [748, 310] width 420 height 14
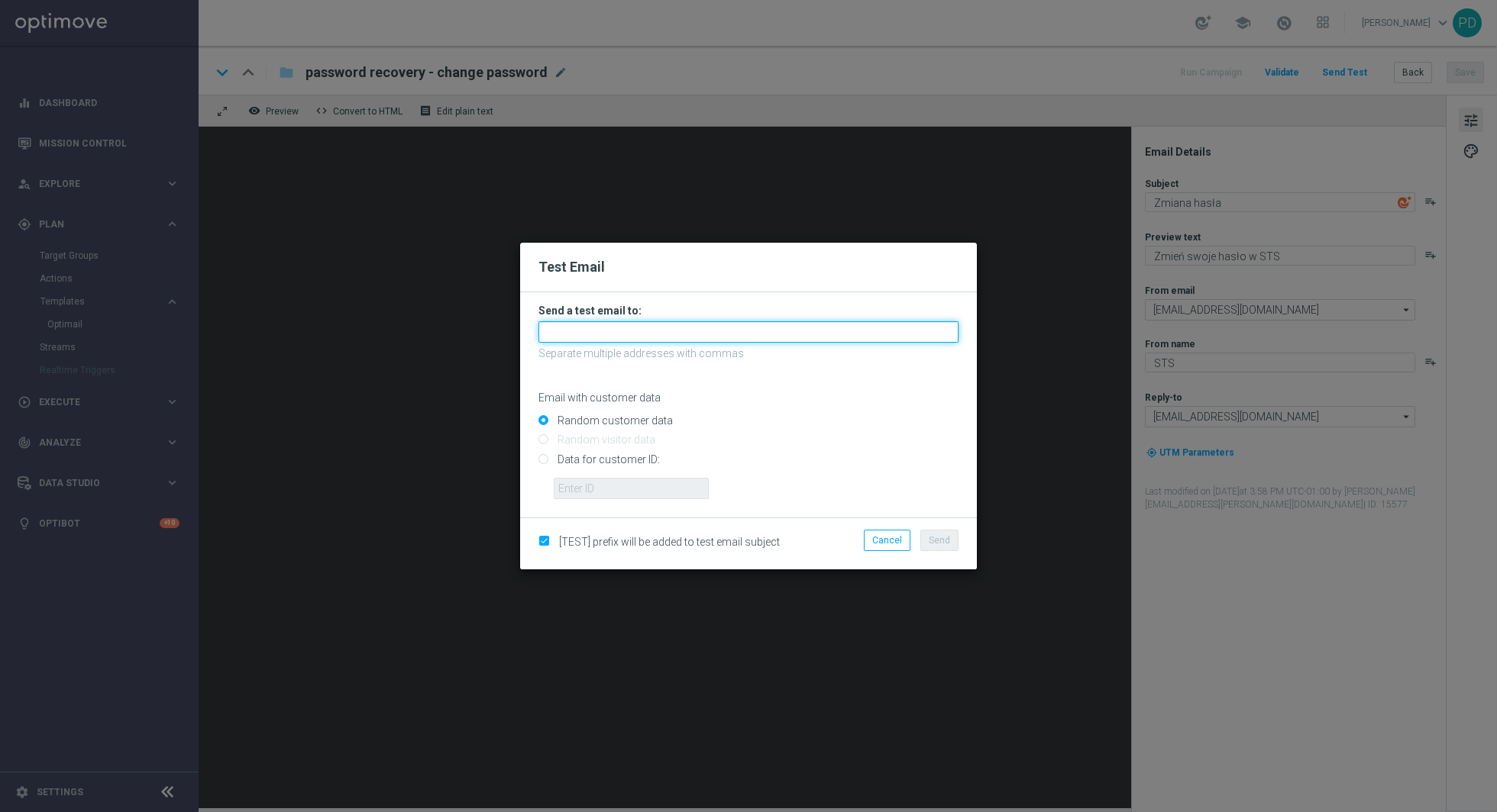
click at [736, 340] on input "text" at bounding box center [748, 332] width 420 height 22
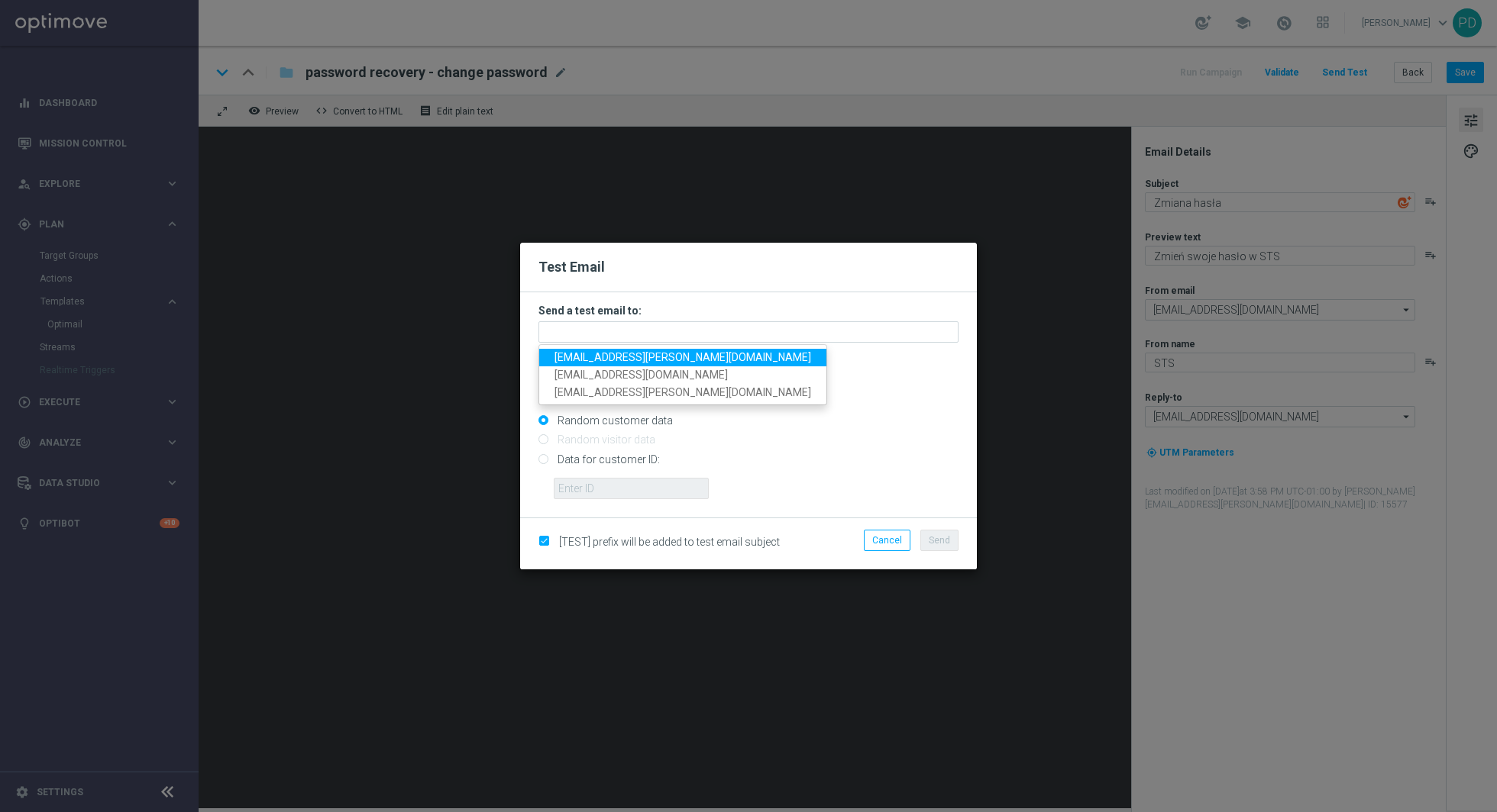
click at [621, 361] on span "[EMAIL_ADDRESS][PERSON_NAME][DOMAIN_NAME]" at bounding box center [682, 358] width 256 height 12
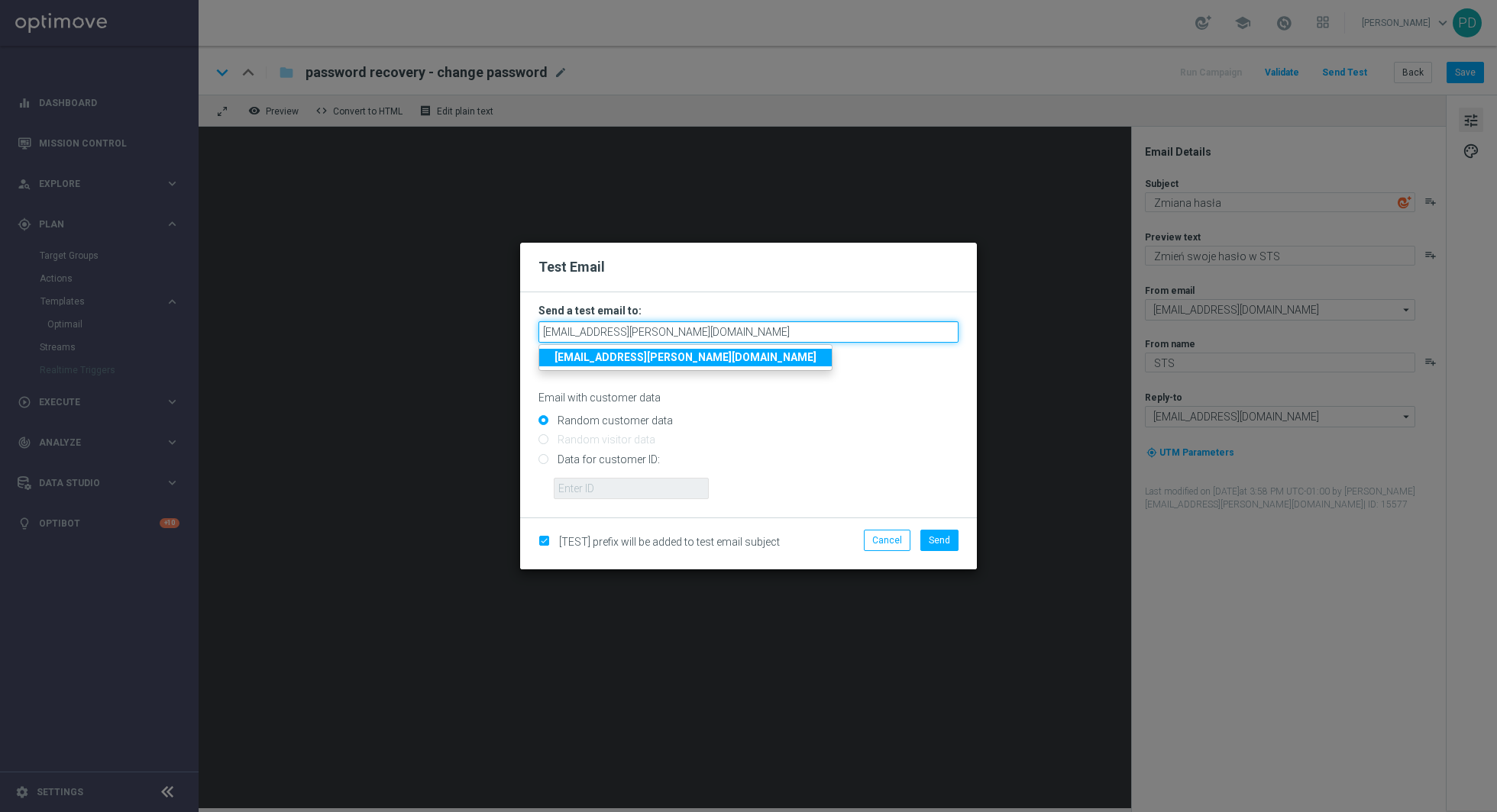
click at [669, 334] on input "[EMAIL_ADDRESS][PERSON_NAME][DOMAIN_NAME]" at bounding box center [748, 332] width 420 height 22
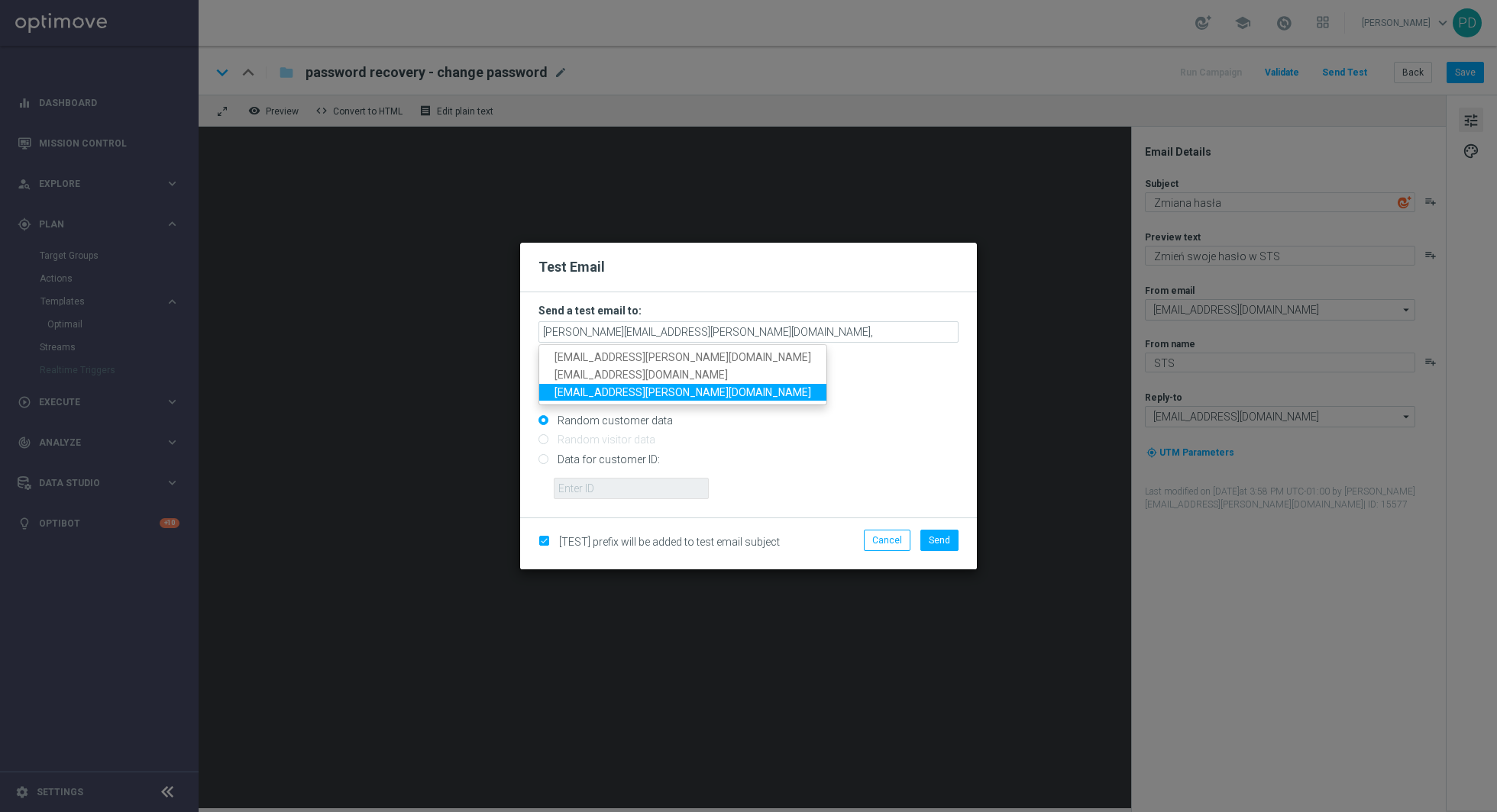
click at [628, 387] on span "[EMAIL_ADDRESS][PERSON_NAME][DOMAIN_NAME]" at bounding box center [682, 392] width 256 height 12
type input "[PERSON_NAME][EMAIL_ADDRESS][PERSON_NAME][DOMAIN_NAME],[DOMAIN_NAME][EMAIL_ADDR…"
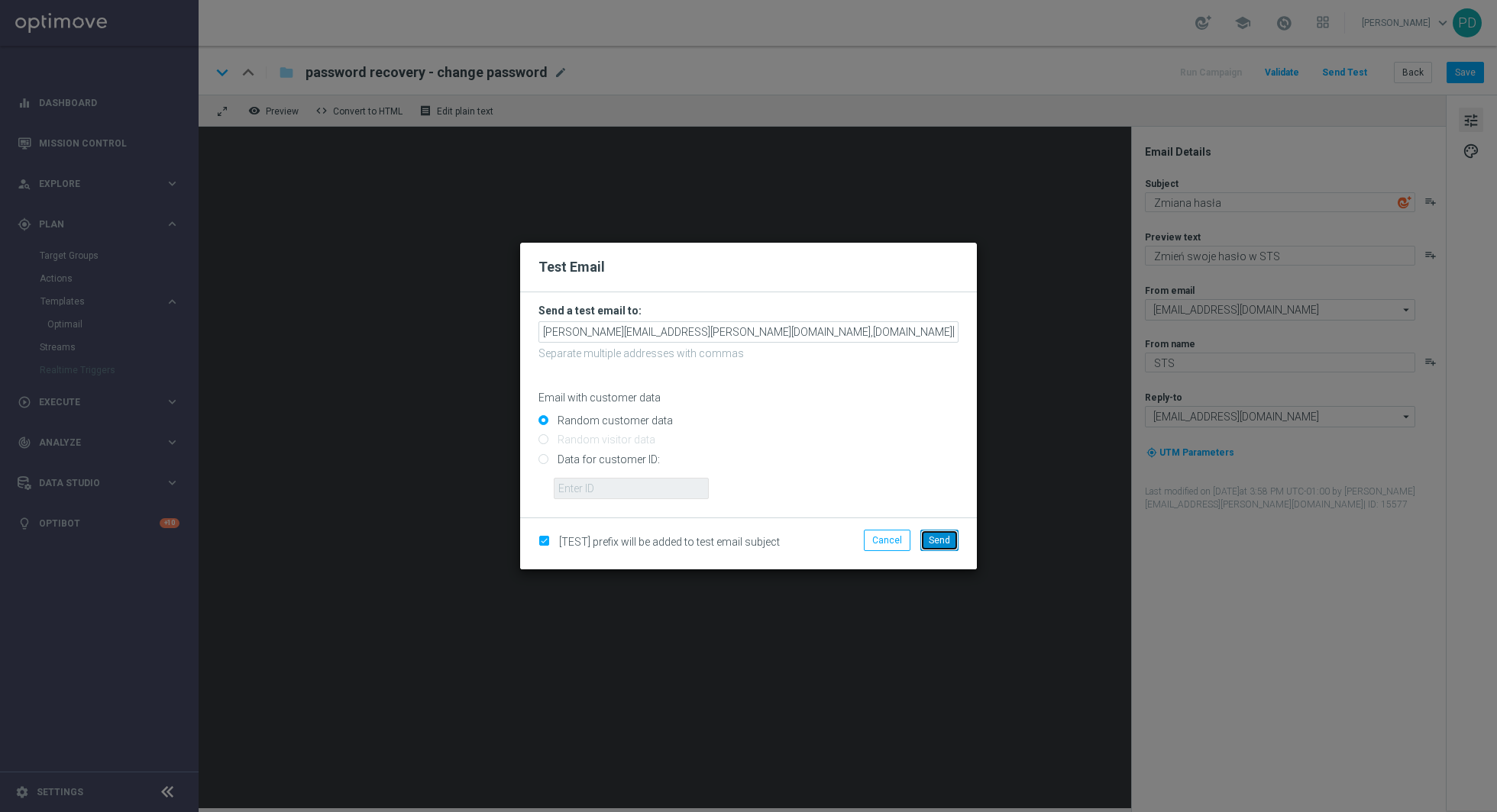
click at [931, 542] on span "Send" at bounding box center [939, 540] width 22 height 11
click at [942, 538] on span "Send" at bounding box center [939, 540] width 22 height 11
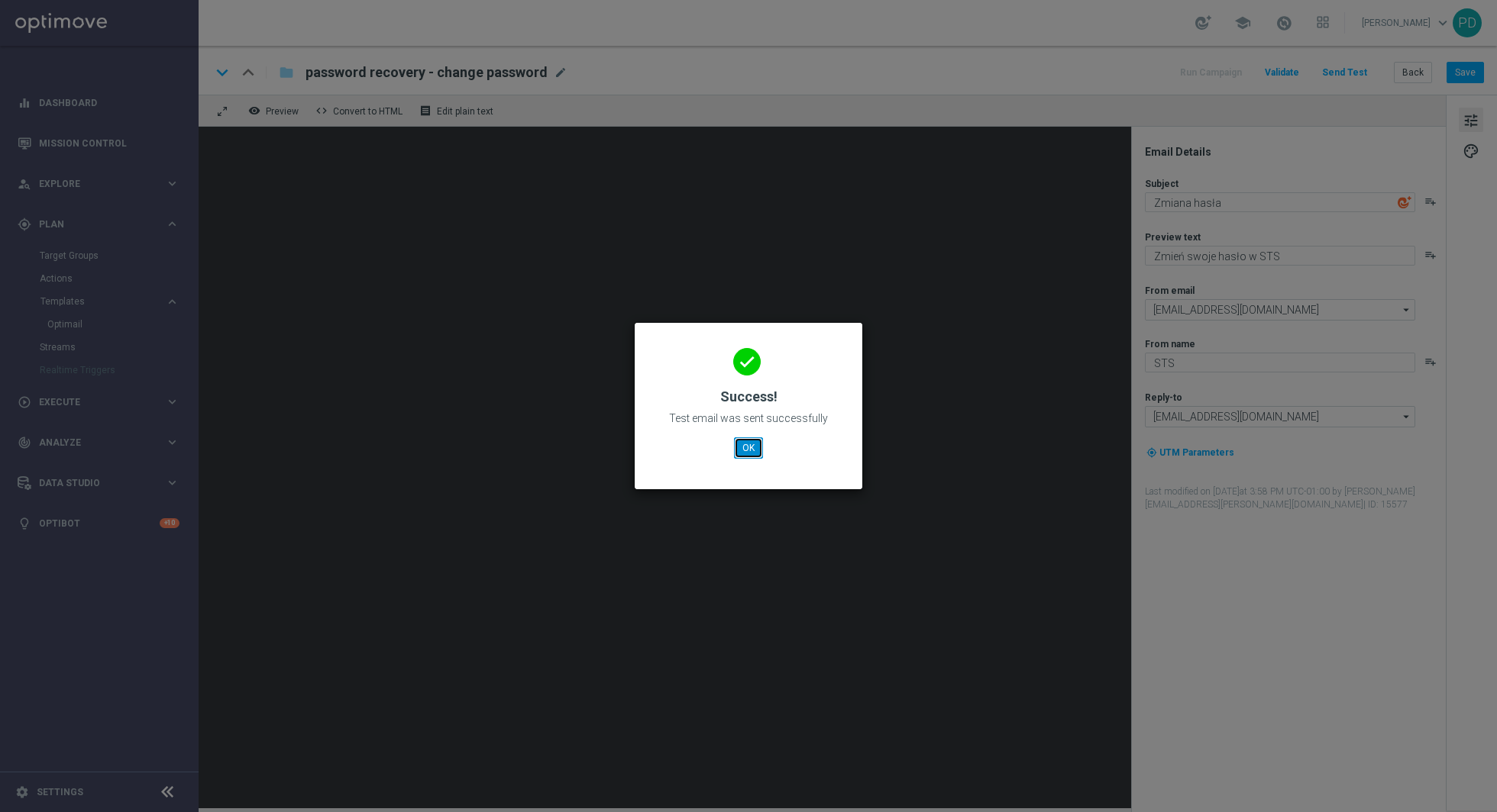
click at [757, 451] on button "OK" at bounding box center [748, 448] width 29 height 22
click at [758, 446] on button "OK" at bounding box center [748, 448] width 29 height 22
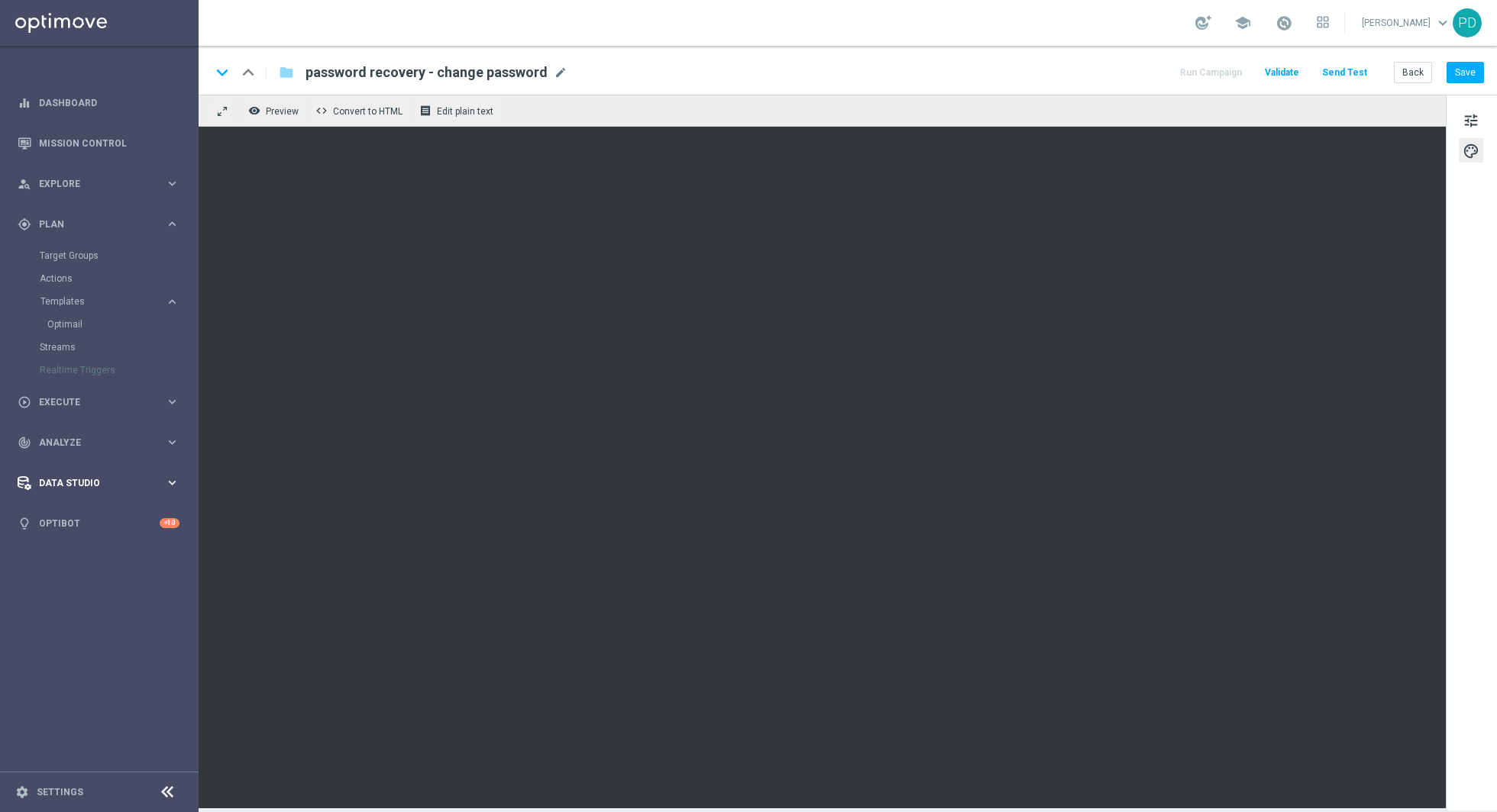
click at [67, 482] on span "Data Studio" at bounding box center [101, 483] width 126 height 9
click at [62, 364] on div "Data Studio keyboard_arrow_right Attributes Real-Time Attributes Imported Custo…" at bounding box center [98, 391] width 197 height 132
click at [60, 311] on div "track_changes Analyze" at bounding box center [91, 306] width 147 height 14
click at [98, 468] on link "Deliverability Metrics" at bounding box center [99, 475] width 119 height 12
